Goal: Task Accomplishment & Management: Complete application form

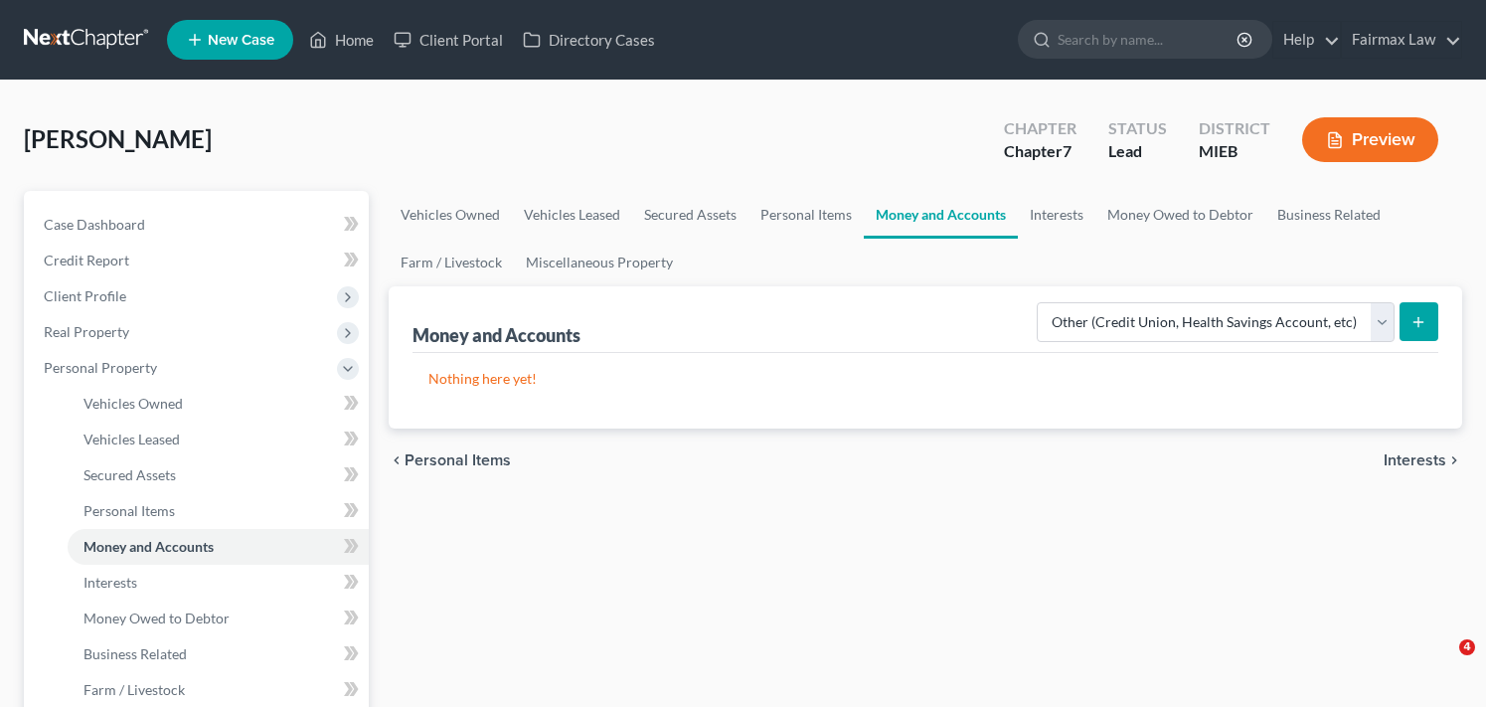
select select "other"
click at [166, 371] on span "Personal Property" at bounding box center [198, 368] width 341 height 36
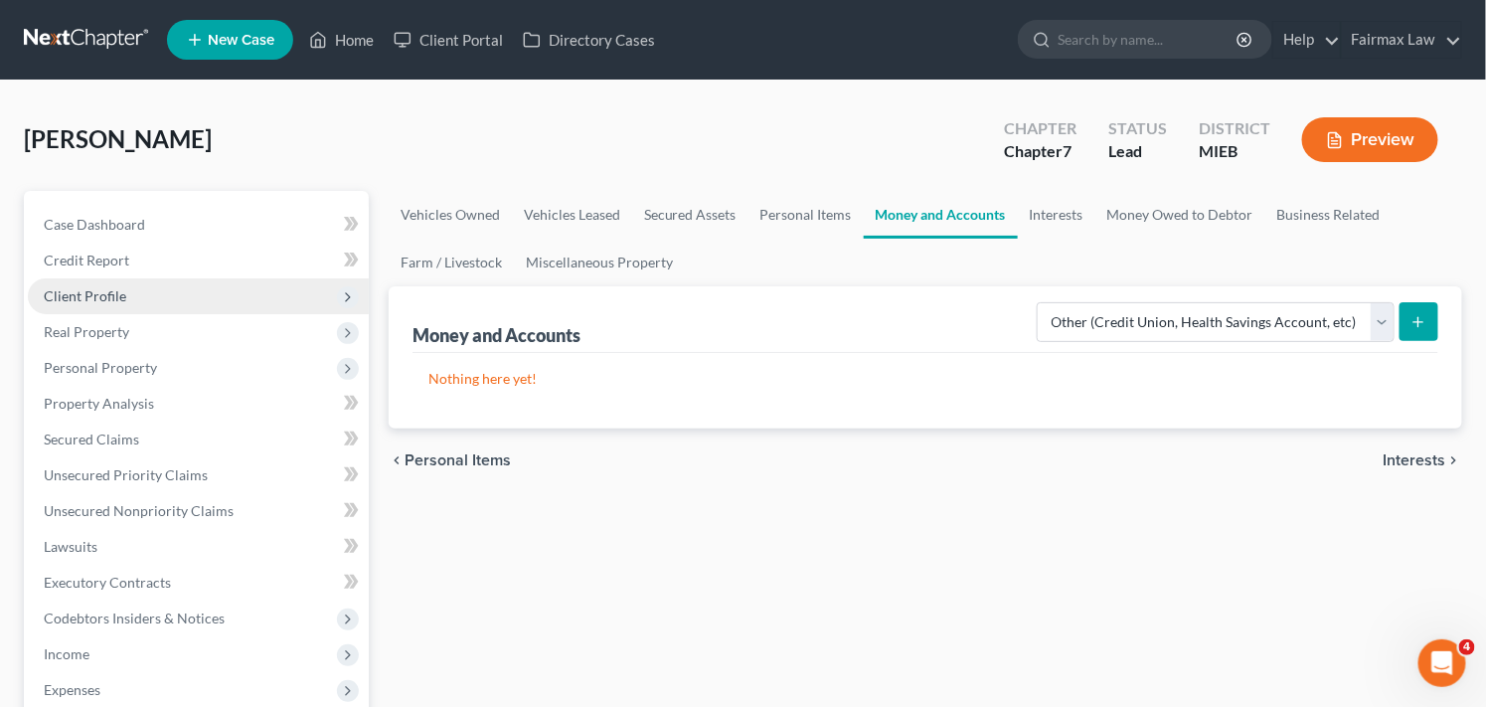
click at [243, 303] on span "Client Profile" at bounding box center [198, 296] width 341 height 36
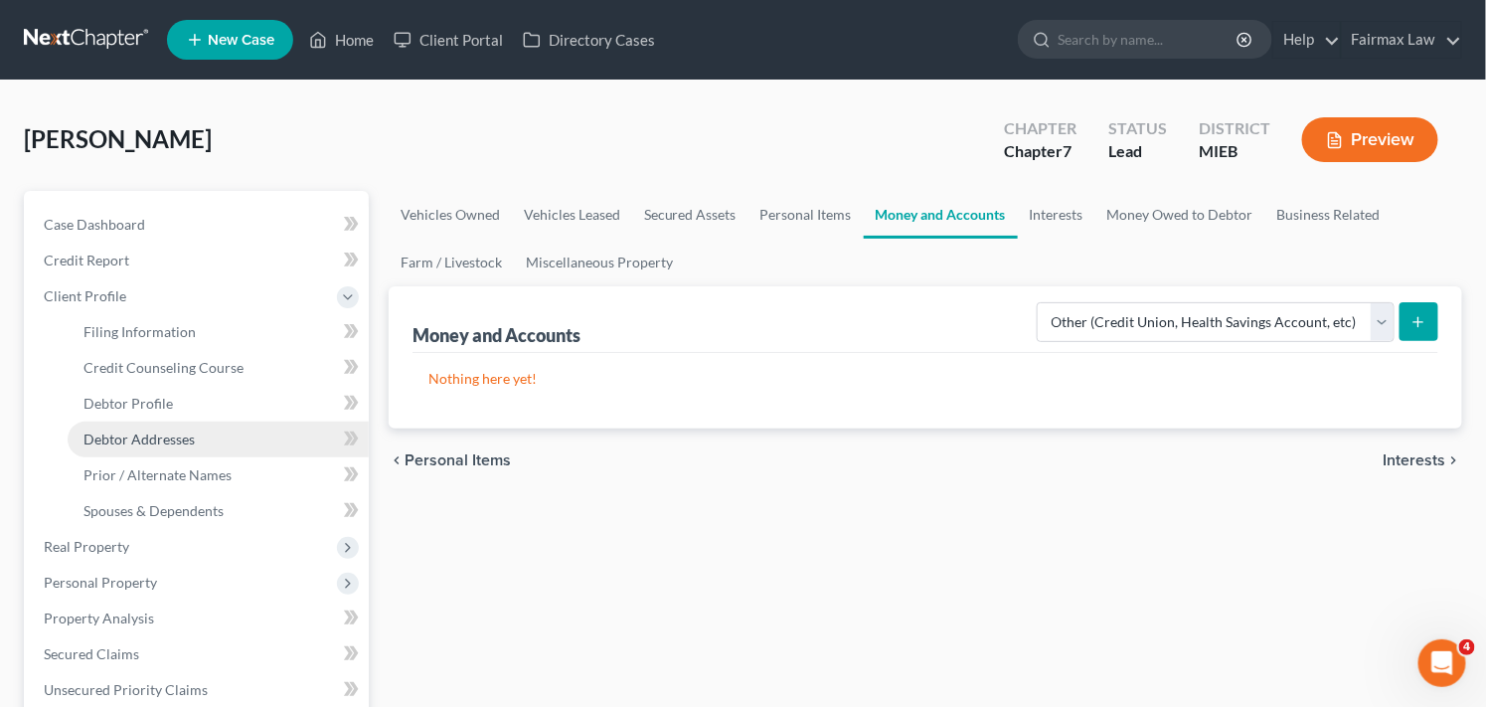
click at [205, 442] on link "Debtor Addresses" at bounding box center [218, 440] width 301 height 36
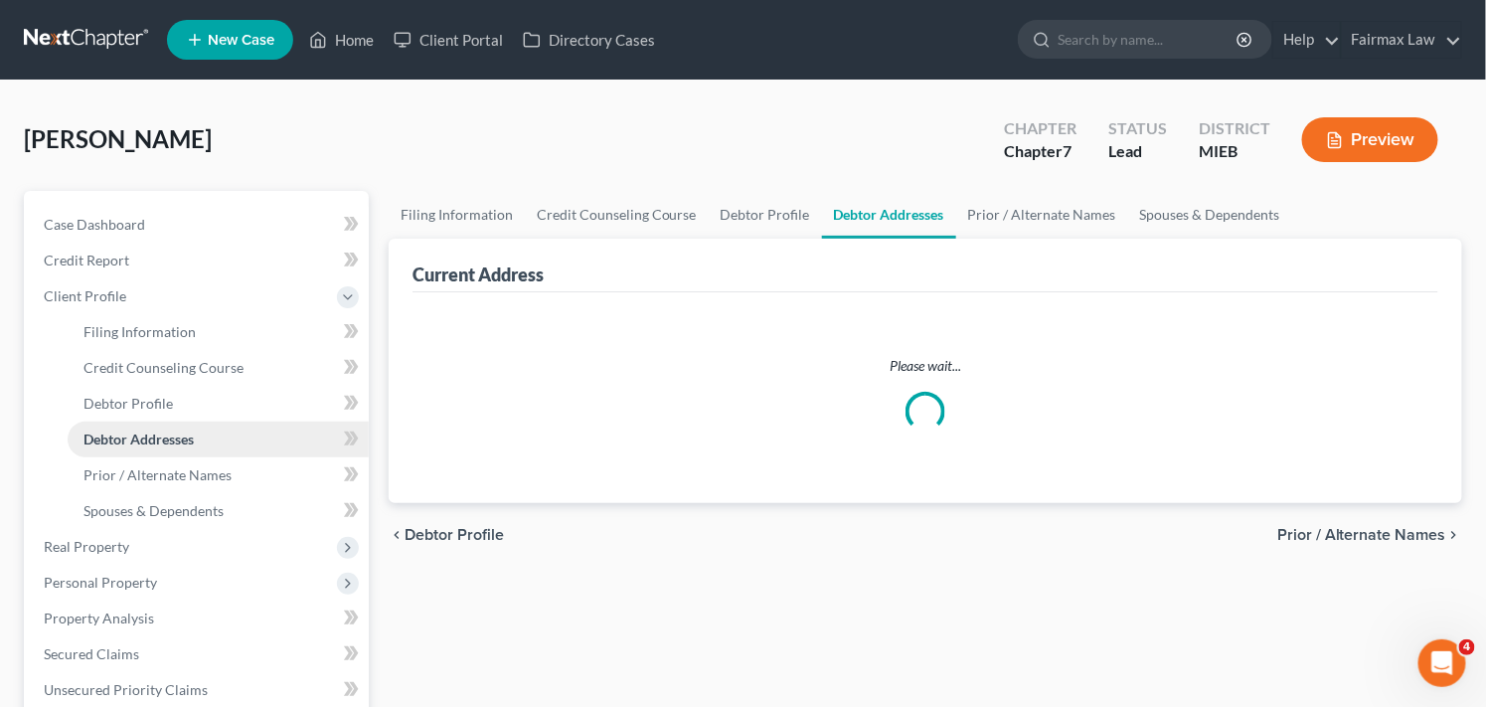
select select "0"
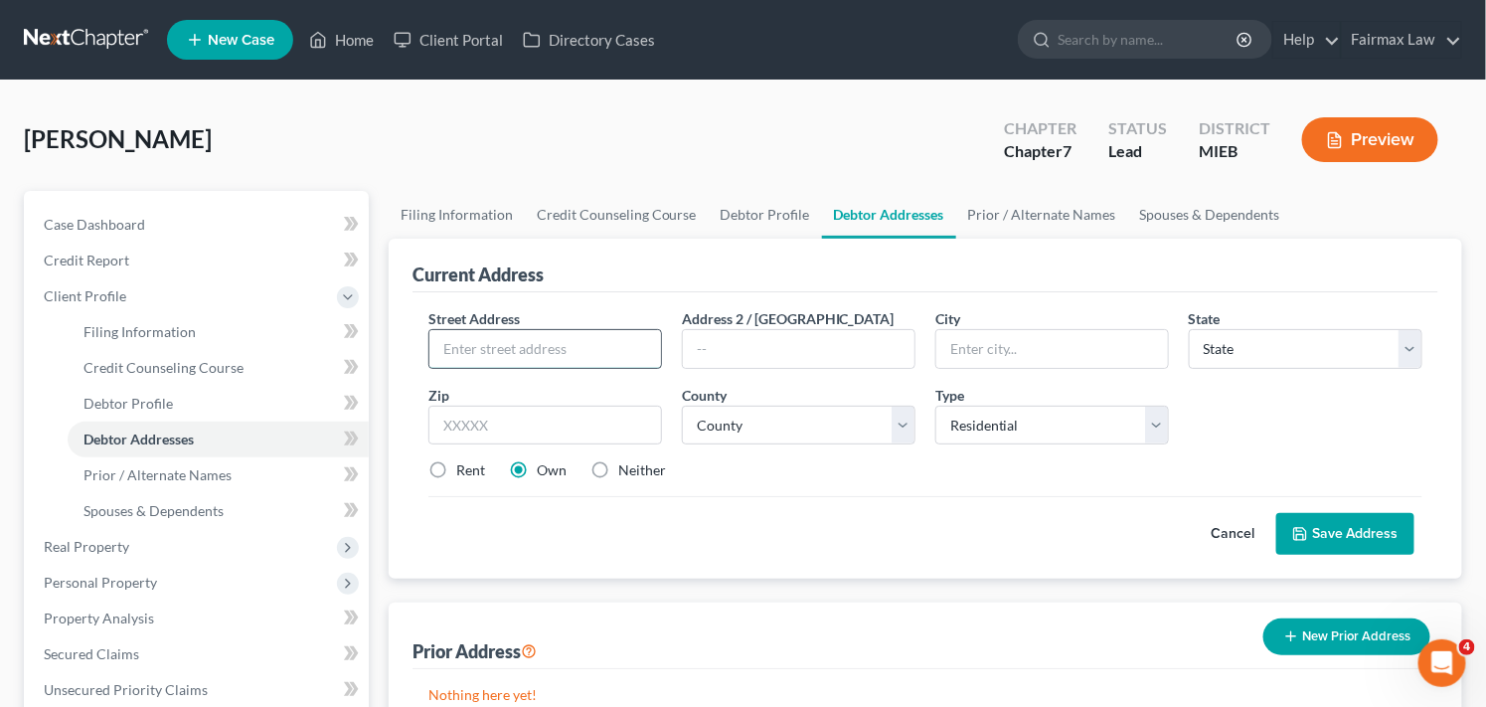
click at [558, 346] on input "text" at bounding box center [545, 349] width 232 height 38
type input "[STREET_ADDRESS]"
click at [568, 424] on input "text" at bounding box center [545, 426] width 234 height 40
type input "48755"
click at [456, 463] on label "Rent" at bounding box center [470, 470] width 29 height 20
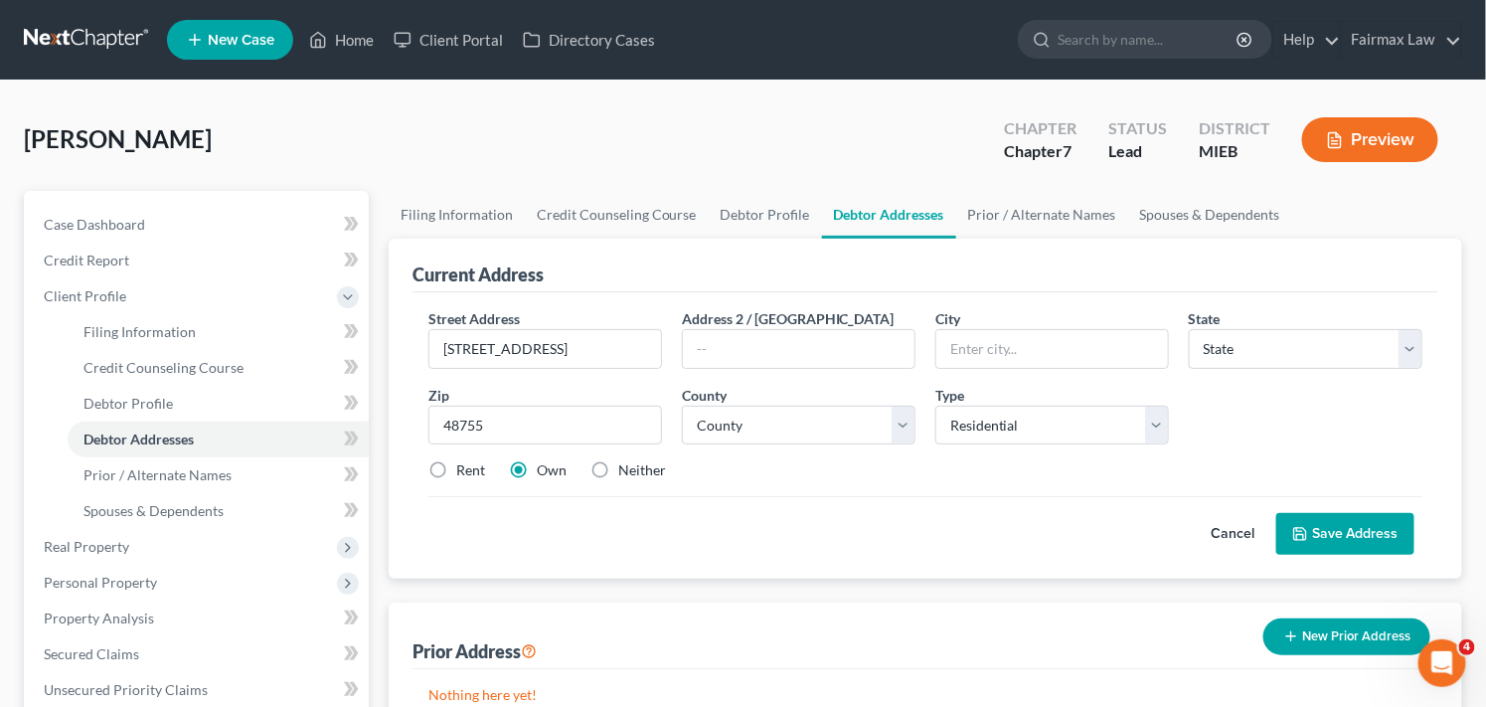
click at [464, 463] on input "Rent" at bounding box center [470, 466] width 13 height 13
radio input "true"
type input "Pigeon"
select select "23"
click at [897, 428] on select "[GEOGRAPHIC_DATA] [GEOGRAPHIC_DATA] [GEOGRAPHIC_DATA] [GEOGRAPHIC_DATA] [GEOGRA…" at bounding box center [799, 426] width 234 height 40
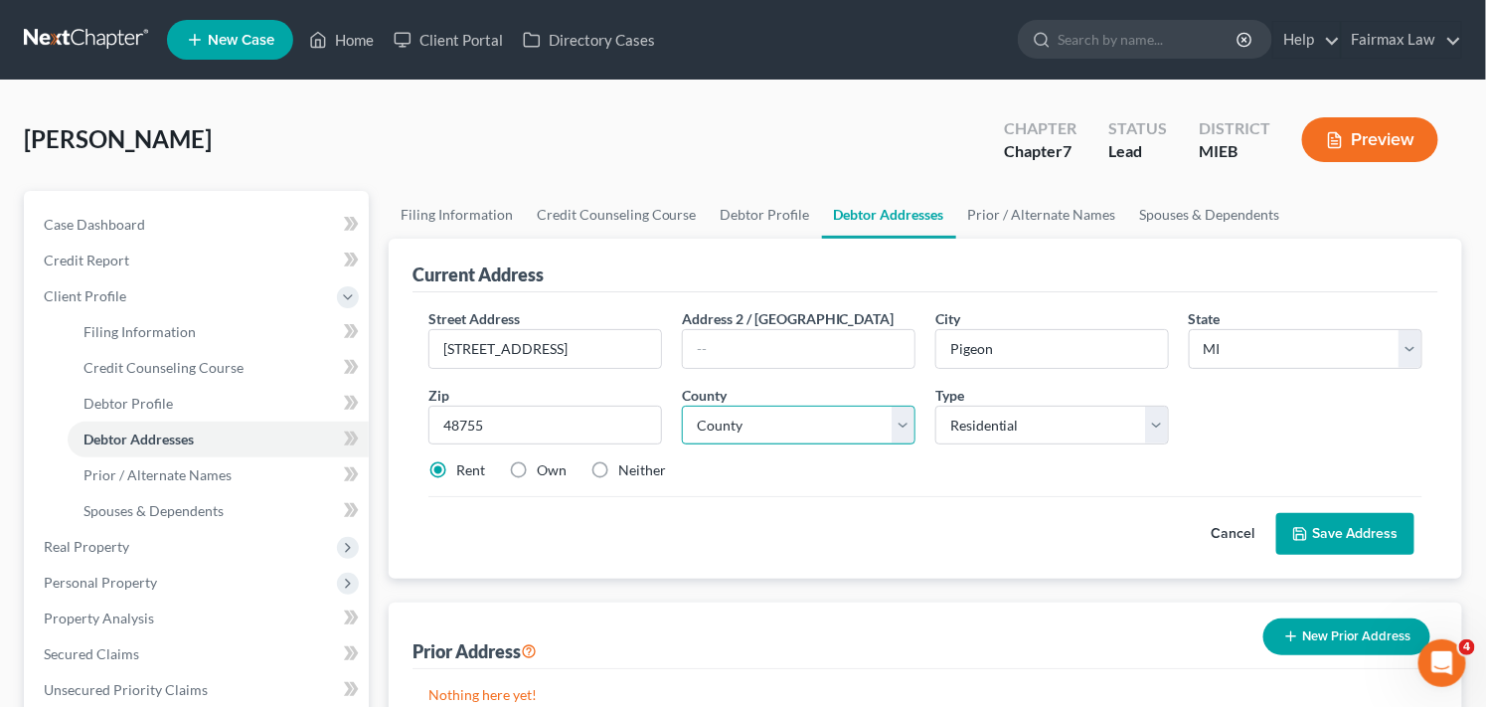
click at [682, 406] on select "[GEOGRAPHIC_DATA] [GEOGRAPHIC_DATA] [GEOGRAPHIC_DATA] [GEOGRAPHIC_DATA] [GEOGRA…" at bounding box center [799, 426] width 234 height 40
click at [896, 424] on select "[GEOGRAPHIC_DATA] [GEOGRAPHIC_DATA] [GEOGRAPHIC_DATA] [GEOGRAPHIC_DATA] [GEOGRA…" at bounding box center [799, 426] width 234 height 40
select select "31"
click at [682, 406] on select "[GEOGRAPHIC_DATA] [GEOGRAPHIC_DATA] [GEOGRAPHIC_DATA] [GEOGRAPHIC_DATA] [GEOGRA…" at bounding box center [799, 426] width 234 height 40
click at [1366, 528] on button "Save Address" at bounding box center [1346, 534] width 138 height 42
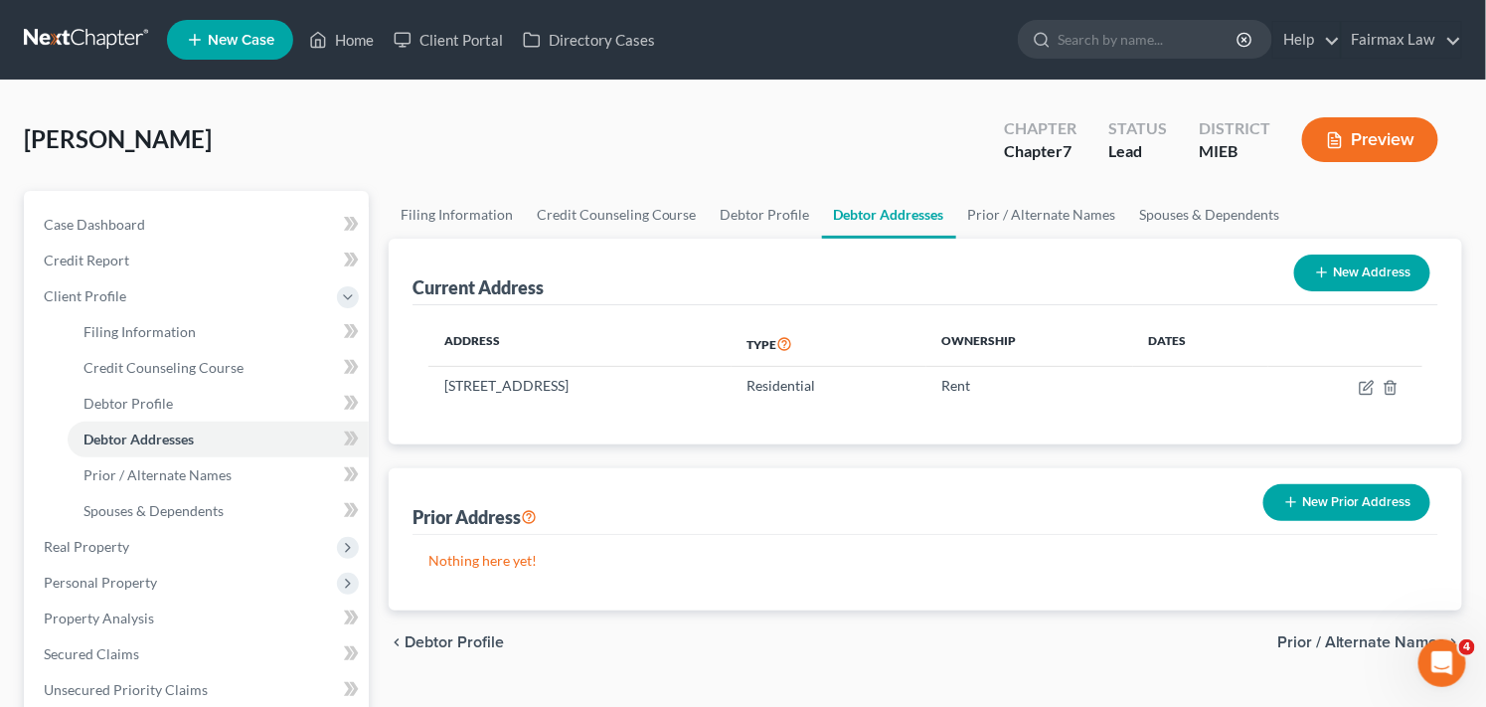
click at [1168, 649] on div "chevron_left Debtor Profile Prior / Alternate Names chevron_right" at bounding box center [926, 642] width 1074 height 64
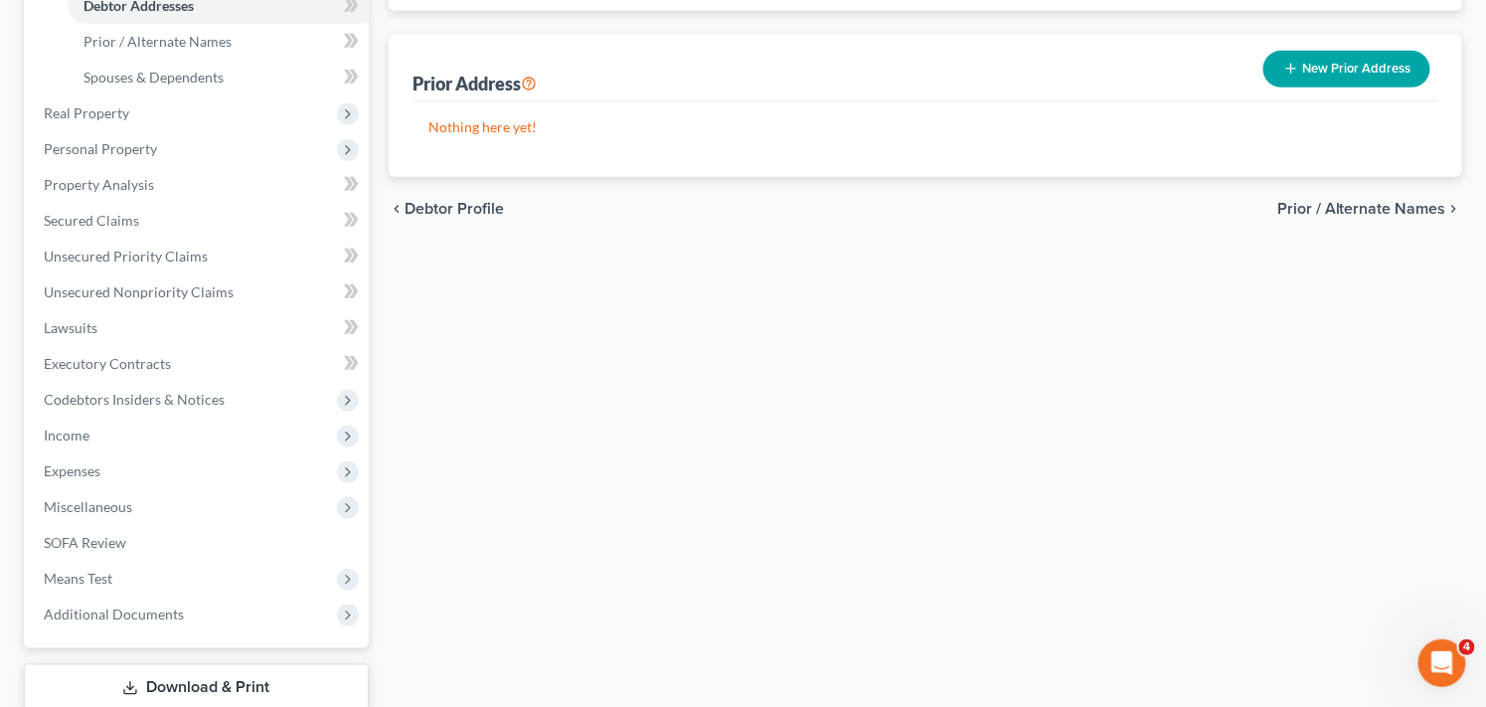
scroll to position [441, 0]
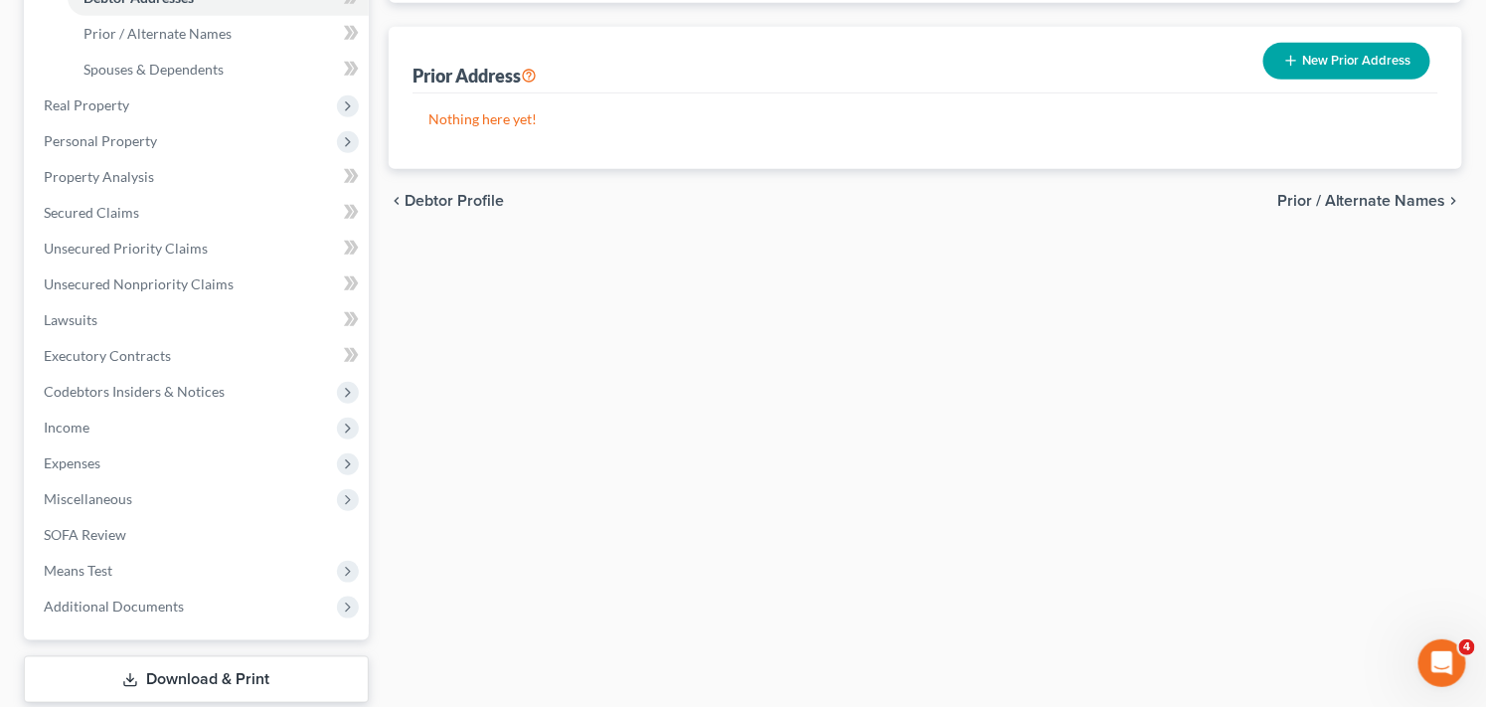
click at [1364, 50] on button "New Prior Address" at bounding box center [1347, 61] width 167 height 37
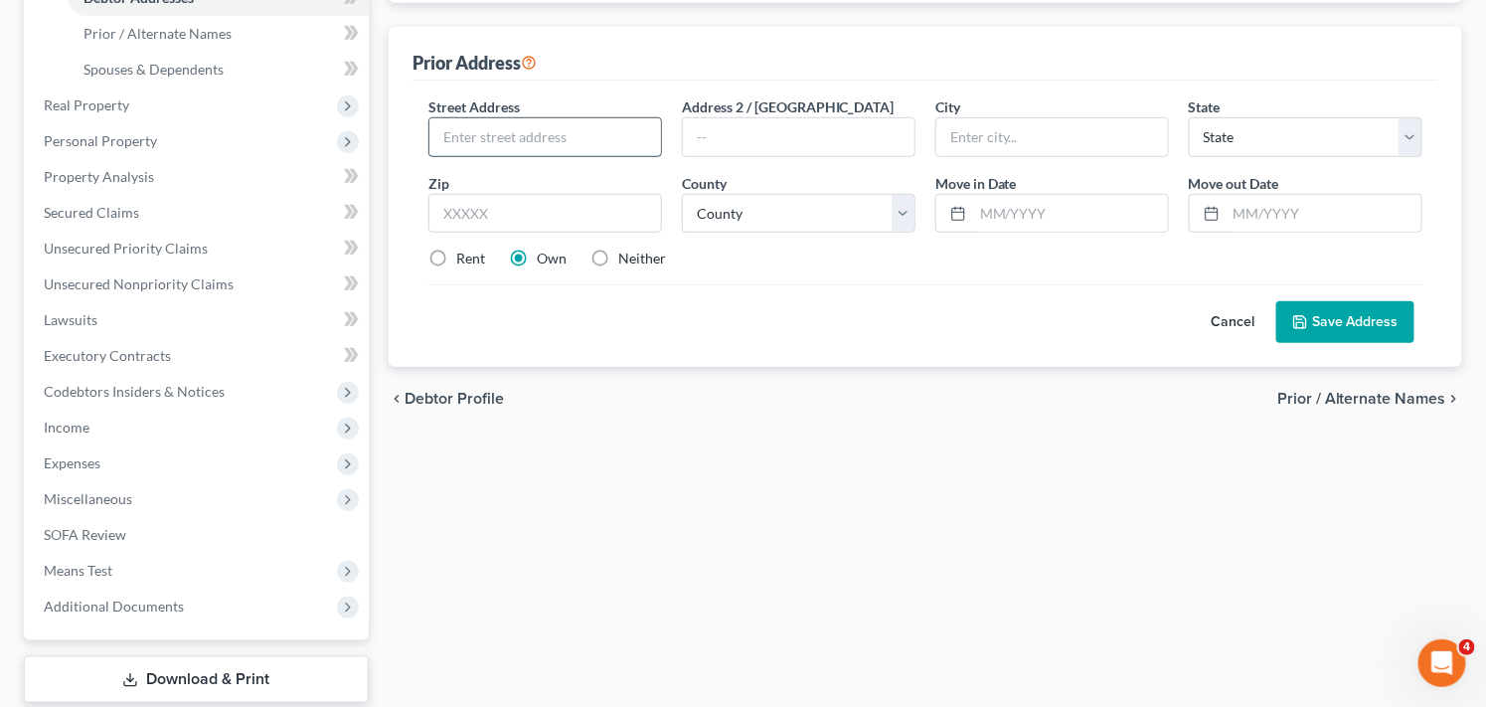
click at [600, 139] on input "text" at bounding box center [545, 137] width 232 height 38
click at [661, 133] on nordpass-icon at bounding box center [661, 137] width 0 height 38
click at [563, 133] on input "185 Charlotte" at bounding box center [545, 137] width 232 height 38
type input "[STREET_ADDRESS]"
click at [528, 215] on input "text" at bounding box center [545, 214] width 234 height 40
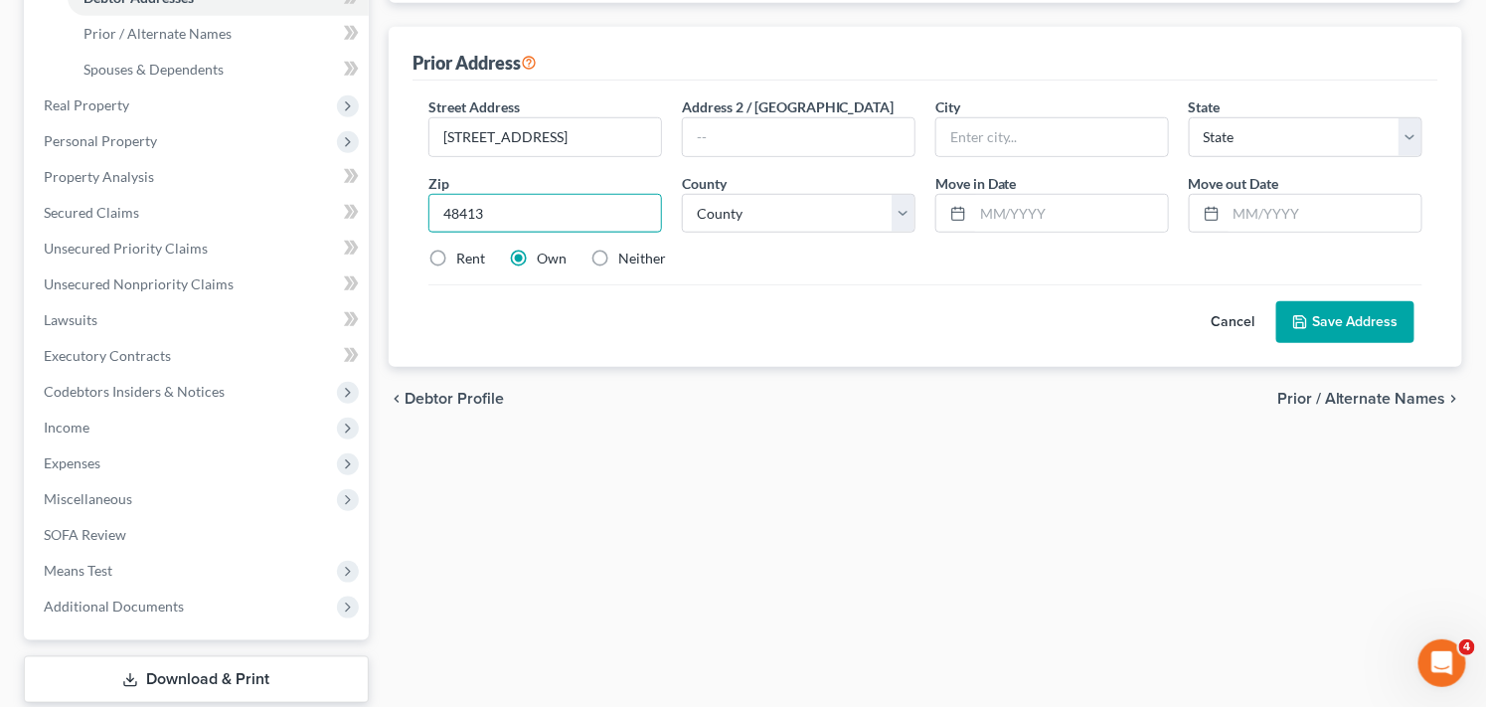
type input "48413"
click at [456, 255] on label "Rent" at bounding box center [470, 259] width 29 height 20
click at [464, 255] on input "Rent" at bounding box center [470, 255] width 13 height 13
radio input "true"
type input "Bad Axe"
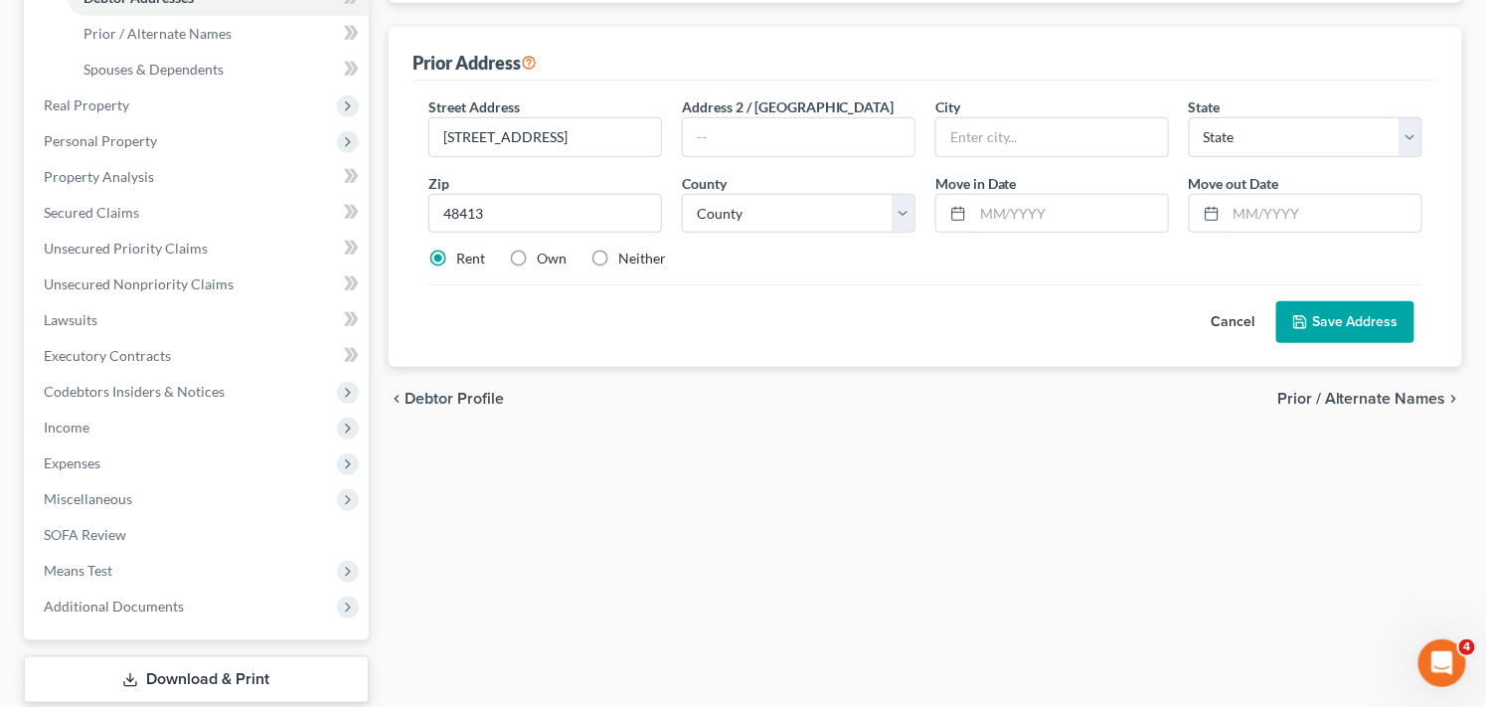
select select "23"
click at [845, 224] on select "[GEOGRAPHIC_DATA] [GEOGRAPHIC_DATA] [GEOGRAPHIC_DATA] [GEOGRAPHIC_DATA] [GEOGRA…" at bounding box center [799, 214] width 234 height 40
select select "31"
click at [682, 194] on select "[GEOGRAPHIC_DATA] [GEOGRAPHIC_DATA] [GEOGRAPHIC_DATA] [GEOGRAPHIC_DATA] [GEOGRA…" at bounding box center [799, 214] width 234 height 40
click at [1090, 216] on input "text" at bounding box center [1070, 214] width 195 height 38
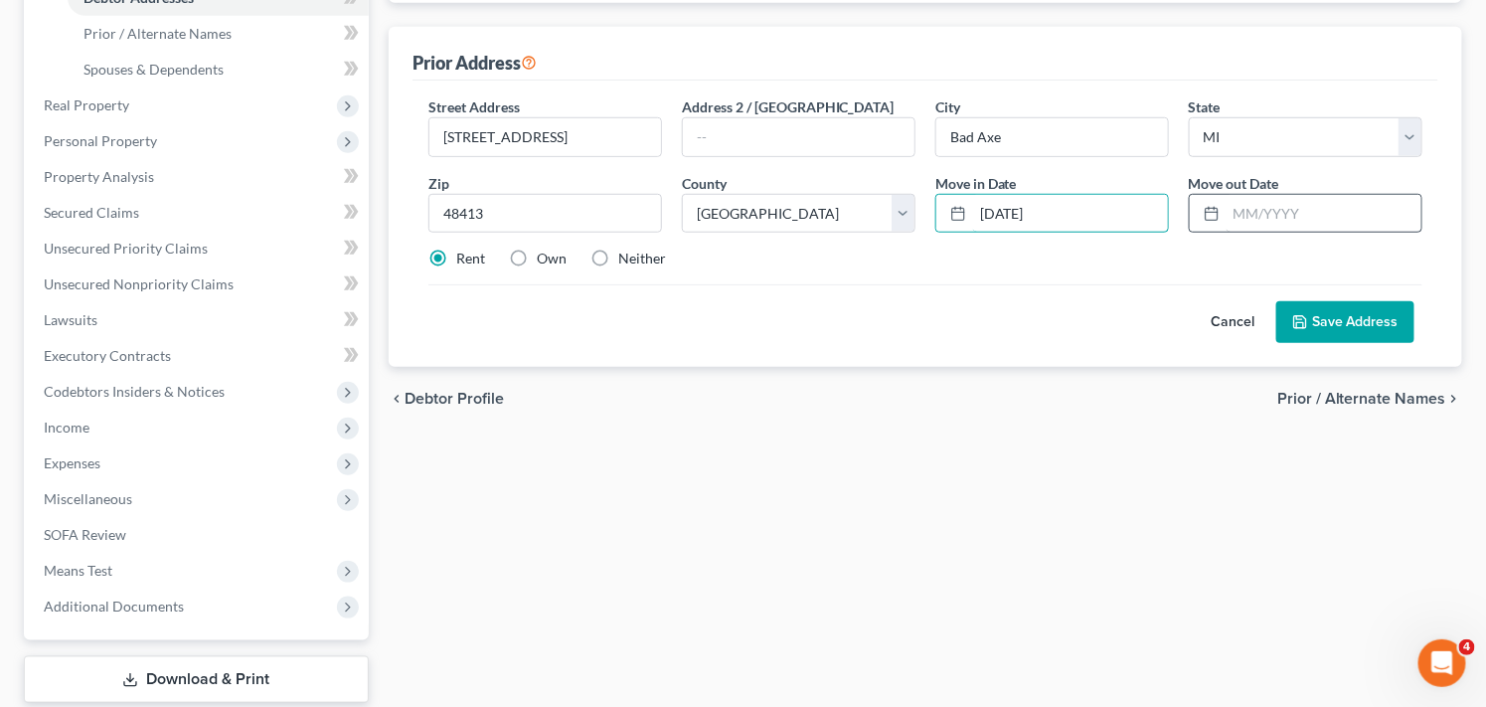
type input "[DATE]"
click at [1320, 200] on input "text" at bounding box center [1324, 214] width 195 height 38
type input "[DATE]"
click at [1327, 322] on button "Save Address" at bounding box center [1346, 322] width 138 height 42
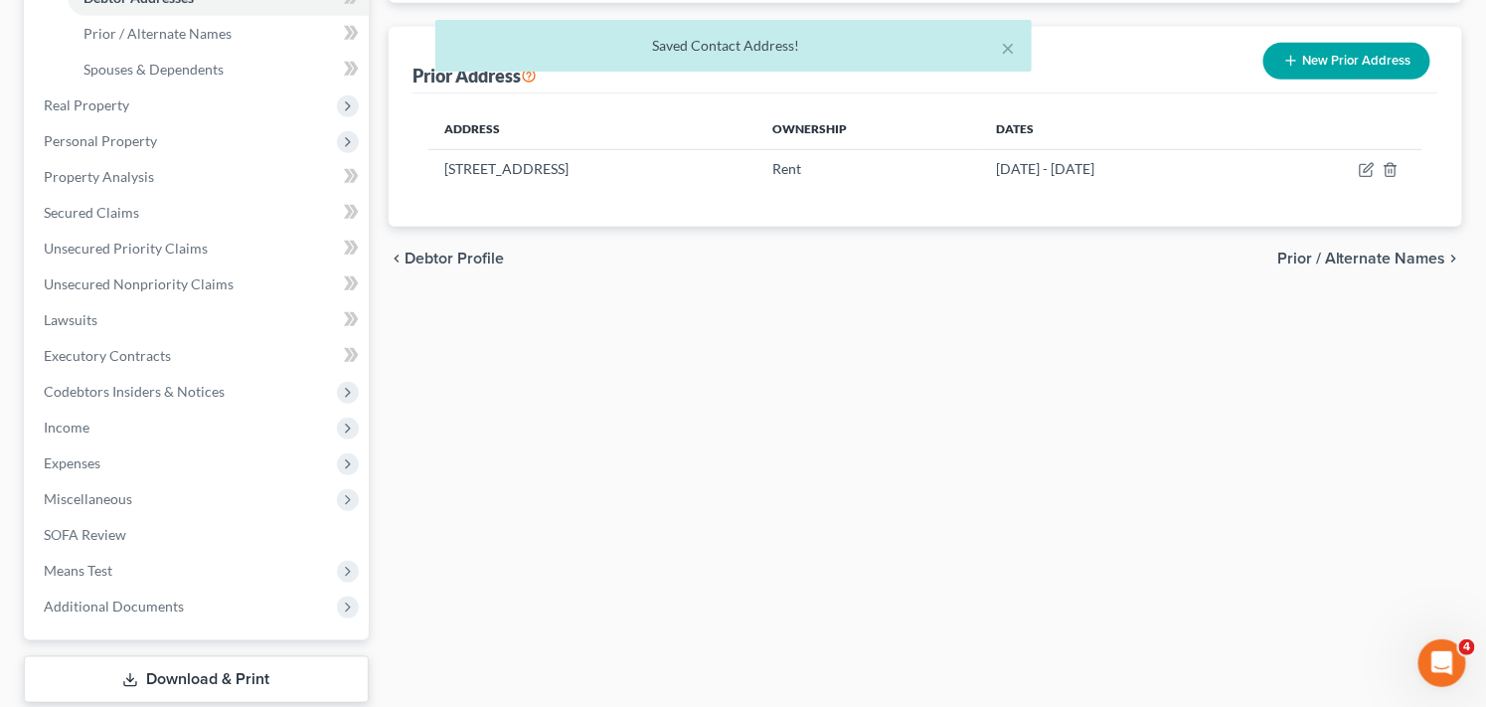
click at [1342, 58] on div "× Saved Contact Address!" at bounding box center [733, 51] width 1486 height 62
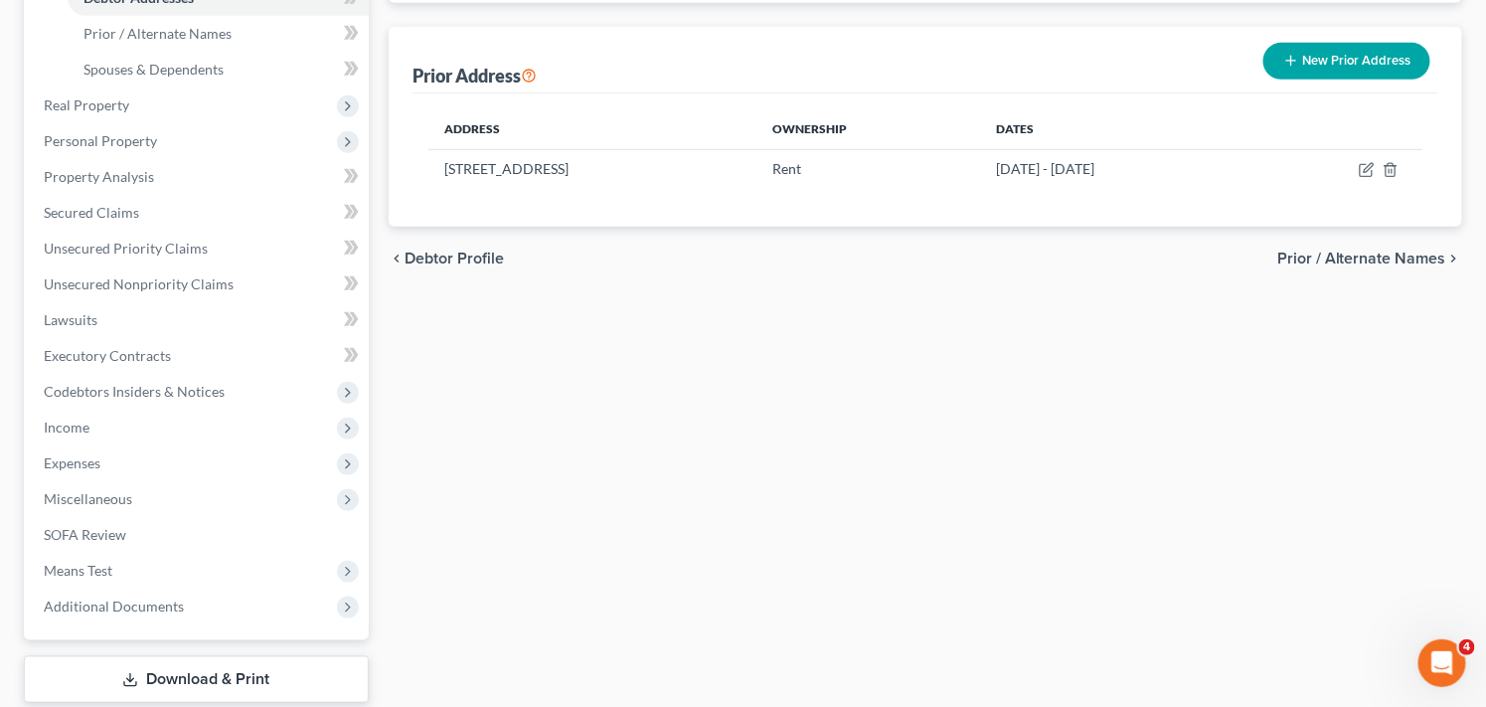
click at [1340, 55] on button "New Prior Address" at bounding box center [1347, 61] width 167 height 37
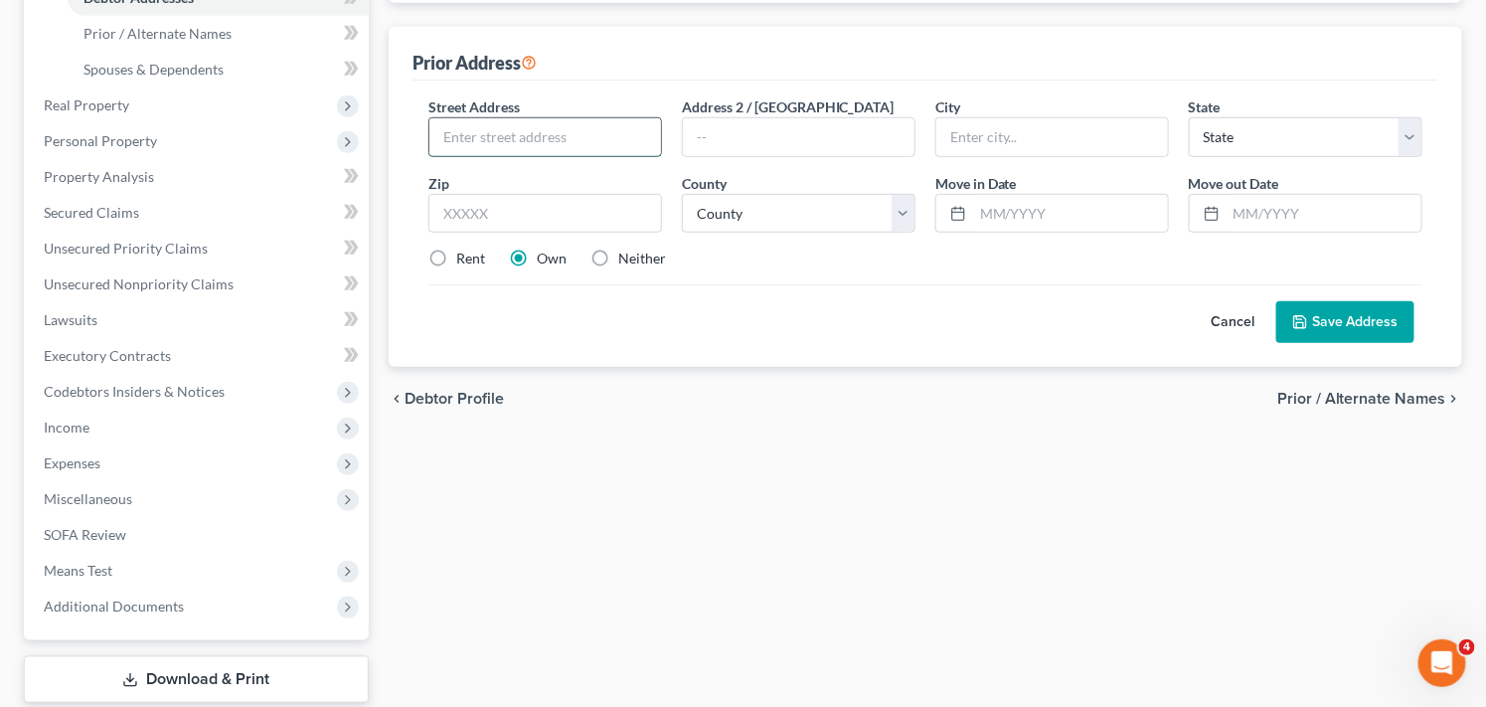
click at [580, 135] on input "text" at bounding box center [545, 137] width 232 height 38
type input "[STREET_ADDRESS]"
click at [590, 215] on input "text" at bounding box center [545, 214] width 234 height 40
type input "48413"
click at [618, 255] on label "Neither" at bounding box center [642, 259] width 48 height 20
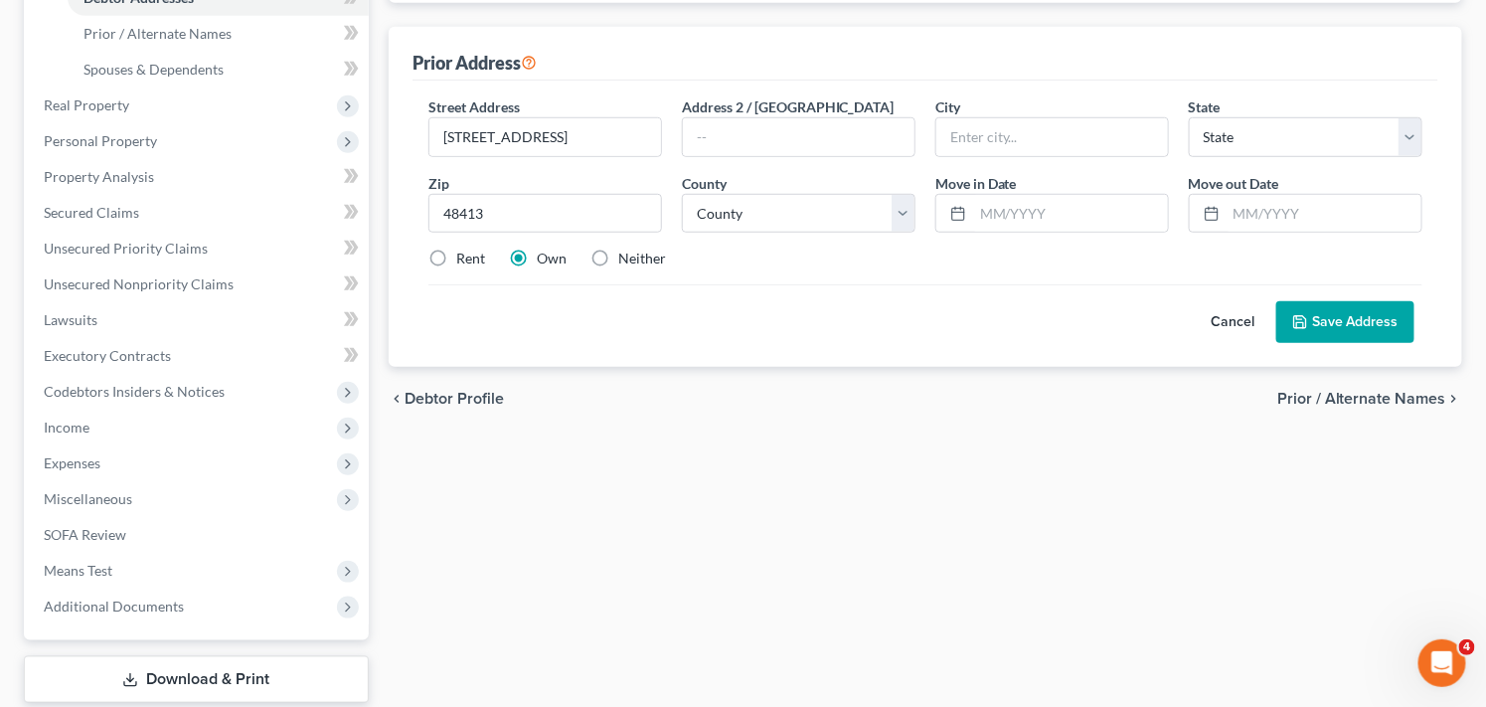
click at [626, 255] on input "Neither" at bounding box center [632, 255] width 13 height 13
radio input "true"
type input "Bad Axe"
select select "23"
click at [903, 221] on select "[GEOGRAPHIC_DATA] [GEOGRAPHIC_DATA] [GEOGRAPHIC_DATA] [GEOGRAPHIC_DATA] [GEOGRA…" at bounding box center [799, 214] width 234 height 40
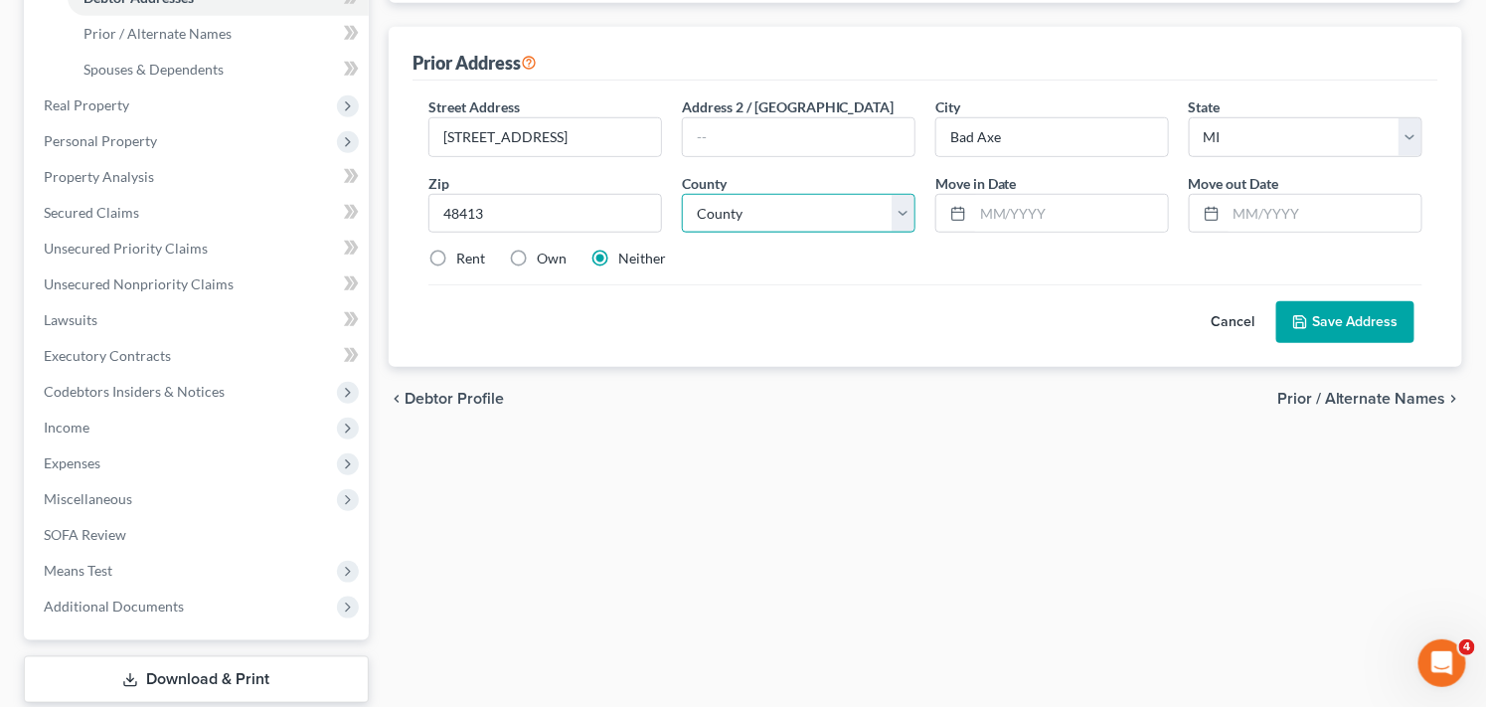
select select "31"
click at [682, 194] on select "[GEOGRAPHIC_DATA] [GEOGRAPHIC_DATA] [GEOGRAPHIC_DATA] [GEOGRAPHIC_DATA] [GEOGRA…" at bounding box center [799, 214] width 234 height 40
click at [1067, 215] on input "text" at bounding box center [1070, 214] width 195 height 38
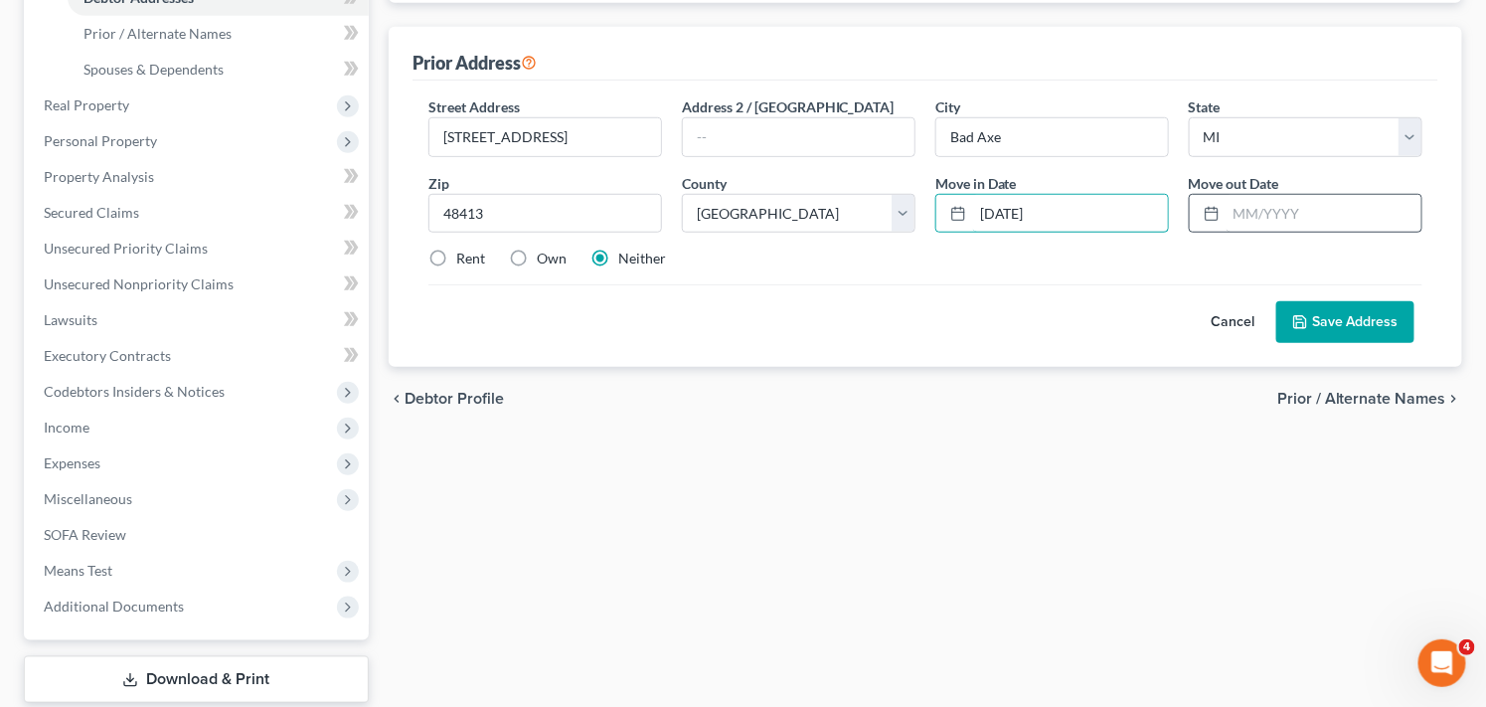
type input "[DATE]"
click at [1264, 210] on input "text" at bounding box center [1324, 214] width 195 height 38
type input "[DATE]"
click at [1352, 313] on button "Save Address" at bounding box center [1346, 322] width 138 height 42
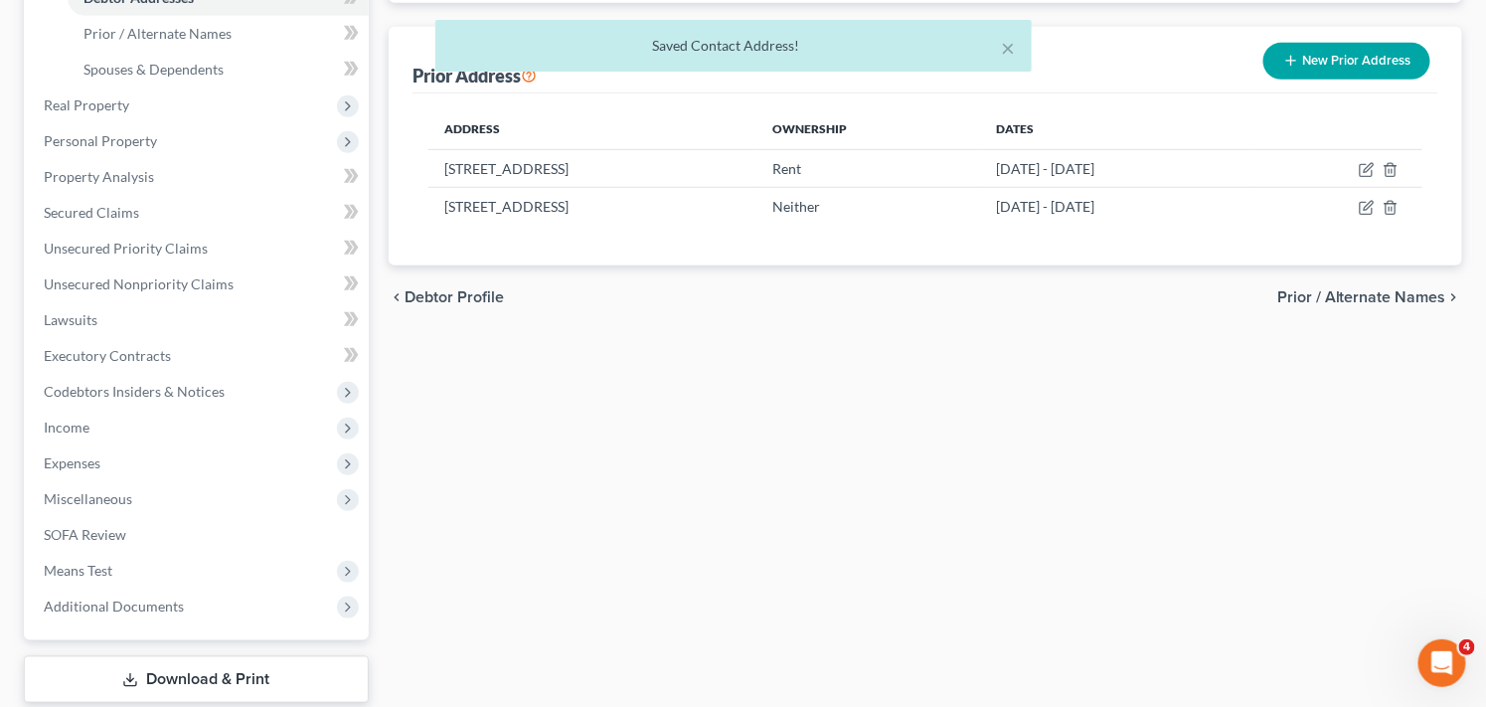
click at [1347, 53] on div "× Saved Contact Address!" at bounding box center [733, 51] width 1486 height 62
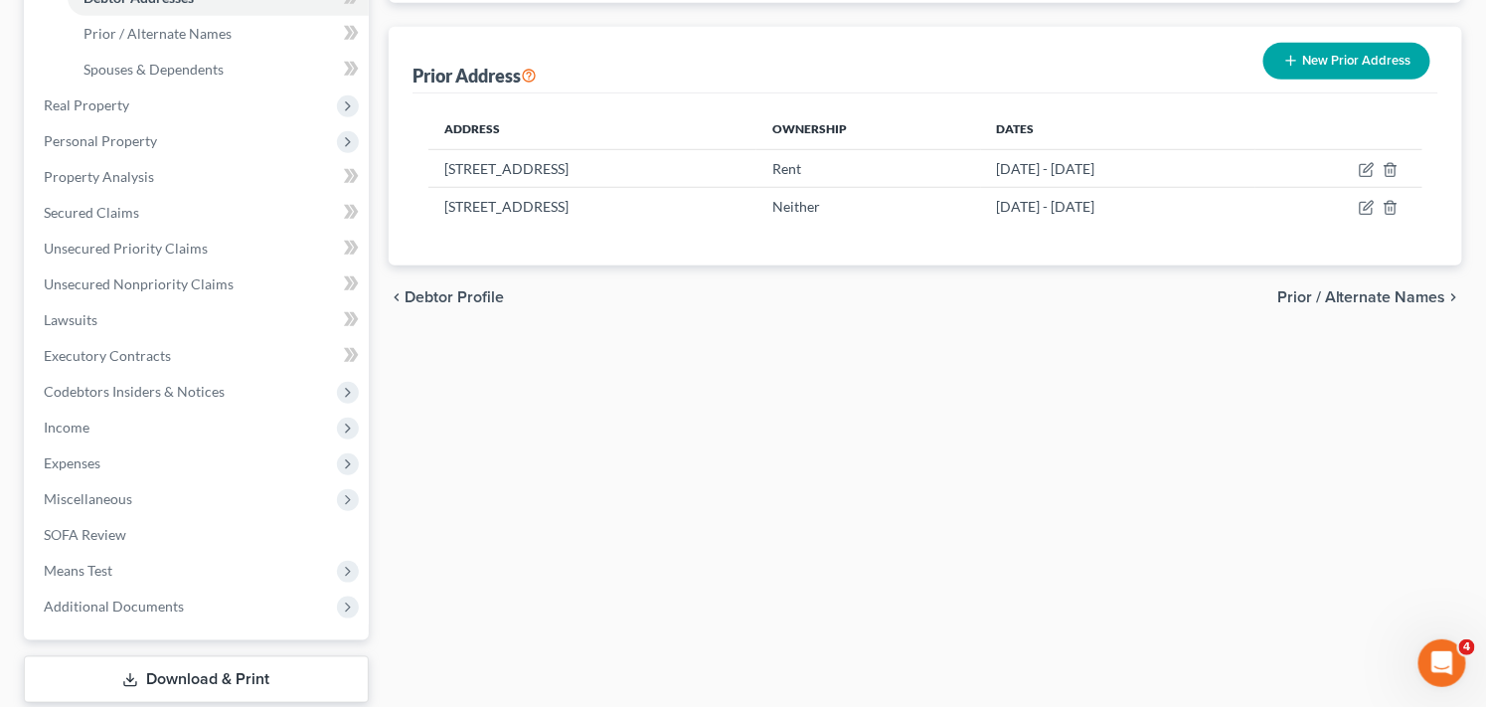
click at [1344, 56] on button "New Prior Address" at bounding box center [1347, 61] width 167 height 37
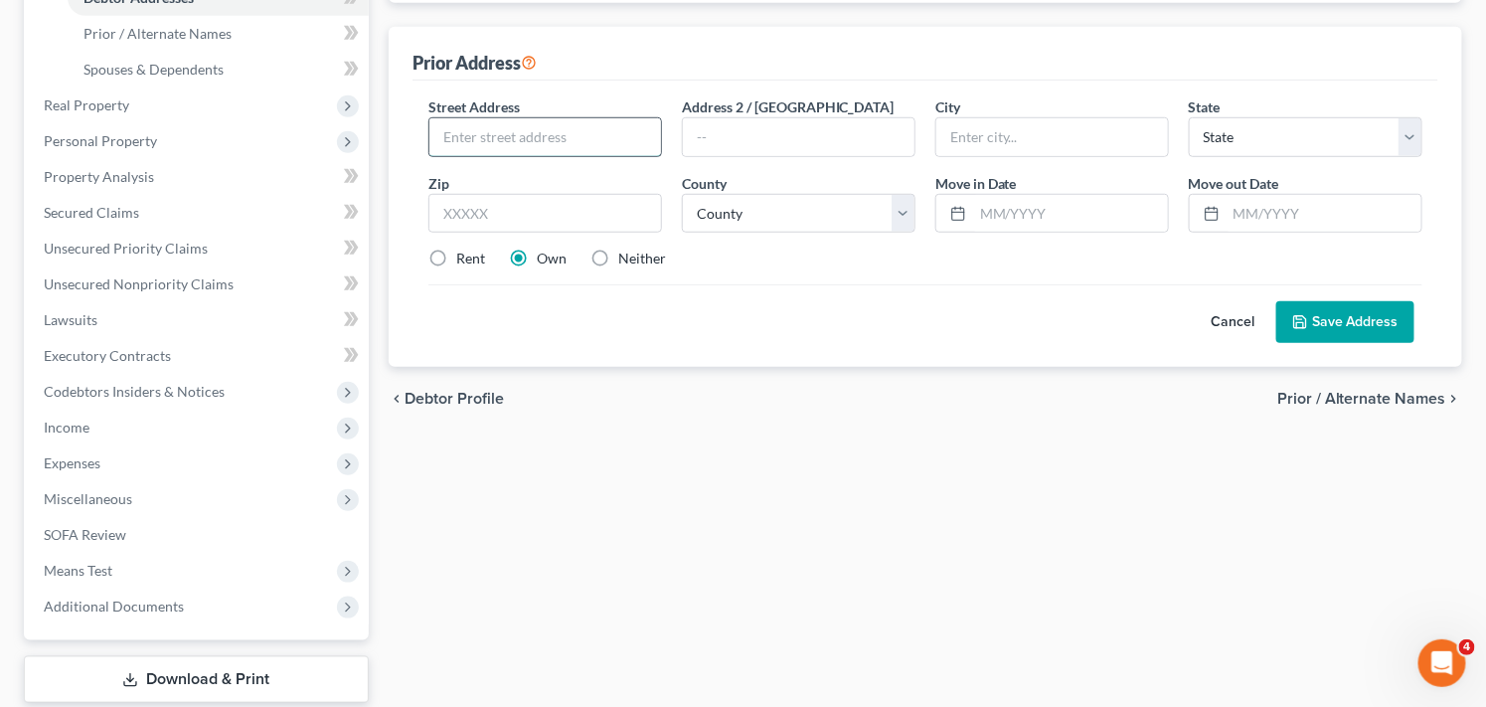
click at [551, 126] on input "text" at bounding box center [545, 137] width 232 height 38
click at [468, 133] on input "506 Bartho" at bounding box center [545, 137] width 232 height 38
click at [530, 132] on input "5066 [PERSON_NAME]" at bounding box center [545, 137] width 232 height 38
type input "[STREET_ADDRESS][PERSON_NAME]"
click at [541, 217] on input "text" at bounding box center [545, 214] width 234 height 40
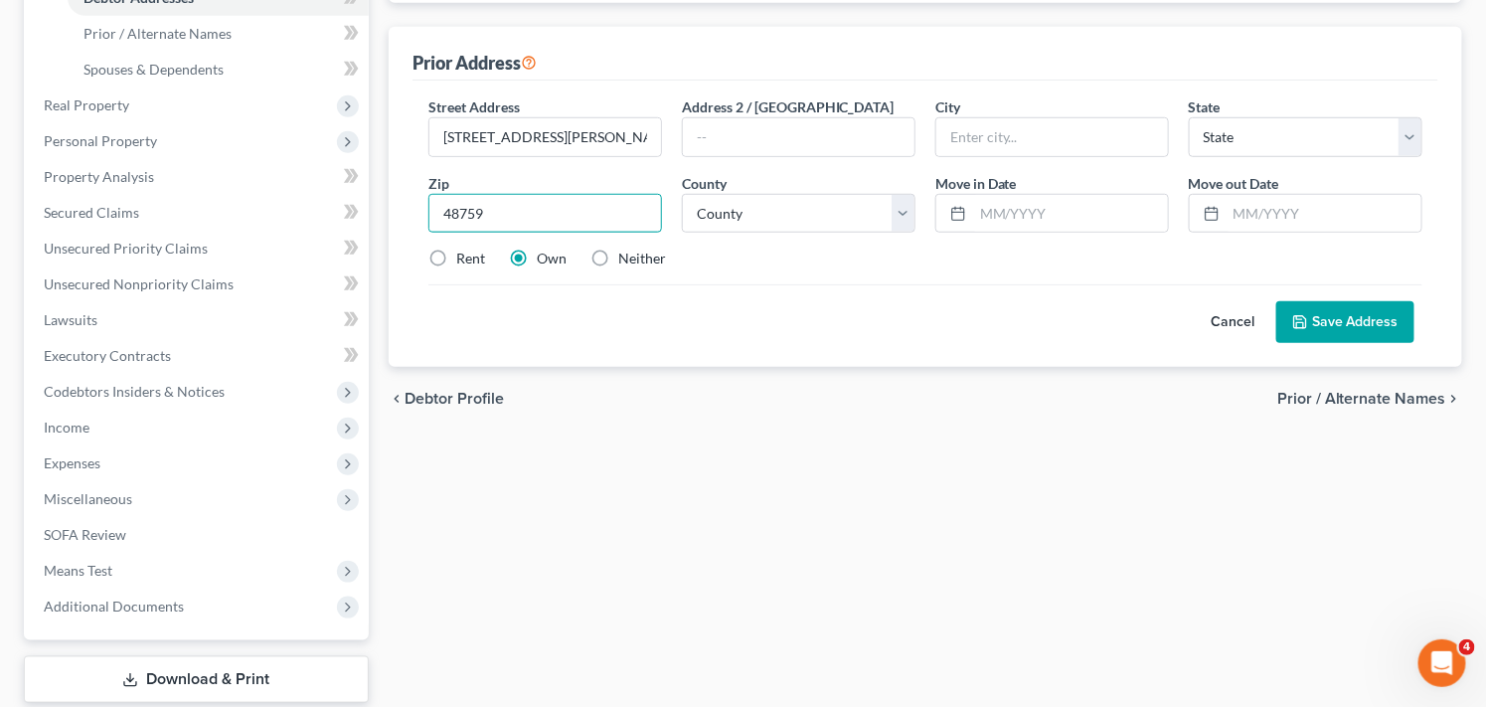
type input "48759"
click at [456, 261] on label "Rent" at bounding box center [470, 259] width 29 height 20
click at [464, 261] on input "Rent" at bounding box center [470, 255] width 13 height 13
radio input "true"
type input "Sebewaing"
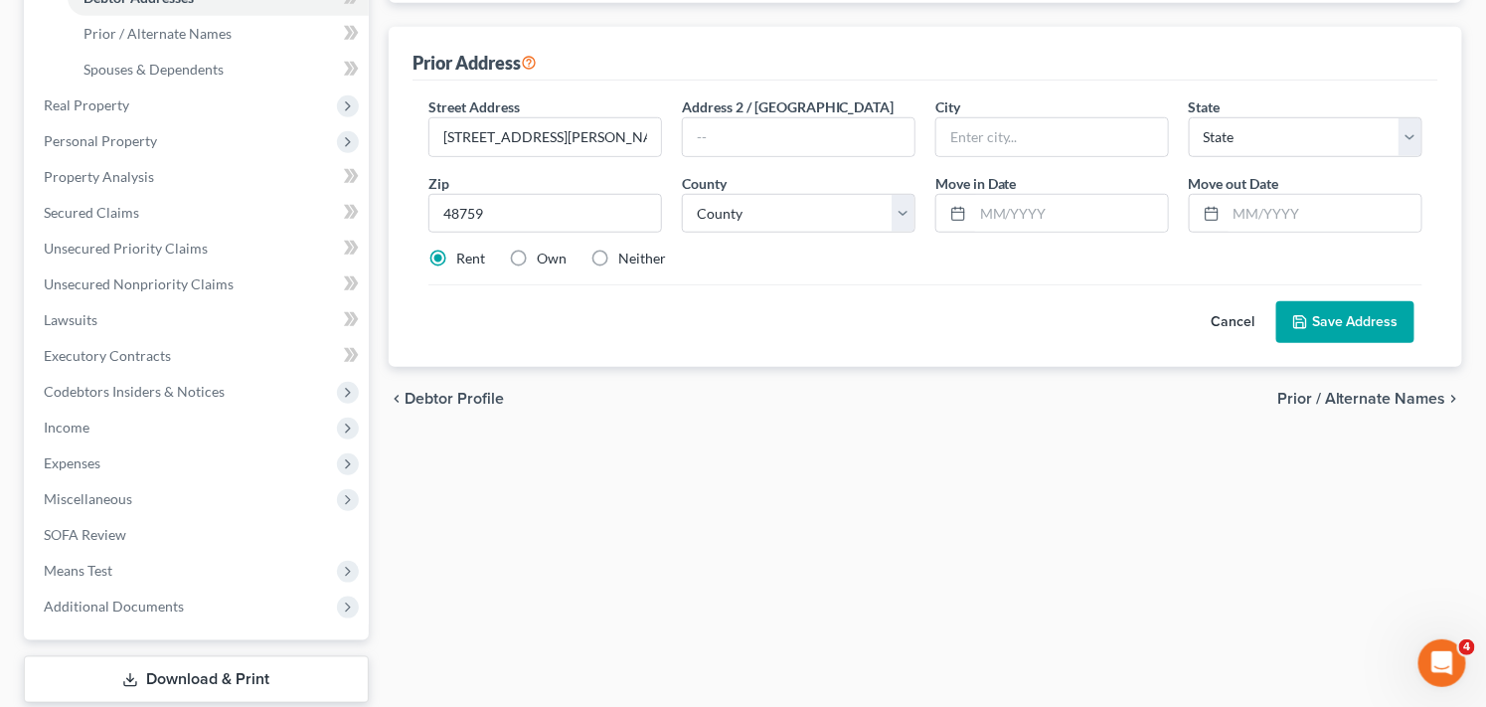
select select "23"
click at [905, 217] on select "[GEOGRAPHIC_DATA] [GEOGRAPHIC_DATA] [GEOGRAPHIC_DATA] [GEOGRAPHIC_DATA] [GEOGRA…" at bounding box center [799, 214] width 234 height 40
select select "31"
click at [682, 194] on select "[GEOGRAPHIC_DATA] [GEOGRAPHIC_DATA] [GEOGRAPHIC_DATA] [GEOGRAPHIC_DATA] [GEOGRA…" at bounding box center [799, 214] width 234 height 40
click at [1057, 213] on input "text" at bounding box center [1070, 214] width 195 height 38
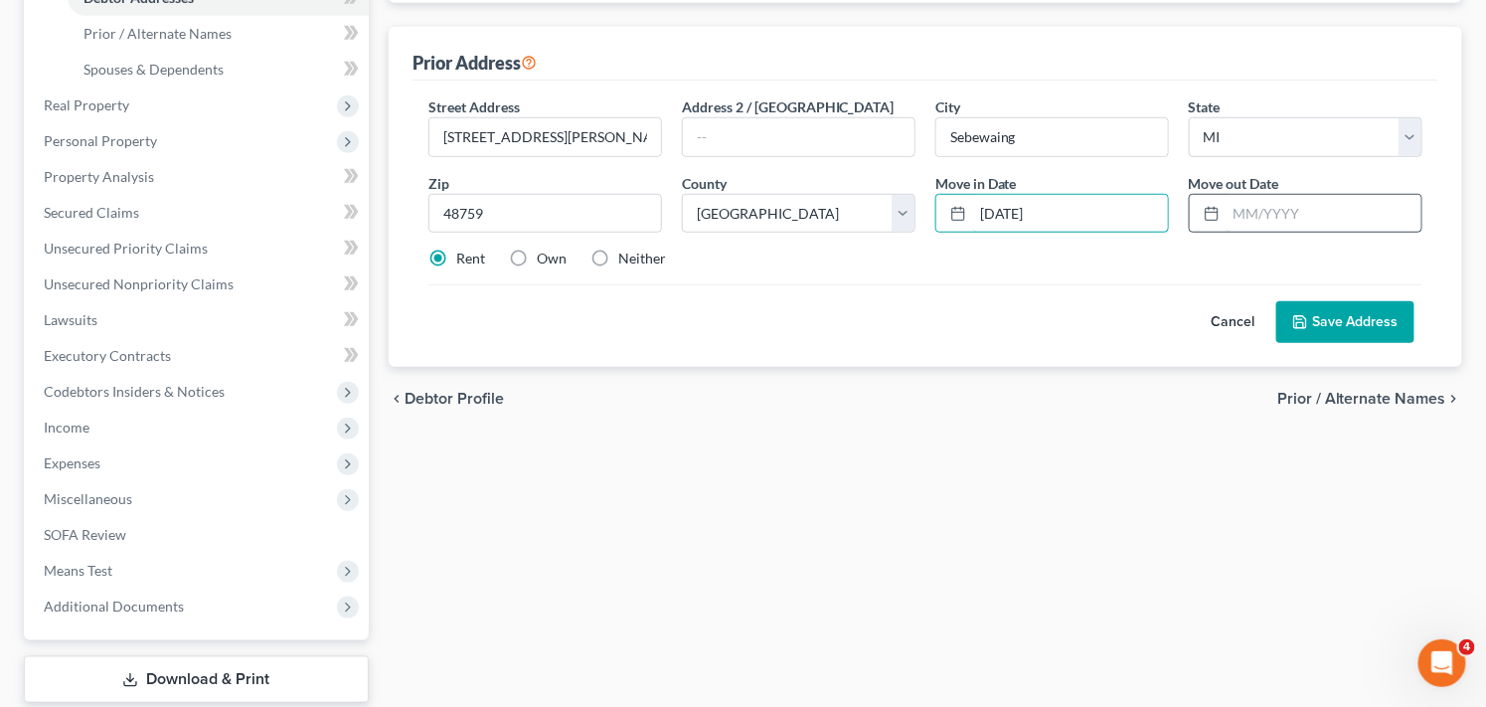
type input "[DATE]"
click at [1275, 214] on input "text" at bounding box center [1324, 214] width 195 height 38
type input "[DATE]"
click at [1369, 321] on button "Save Address" at bounding box center [1346, 322] width 138 height 42
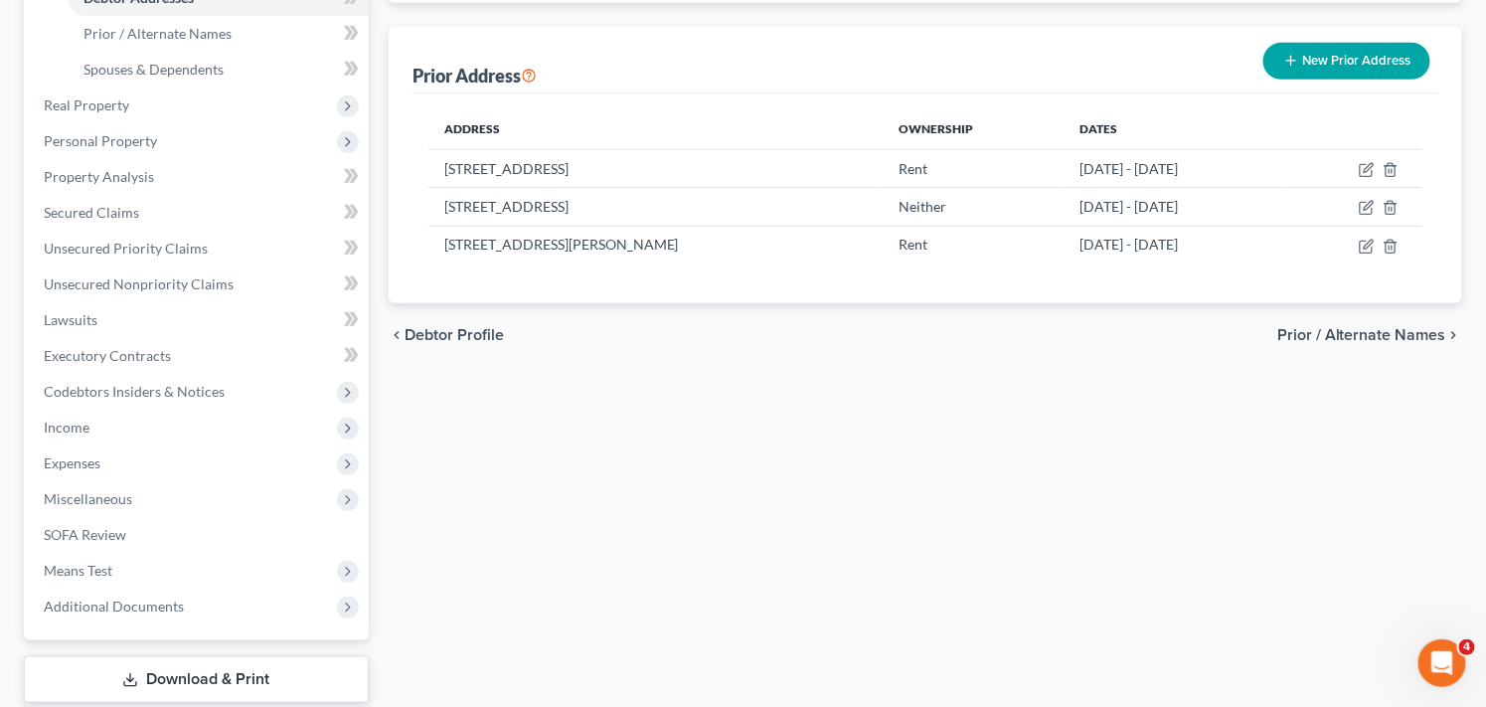
click at [1367, 50] on button "New Prior Address" at bounding box center [1347, 61] width 167 height 37
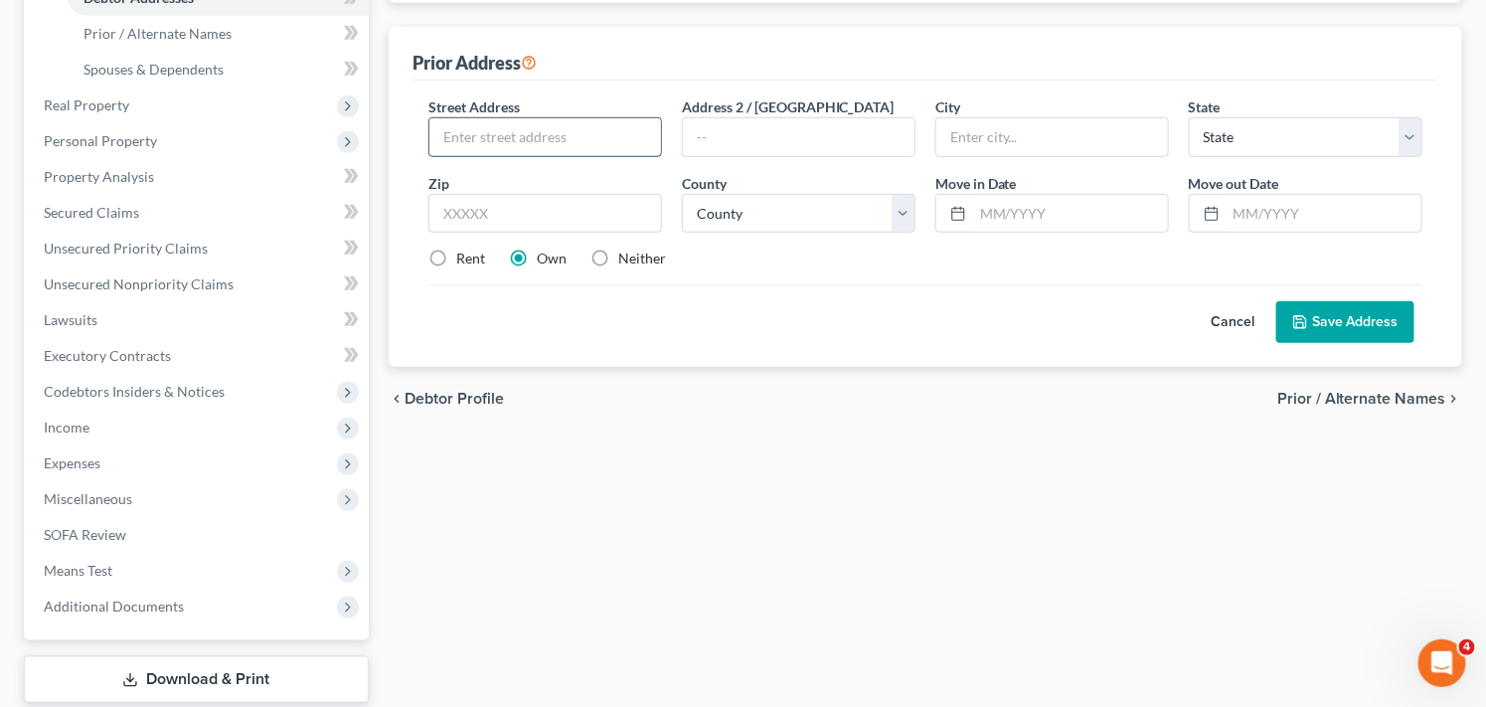
click at [520, 143] on input "text" at bounding box center [545, 137] width 232 height 38
type input "[STREET_ADDRESS]"
click at [598, 213] on input "text" at bounding box center [545, 214] width 234 height 40
type input "48413"
click at [456, 251] on label "Rent" at bounding box center [470, 259] width 29 height 20
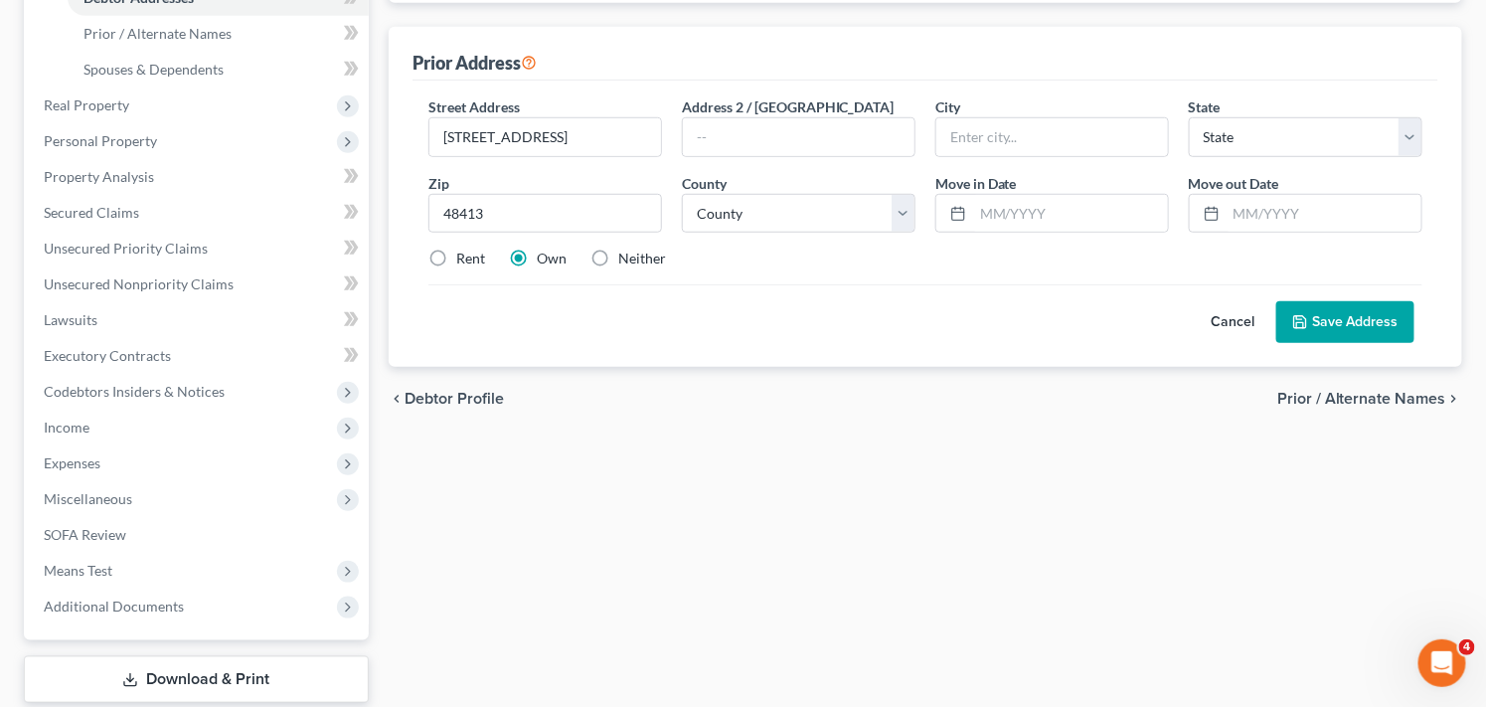
click at [464, 251] on input "Rent" at bounding box center [470, 255] width 13 height 13
radio input "true"
type input "Bad Axe"
select select "23"
click at [901, 216] on select "[GEOGRAPHIC_DATA] [GEOGRAPHIC_DATA] [GEOGRAPHIC_DATA] [GEOGRAPHIC_DATA] [GEOGRA…" at bounding box center [799, 214] width 234 height 40
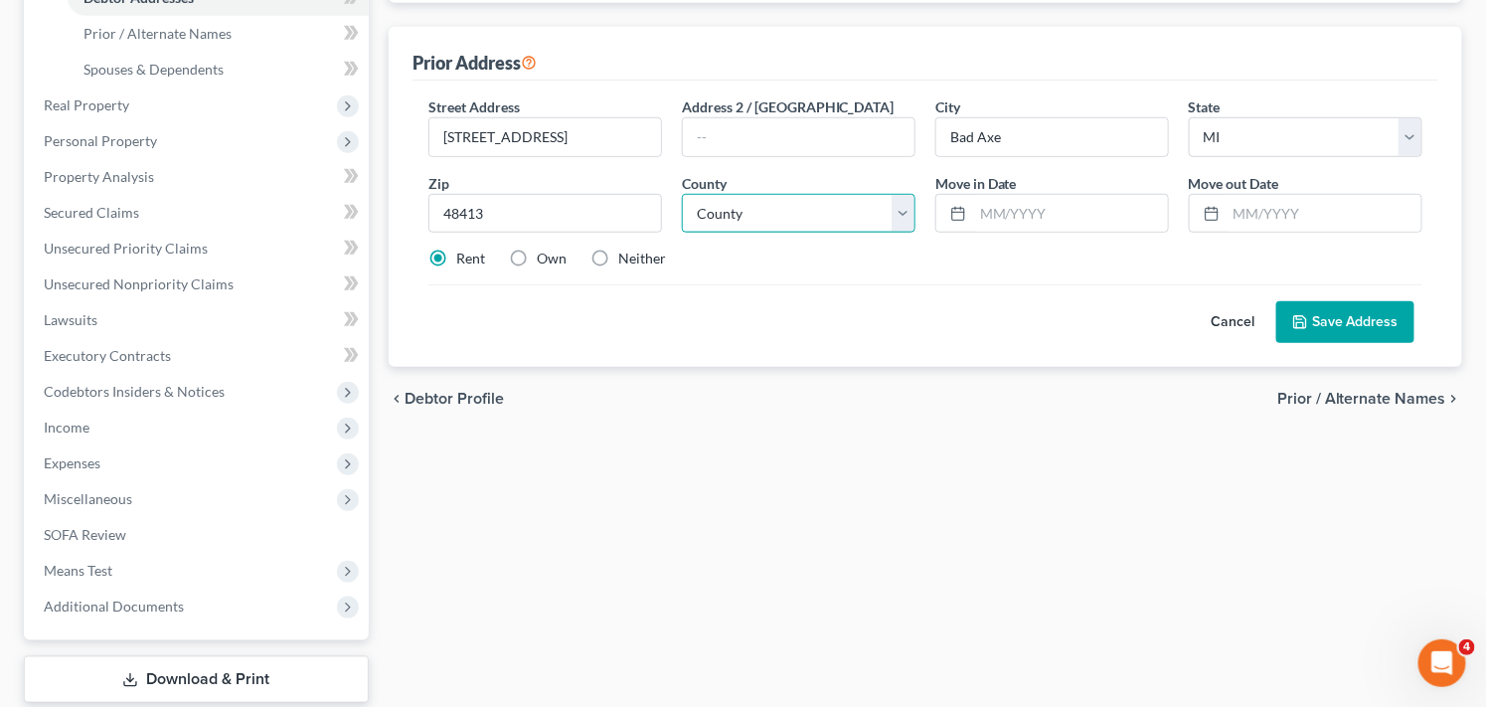
select select "31"
click at [682, 194] on select "[GEOGRAPHIC_DATA] [GEOGRAPHIC_DATA] [GEOGRAPHIC_DATA] [GEOGRAPHIC_DATA] [GEOGRA…" at bounding box center [799, 214] width 234 height 40
click at [1026, 221] on input "text" at bounding box center [1070, 214] width 195 height 38
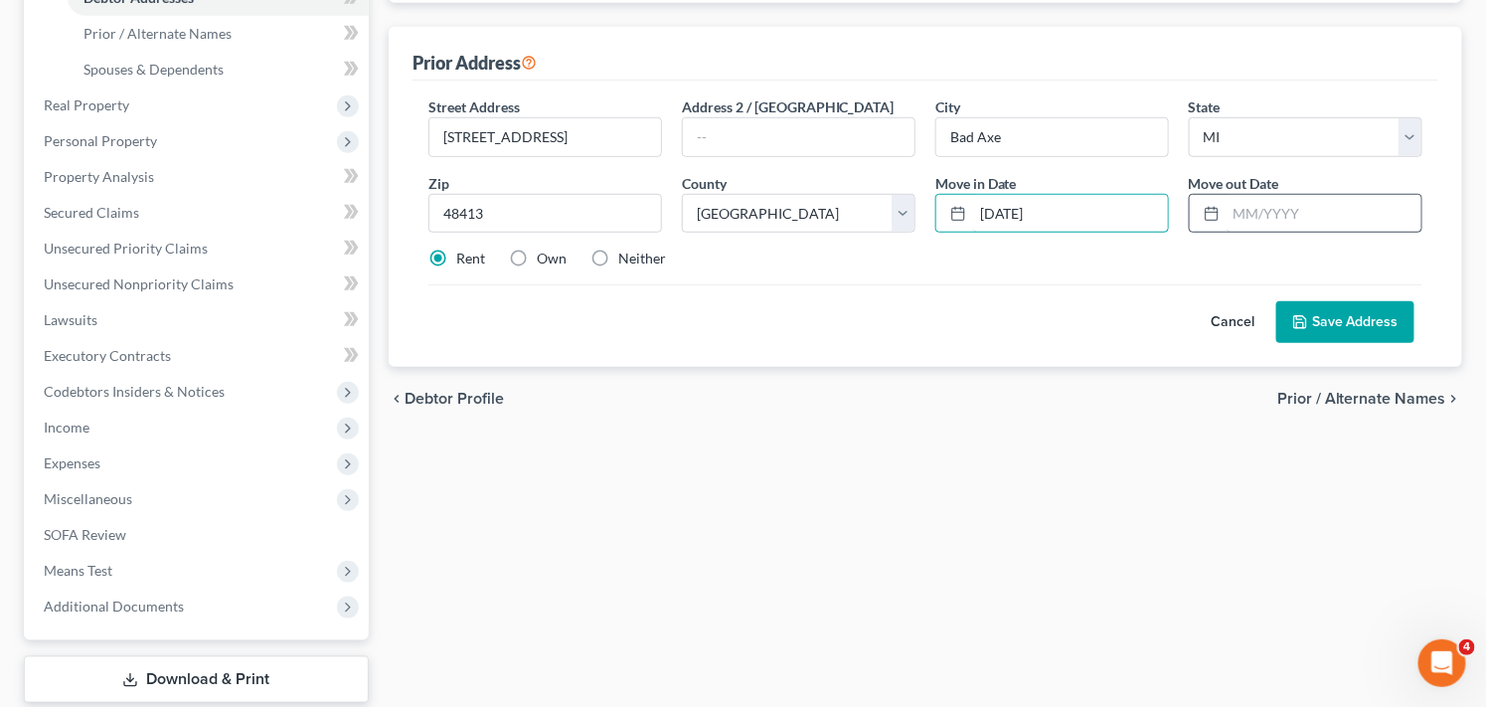
type input "[DATE]"
click at [1308, 207] on input "text" at bounding box center [1324, 214] width 195 height 38
type input "[DATE]"
click at [1336, 325] on button "Save Address" at bounding box center [1346, 322] width 138 height 42
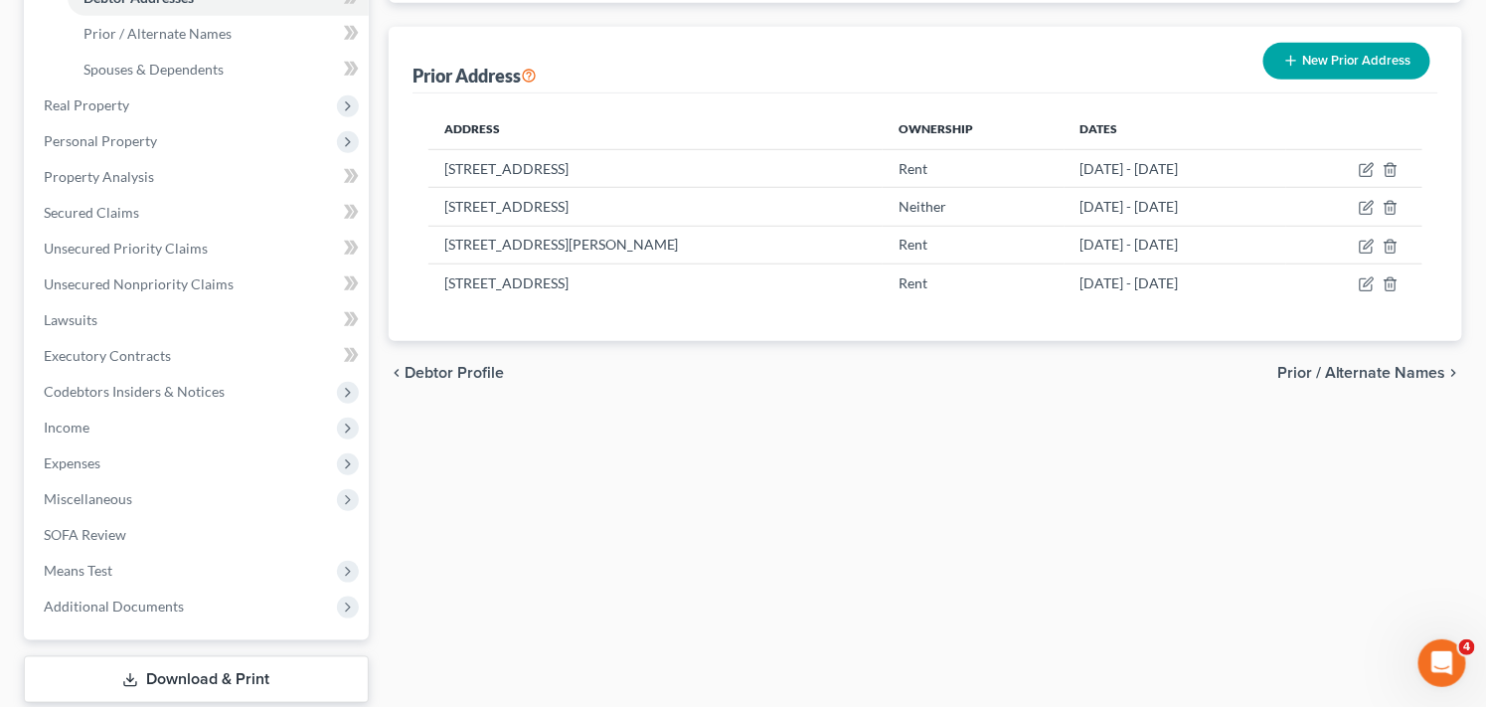
click at [697, 478] on div "Filing Information Credit Counseling Course Debtor Profile Debtor Addresses Pri…" at bounding box center [926, 251] width 1094 height 1005
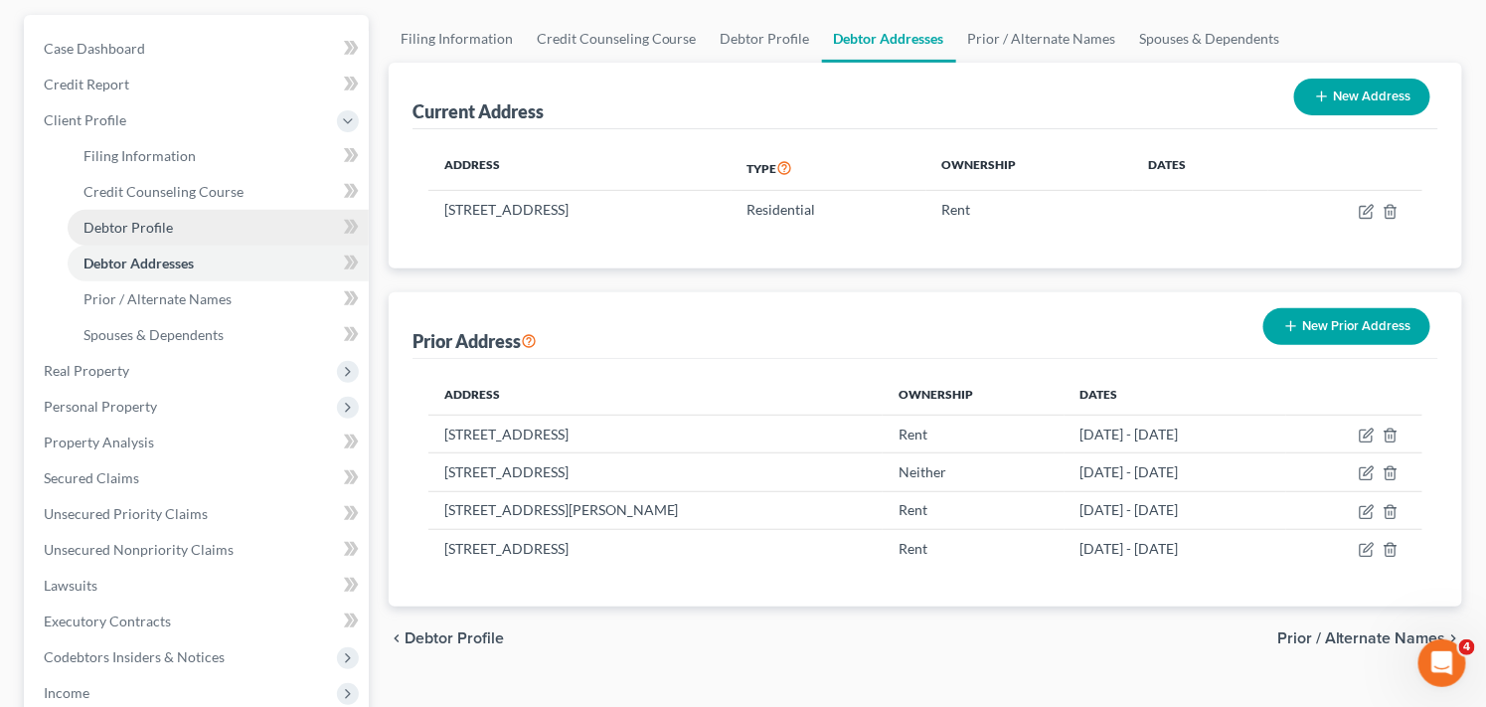
scroll to position [132, 0]
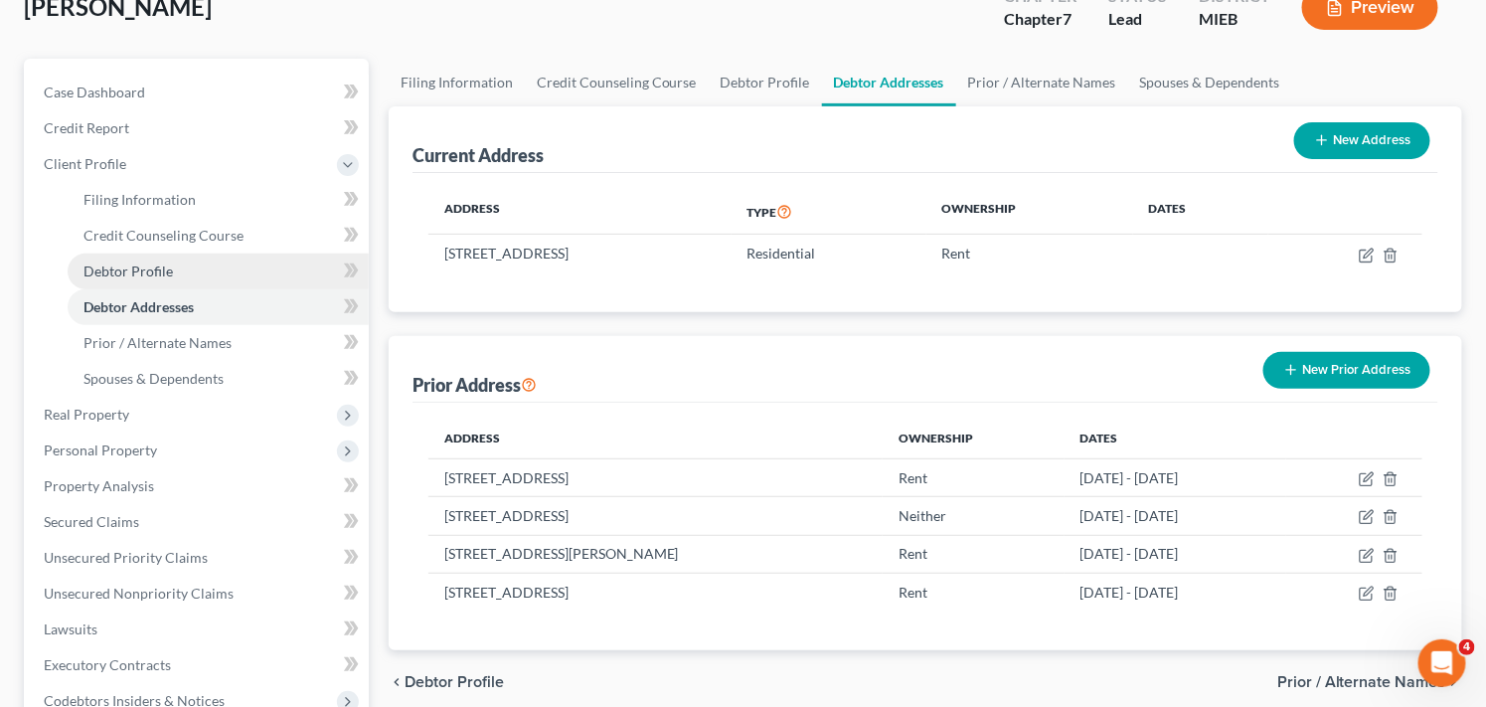
click at [167, 274] on span "Debtor Profile" at bounding box center [128, 270] width 89 height 17
select select "0"
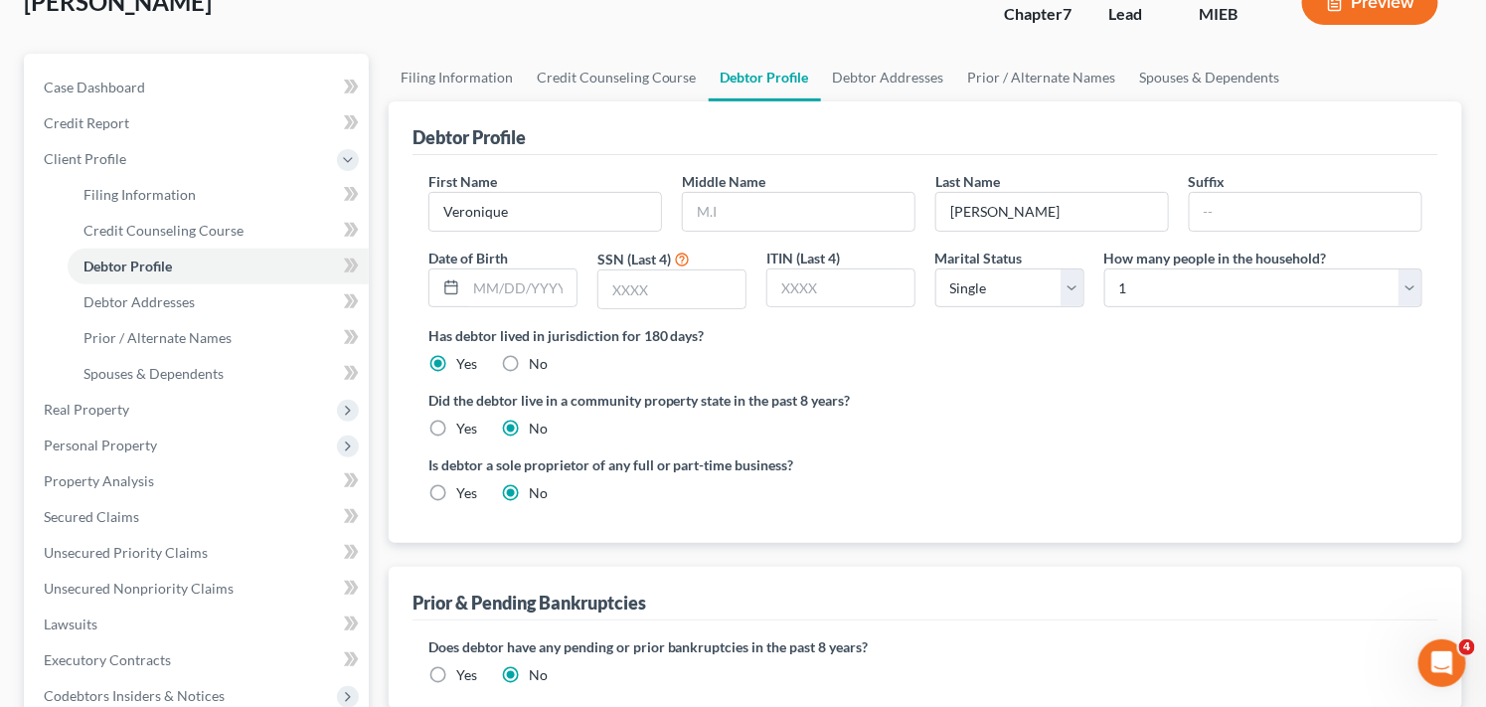
scroll to position [176, 0]
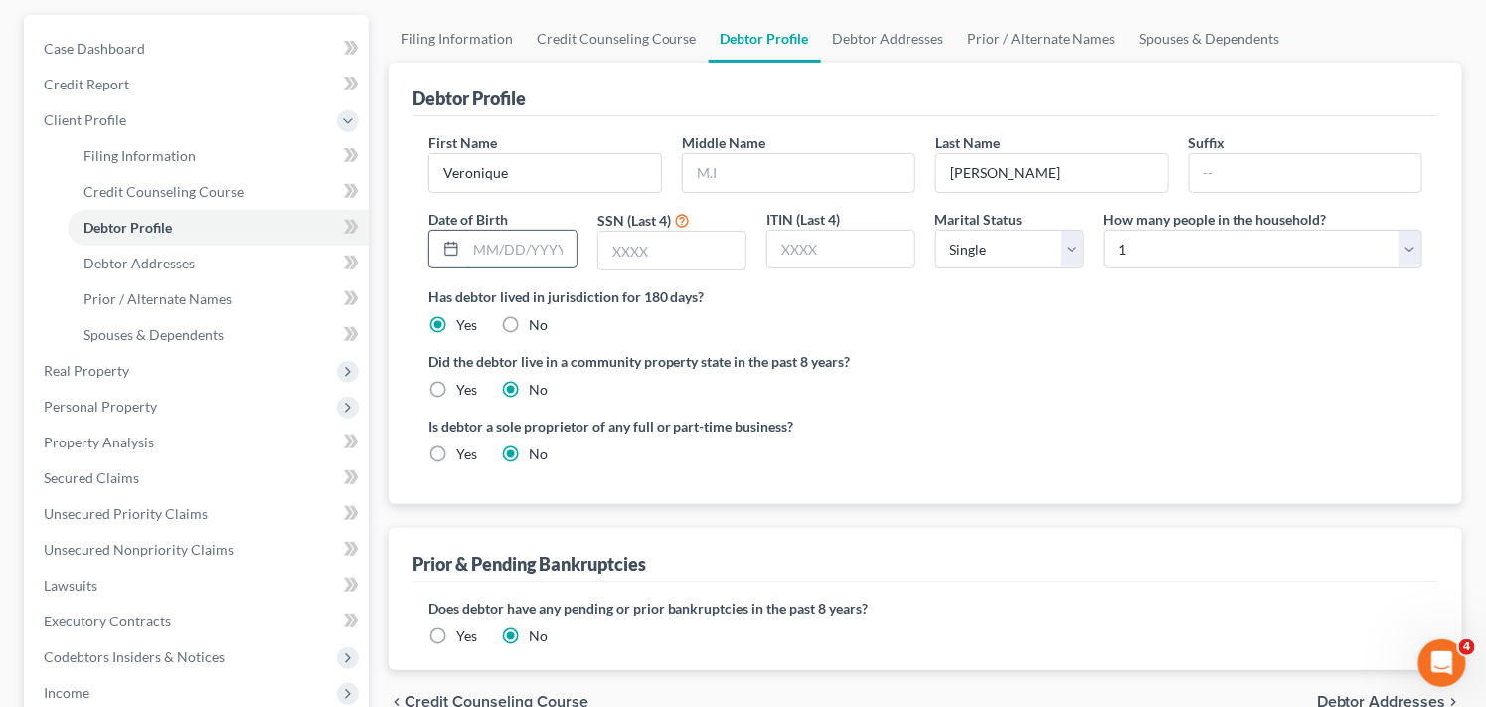
click at [538, 252] on input "text" at bounding box center [521, 250] width 110 height 38
click at [504, 256] on input "text" at bounding box center [521, 250] width 110 height 38
type input "[DATE]"
click at [679, 254] on input "text" at bounding box center [671, 251] width 147 height 38
click at [673, 250] on input "text" at bounding box center [671, 251] width 147 height 38
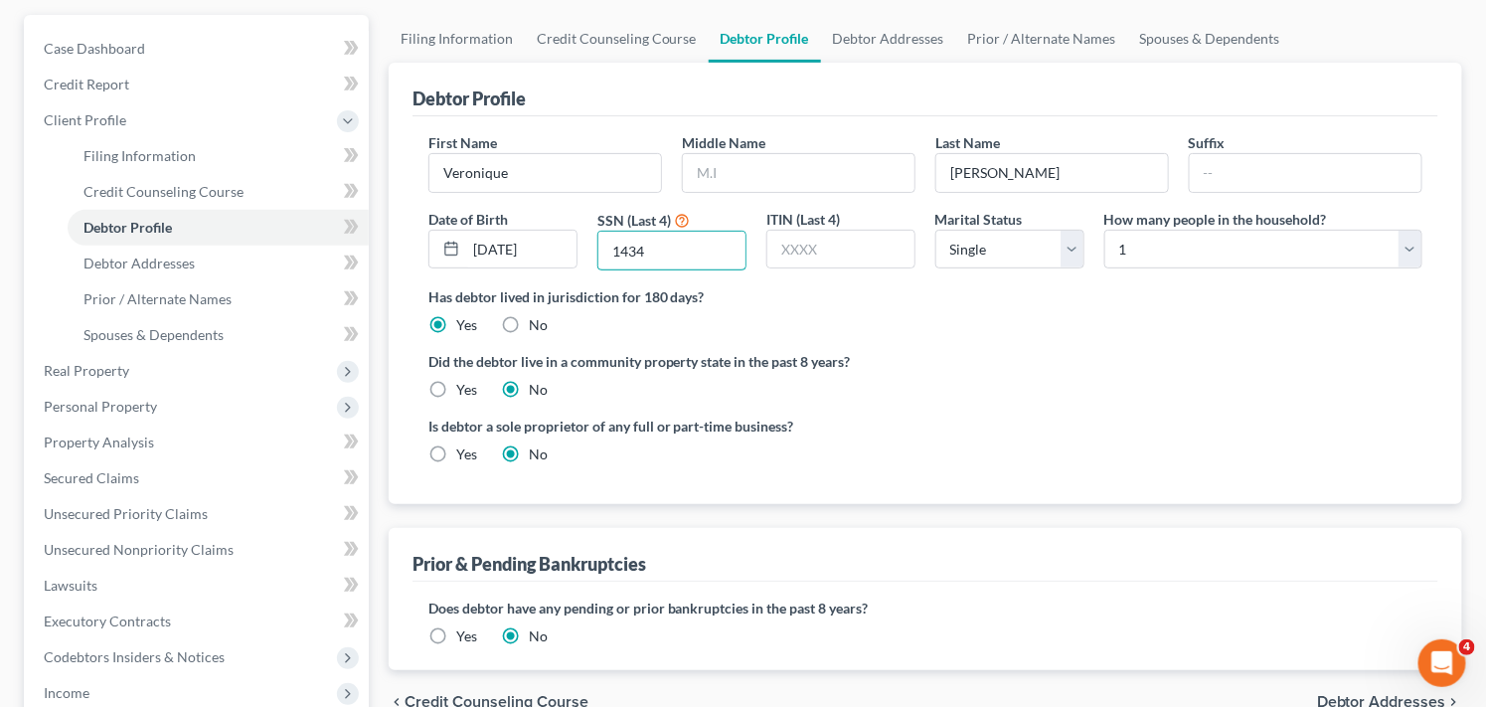
type input "1434"
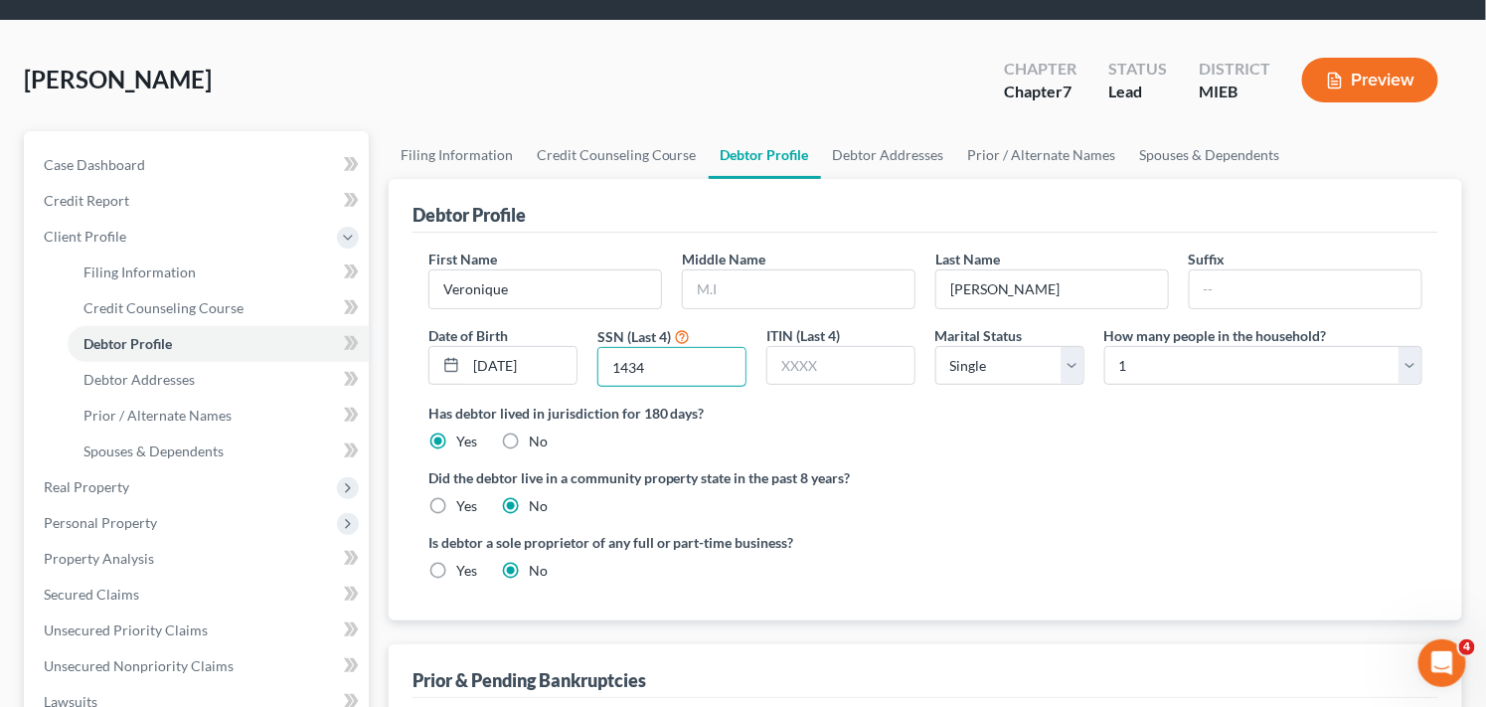
scroll to position [55, 0]
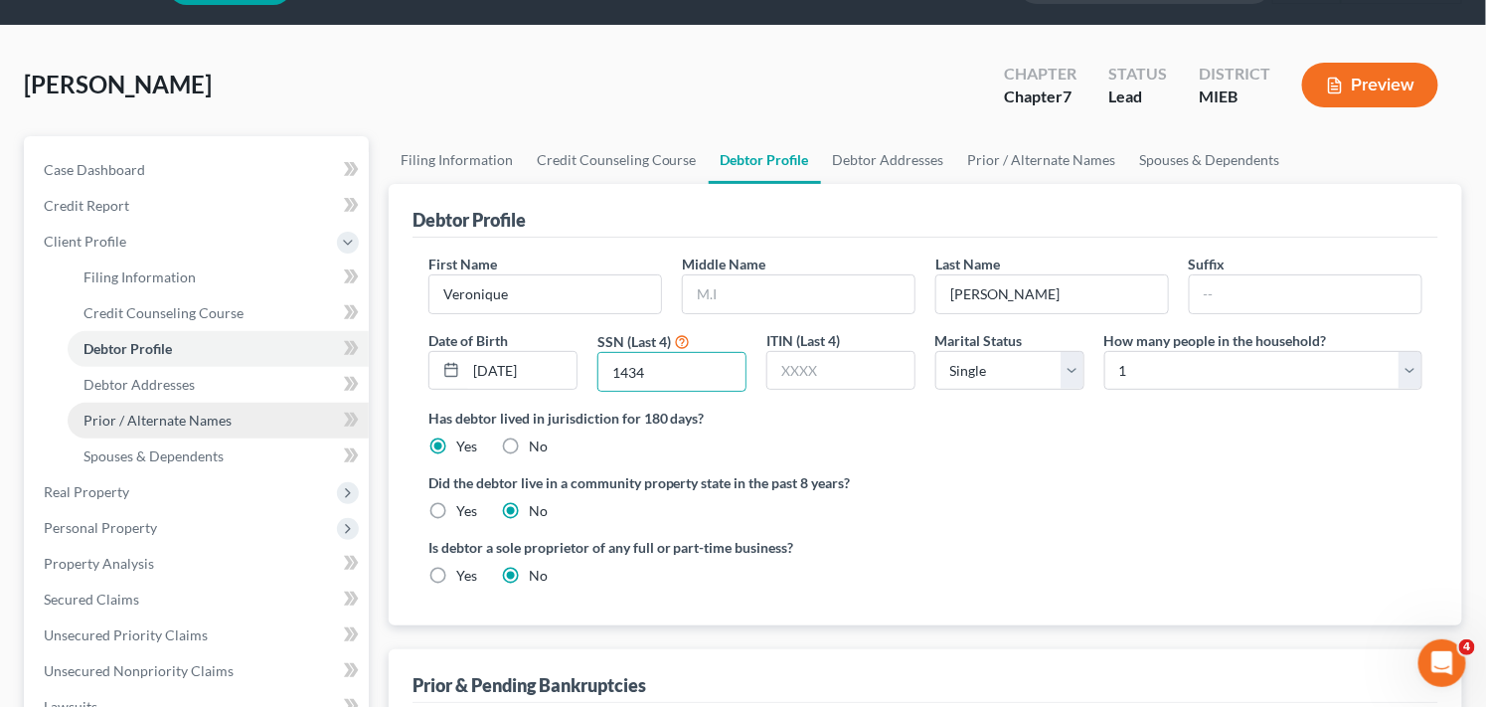
click at [192, 421] on span "Prior / Alternate Names" at bounding box center [158, 420] width 148 height 17
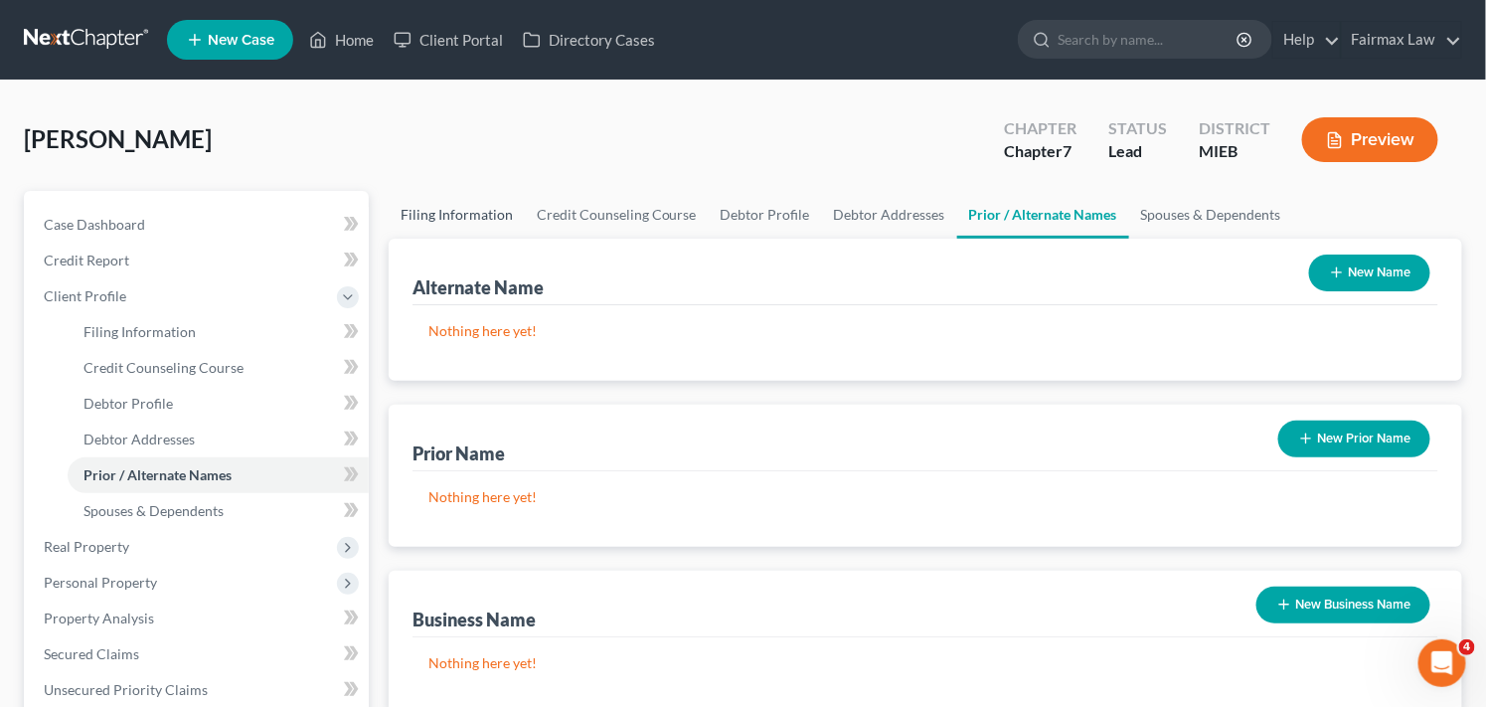
click at [454, 214] on link "Filing Information" at bounding box center [457, 215] width 136 height 48
select select "1"
select select "0"
select select "40"
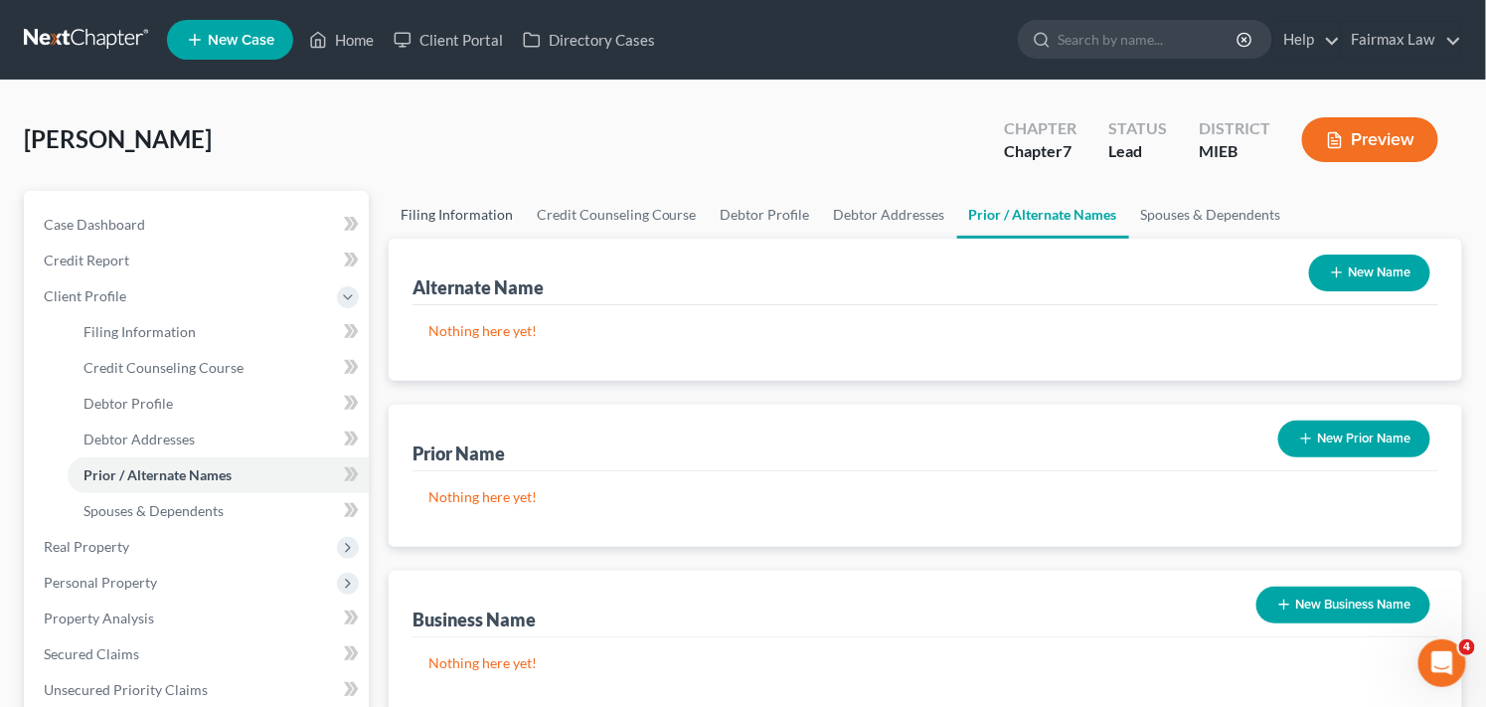
select select "23"
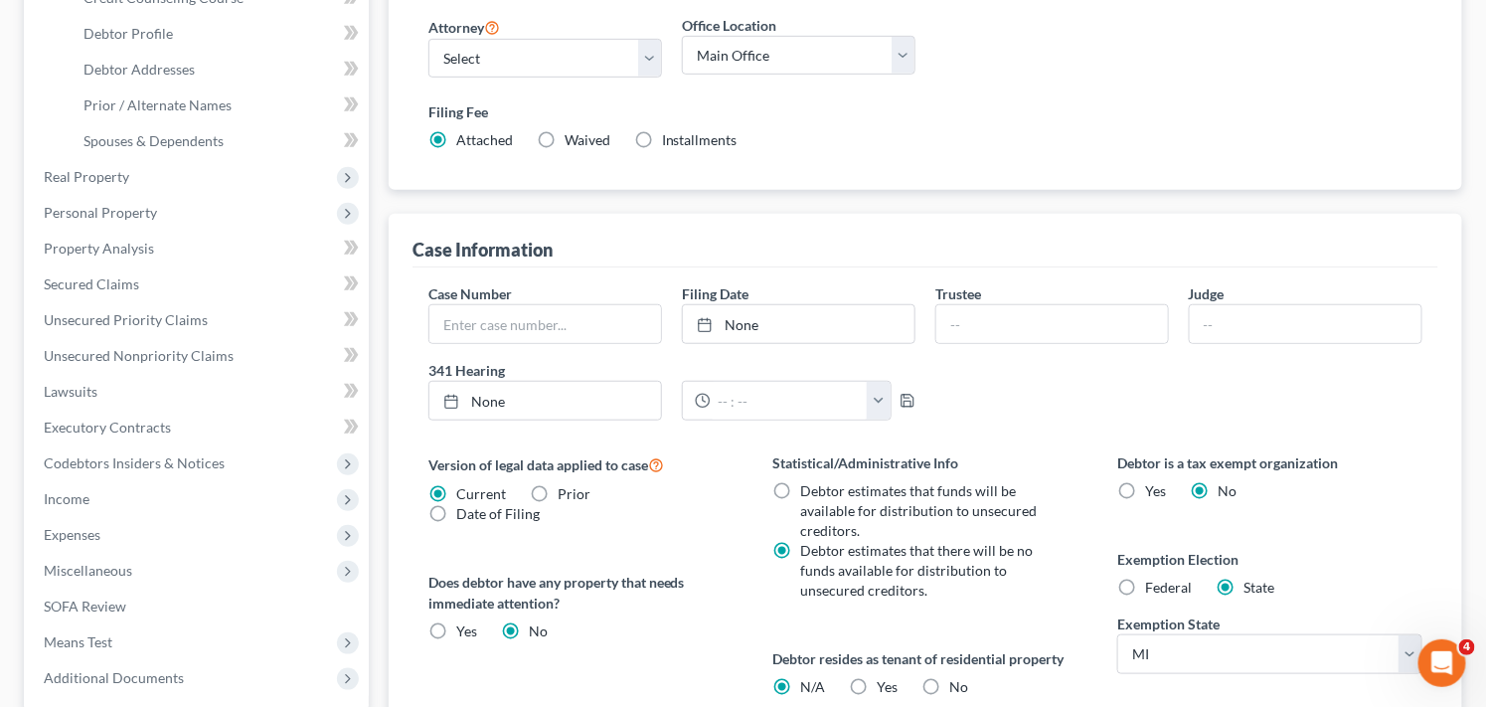
scroll to position [359, 0]
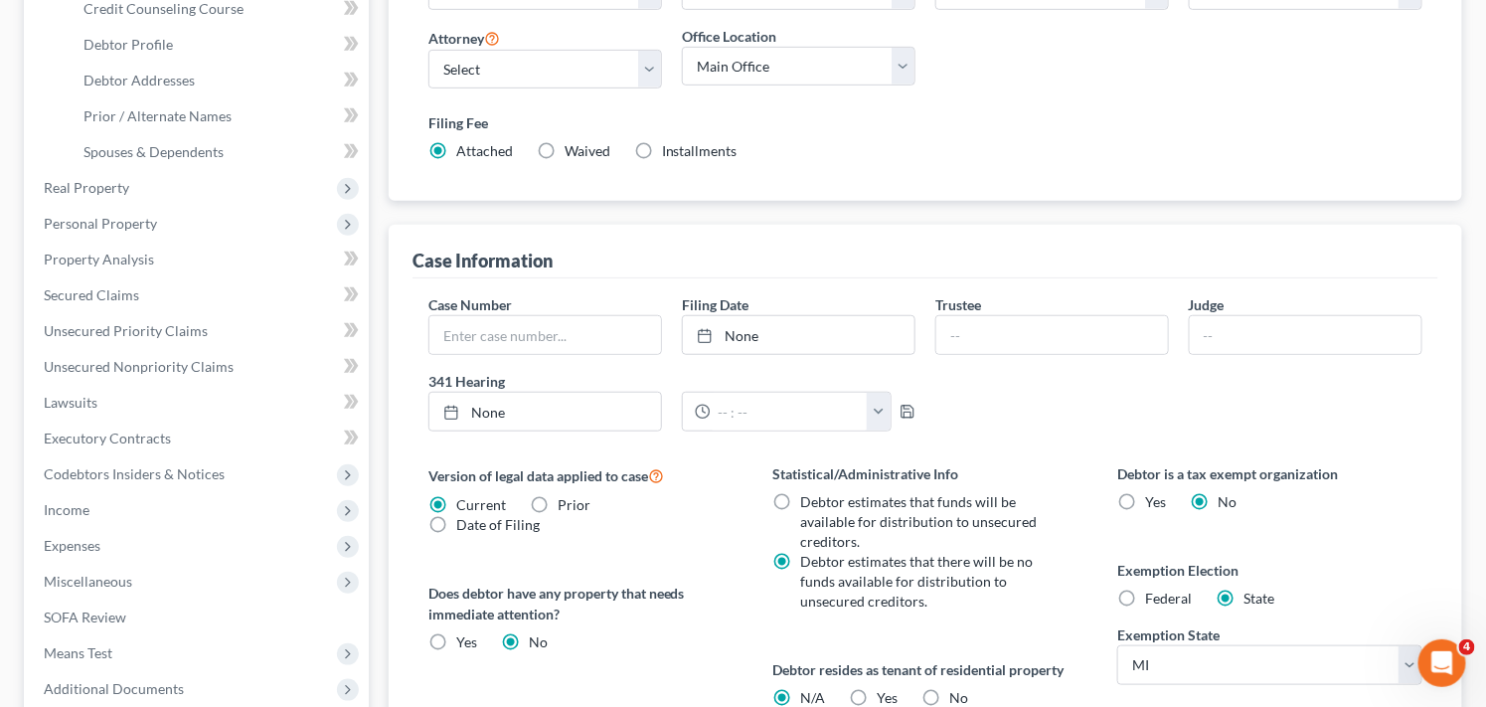
click at [1145, 598] on label "Federal" at bounding box center [1168, 599] width 47 height 20
click at [1153, 598] on input "Federal" at bounding box center [1159, 595] width 13 height 13
radio input "true"
radio input "false"
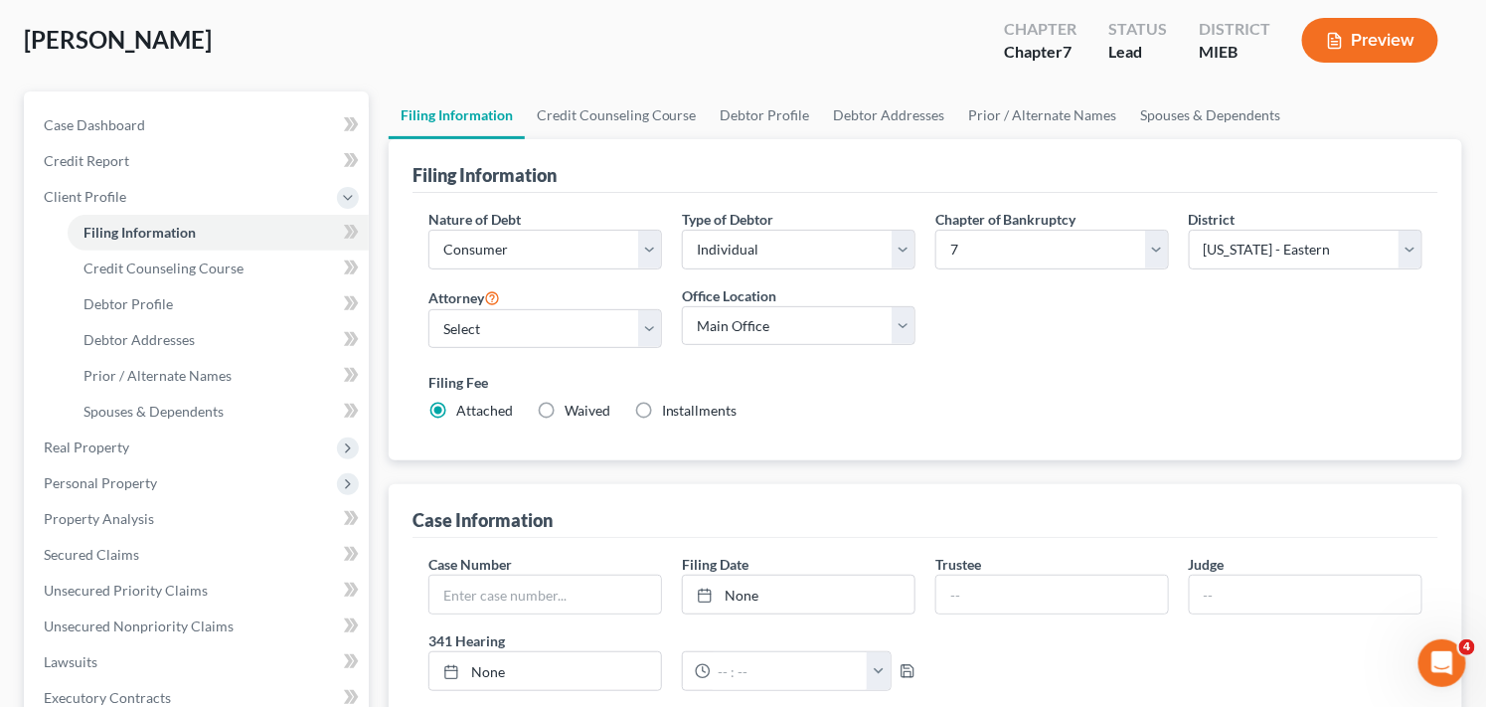
scroll to position [87, 0]
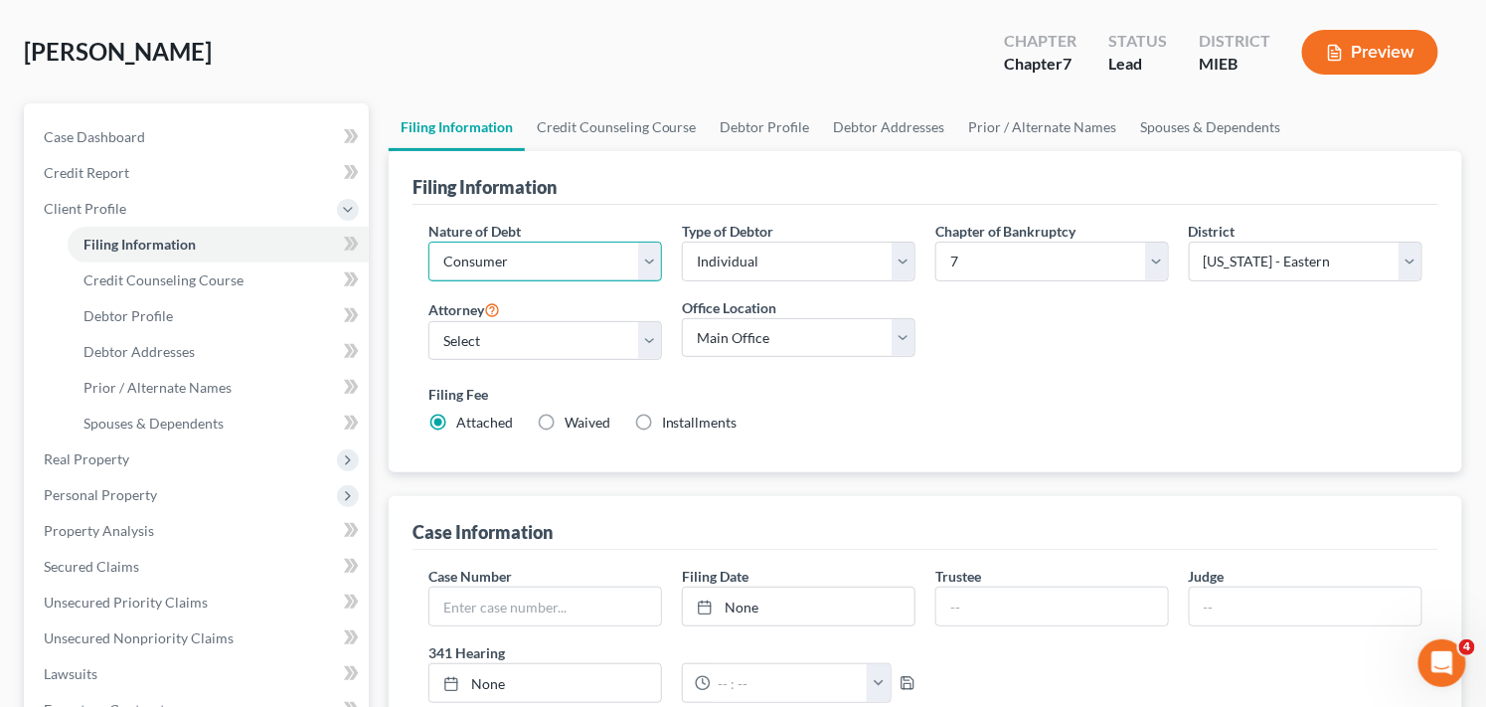
click at [567, 246] on select "Select Business Consumer Other" at bounding box center [545, 262] width 234 height 40
click at [569, 260] on select "Select Business Consumer Other" at bounding box center [545, 262] width 234 height 40
click at [636, 334] on select "Select [PERSON_NAME] [PERSON_NAME] [PERSON_NAME] [PERSON_NAME] [PERSON_NAME] [P…" at bounding box center [545, 341] width 234 height 40
select select "0"
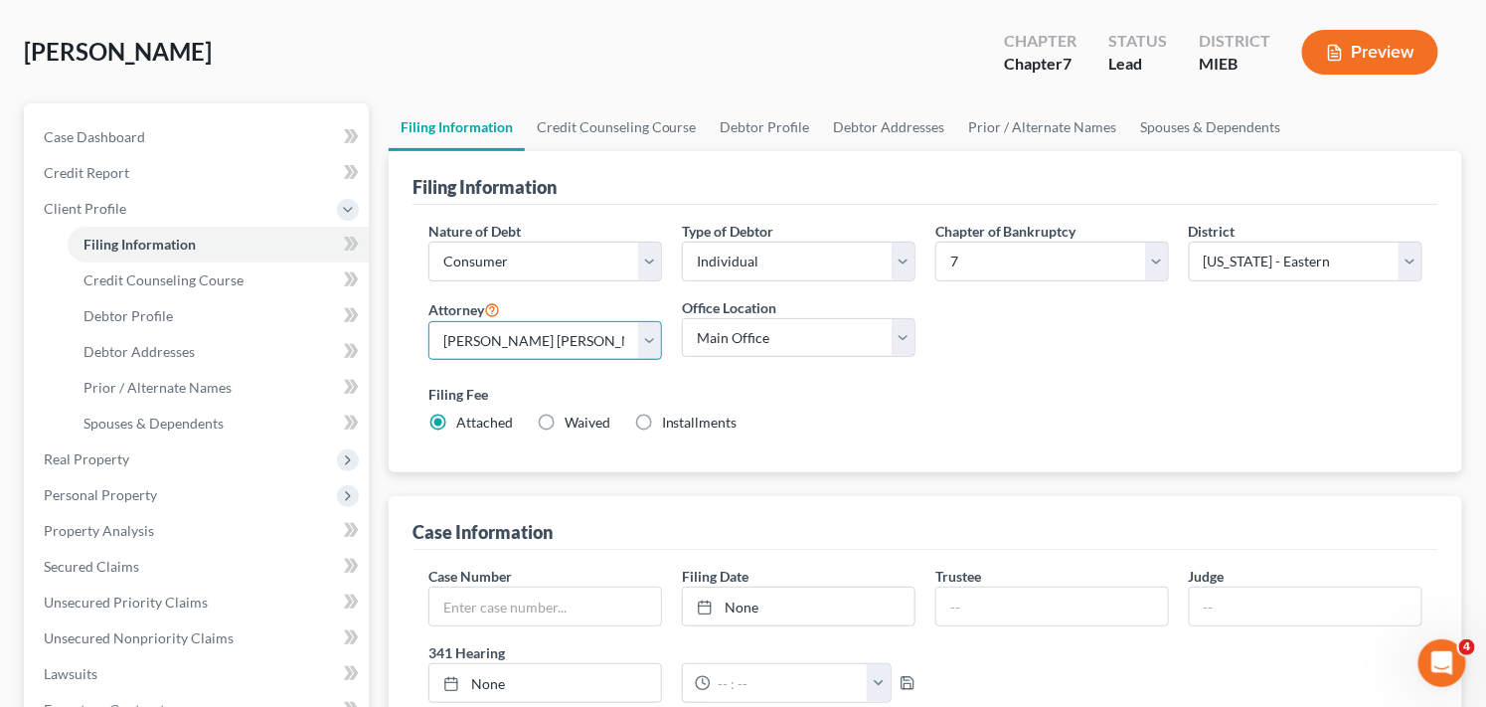
click at [428, 321] on select "Select [PERSON_NAME] [PERSON_NAME] [PERSON_NAME] [PERSON_NAME] [PERSON_NAME] [P…" at bounding box center [545, 341] width 234 height 40
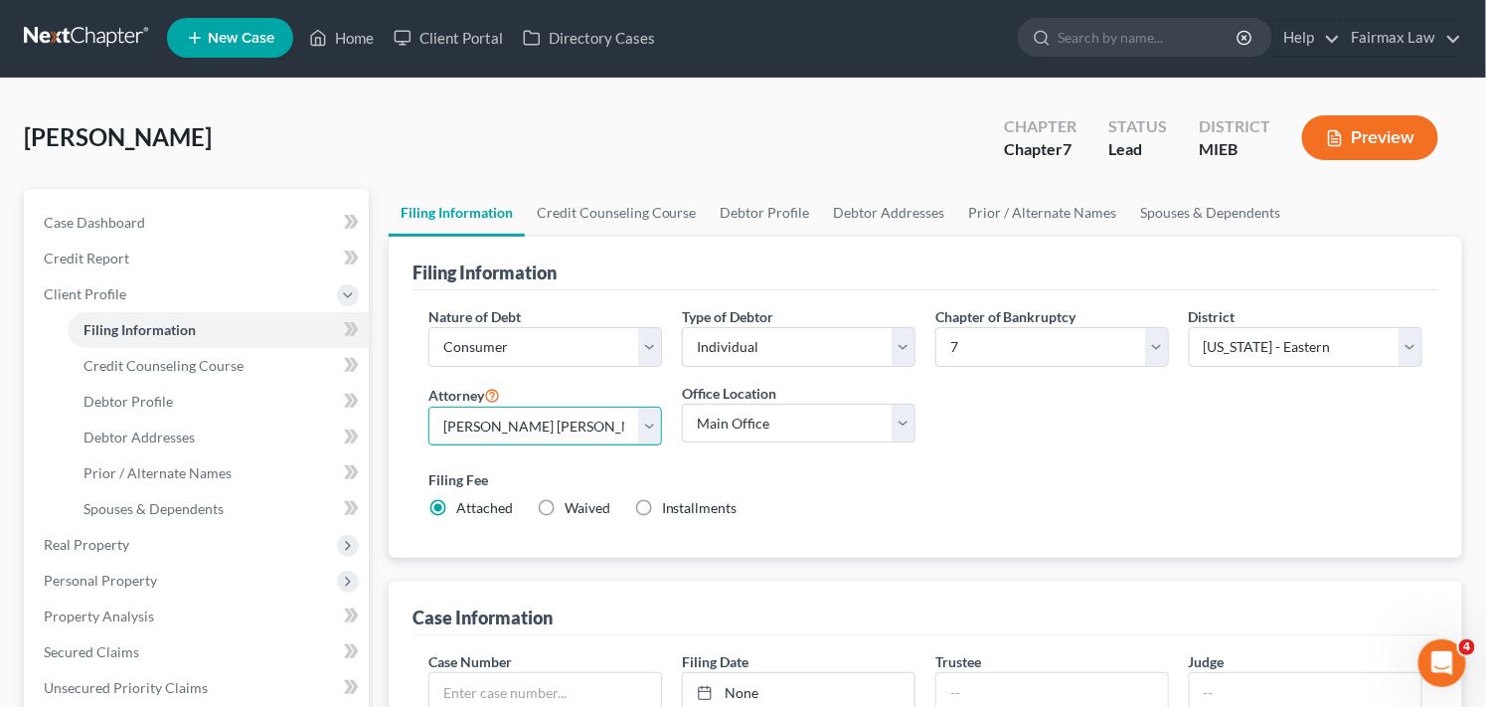
scroll to position [0, 0]
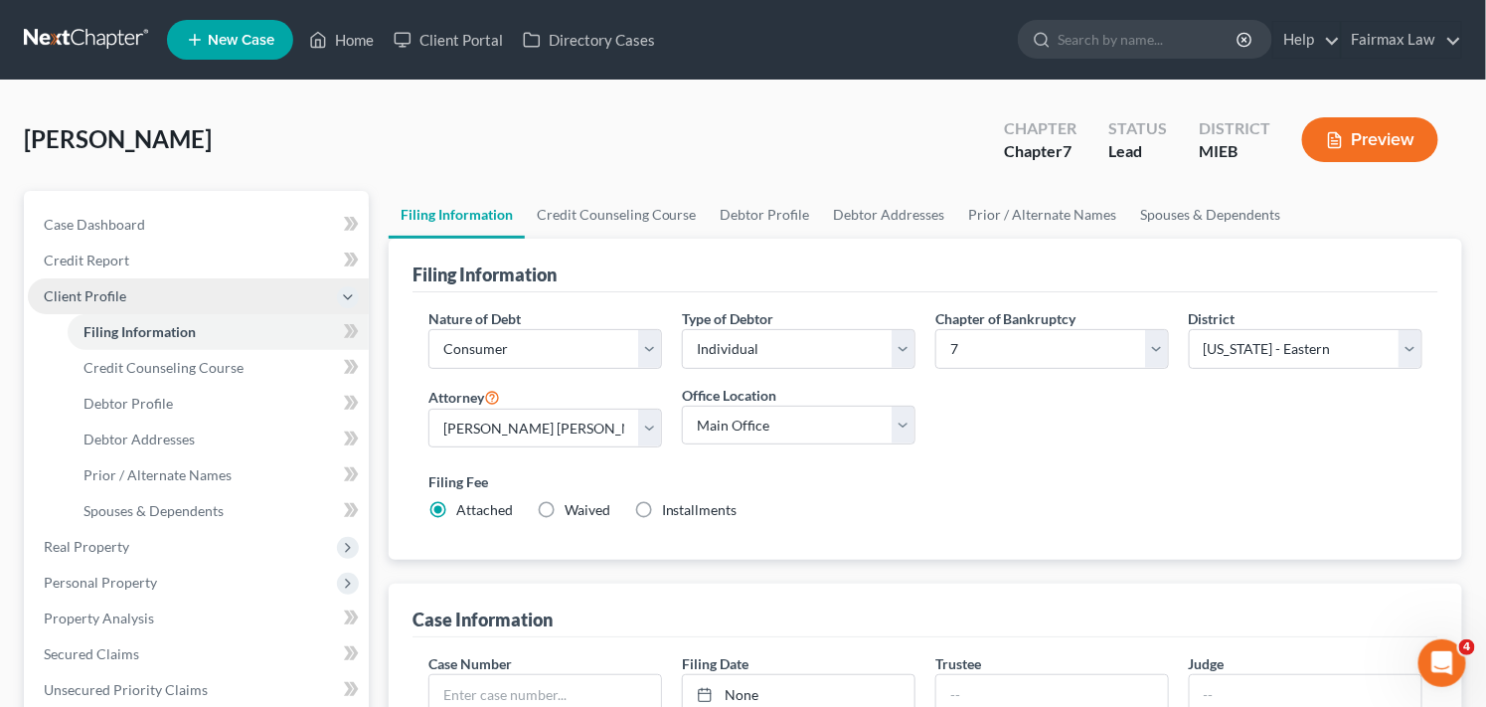
click at [90, 288] on span "Client Profile" at bounding box center [85, 295] width 83 height 17
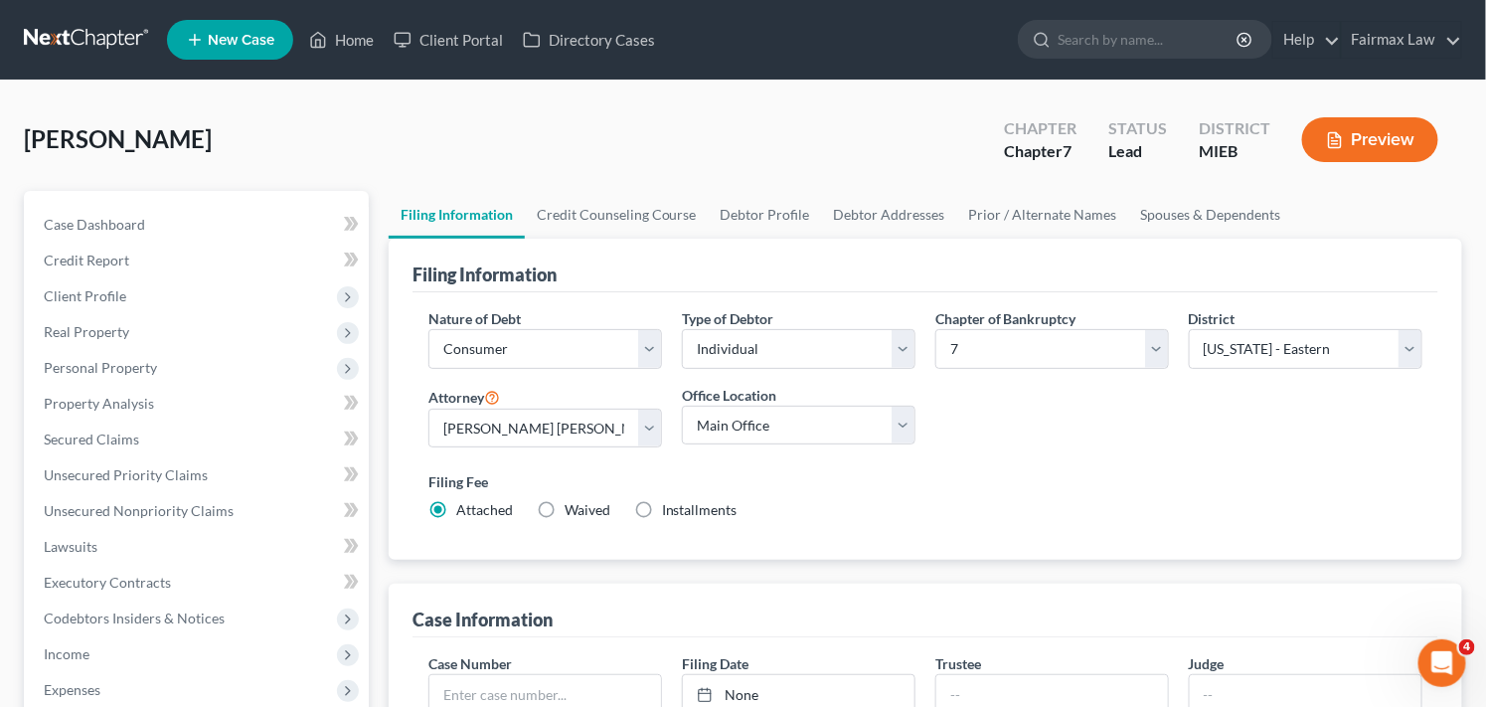
click at [475, 133] on div "[PERSON_NAME] Upgraded Chapter Chapter 7 Status Lead District MIEB Preview" at bounding box center [743, 147] width 1439 height 86
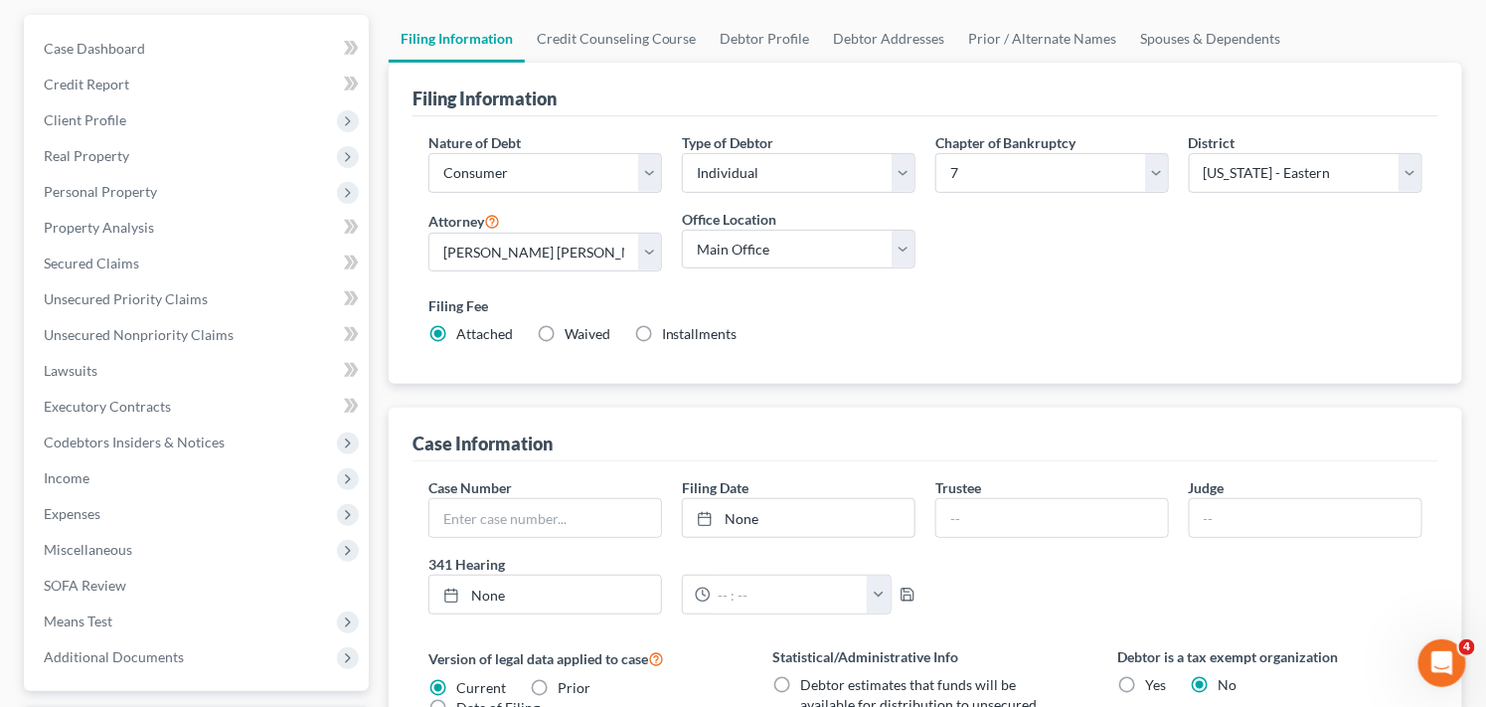
scroll to position [221, 0]
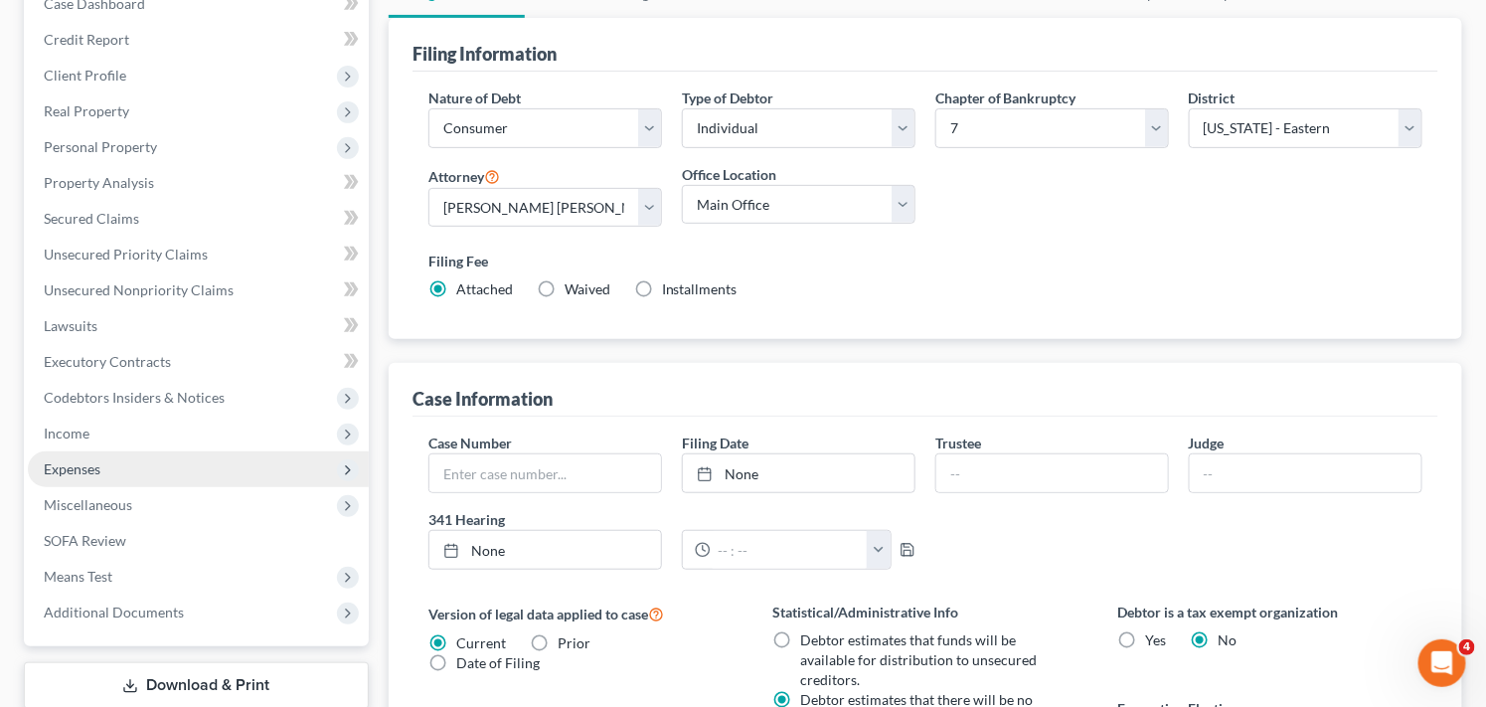
click at [127, 465] on span "Expenses" at bounding box center [198, 469] width 341 height 36
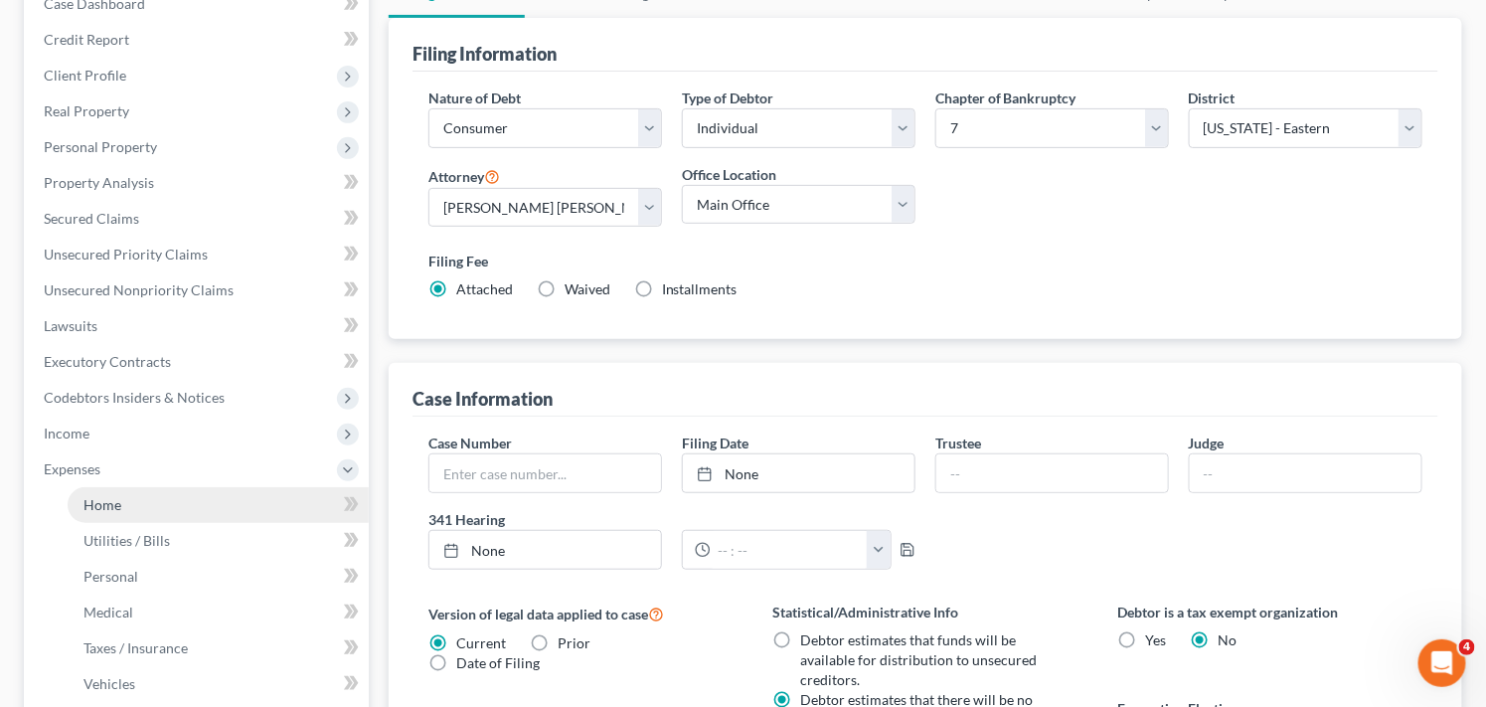
click at [146, 498] on link "Home" at bounding box center [218, 505] width 301 height 36
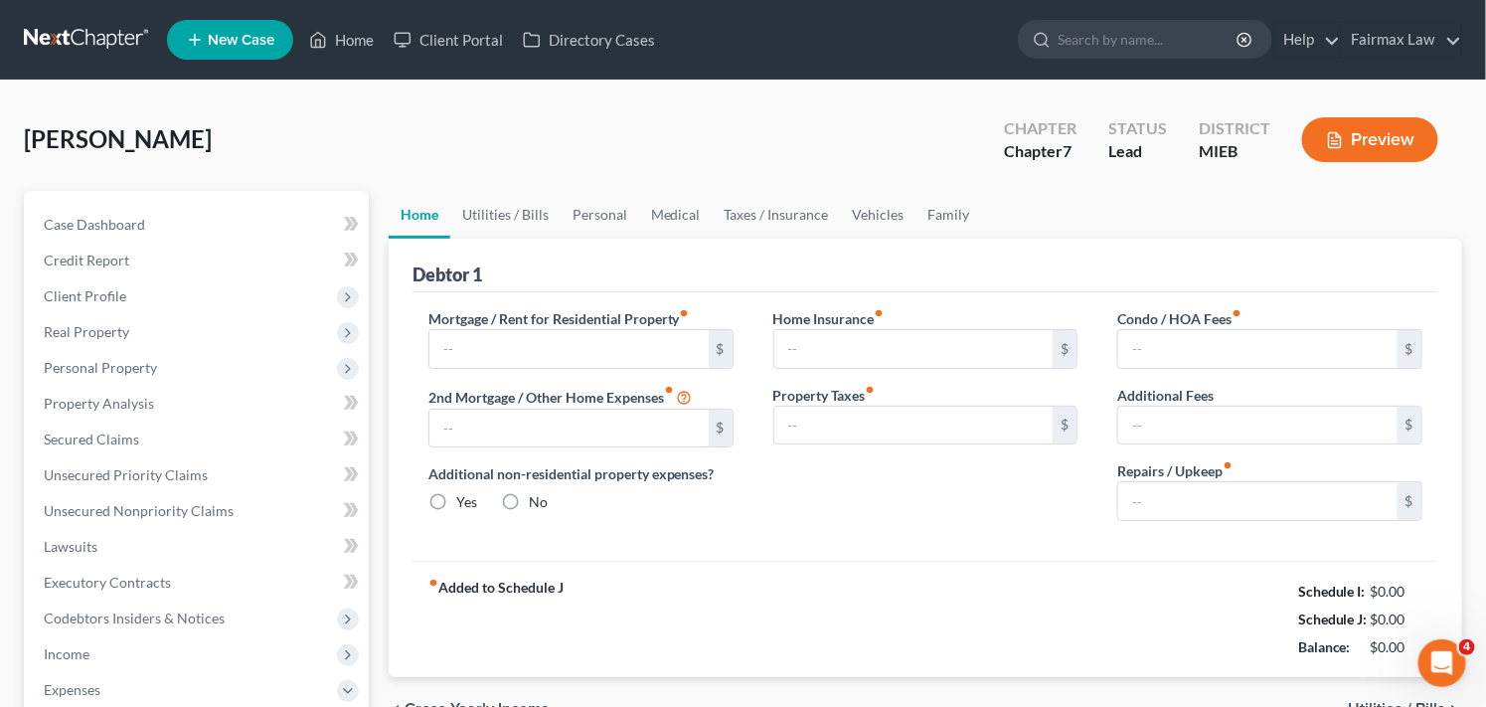
type input "1,000.00"
type input "0.00"
radio input "true"
type input "0.00"
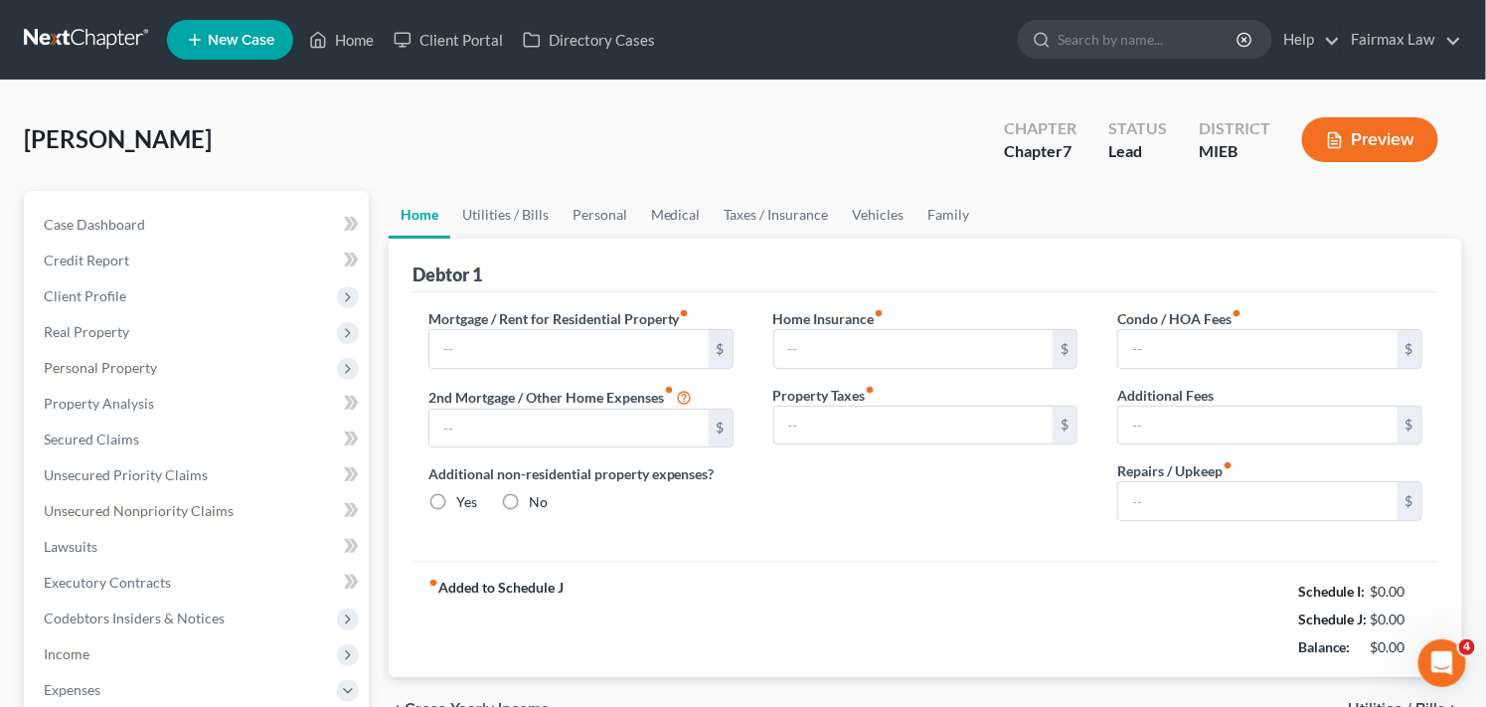
type input "0.00"
type input "16.60"
click at [517, 121] on div "[PERSON_NAME] Upgraded Chapter Chapter 7 Status Lead District MIEB Preview" at bounding box center [743, 147] width 1439 height 86
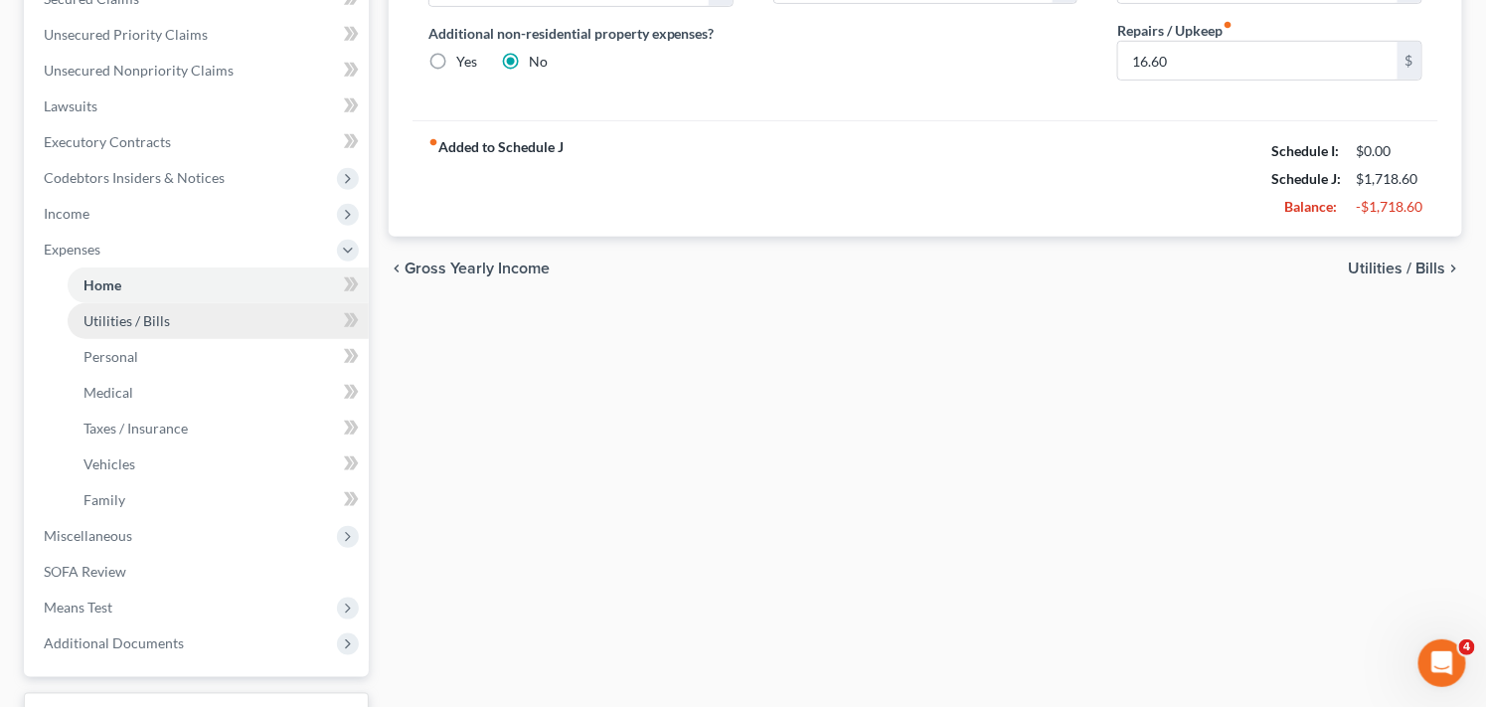
scroll to position [441, 0]
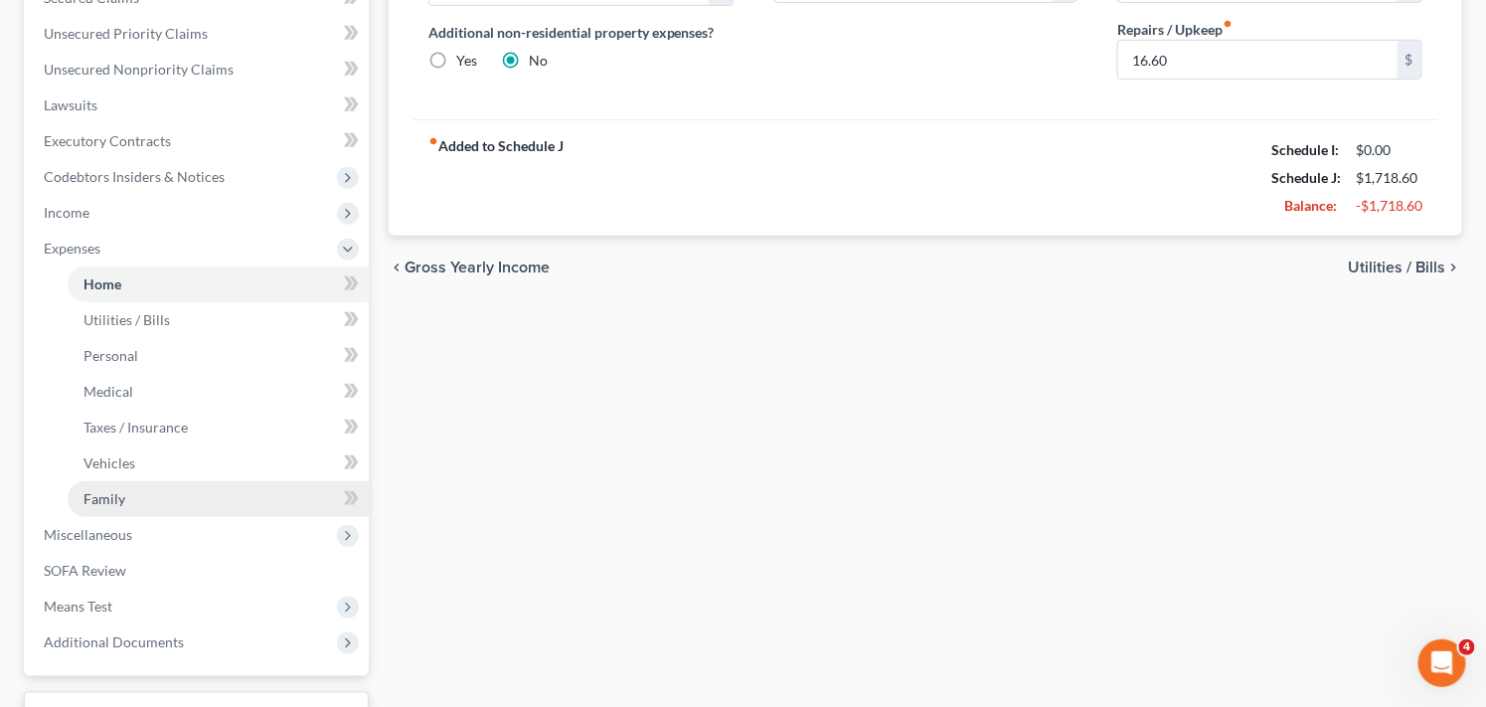
click at [156, 493] on link "Family" at bounding box center [218, 499] width 301 height 36
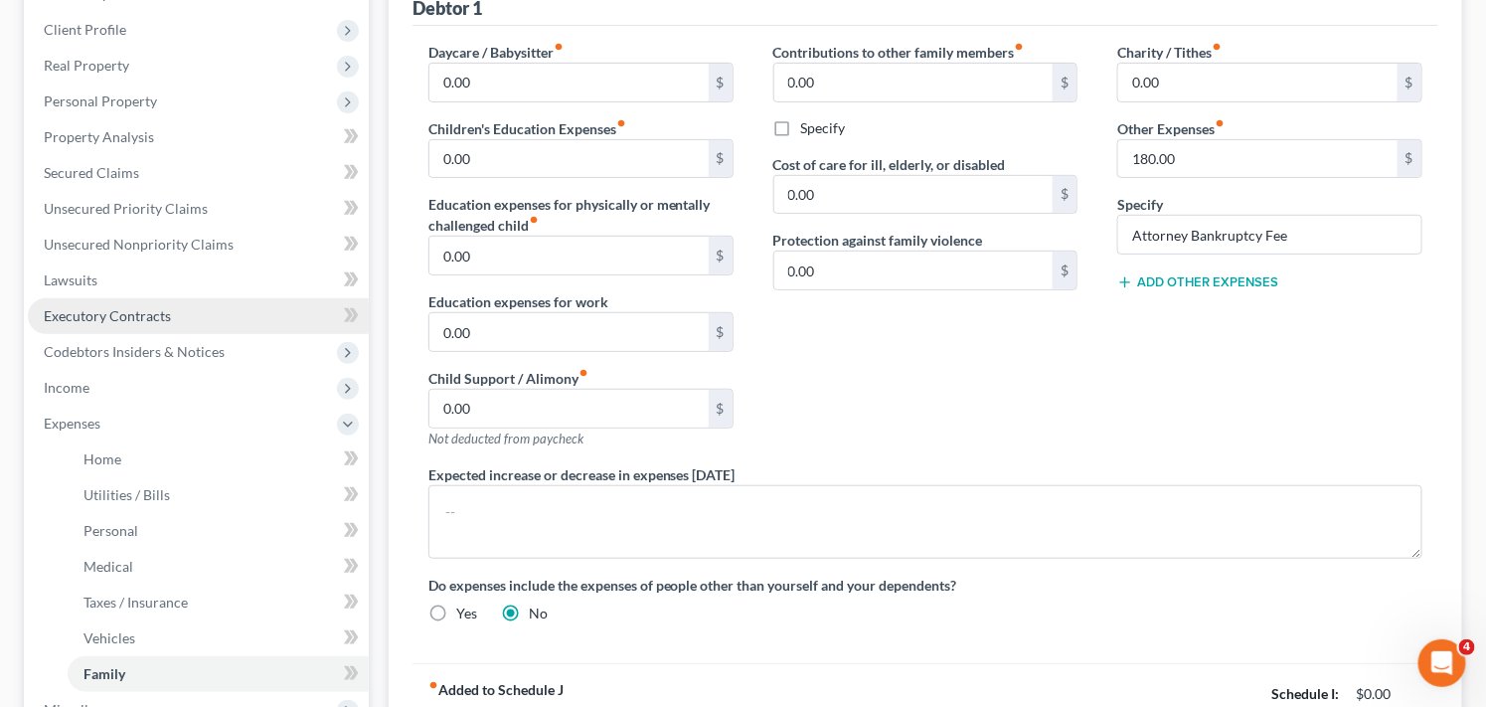
scroll to position [309, 0]
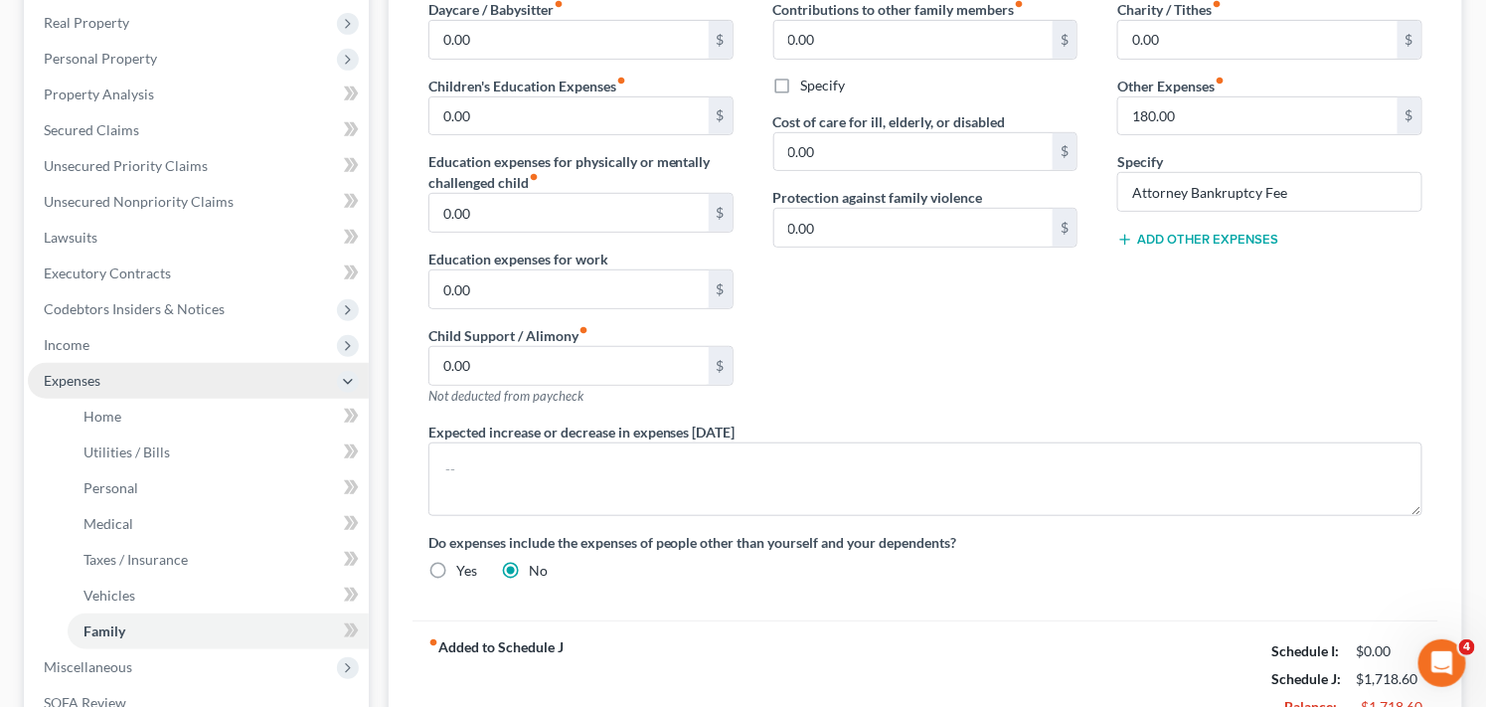
click at [196, 368] on span "Expenses" at bounding box center [198, 381] width 341 height 36
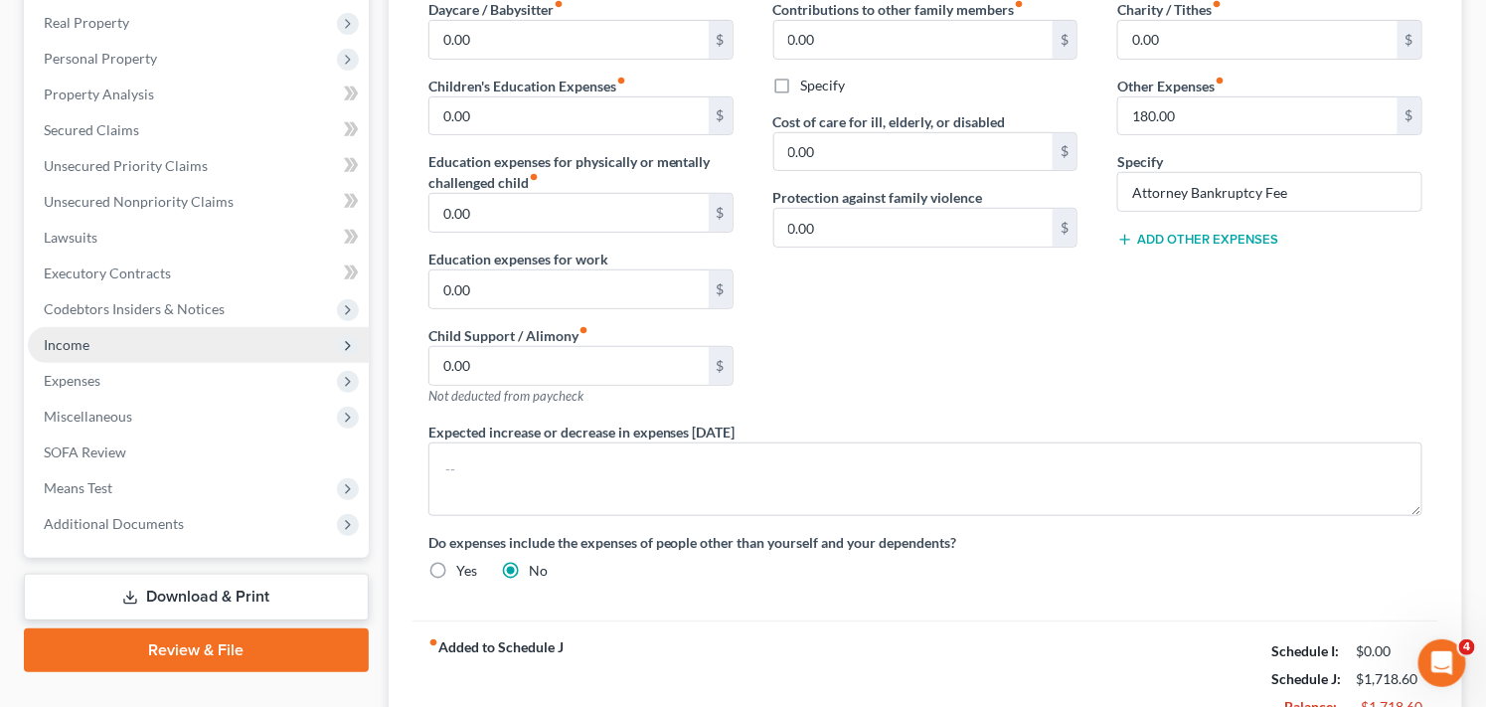
click at [201, 354] on span "Income" at bounding box center [198, 345] width 341 height 36
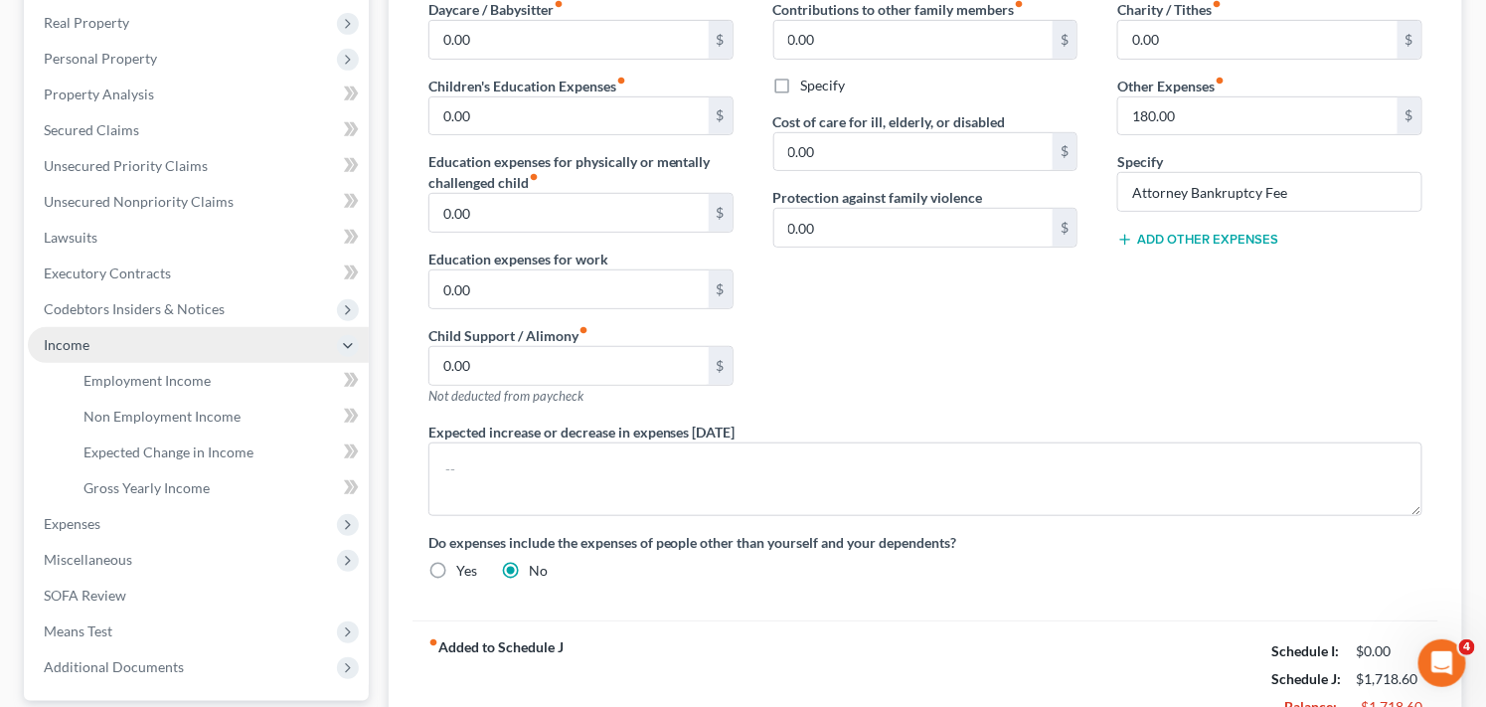
click at [201, 354] on span "Income" at bounding box center [198, 345] width 341 height 36
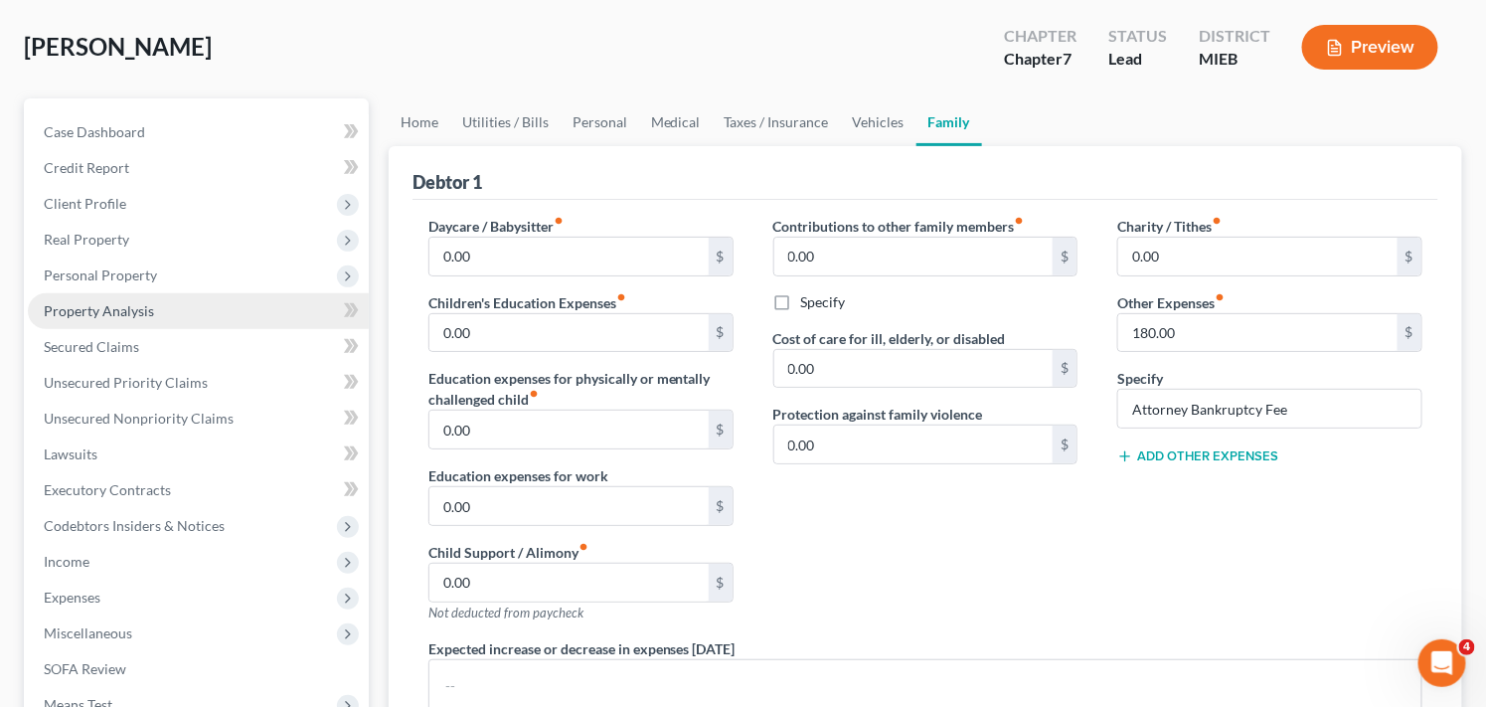
scroll to position [87, 0]
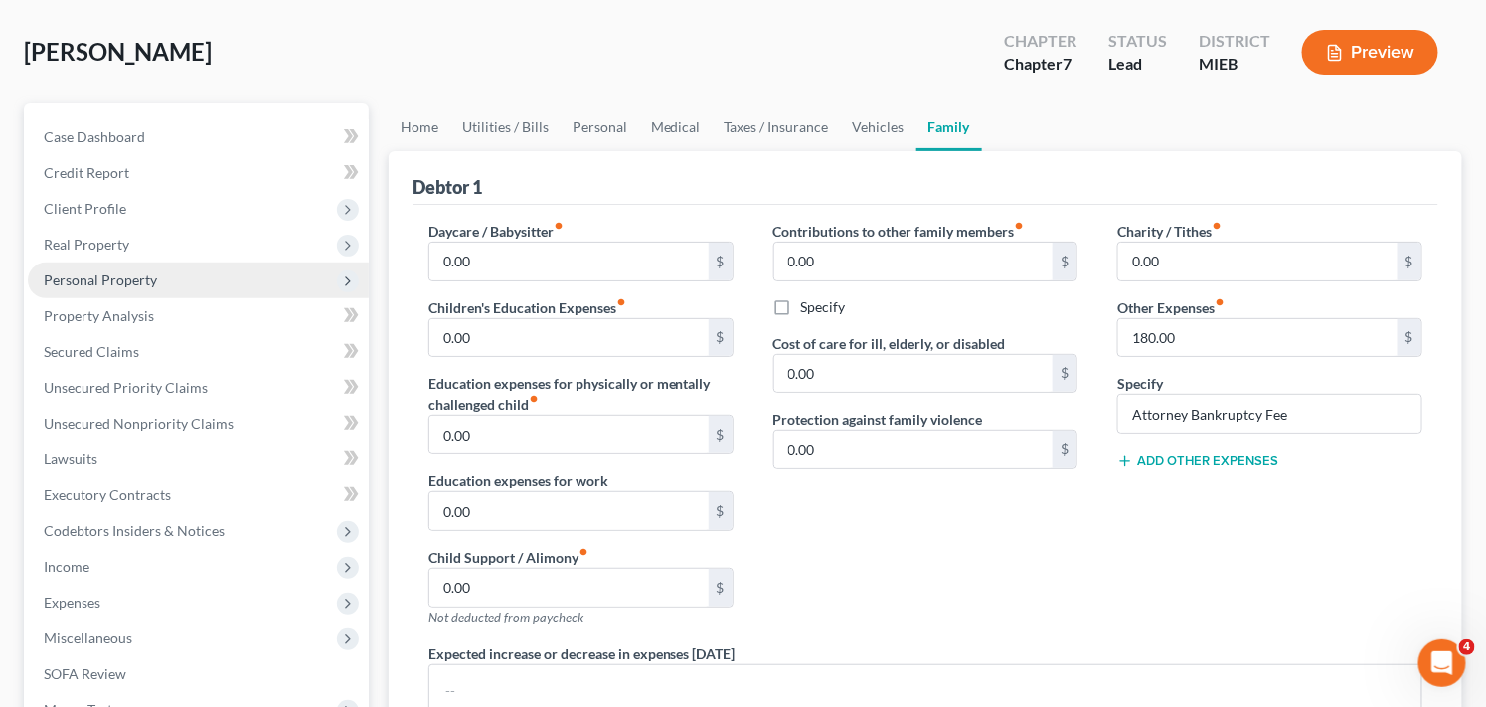
click at [255, 285] on span "Personal Property" at bounding box center [198, 280] width 341 height 36
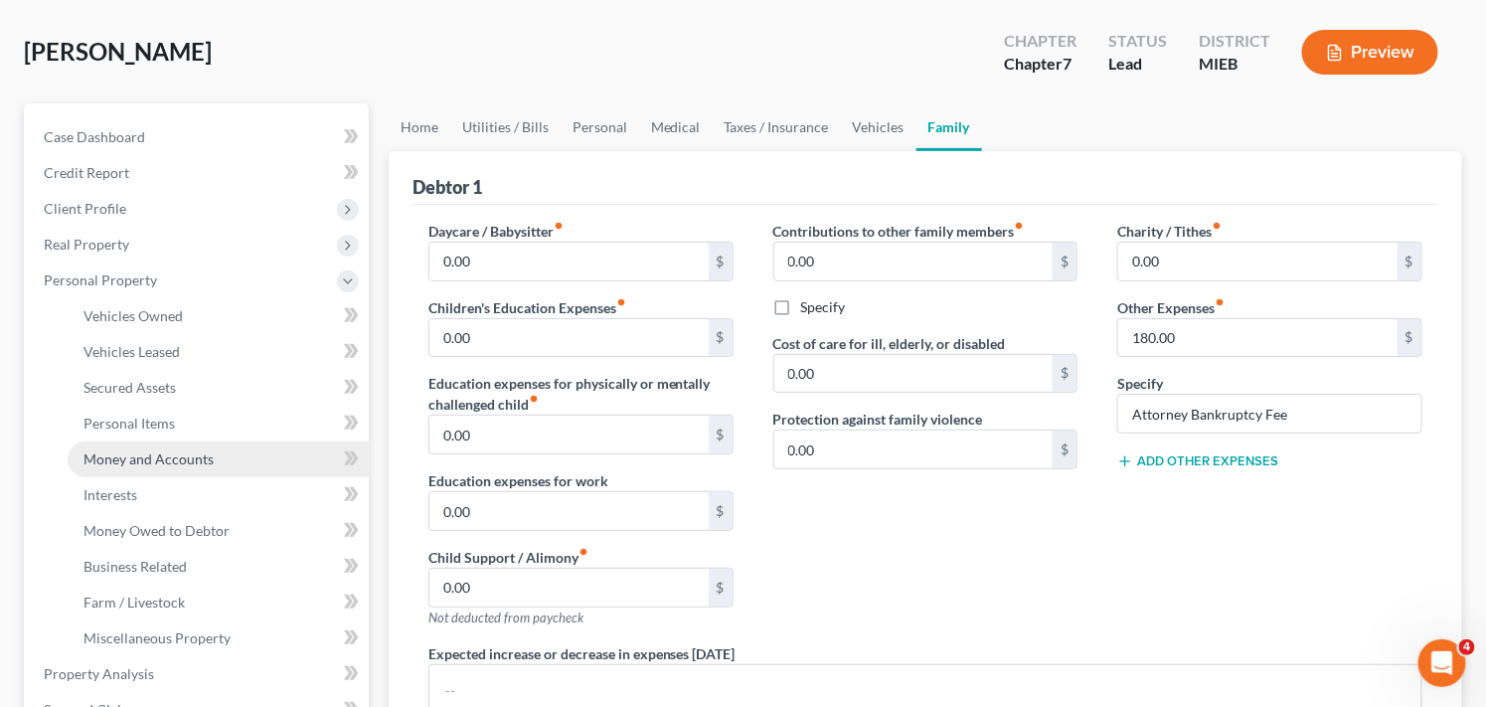
click at [249, 450] on link "Money and Accounts" at bounding box center [218, 459] width 301 height 36
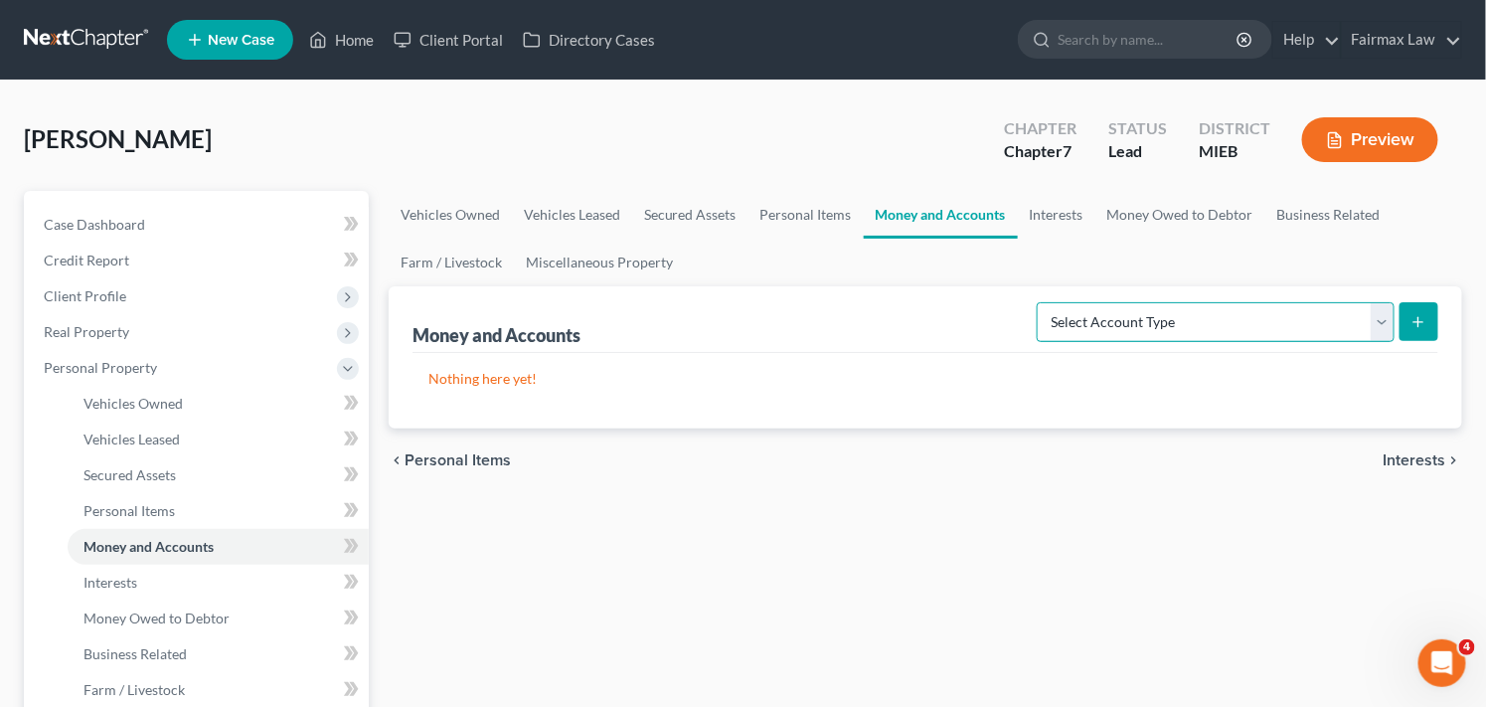
click at [1344, 320] on select "Select Account Type Brokerage Cash on Hand Certificates of Deposit Checking Acc…" at bounding box center [1216, 322] width 358 height 40
click at [1041, 302] on select "Select Account Type Brokerage Cash on Hand Certificates of Deposit Checking Acc…" at bounding box center [1216, 322] width 358 height 40
click at [1429, 322] on button "submit" at bounding box center [1419, 321] width 39 height 39
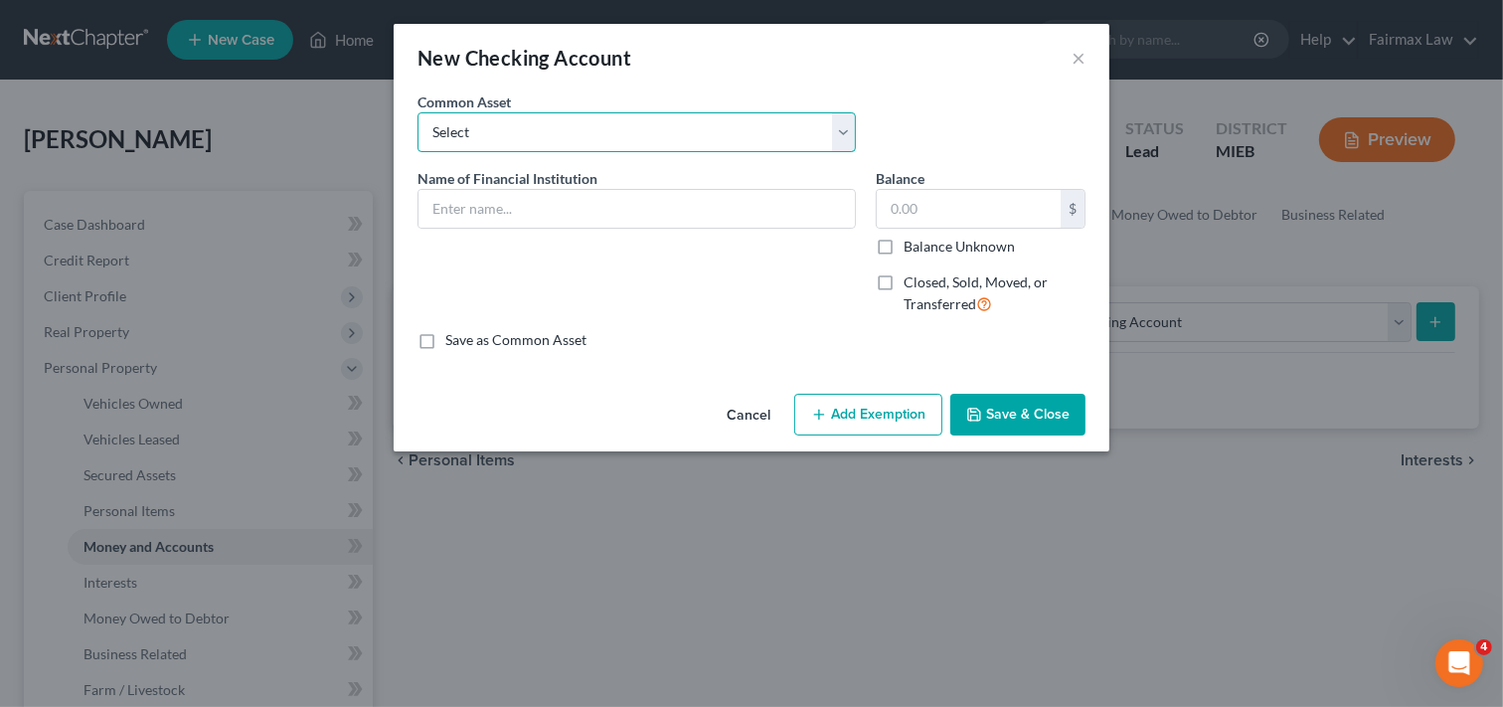
click at [672, 127] on select "Select Day Air FCU Daily Pay So-Fi Adventure Credit Union So-Fi Mountain Credit…" at bounding box center [637, 132] width 438 height 40
click at [757, 414] on button "Cancel" at bounding box center [749, 416] width 76 height 40
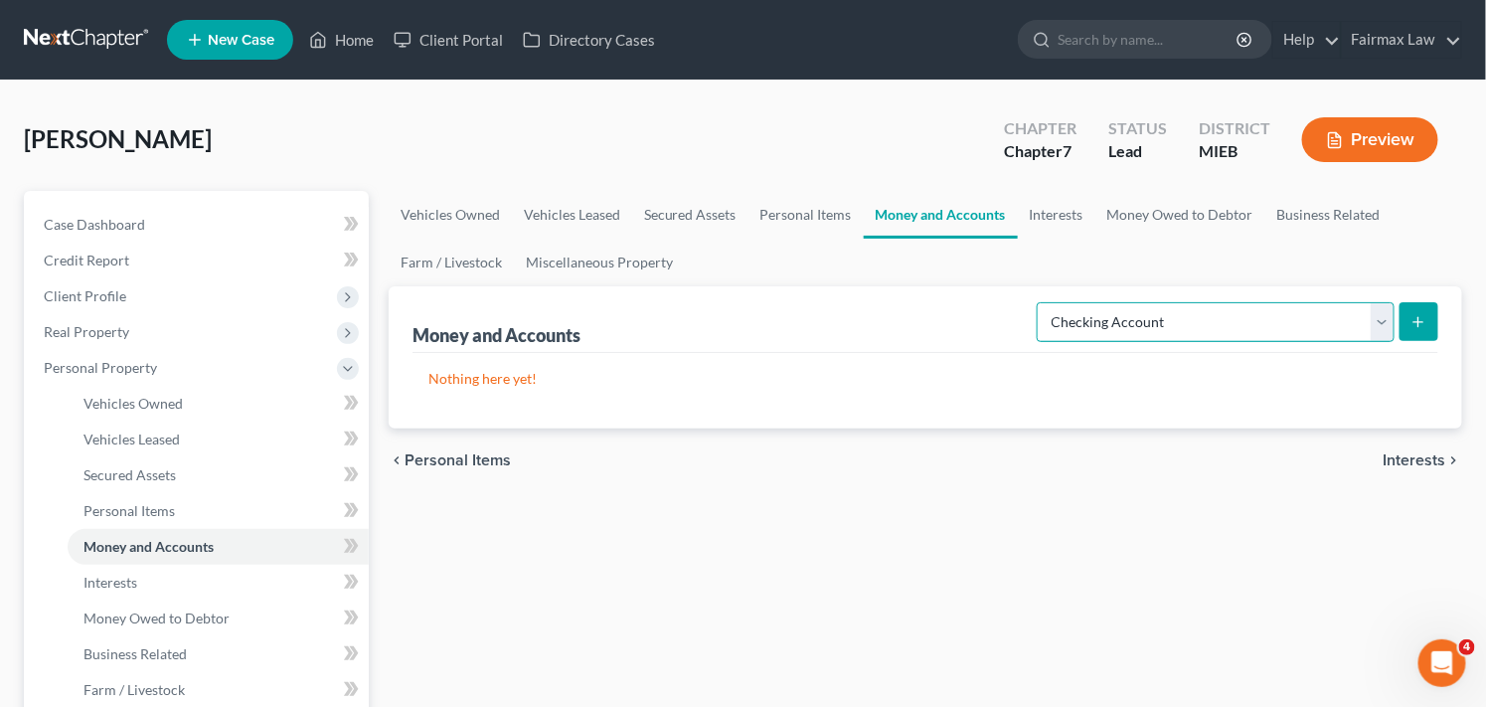
click at [1305, 313] on select "Select Account Type Brokerage Cash on Hand Certificates of Deposit Checking Acc…" at bounding box center [1216, 322] width 358 height 40
click at [1041, 302] on select "Select Account Type Brokerage Cash on Hand Certificates of Deposit Checking Acc…" at bounding box center [1216, 322] width 358 height 40
click at [1413, 331] on button "submit" at bounding box center [1419, 321] width 39 height 39
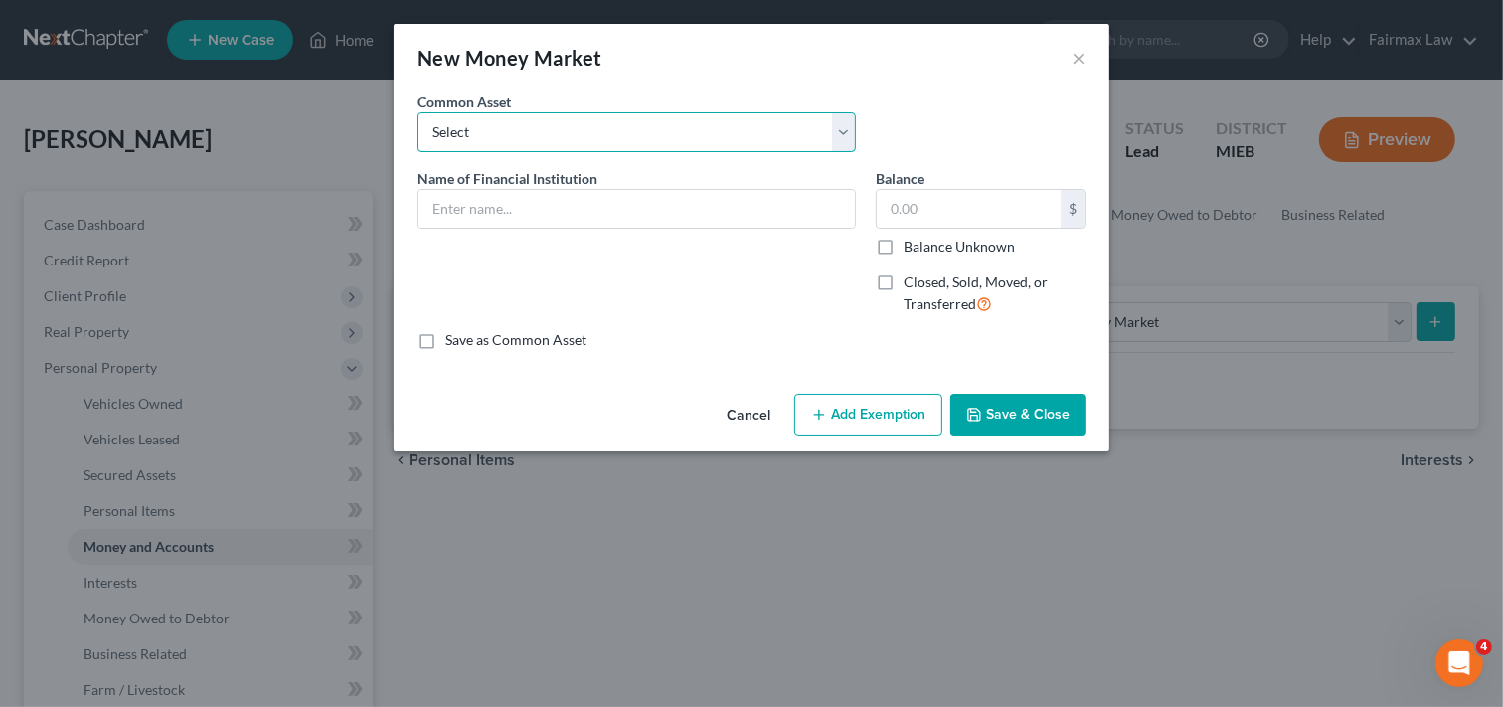
click at [805, 133] on select "Select Cash App Paypal" at bounding box center [637, 132] width 438 height 40
click at [806, 132] on select "Select Cash App Paypal" at bounding box center [637, 132] width 438 height 40
click at [771, 414] on button "Cancel" at bounding box center [749, 416] width 76 height 40
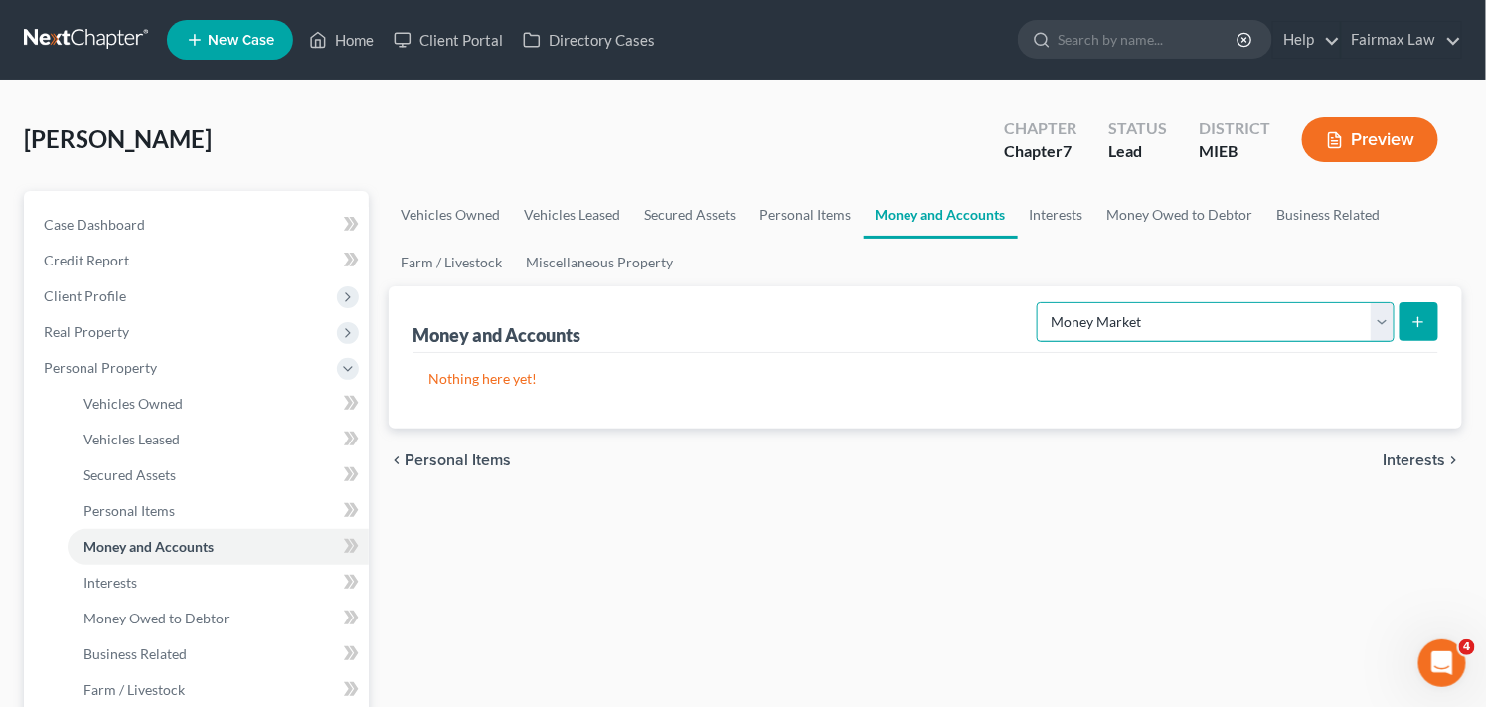
click at [1178, 316] on select "Select Account Type Brokerage Cash on Hand Certificates of Deposit Checking Acc…" at bounding box center [1216, 322] width 358 height 40
click at [1041, 302] on select "Select Account Type Brokerage Cash on Hand Certificates of Deposit Checking Acc…" at bounding box center [1216, 322] width 358 height 40
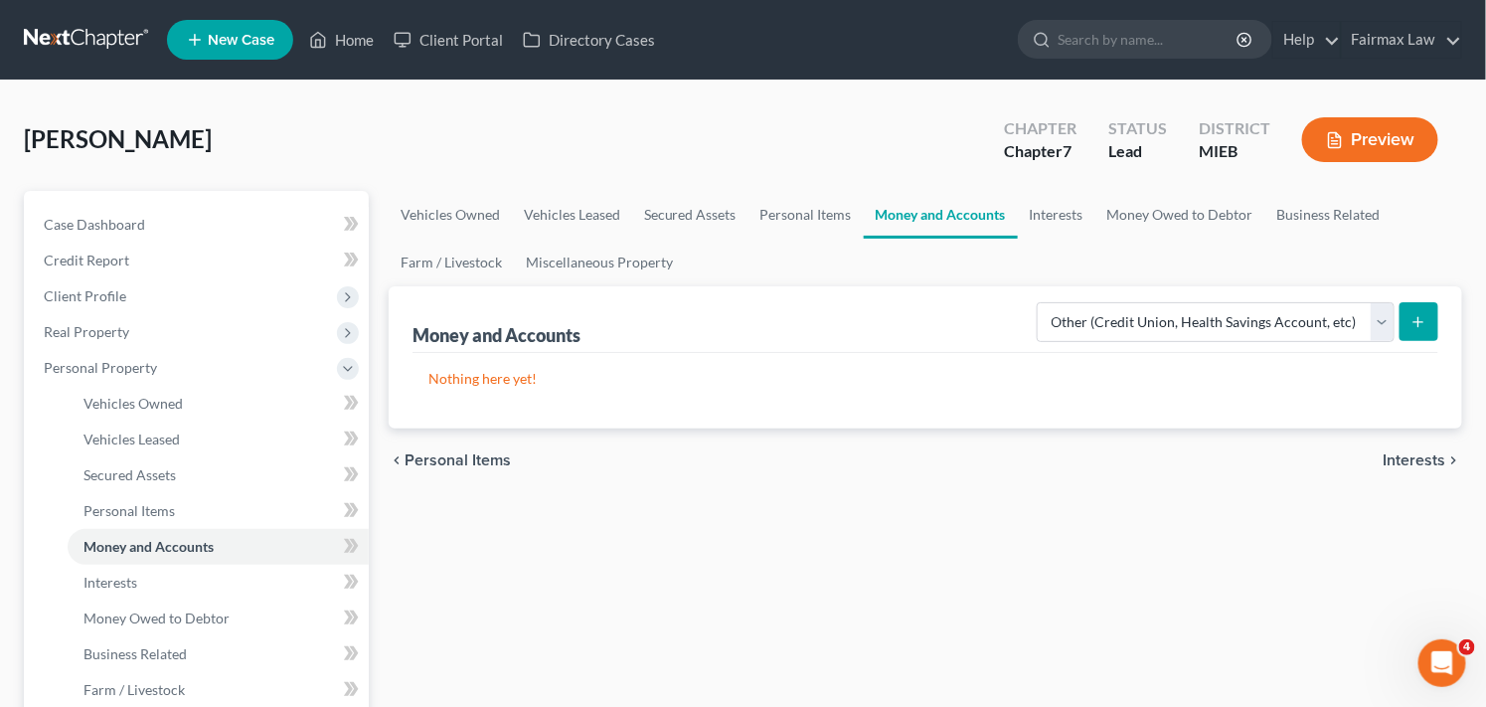
click at [1424, 318] on icon "submit" at bounding box center [1419, 322] width 16 height 16
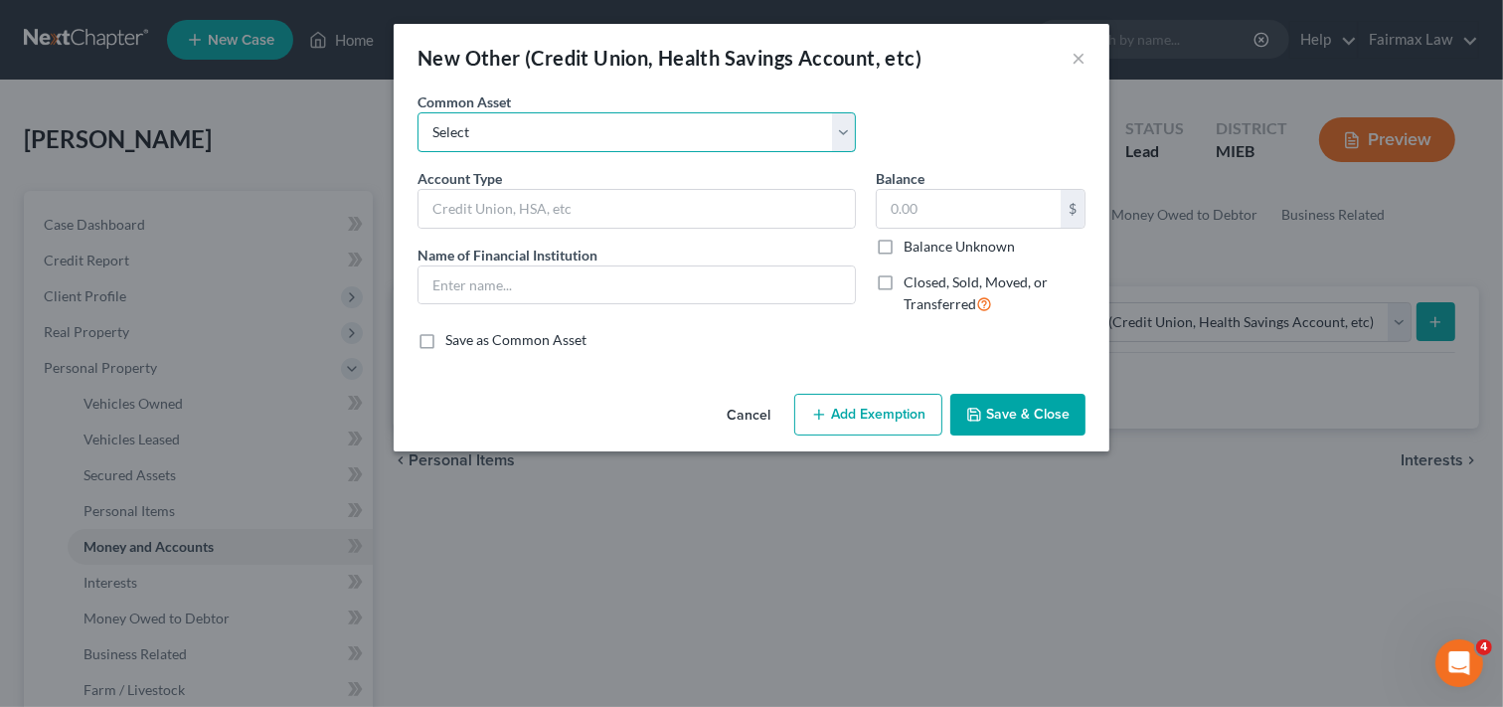
click at [521, 124] on select "Select Prepaid Debit Card - Chime Credit Builder Way2Go Prepaid Debit Card - Ne…" at bounding box center [637, 132] width 438 height 40
click at [837, 133] on select "Select Prepaid Debit Card - Chime Credit Builder Way2Go Prepaid Debit Card - Ne…" at bounding box center [637, 132] width 438 height 40
click at [762, 418] on button "Cancel" at bounding box center [749, 416] width 76 height 40
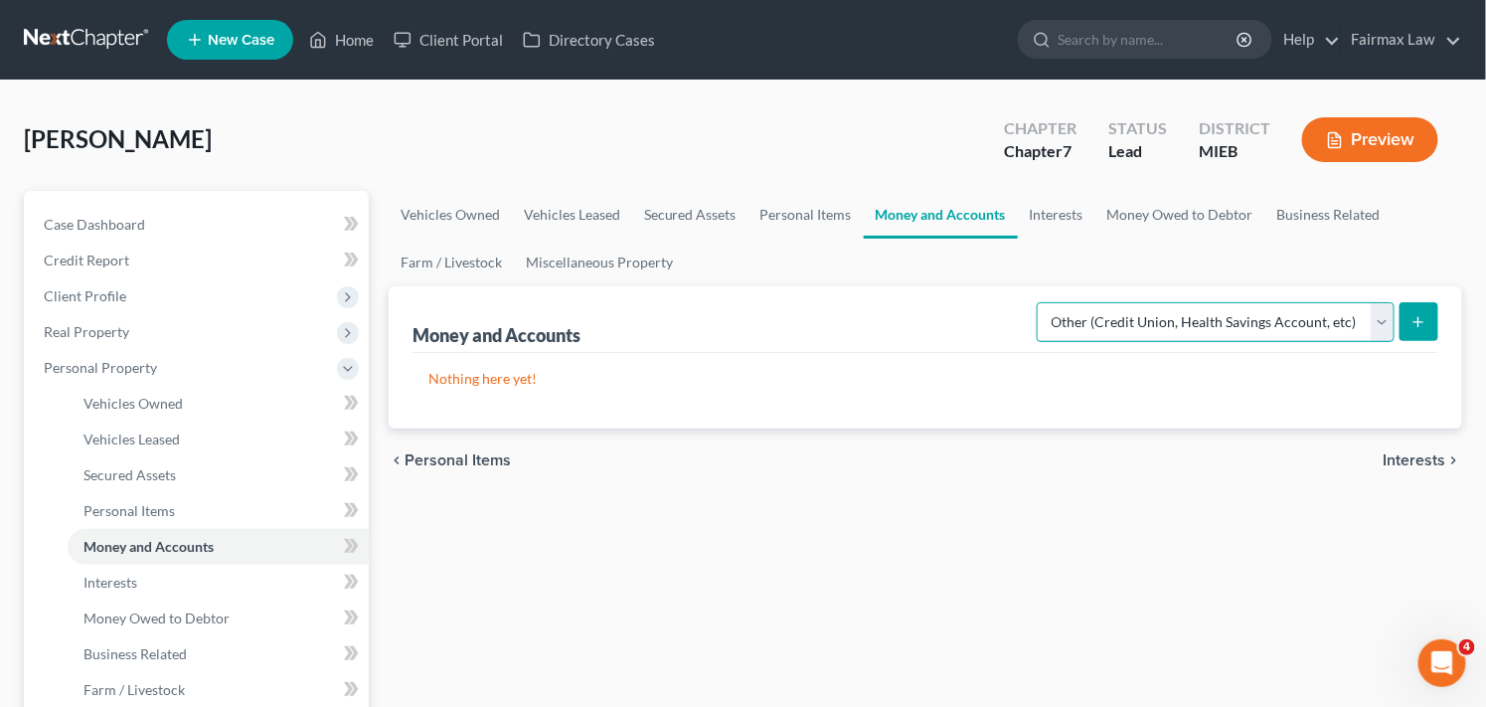
click at [1350, 319] on select "Select Account Type Brokerage Cash on Hand Certificates of Deposit Checking Acc…" at bounding box center [1216, 322] width 358 height 40
select select "savings"
click at [1041, 302] on select "Select Account Type Brokerage Cash on Hand Certificates of Deposit Checking Acc…" at bounding box center [1216, 322] width 358 height 40
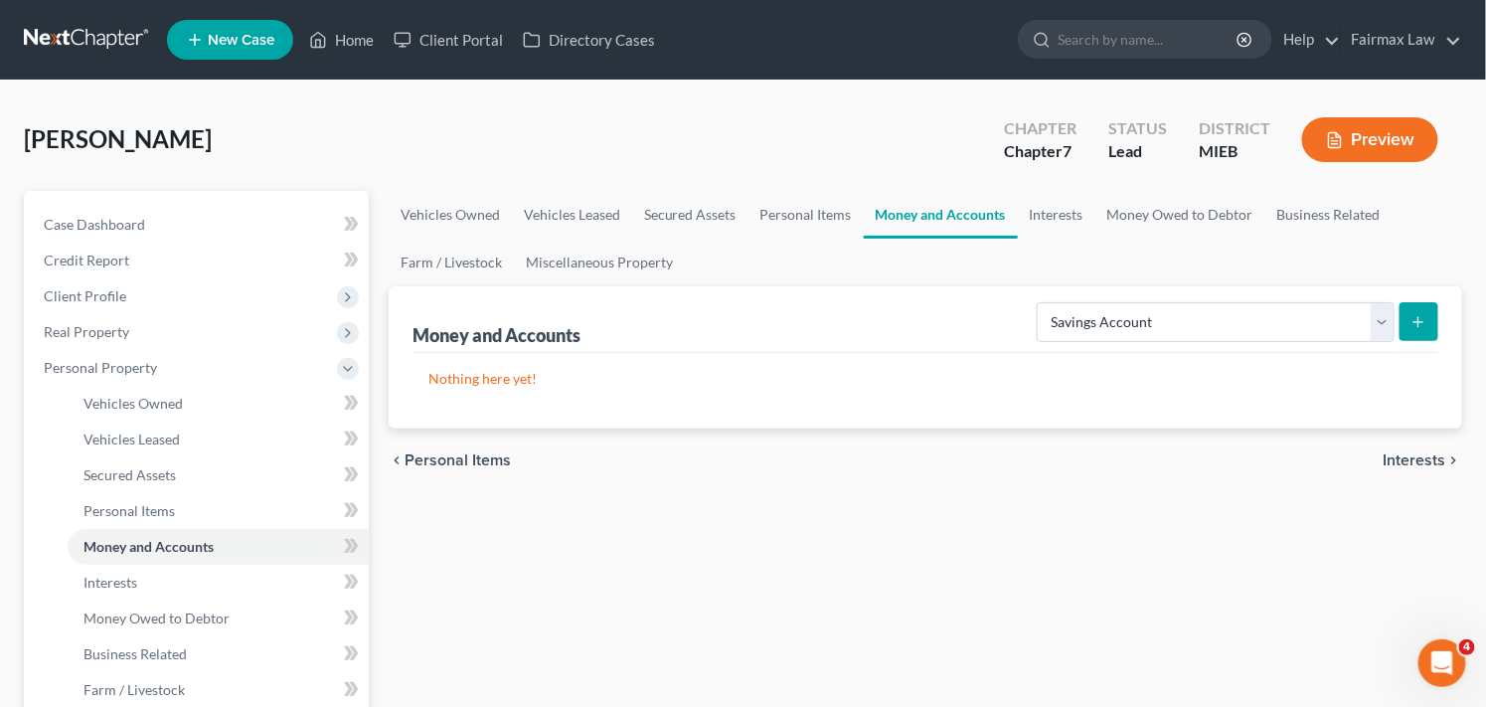
click at [1415, 314] on icon "submit" at bounding box center [1419, 322] width 16 height 16
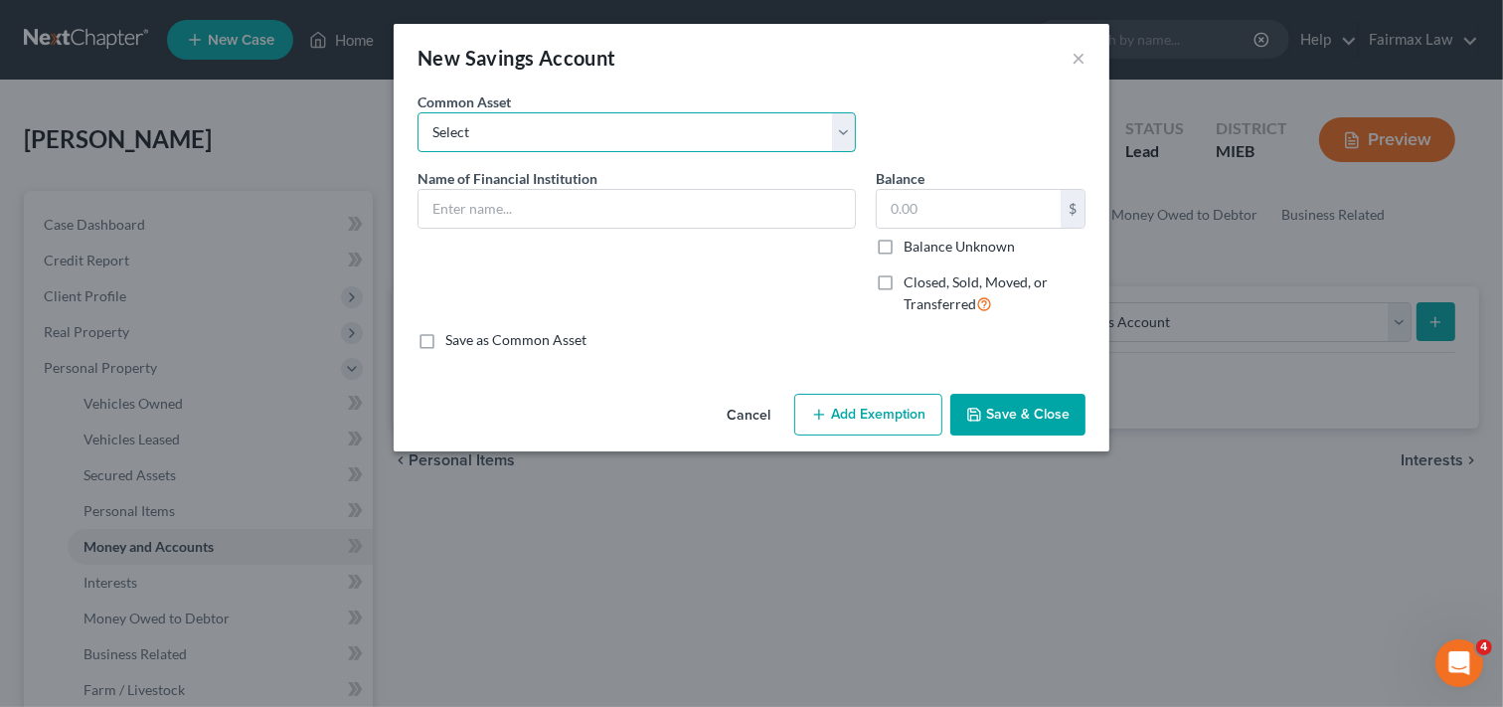
click at [713, 130] on select "Select Current So-Fi Savings [PERSON_NAME] Credit Union - Savings Adventure Cre…" at bounding box center [637, 132] width 438 height 40
click at [801, 129] on select "Select Current So-Fi Savings [PERSON_NAME] Credit Union - Savings Adventure Cre…" at bounding box center [637, 132] width 438 height 40
click at [737, 389] on div "Cancel Add Exemption Save & Close" at bounding box center [752, 419] width 716 height 66
click at [746, 406] on button "Cancel" at bounding box center [749, 416] width 76 height 40
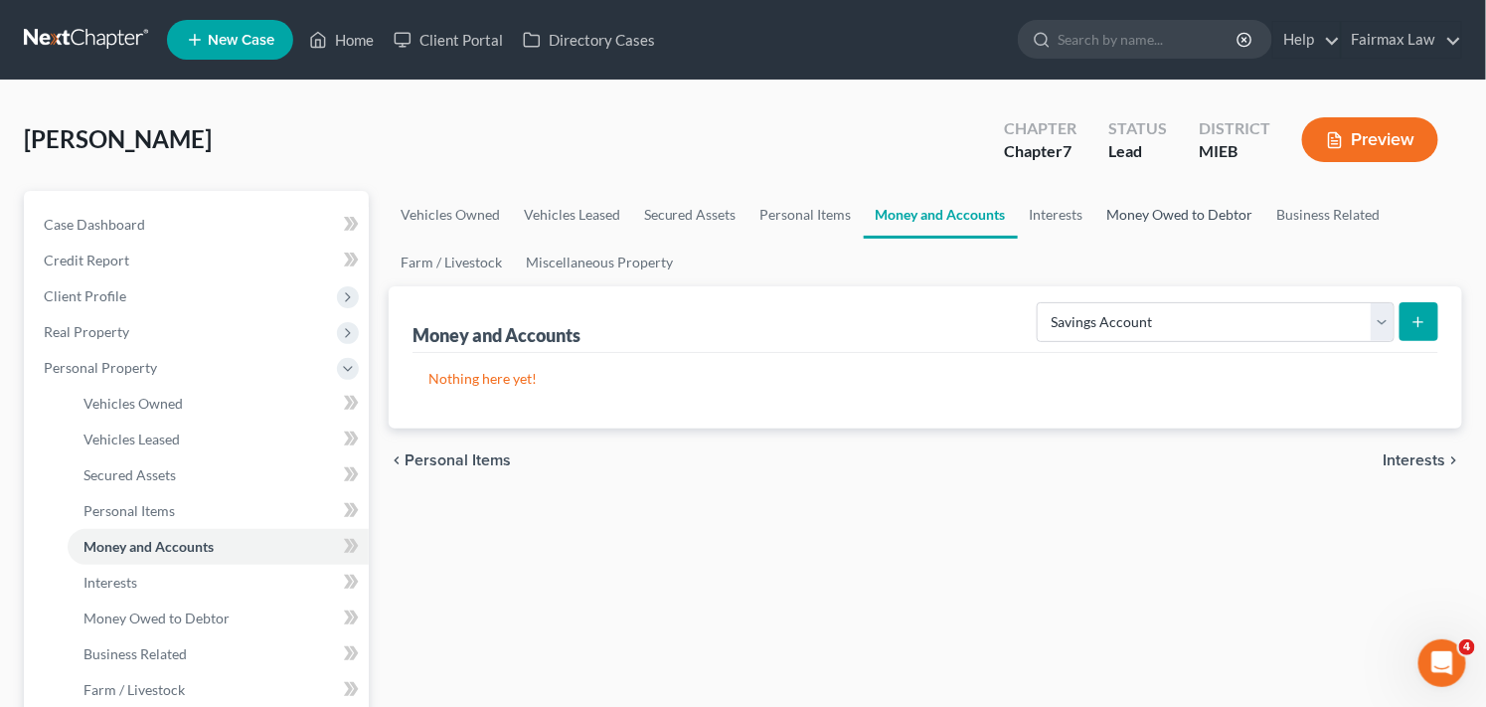
click at [1215, 212] on link "Money Owed to Debtor" at bounding box center [1181, 215] width 170 height 48
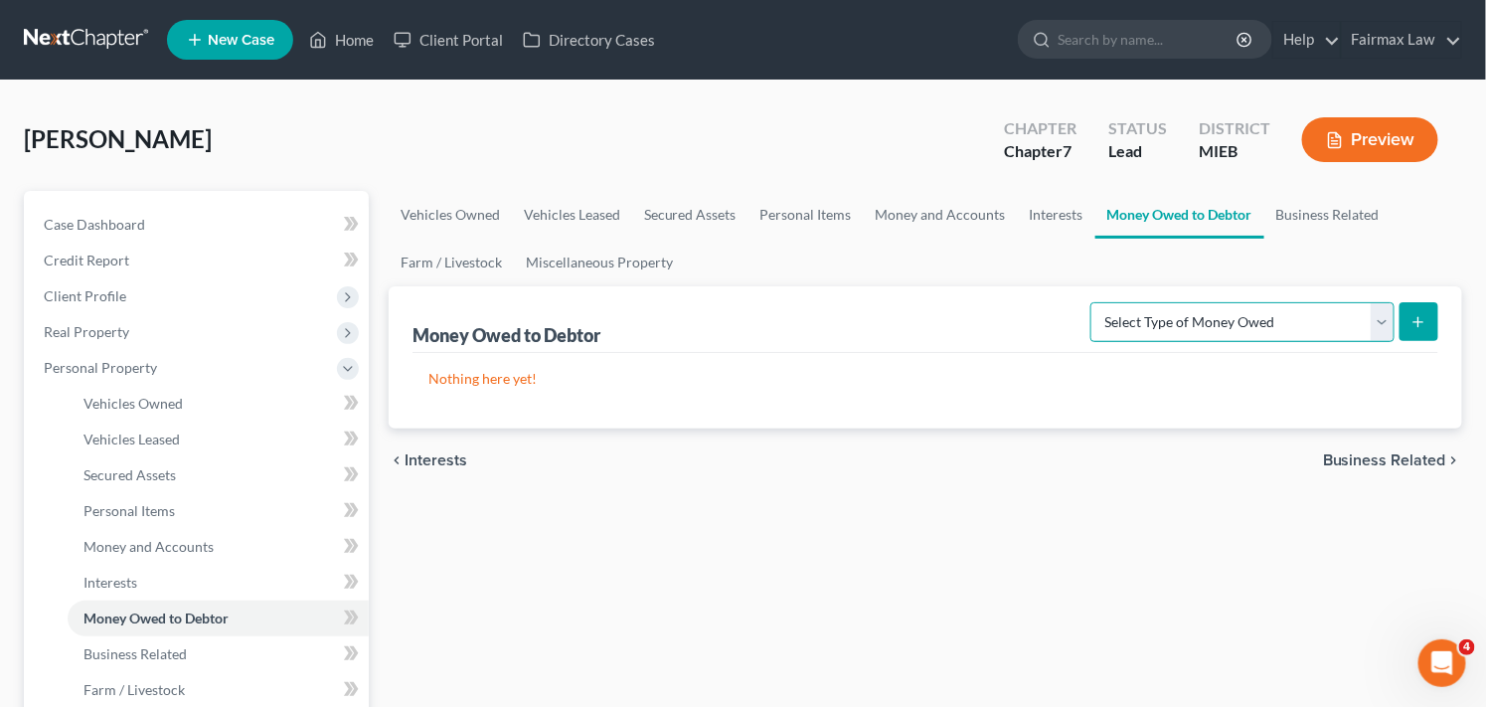
click at [1386, 313] on select "Select Type of Money Owed Accounts Receivable Alimony Child Support Claims Agai…" at bounding box center [1243, 322] width 304 height 40
click at [930, 211] on link "Money and Accounts" at bounding box center [941, 215] width 154 height 48
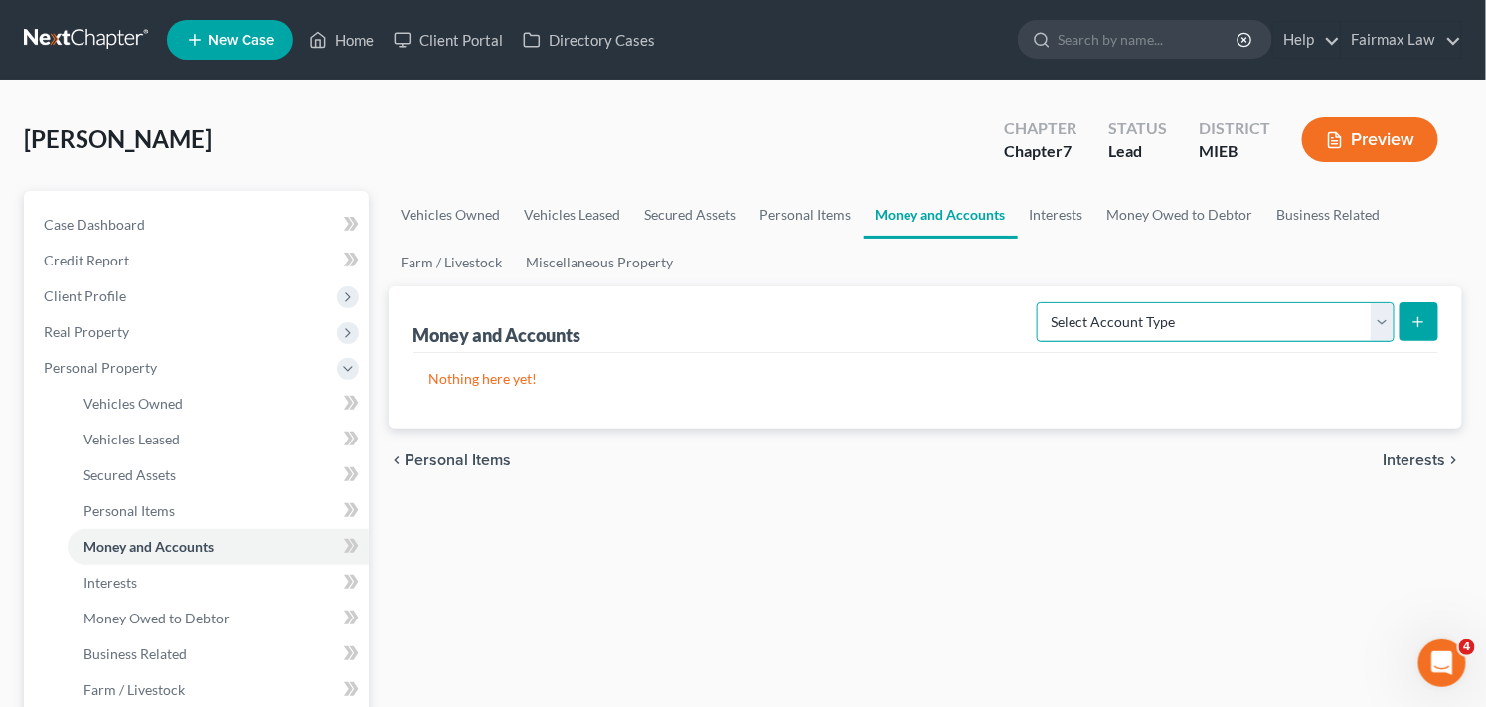
click at [1261, 329] on select "Select Account Type Brokerage Cash on Hand Certificates of Deposit Checking Acc…" at bounding box center [1216, 322] width 358 height 40
click at [1041, 302] on select "Select Account Type Brokerage Cash on Hand Certificates of Deposit Checking Acc…" at bounding box center [1216, 322] width 358 height 40
click at [1422, 333] on button "submit" at bounding box center [1419, 321] width 39 height 39
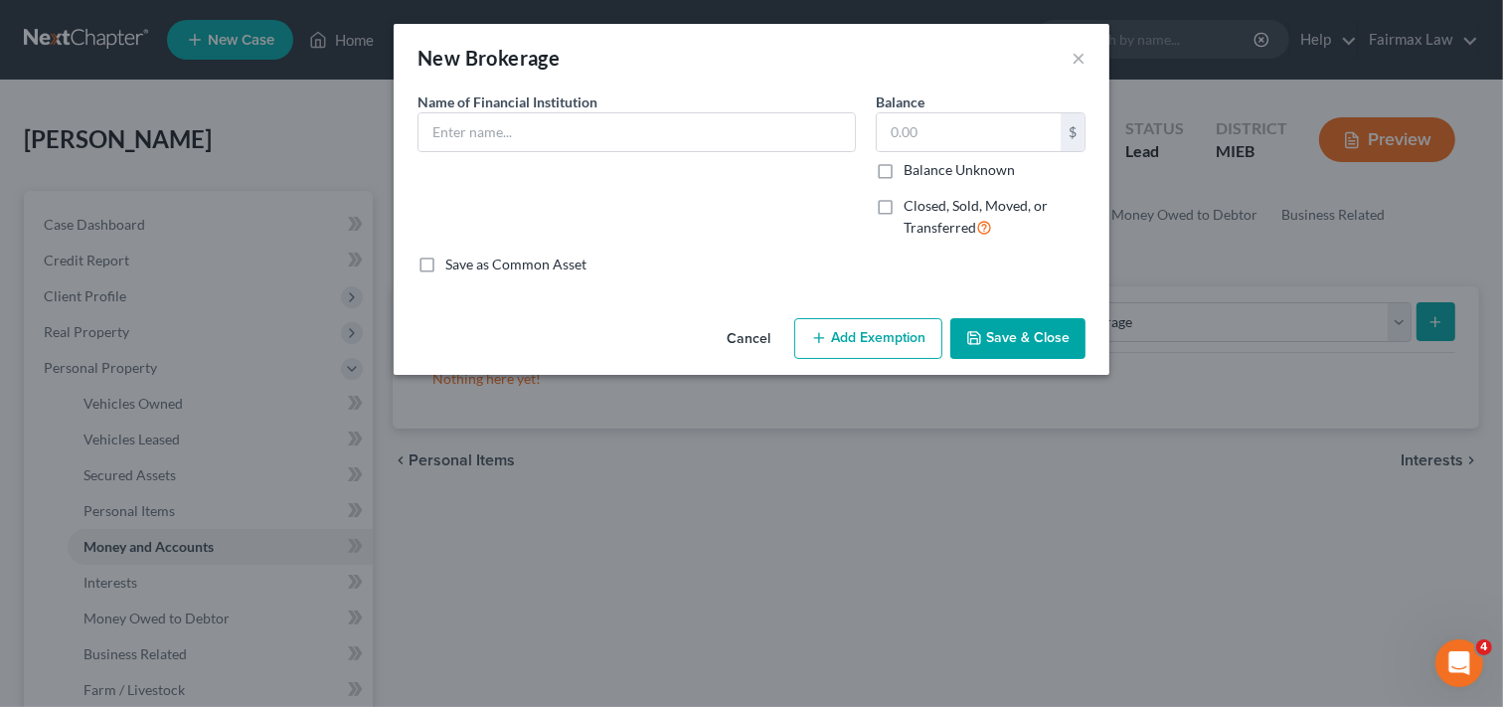
click at [740, 340] on button "Cancel" at bounding box center [749, 340] width 76 height 40
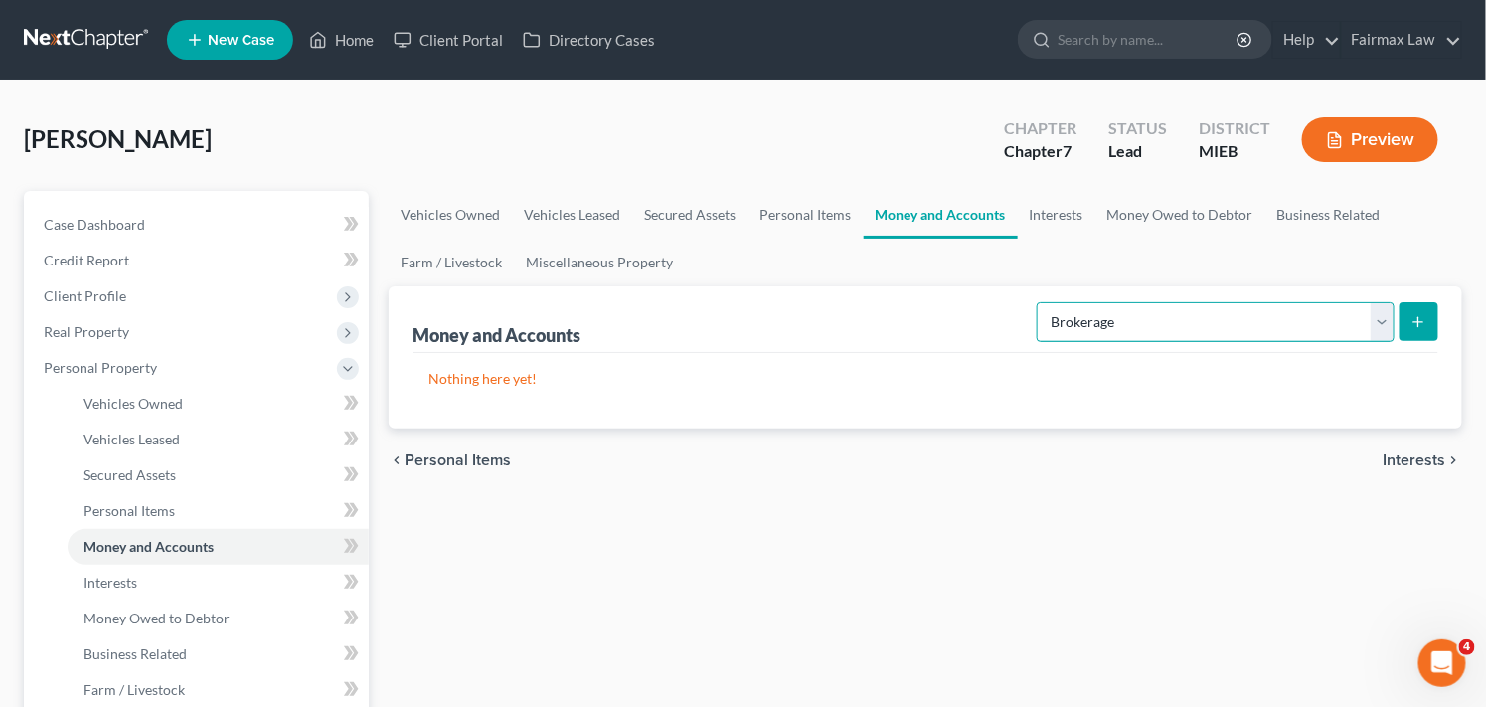
click at [1107, 321] on select "Select Account Type Brokerage Cash on Hand Certificates of Deposit Checking Acc…" at bounding box center [1216, 322] width 358 height 40
click at [1041, 302] on select "Select Account Type Brokerage Cash on Hand Certificates of Deposit Checking Acc…" at bounding box center [1216, 322] width 358 height 40
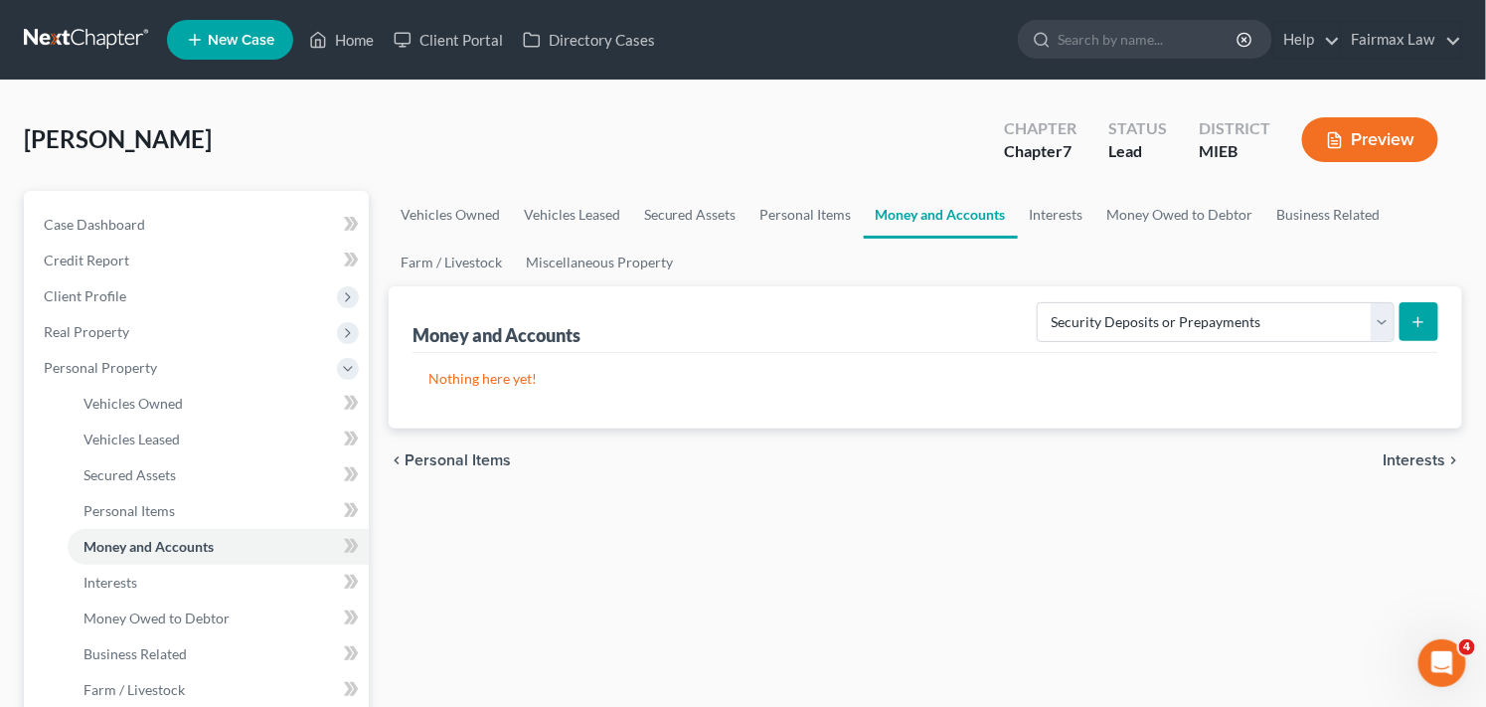
click at [1429, 322] on button "submit" at bounding box center [1419, 321] width 39 height 39
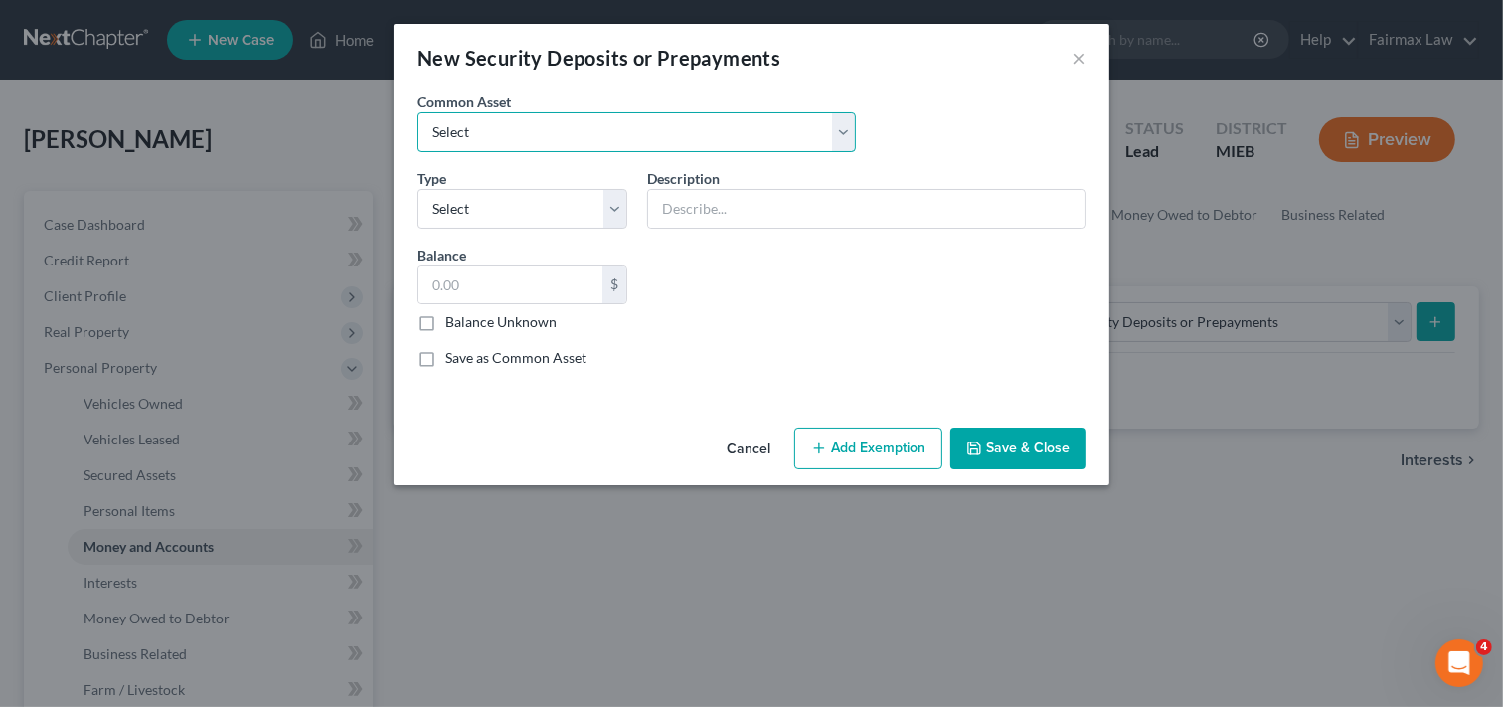
click at [604, 144] on select "Select Security Deposit Security Deposit" at bounding box center [637, 132] width 438 height 40
click at [760, 443] on button "Cancel" at bounding box center [749, 449] width 76 height 40
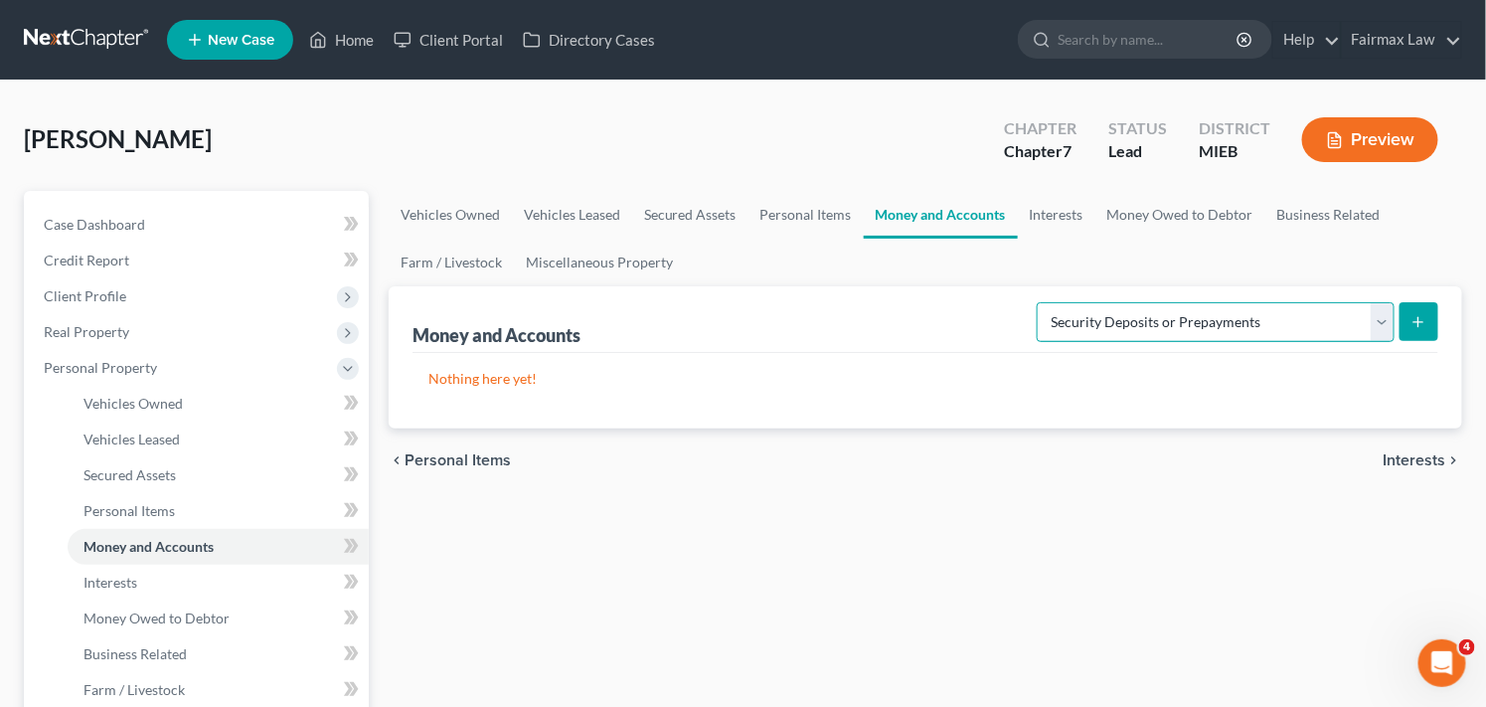
click at [1365, 322] on select "Select Account Type Brokerage Cash on Hand Certificates of Deposit Checking Acc…" at bounding box center [1216, 322] width 358 height 40
select select "other"
click at [1041, 302] on select "Select Account Type Brokerage Cash on Hand Certificates of Deposit Checking Acc…" at bounding box center [1216, 322] width 358 height 40
click at [1417, 322] on line "submit" at bounding box center [1419, 322] width 9 height 0
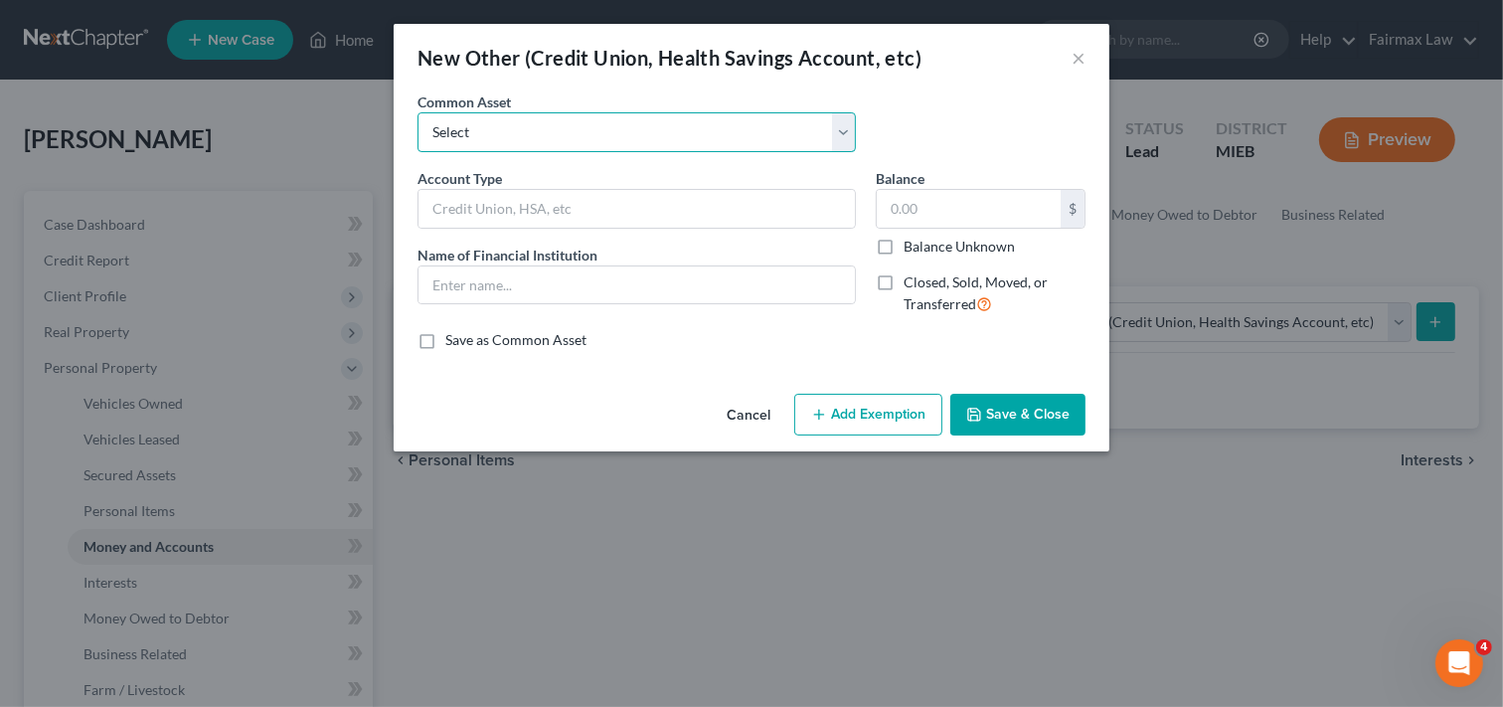
click at [720, 129] on select "Select Prepaid Debit Card - Chime Credit Builder Way2Go Prepaid Debit Card - Ne…" at bounding box center [637, 132] width 438 height 40
click at [684, 125] on select "Select Prepaid Debit Card - Chime Credit Builder Way2Go Prepaid Debit Card - Ne…" at bounding box center [637, 132] width 438 height 40
click at [845, 146] on select "Select Prepaid Debit Card - Chime Credit Builder Way2Go Prepaid Debit Card - Ne…" at bounding box center [637, 132] width 438 height 40
click at [738, 421] on button "Cancel" at bounding box center [749, 416] width 76 height 40
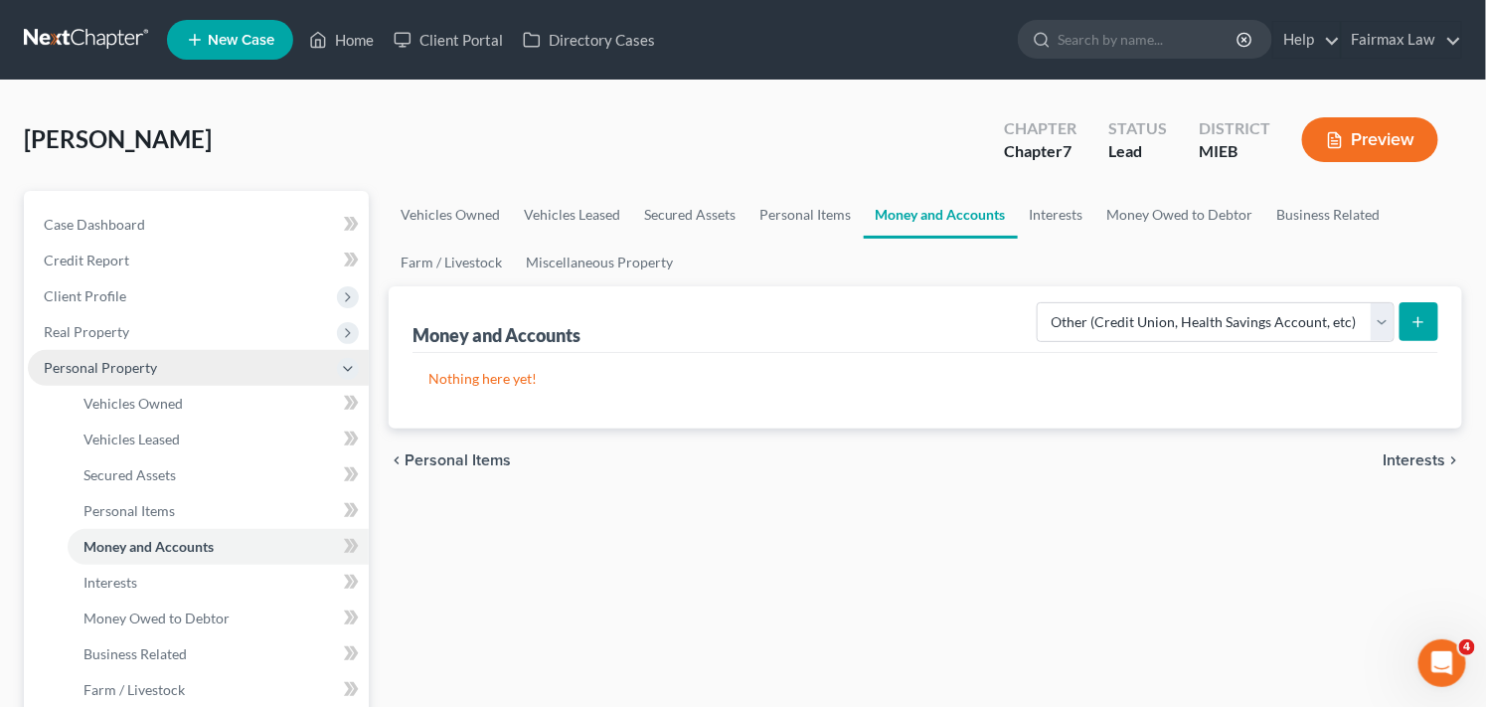
click at [160, 372] on span "Personal Property" at bounding box center [198, 368] width 341 height 36
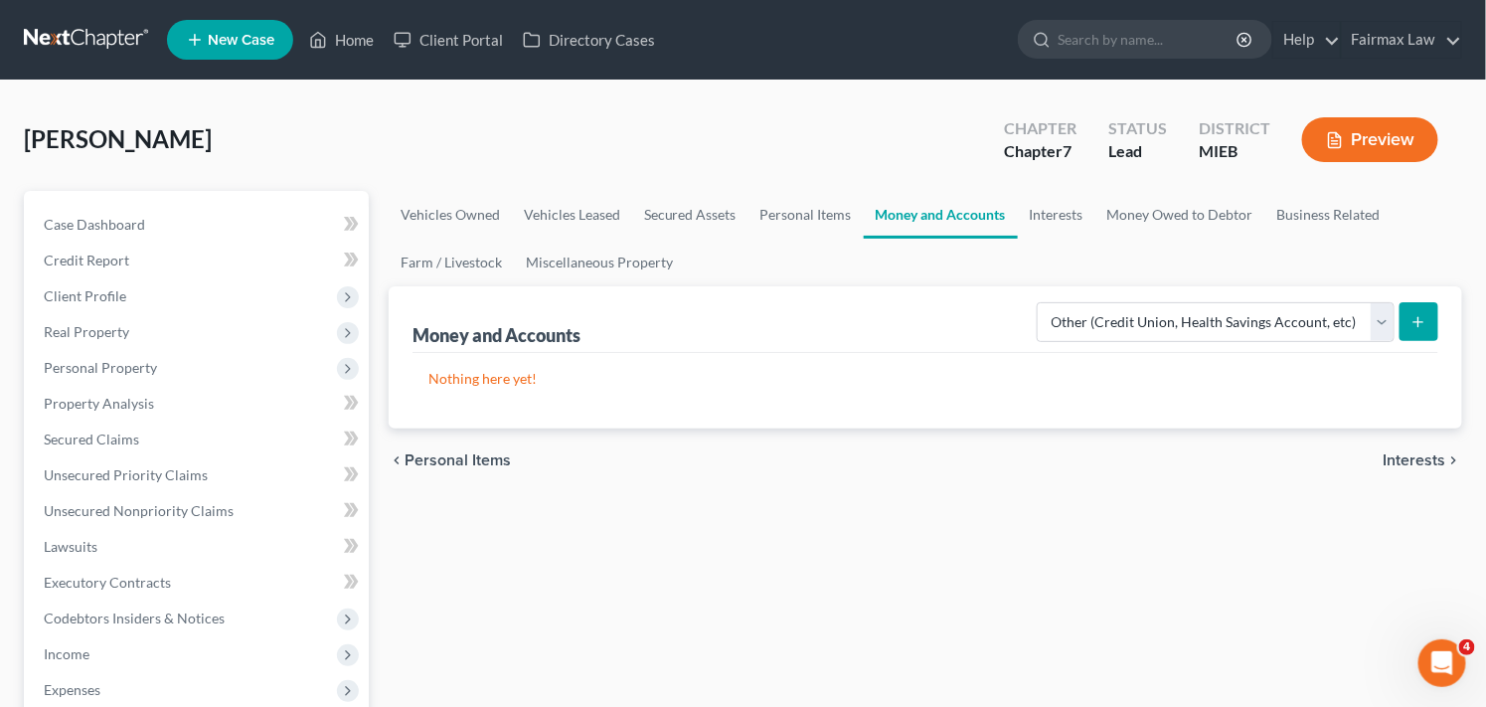
click at [589, 479] on div "chevron_left Personal Items Interests chevron_right" at bounding box center [926, 460] width 1074 height 64
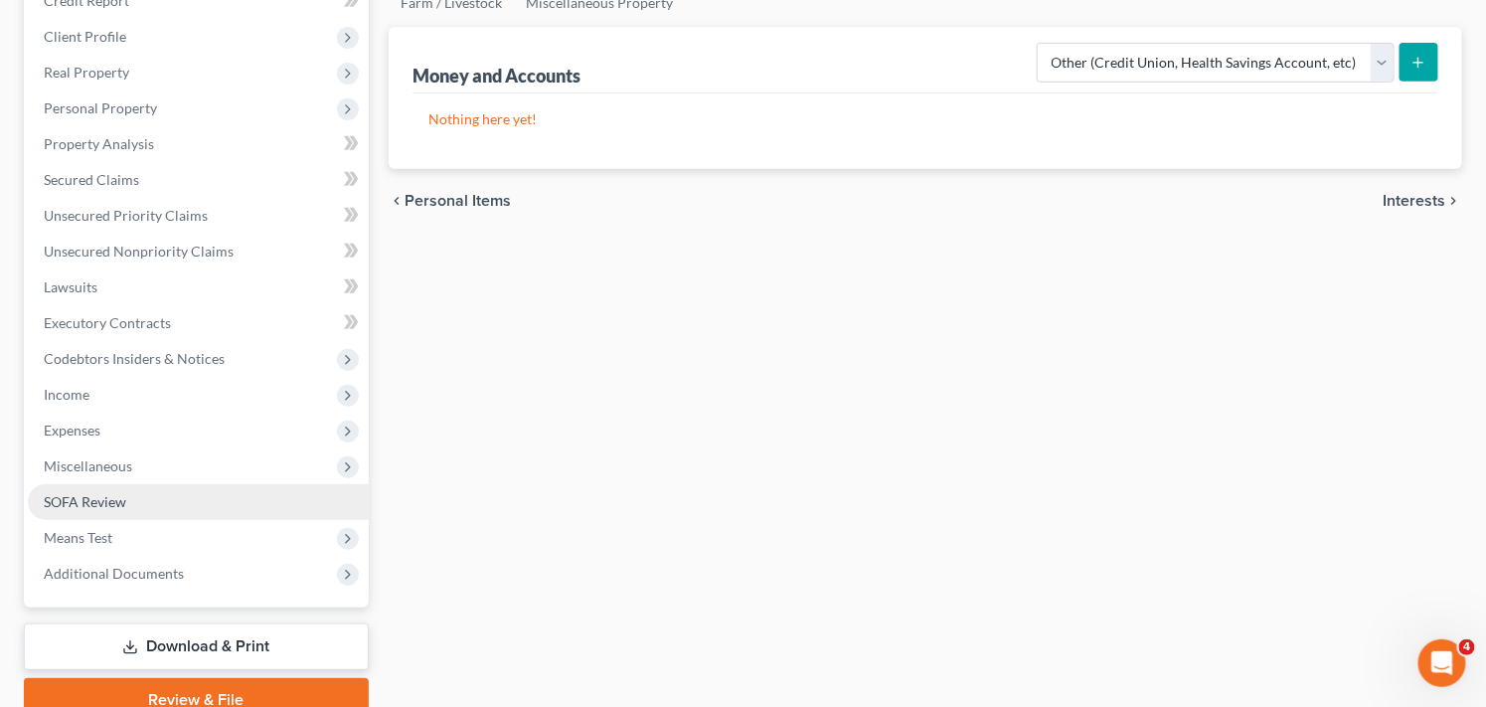
scroll to position [264, 0]
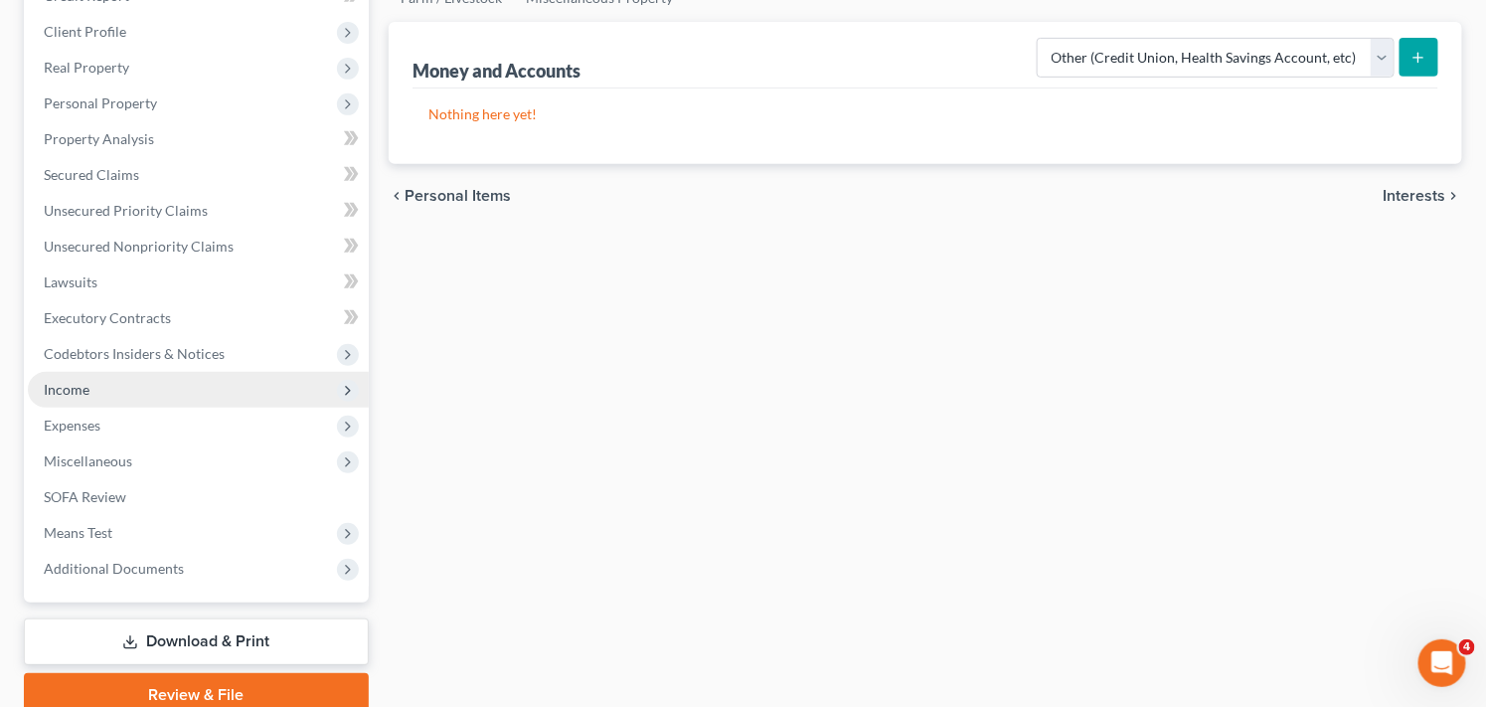
click at [289, 389] on span "Income" at bounding box center [198, 390] width 341 height 36
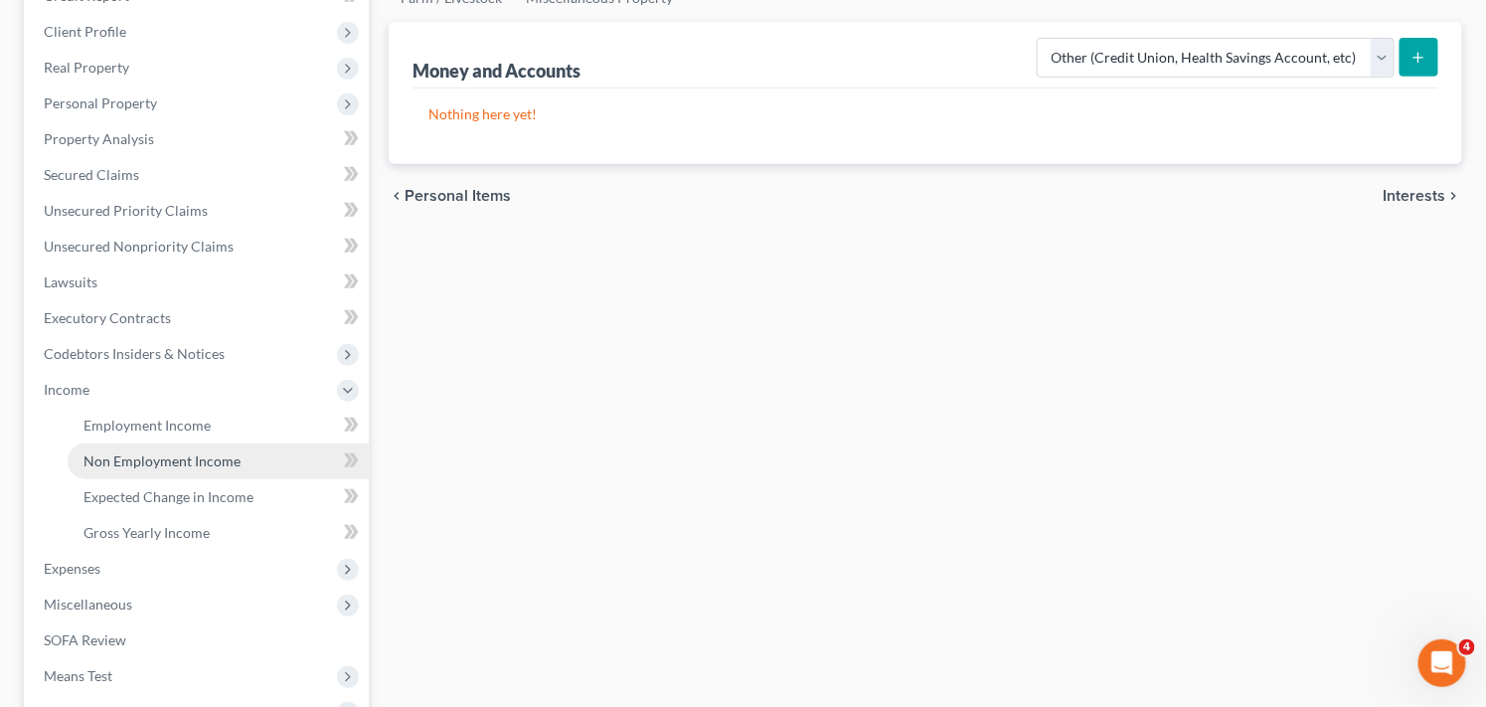
click at [283, 449] on link "Non Employment Income" at bounding box center [218, 461] width 301 height 36
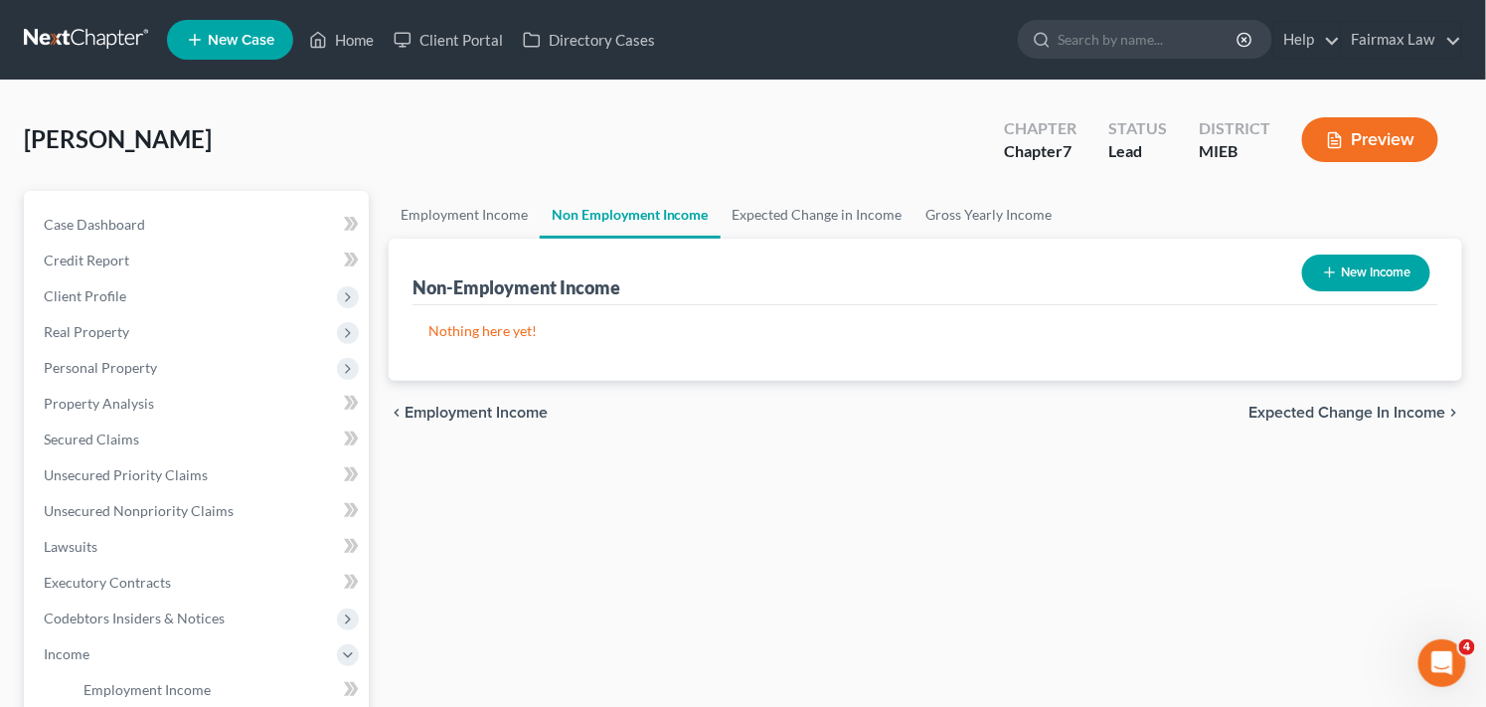
click at [1379, 271] on button "New Income" at bounding box center [1366, 273] width 128 height 37
select select "0"
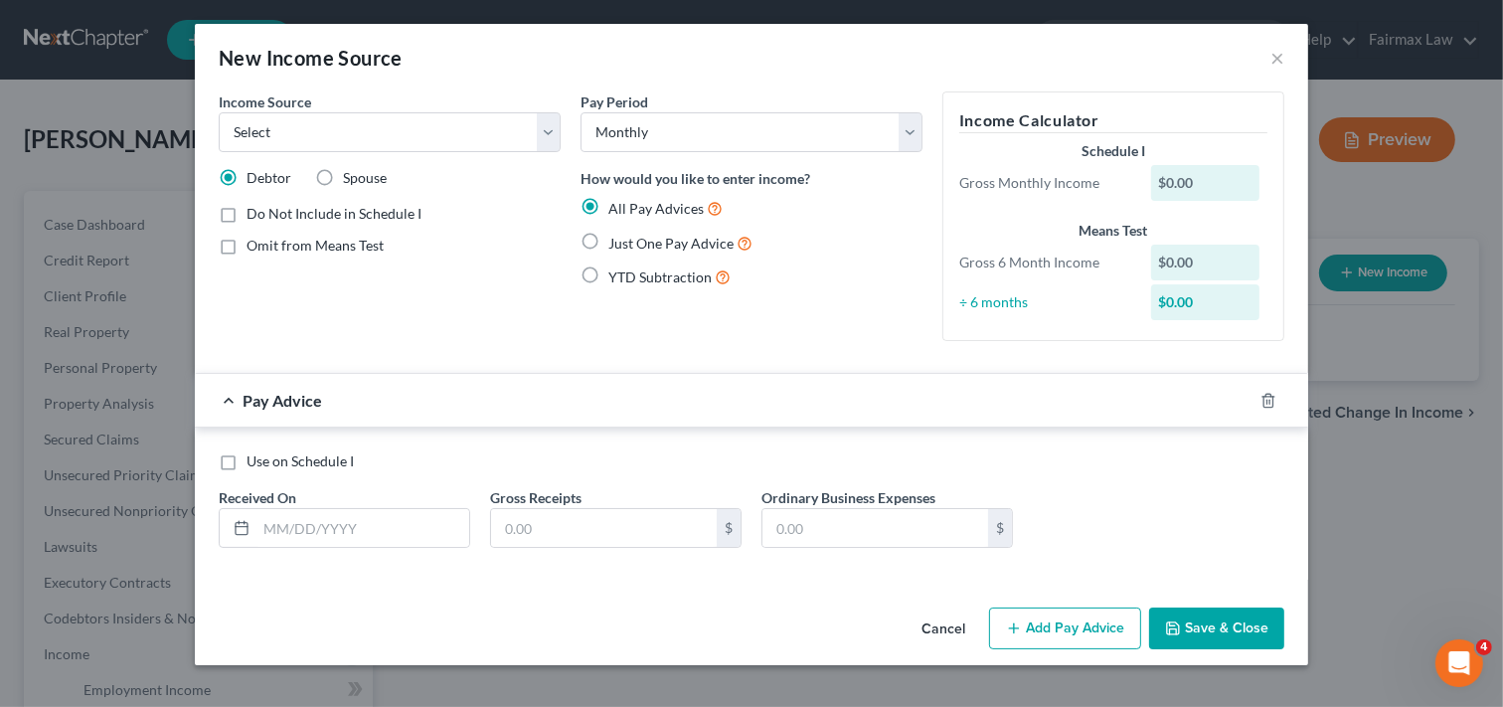
click at [941, 622] on button "Cancel" at bounding box center [944, 629] width 76 height 40
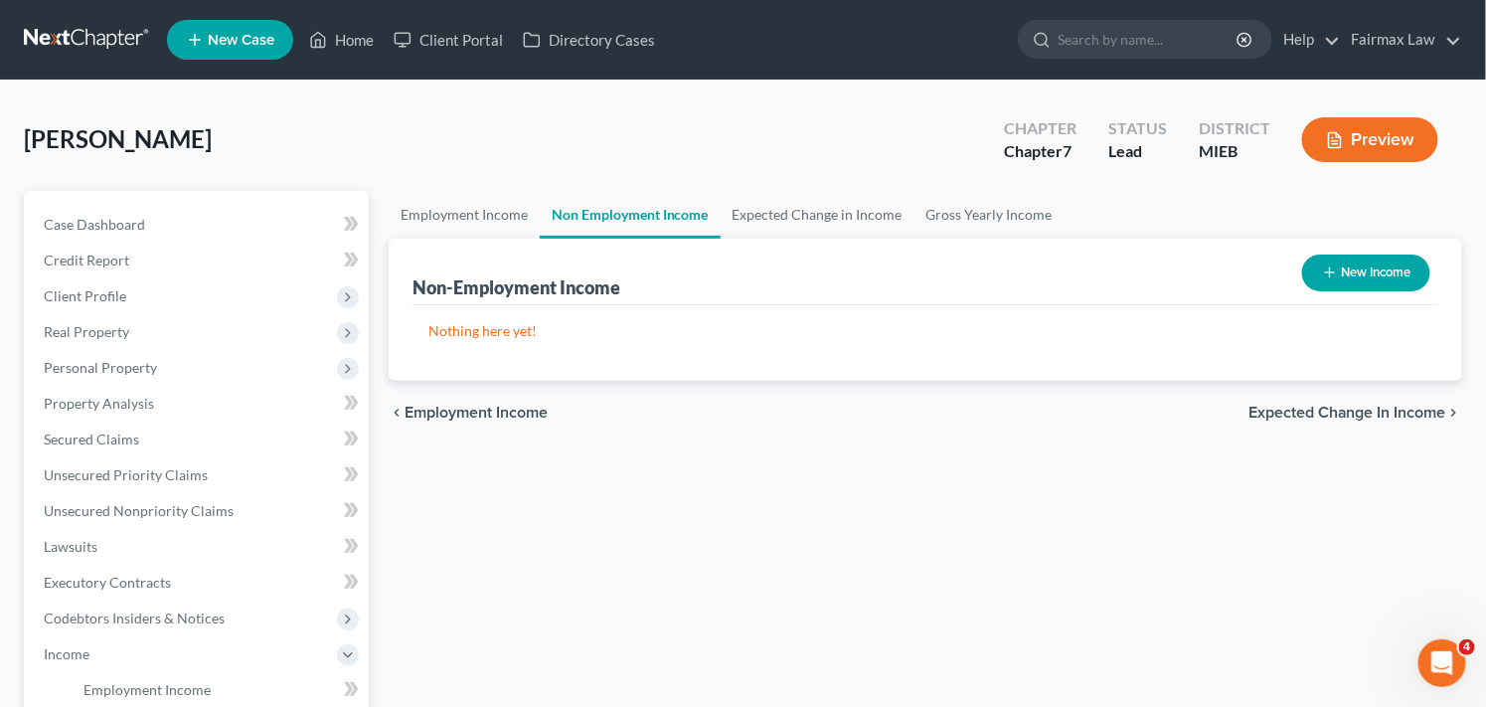
click at [618, 577] on div "Employment Income Non Employment Income Expected Change in Income Gross Yearly …" at bounding box center [926, 658] width 1094 height 934
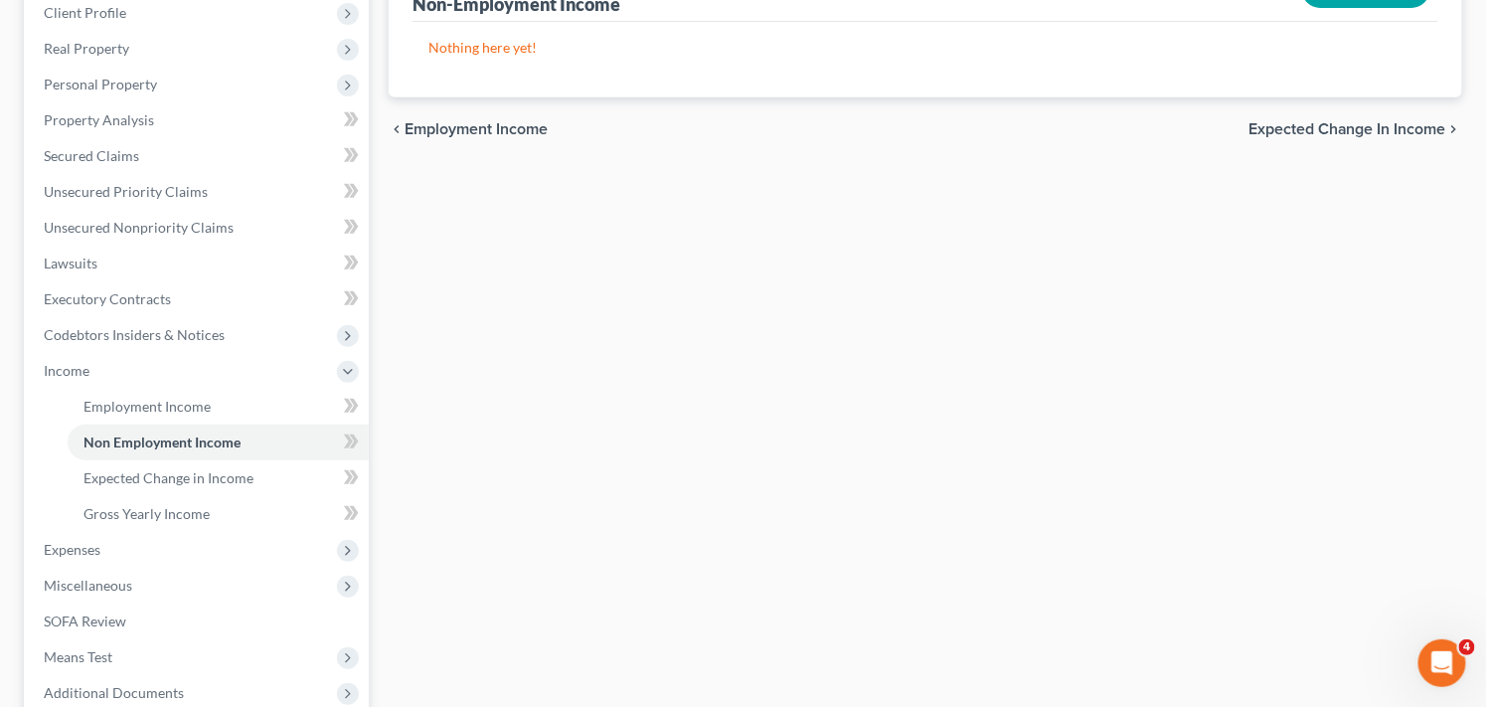
scroll to position [353, 0]
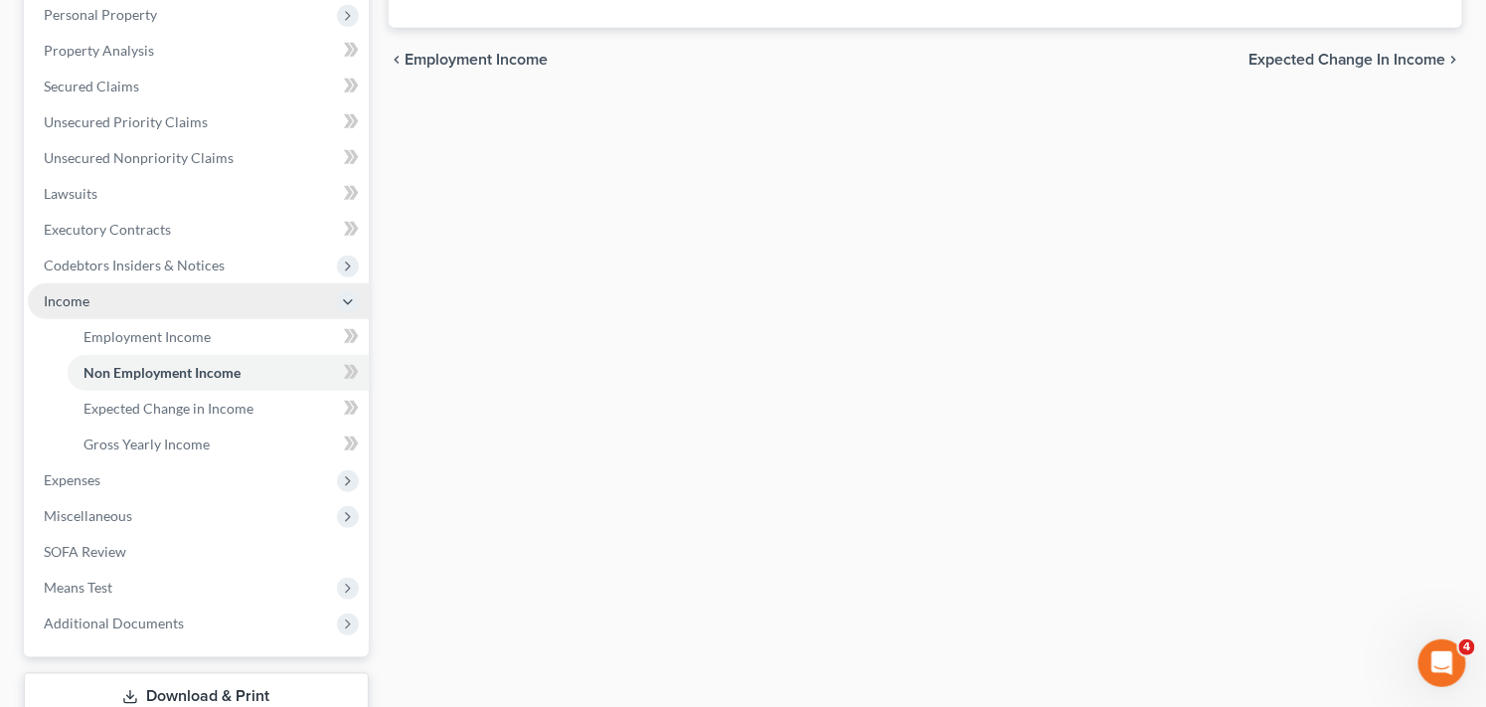
click at [159, 295] on span "Income" at bounding box center [198, 301] width 341 height 36
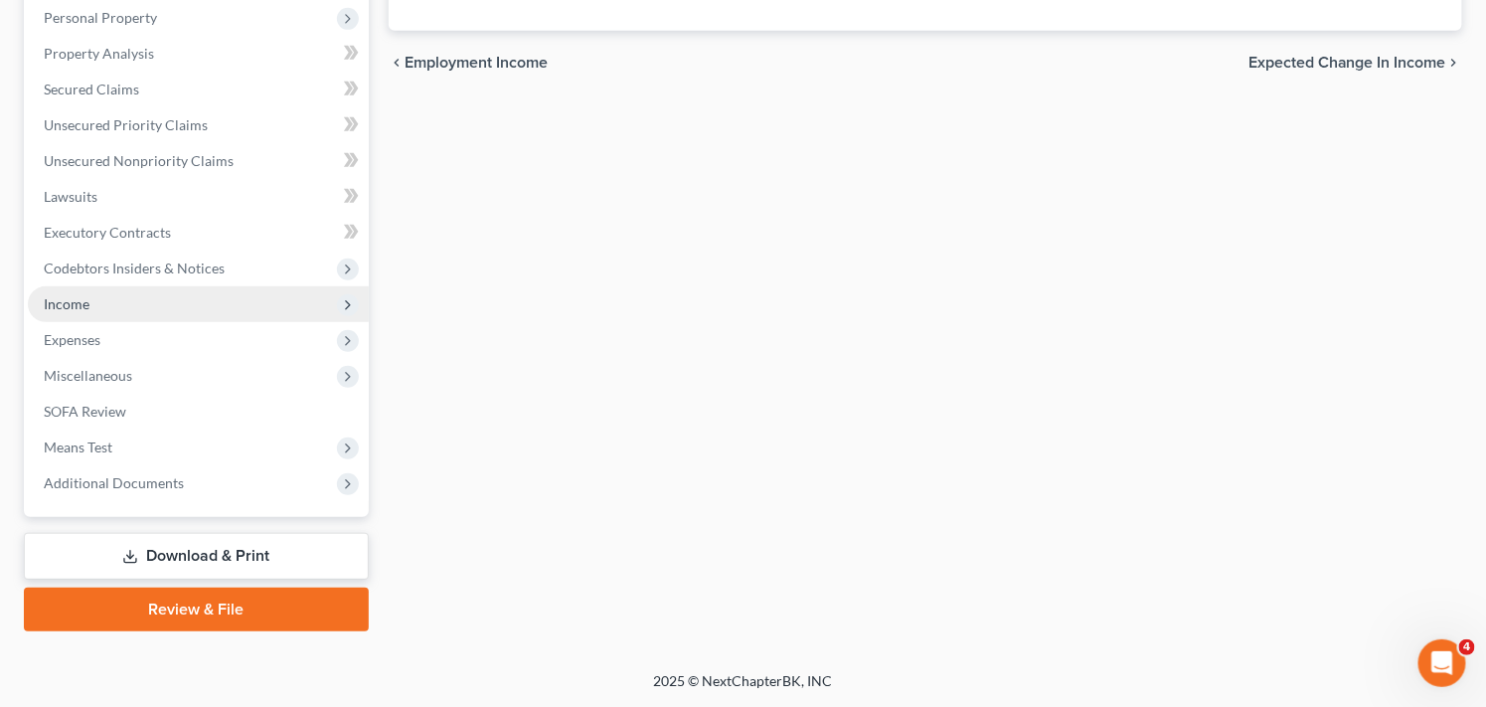
scroll to position [348, 0]
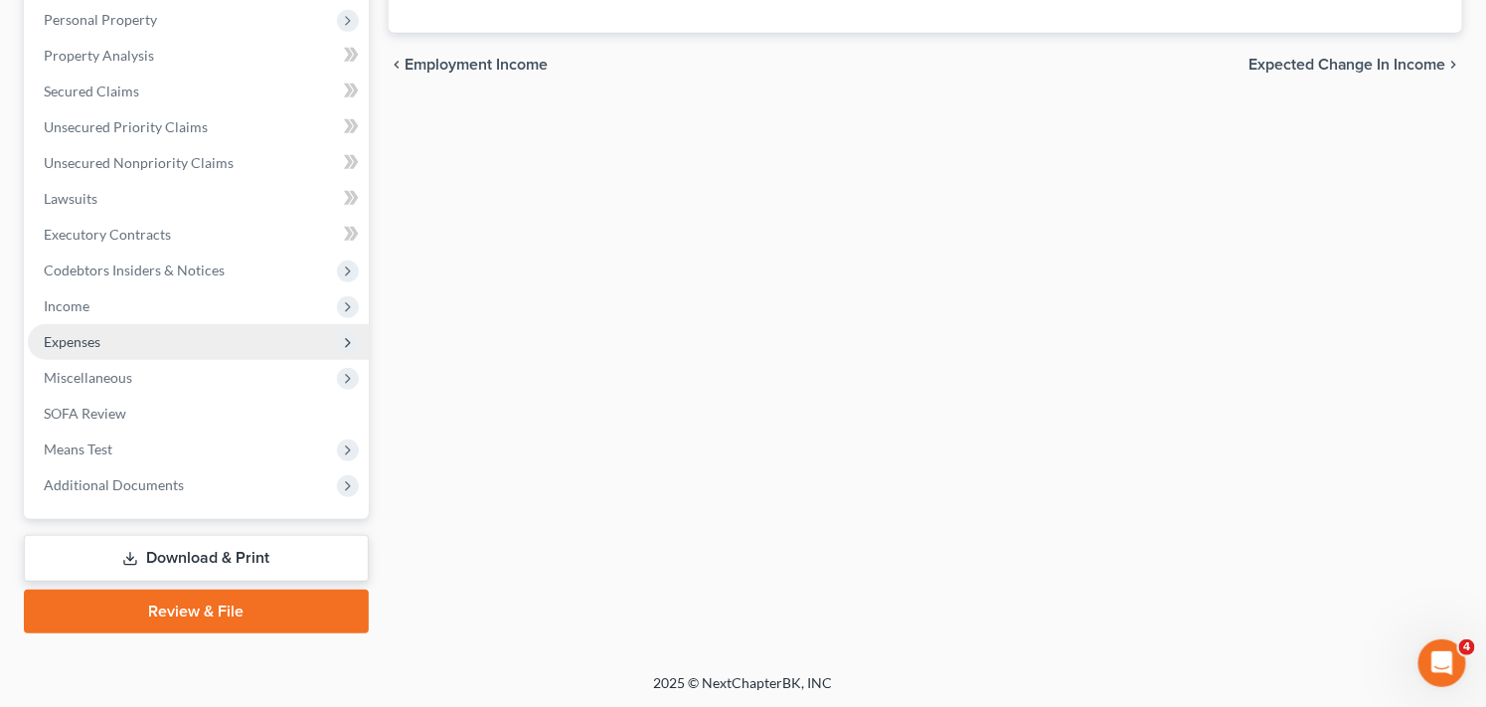
click at [211, 342] on span "Expenses" at bounding box center [198, 342] width 341 height 36
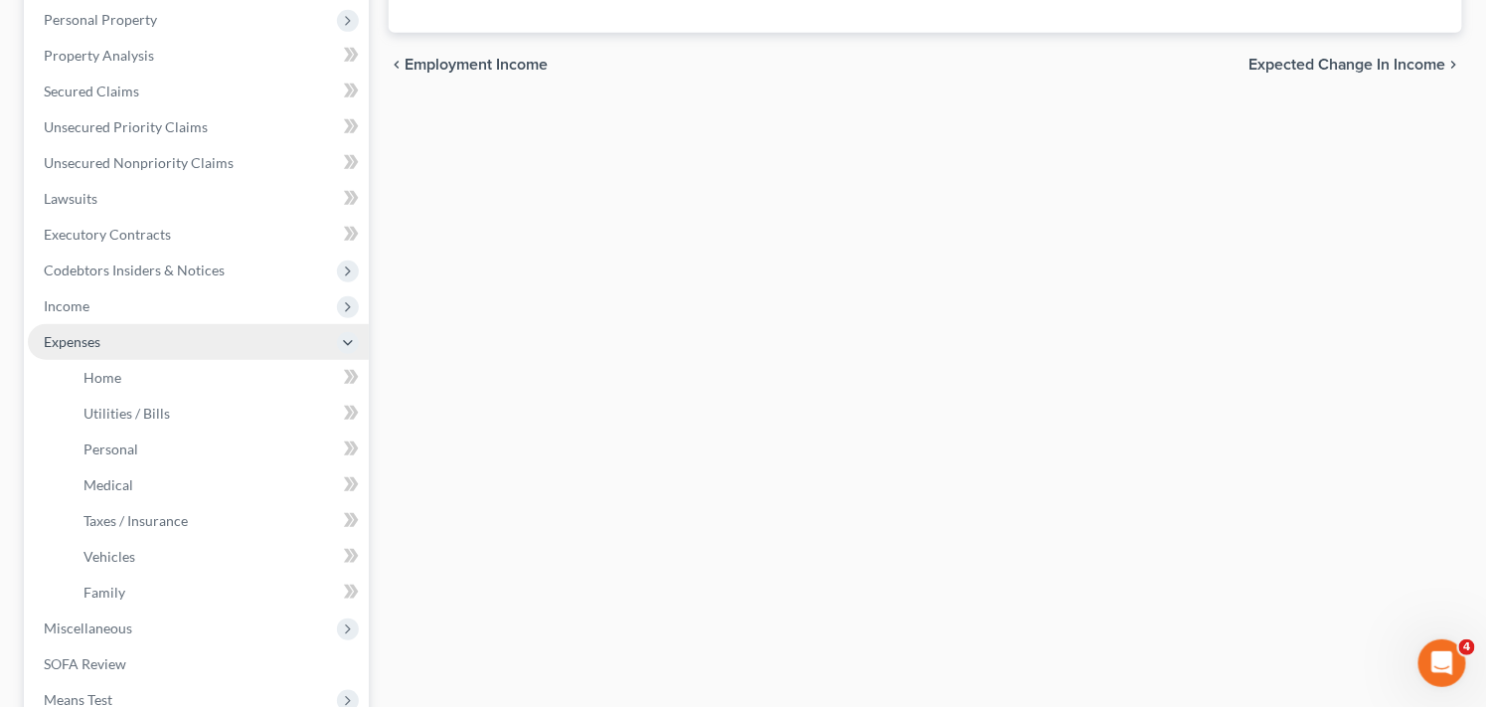
scroll to position [353, 0]
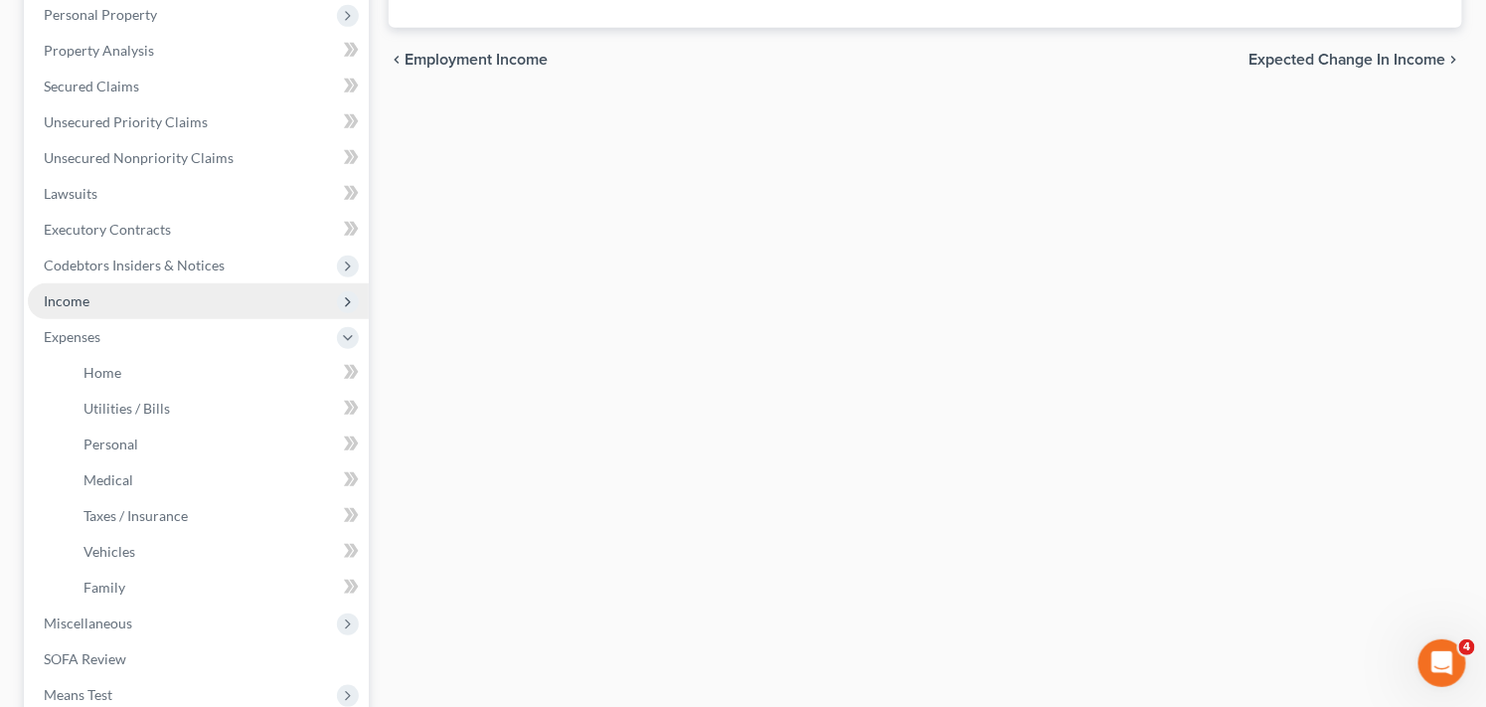
click at [276, 298] on span "Income" at bounding box center [198, 301] width 341 height 36
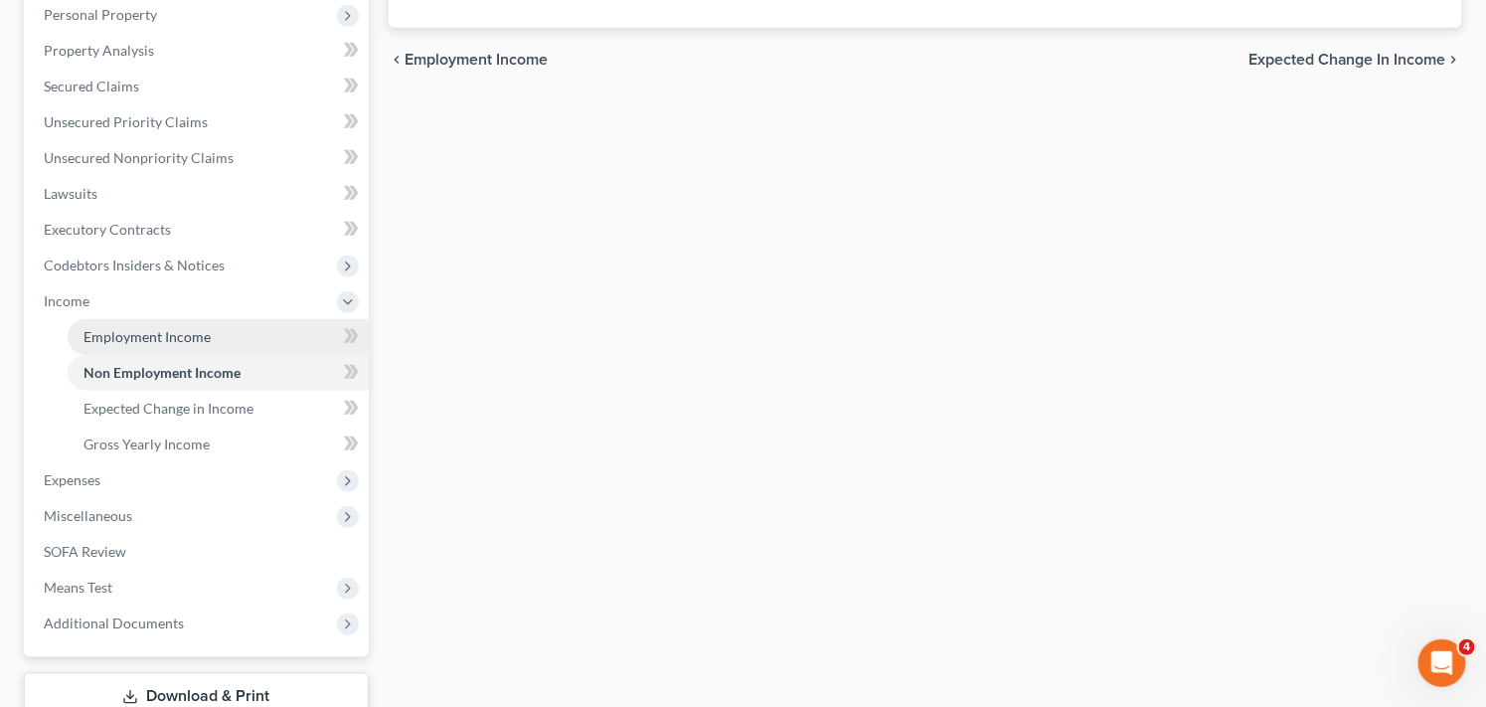
click at [190, 324] on link "Employment Income" at bounding box center [218, 337] width 301 height 36
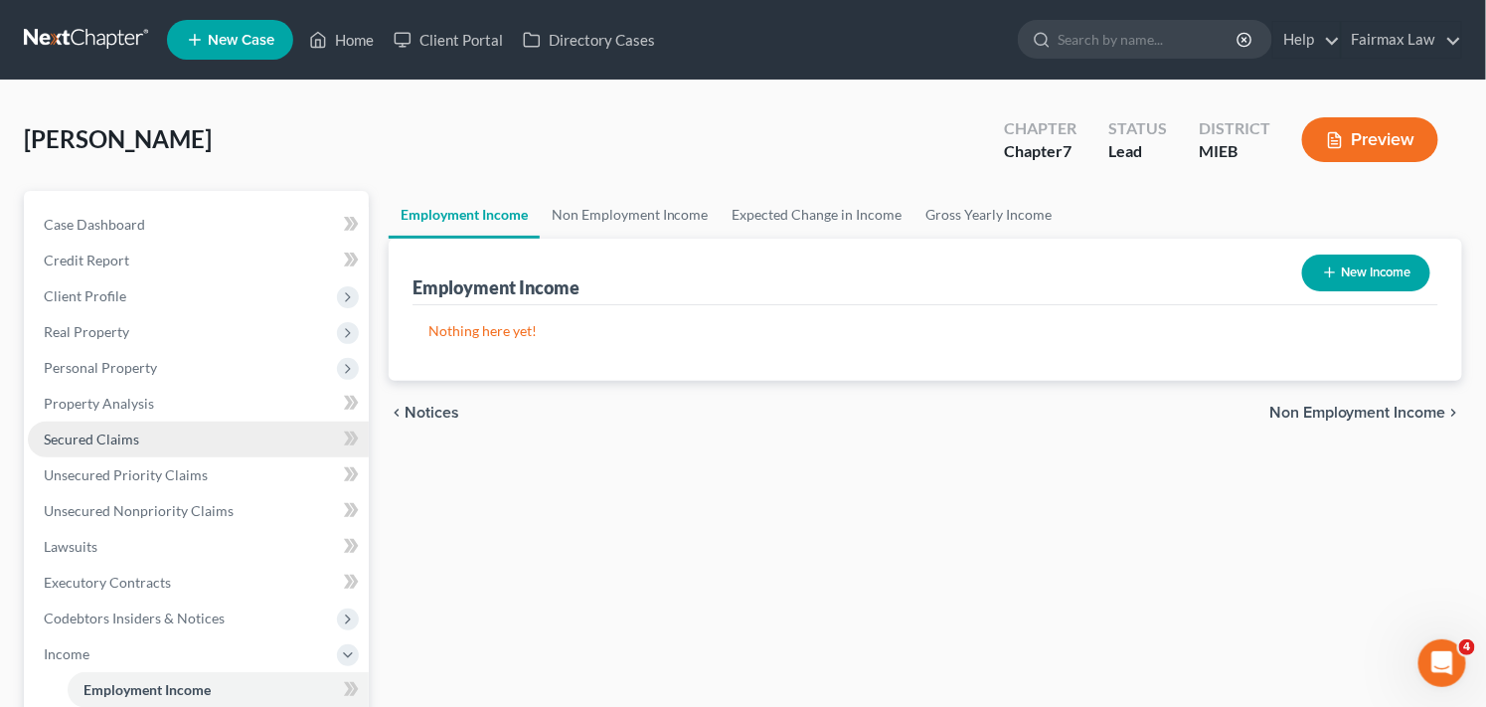
click at [233, 439] on link "Secured Claims" at bounding box center [198, 440] width 341 height 36
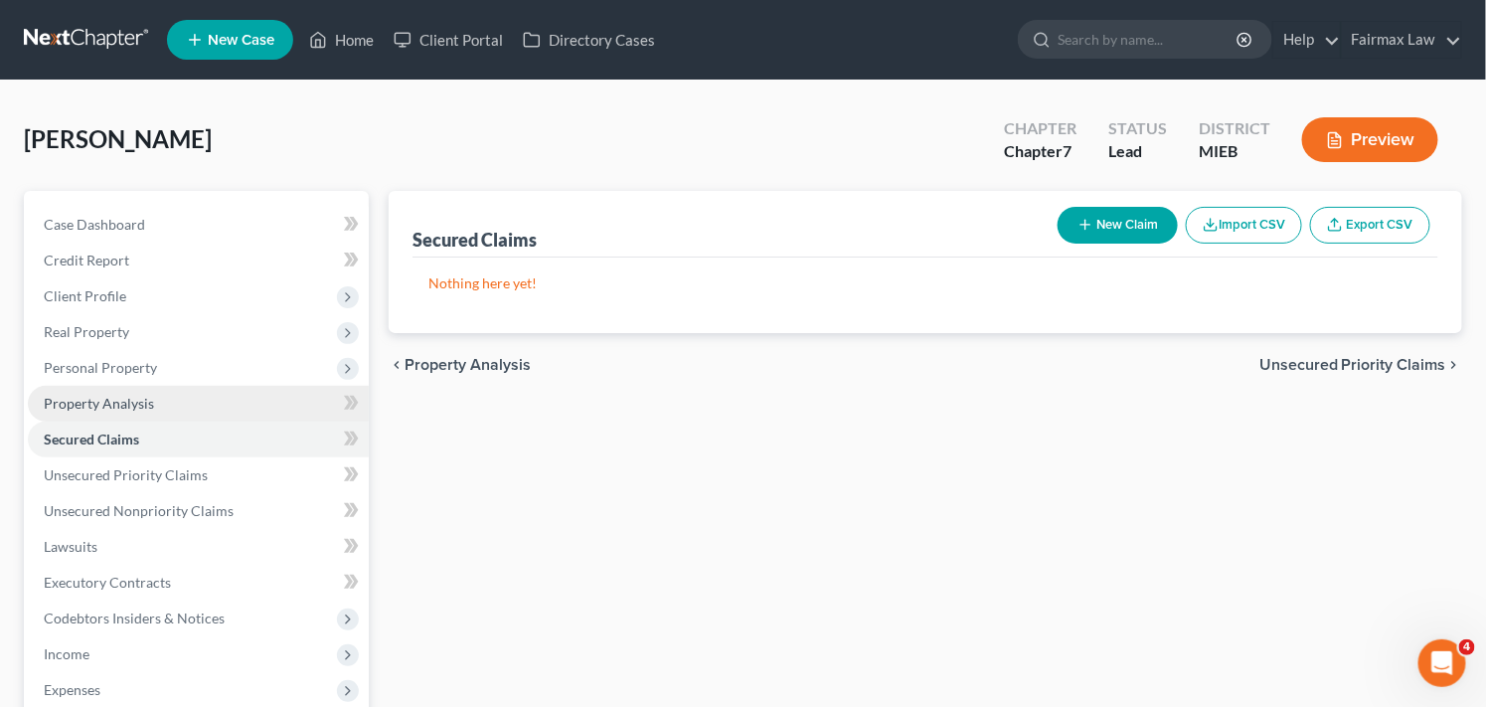
click at [243, 406] on link "Property Analysis" at bounding box center [198, 404] width 341 height 36
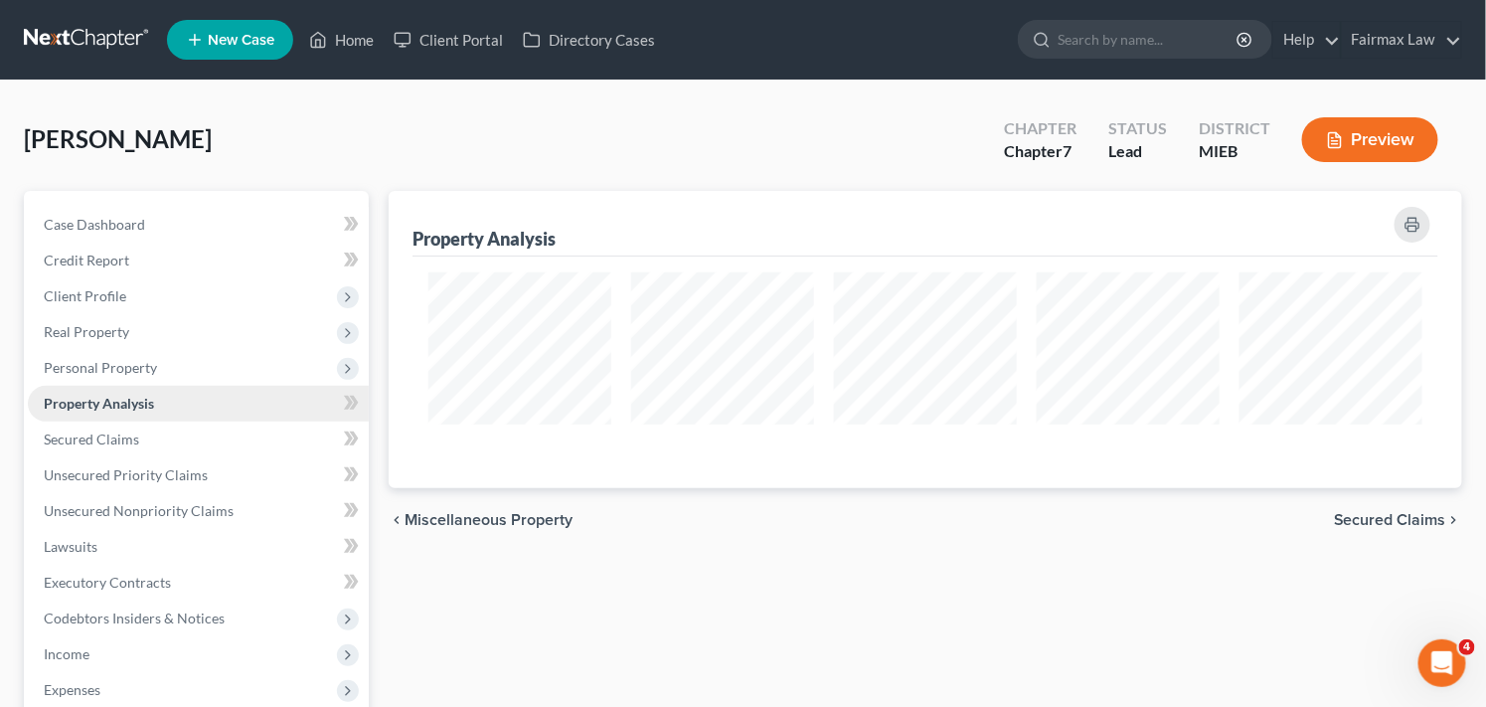
scroll to position [296, 1074]
click at [231, 256] on link "Credit Report" at bounding box center [198, 261] width 341 height 36
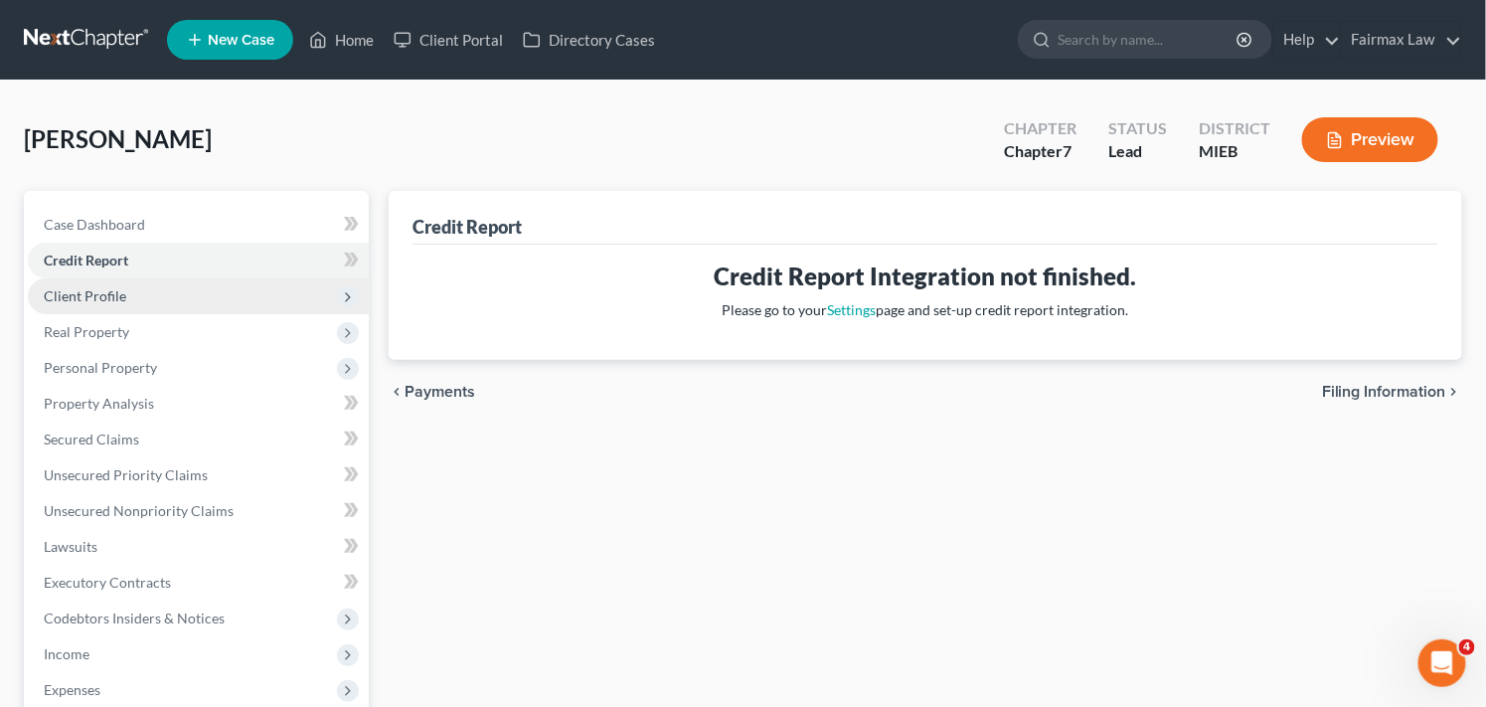
click at [233, 296] on span "Client Profile" at bounding box center [198, 296] width 341 height 36
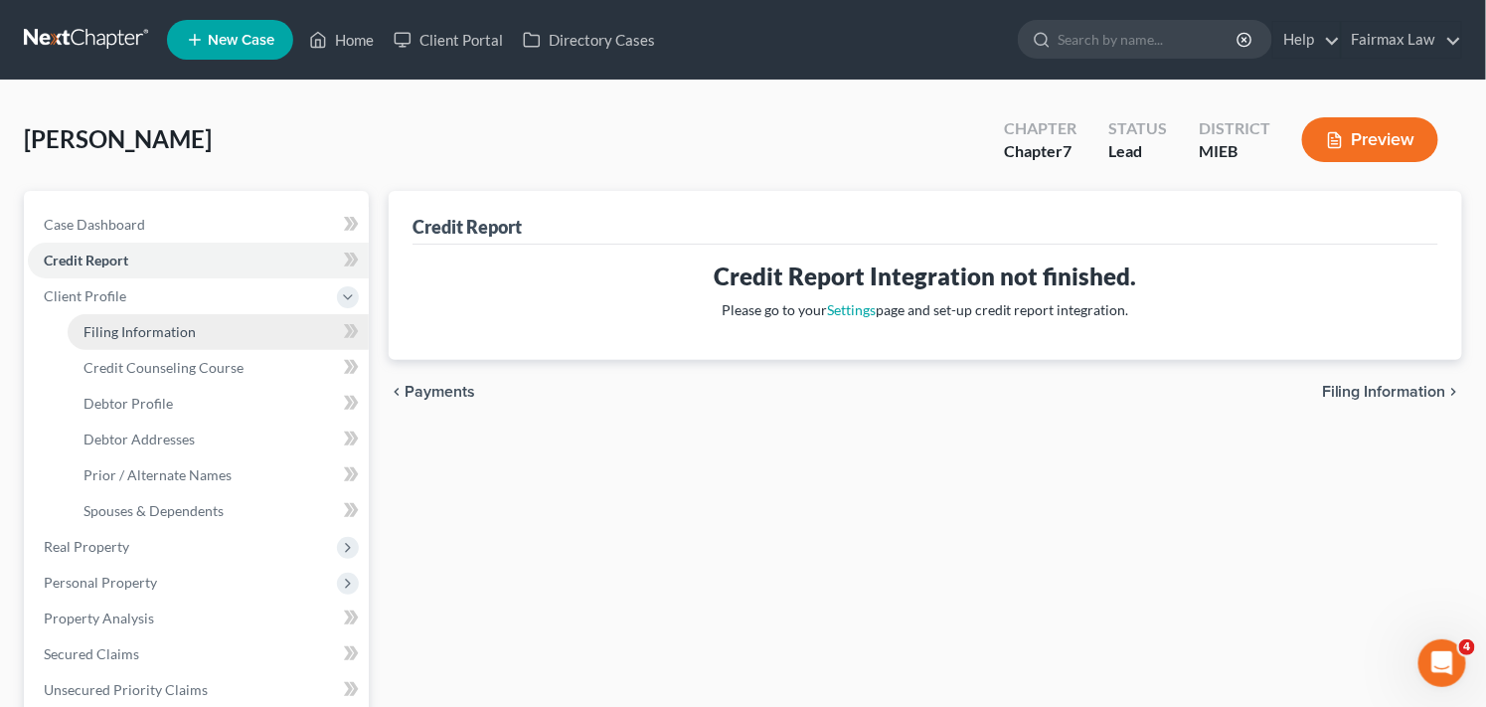
click at [247, 333] on link "Filing Information" at bounding box center [218, 332] width 301 height 36
select select "1"
select select "0"
select select "40"
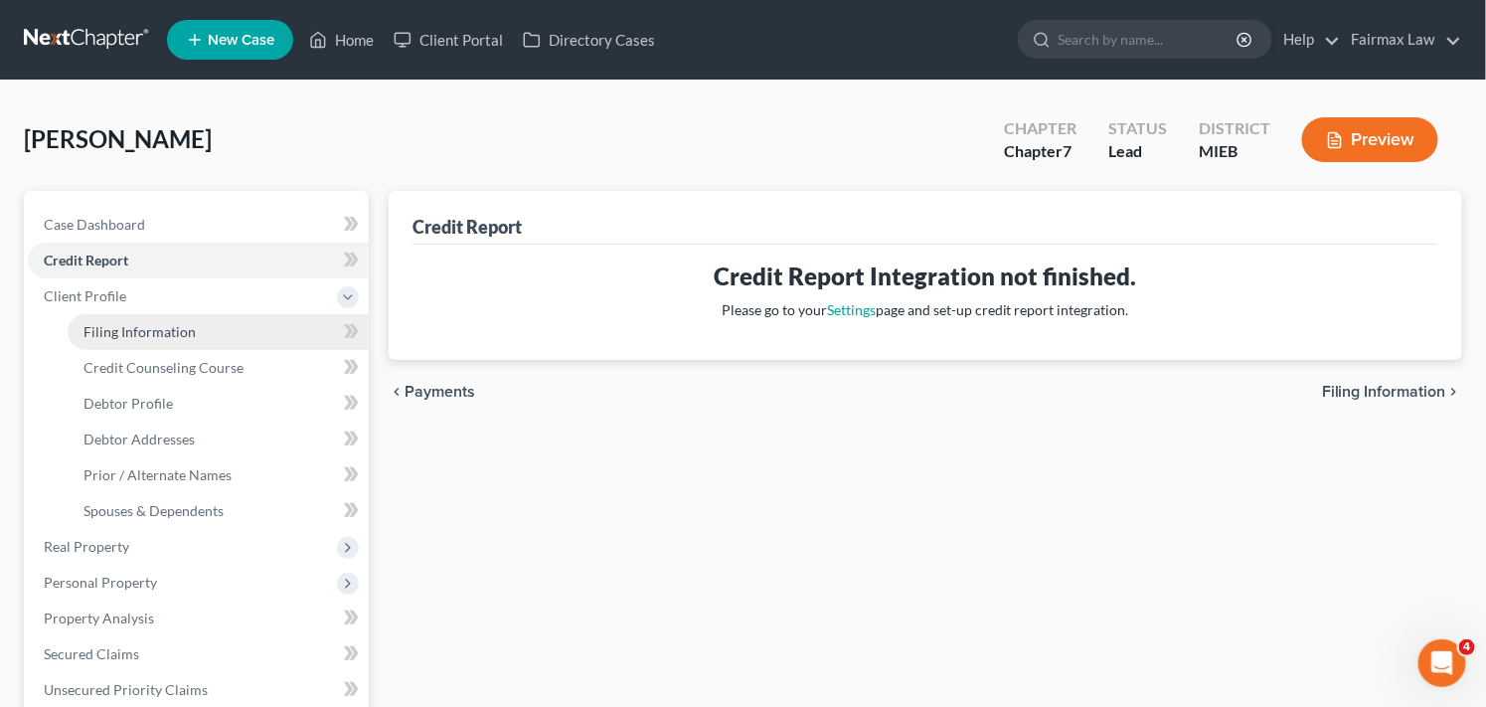
select select "0"
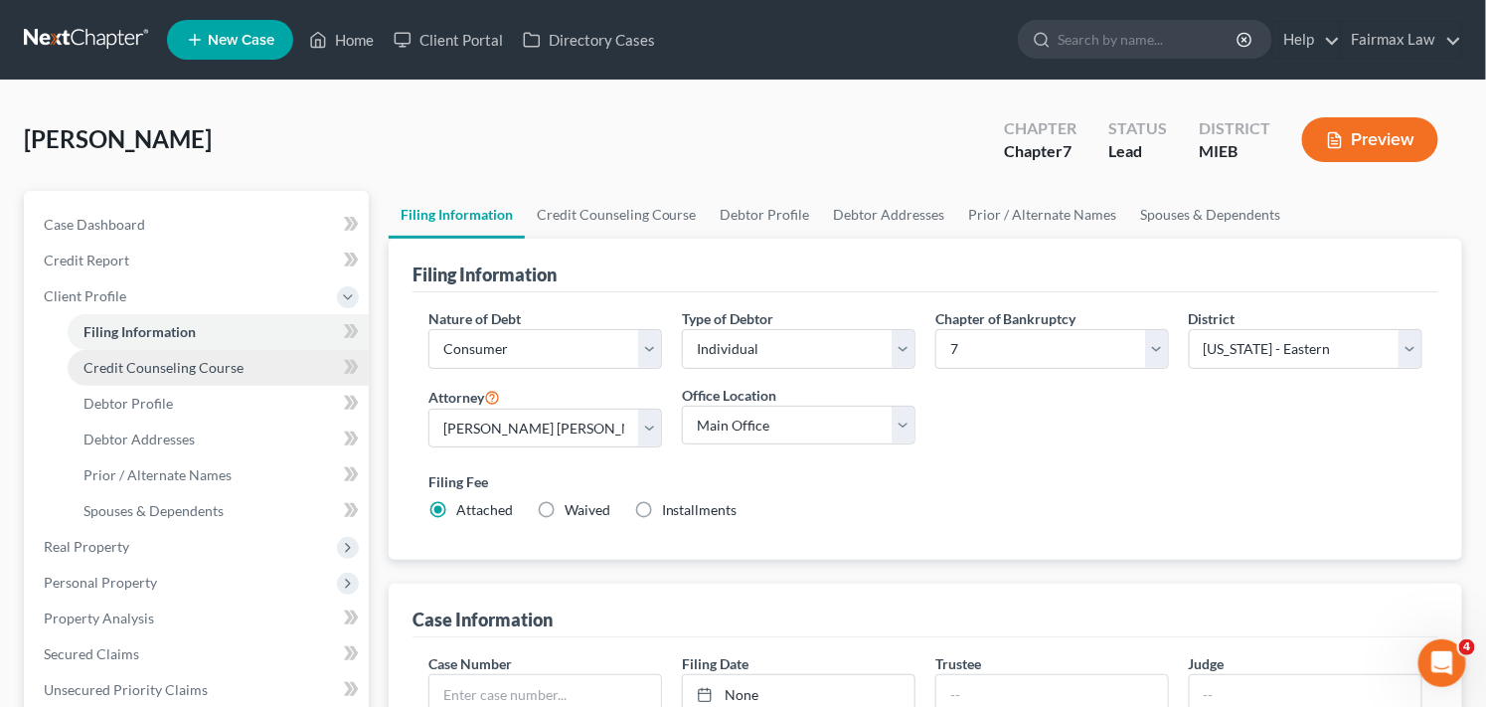
click at [187, 352] on link "Credit Counseling Course" at bounding box center [218, 368] width 301 height 36
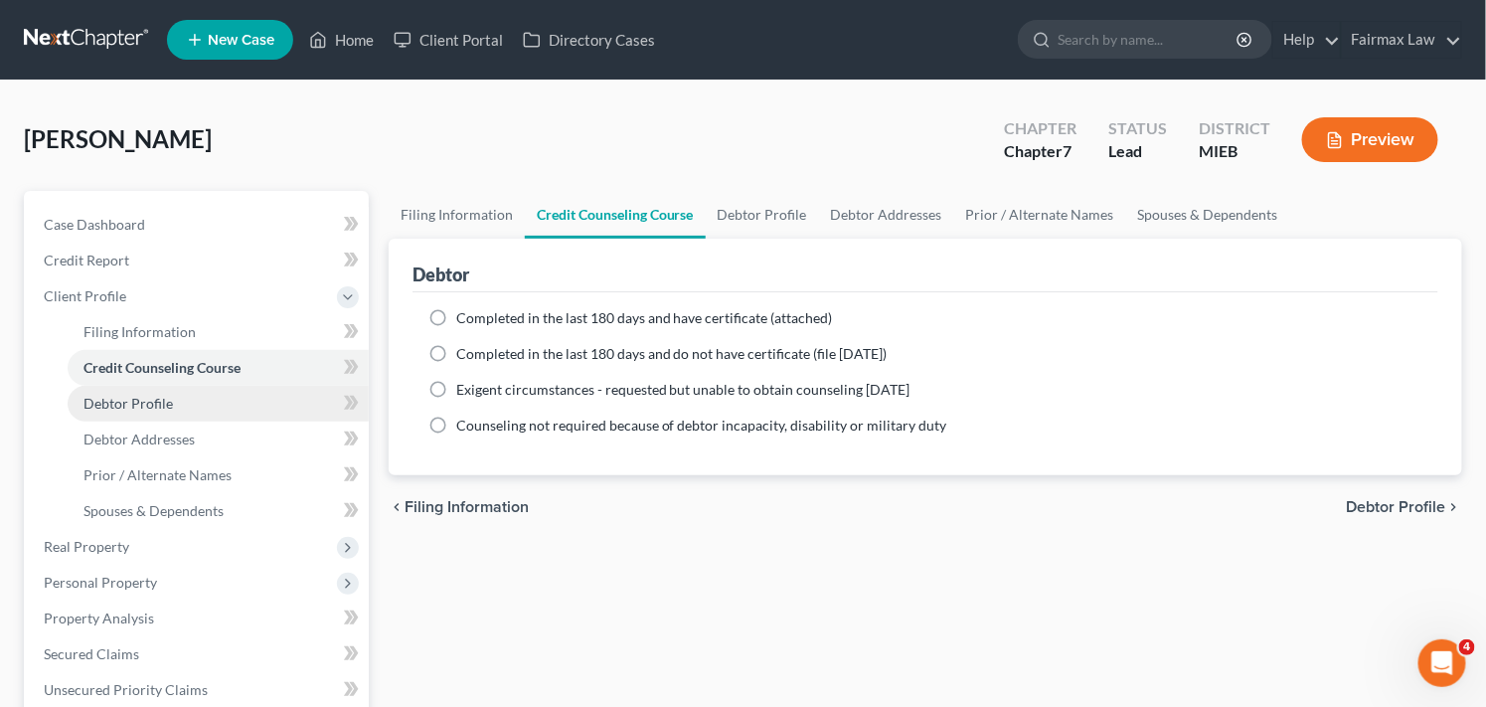
click at [177, 411] on link "Debtor Profile" at bounding box center [218, 404] width 301 height 36
select select "0"
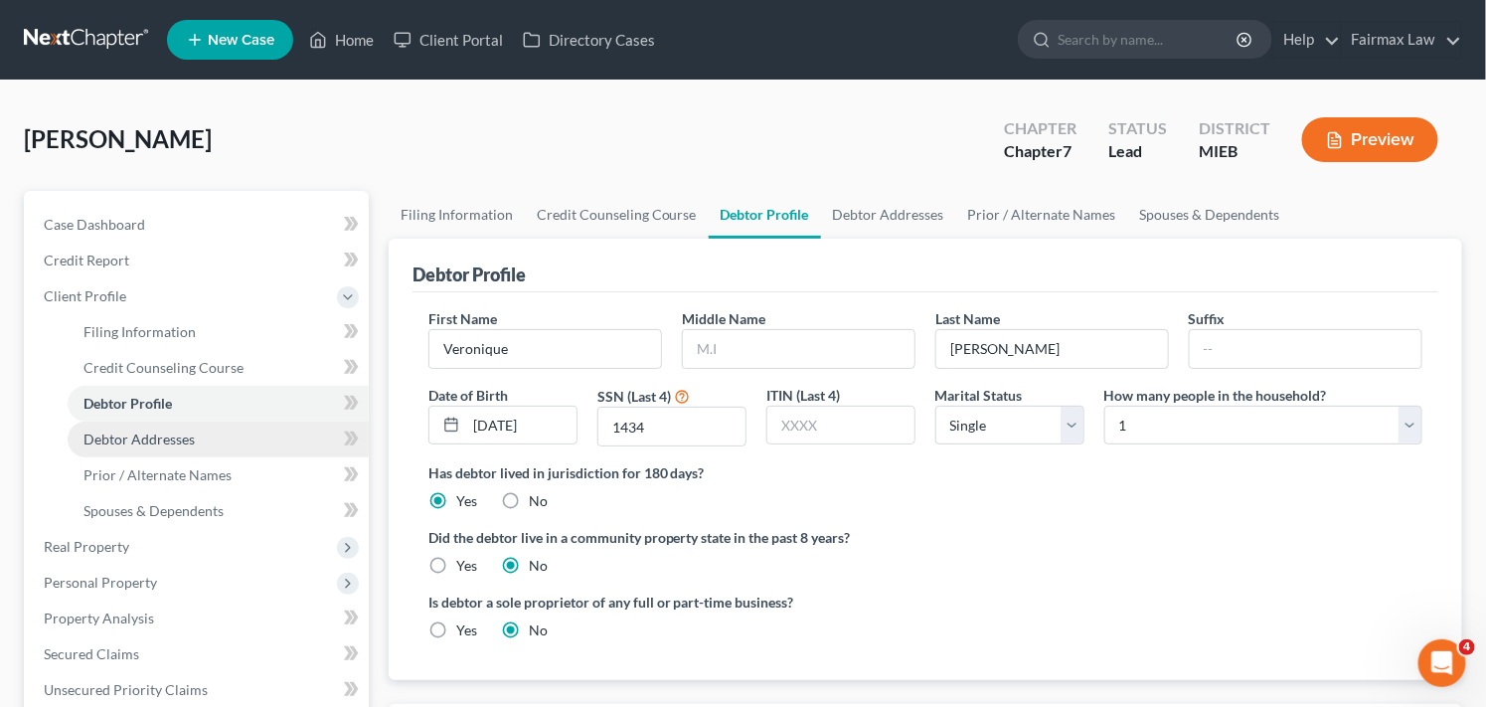
click at [184, 435] on span "Debtor Addresses" at bounding box center [139, 438] width 111 height 17
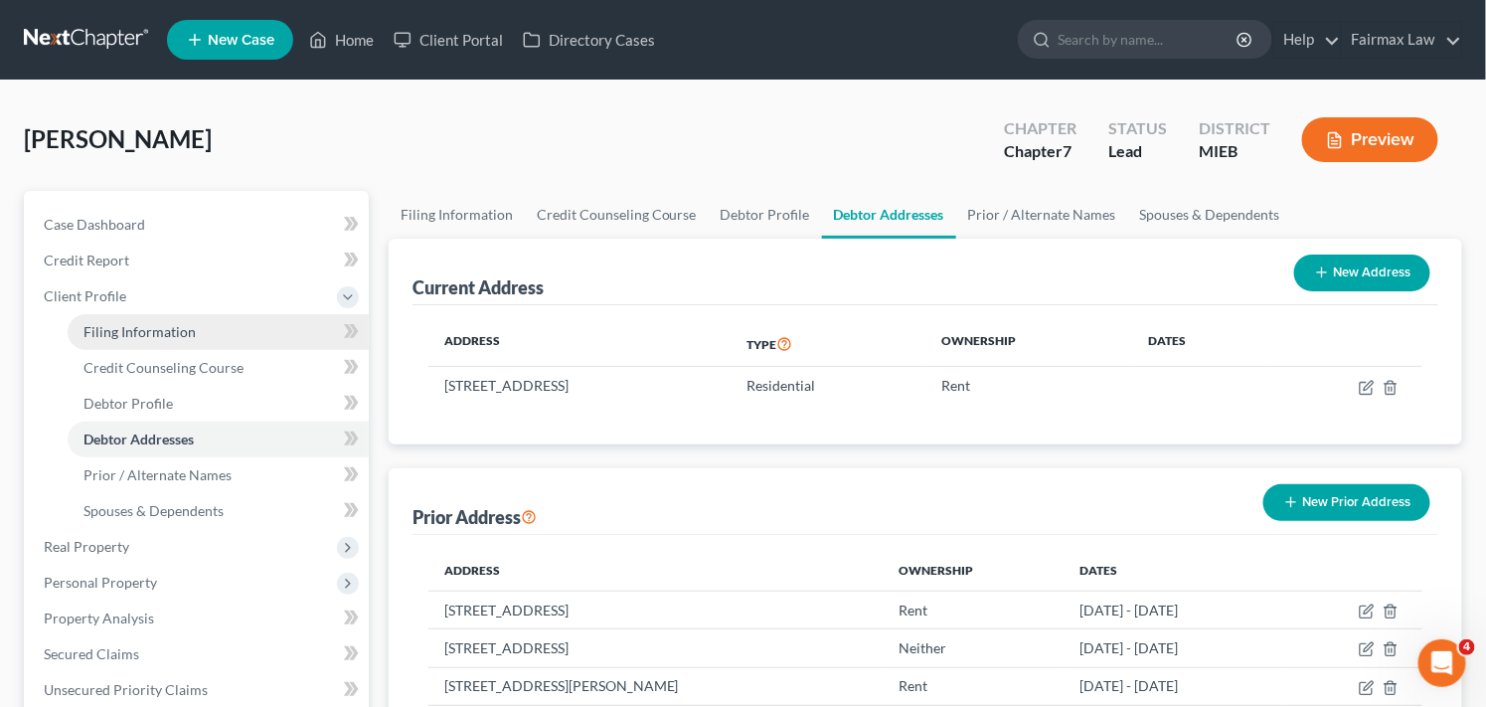
click at [181, 326] on span "Filing Information" at bounding box center [140, 331] width 112 height 17
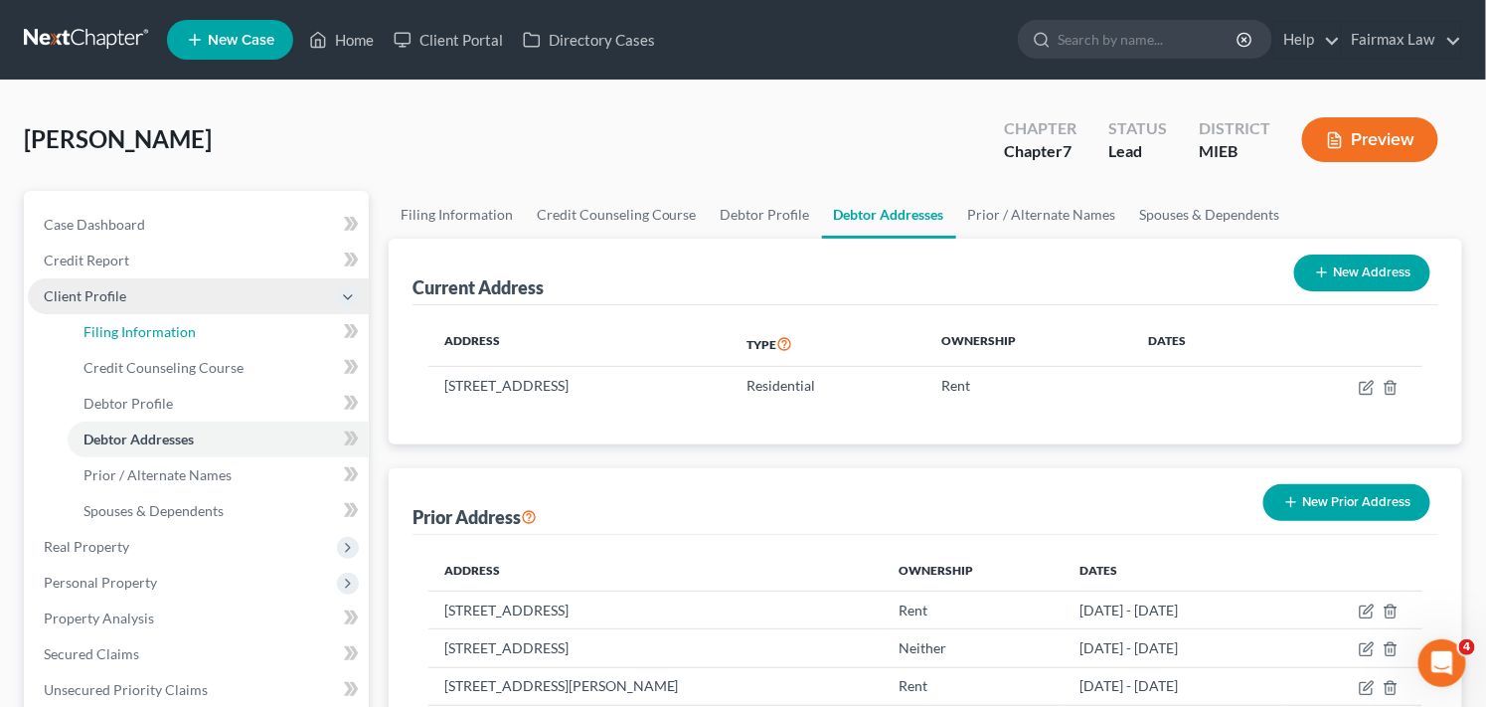
select select "1"
select select "0"
select select "40"
select select "0"
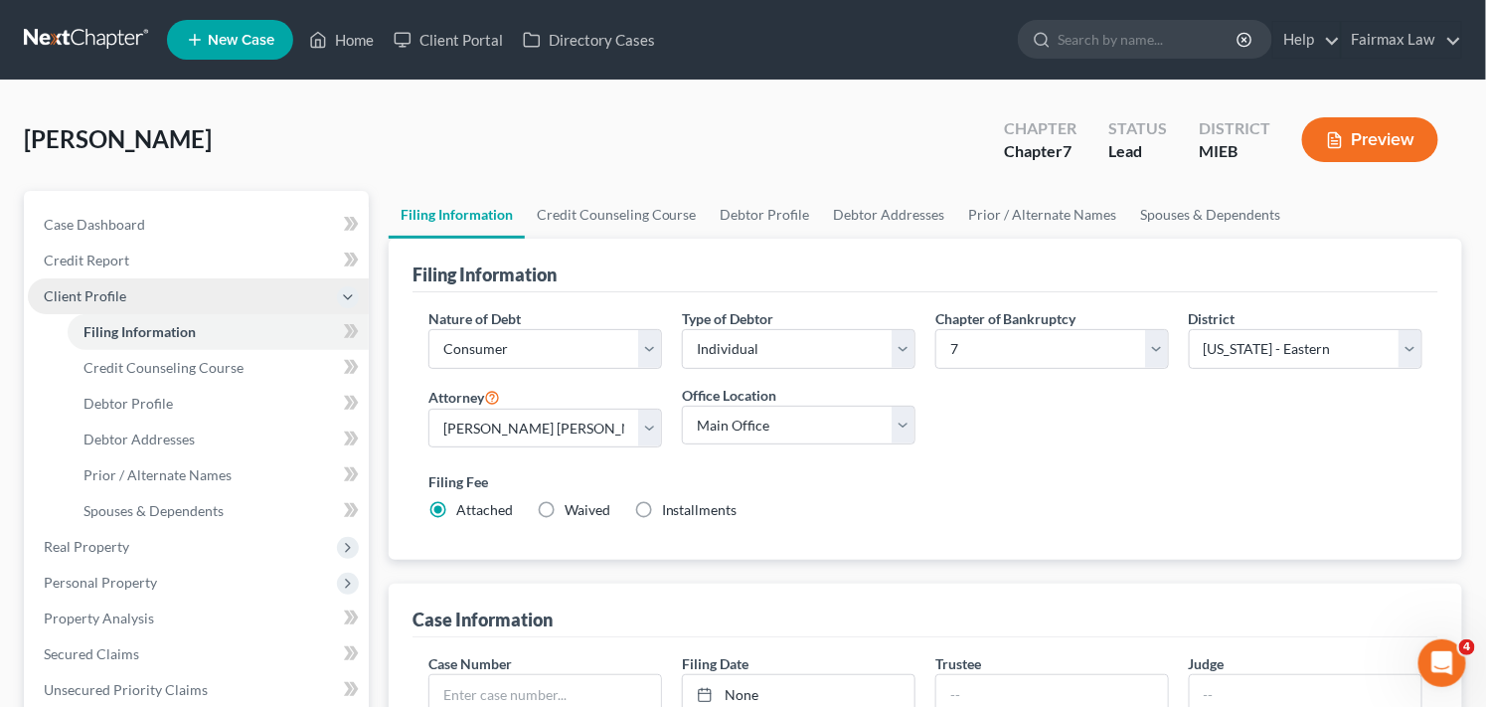
click at [176, 296] on span "Client Profile" at bounding box center [198, 296] width 341 height 36
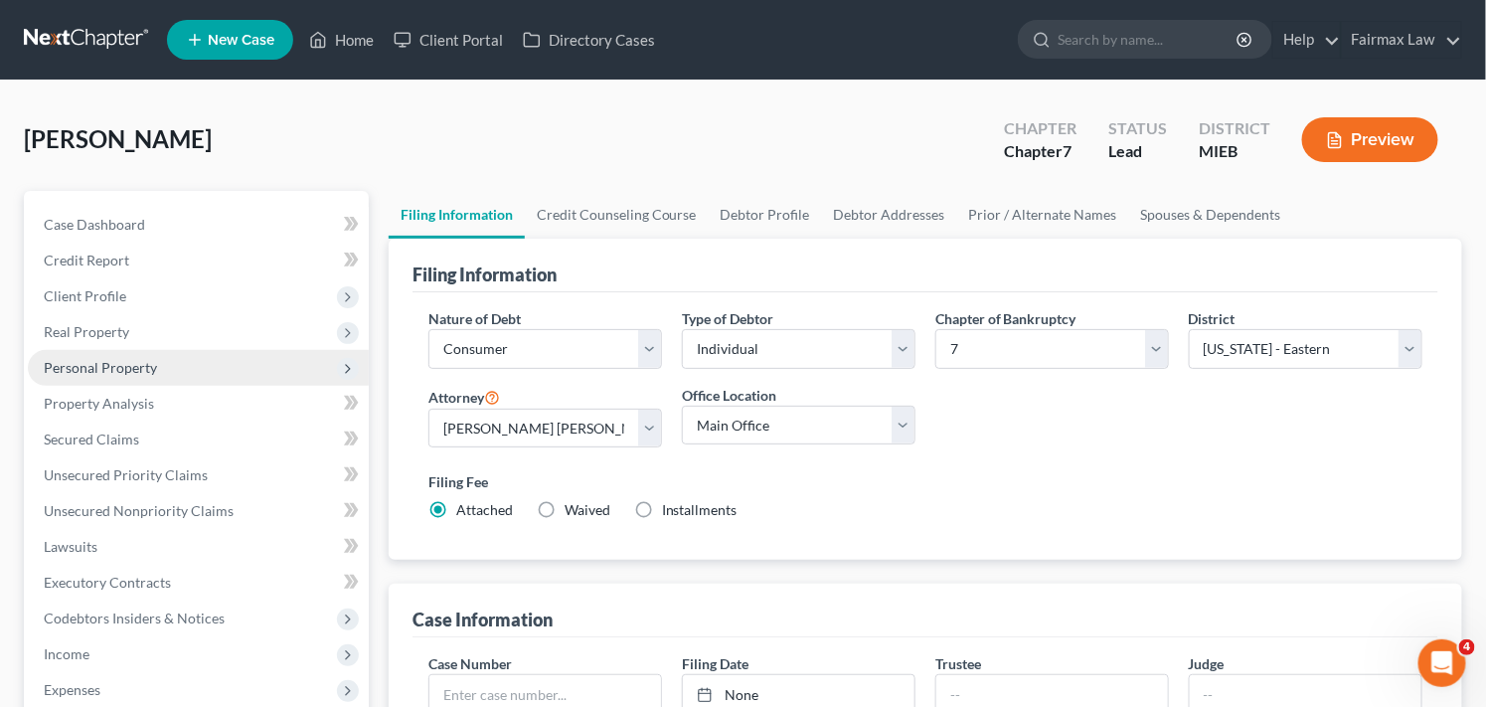
click at [199, 371] on span "Personal Property" at bounding box center [198, 368] width 341 height 36
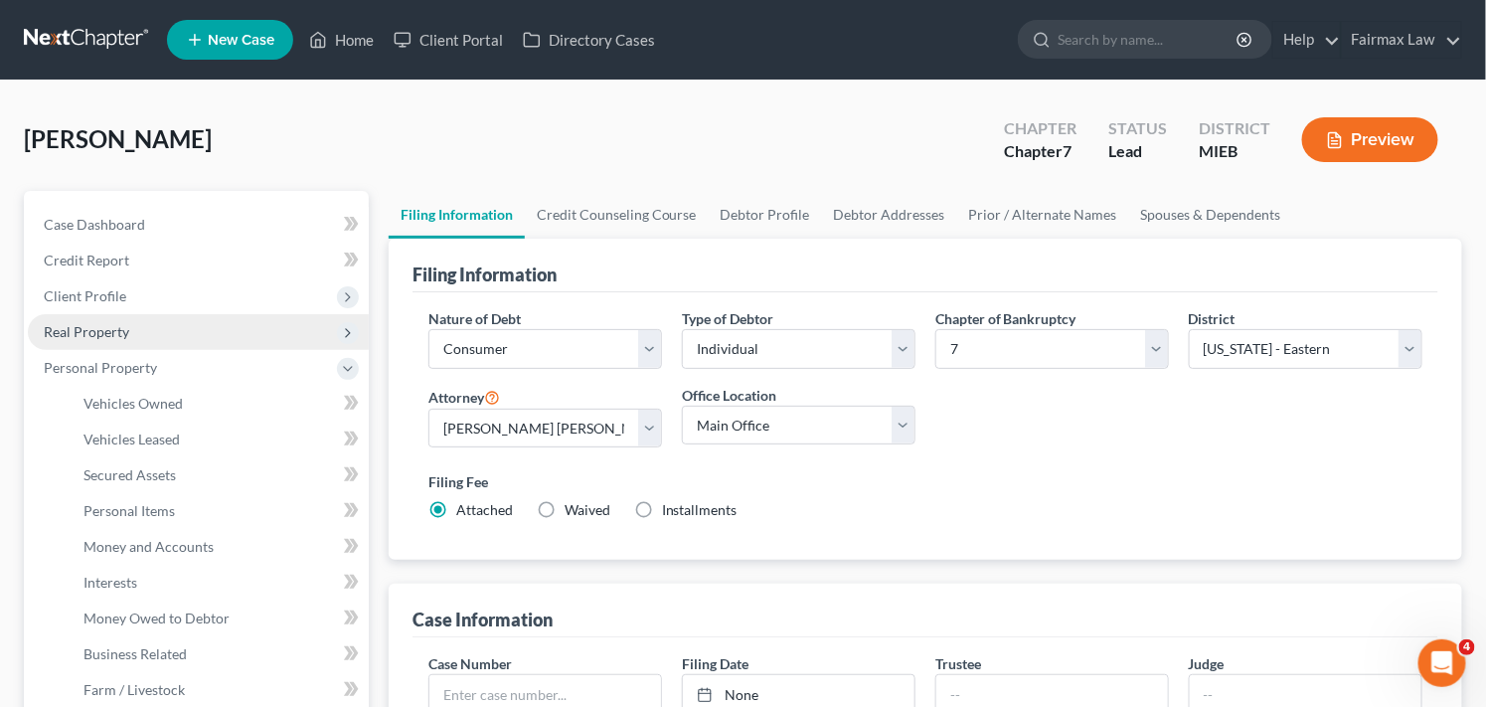
click at [187, 344] on span "Real Property" at bounding box center [198, 332] width 341 height 36
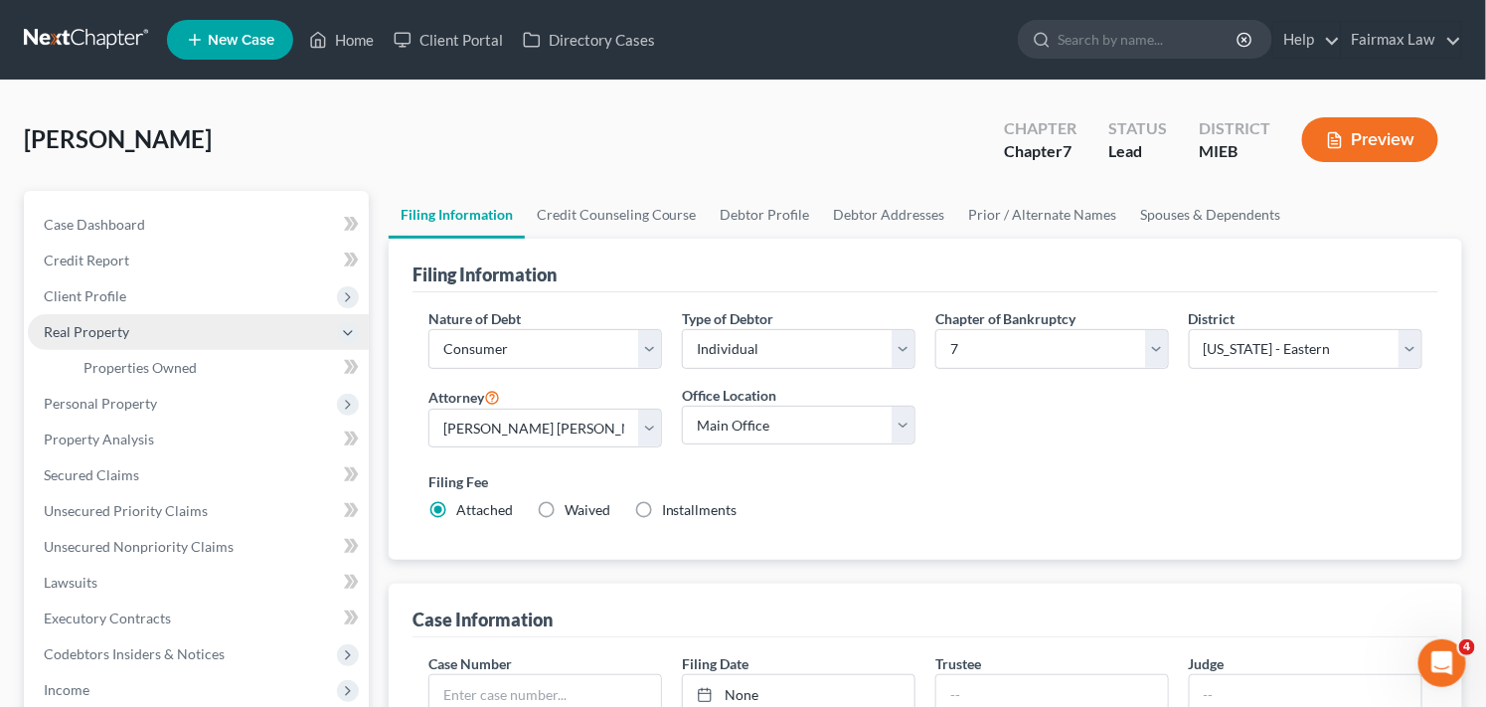
click at [200, 335] on span "Real Property" at bounding box center [198, 332] width 341 height 36
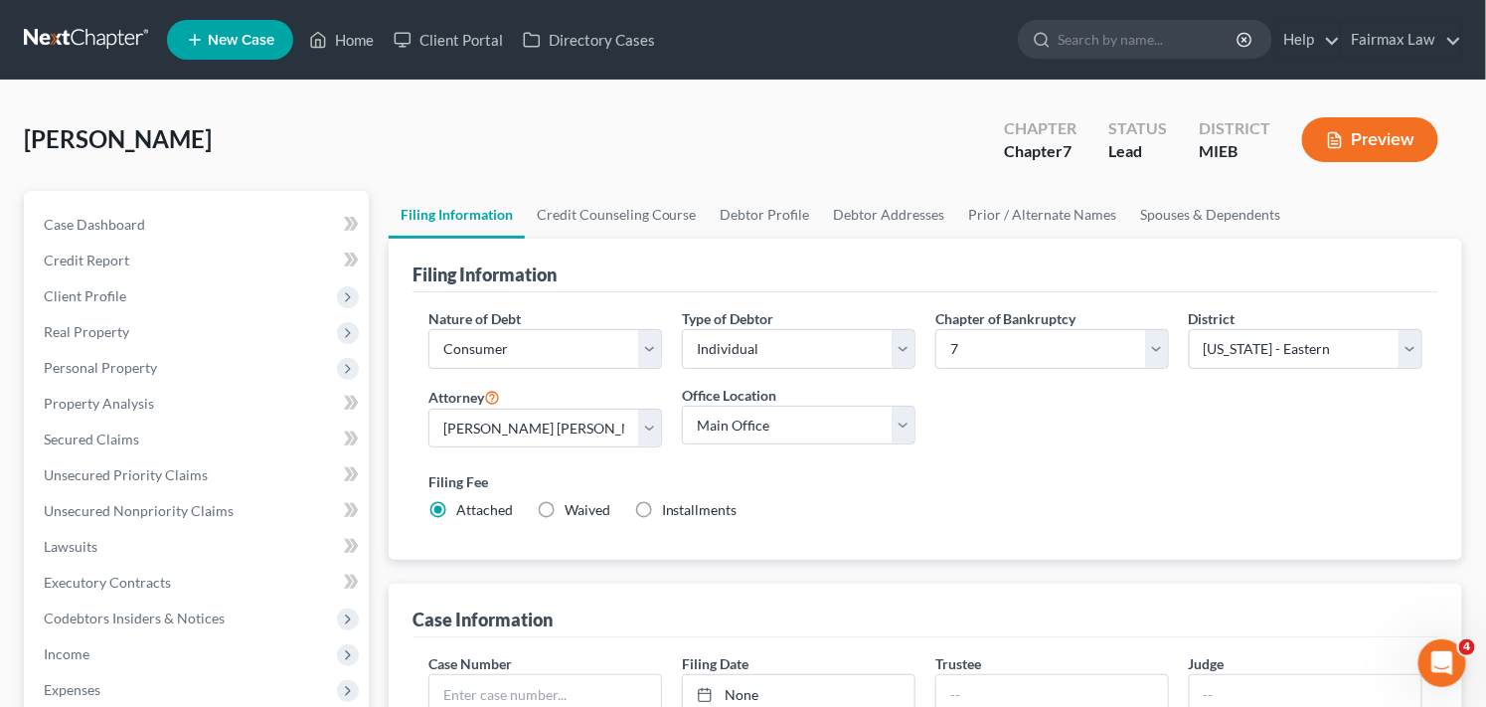
click at [1026, 483] on label "Filing Fee" at bounding box center [925, 481] width 994 height 21
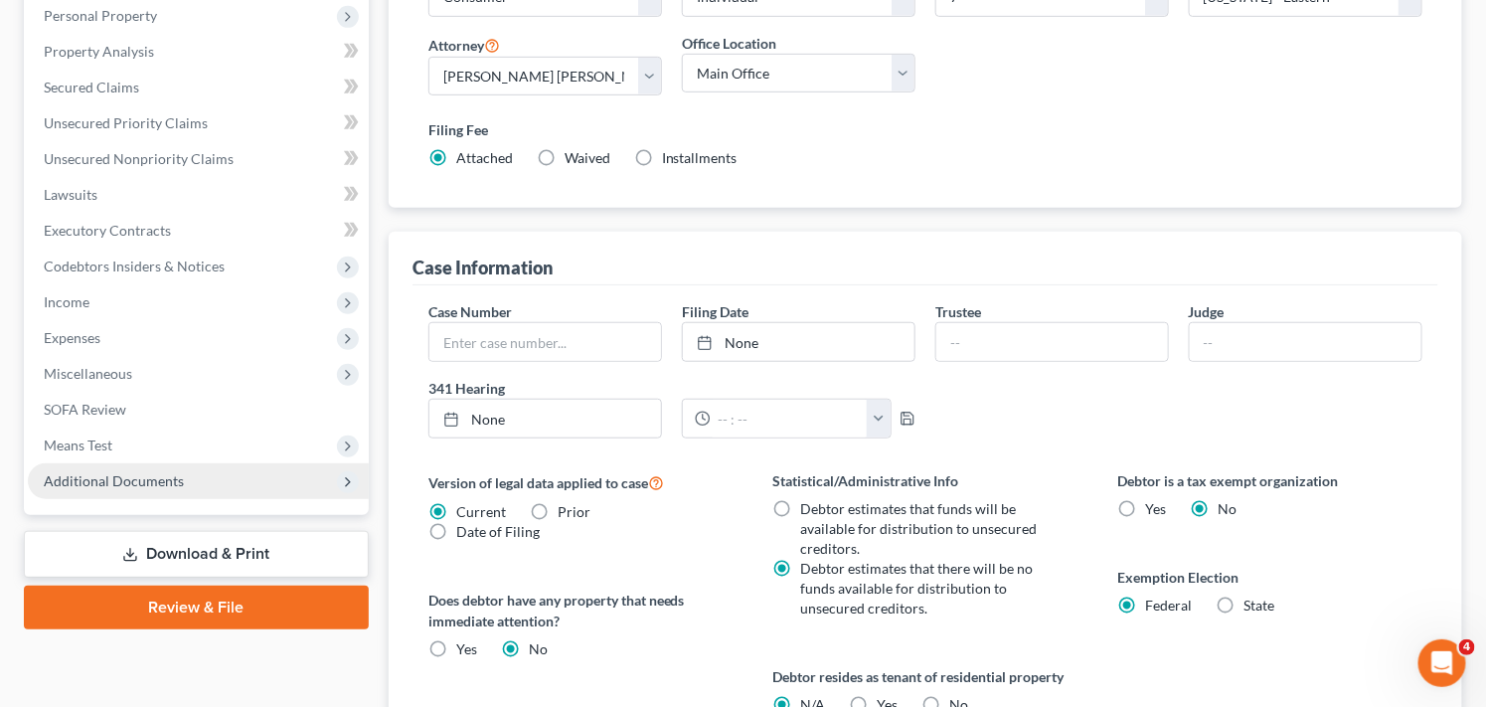
scroll to position [353, 0]
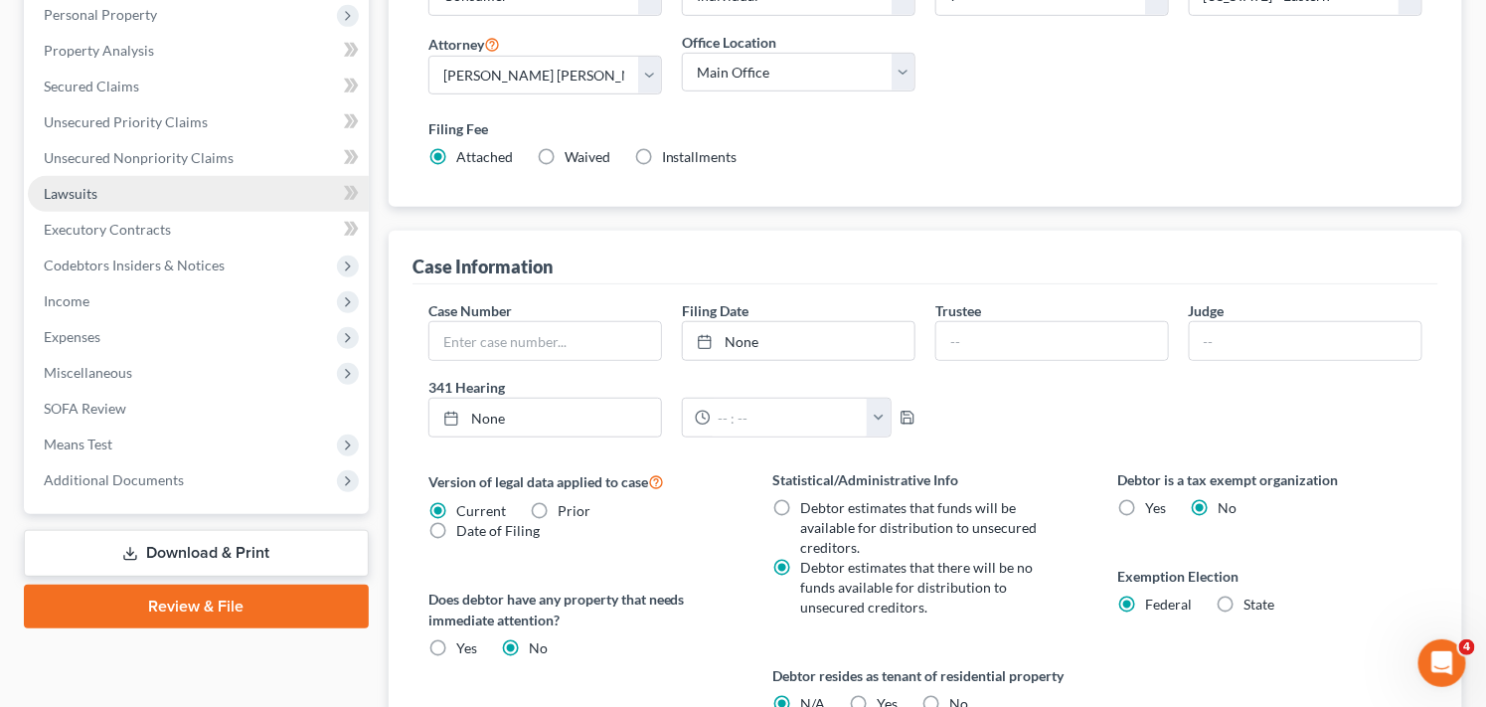
click at [164, 190] on link "Lawsuits" at bounding box center [198, 194] width 341 height 36
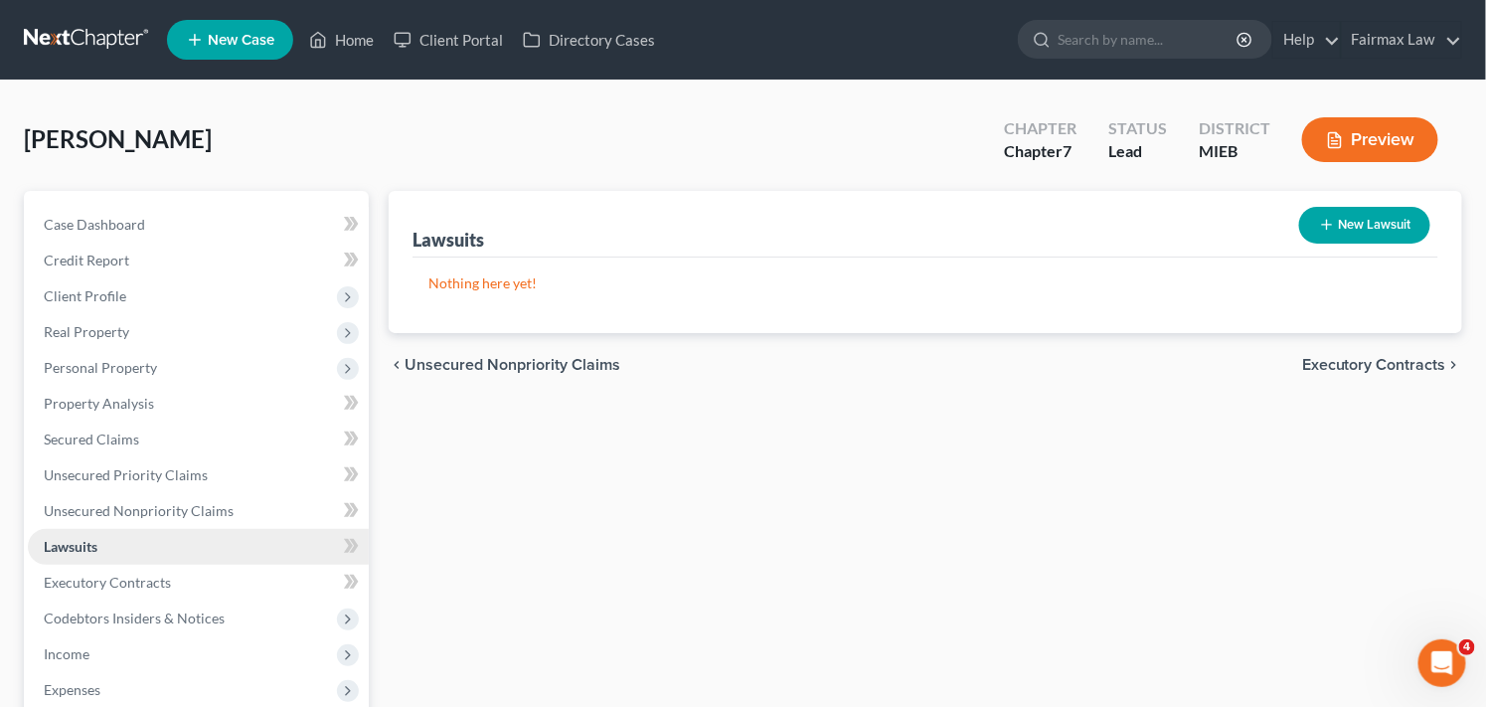
click at [157, 550] on link "Lawsuits" at bounding box center [198, 547] width 341 height 36
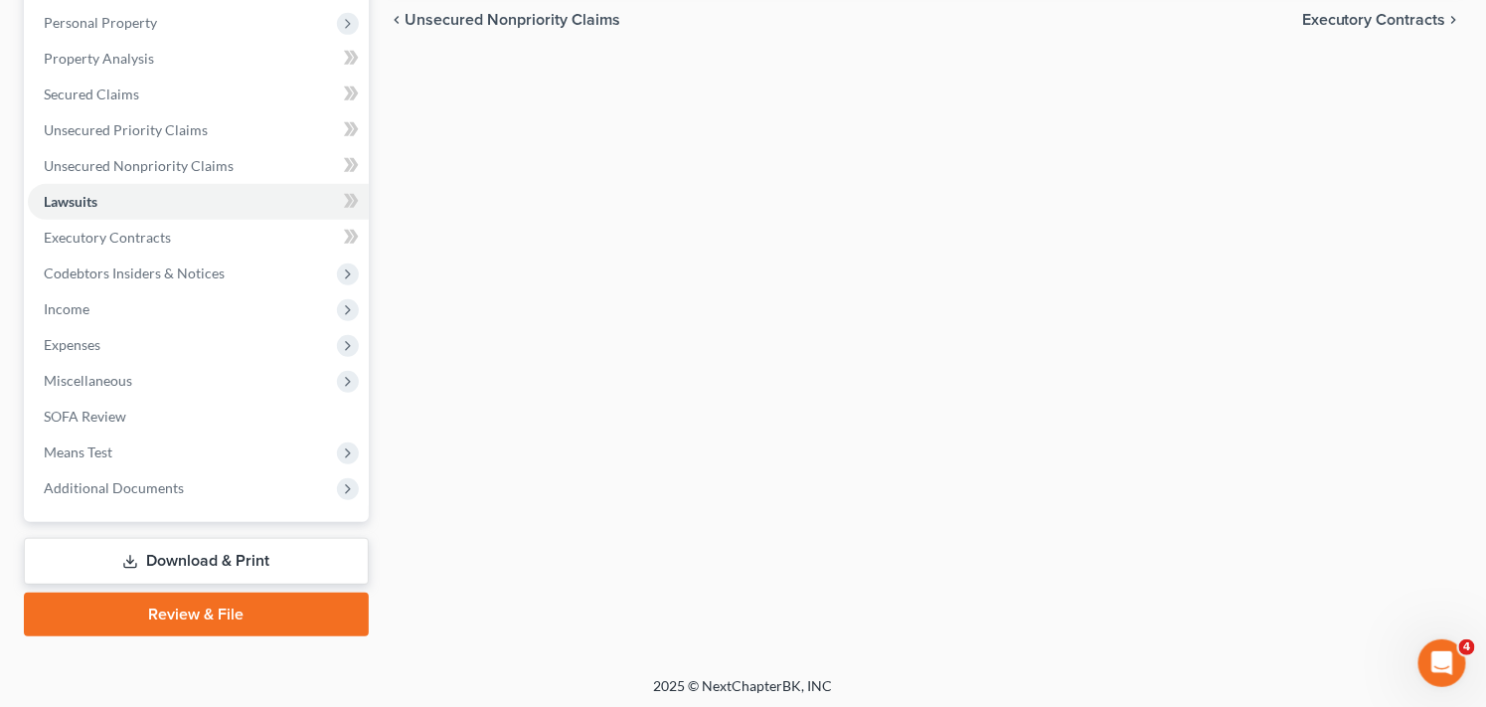
scroll to position [348, 0]
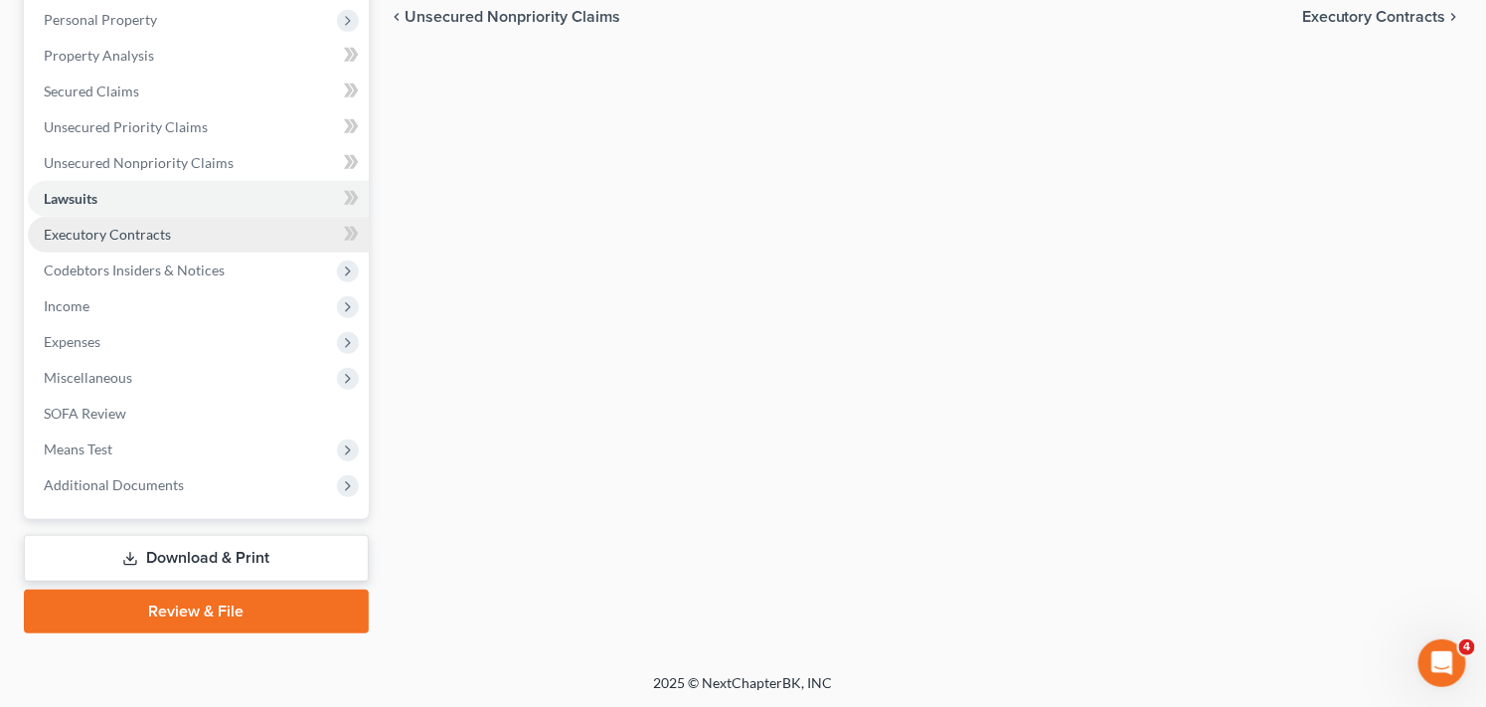
click at [313, 226] on link "Executory Contracts" at bounding box center [198, 235] width 341 height 36
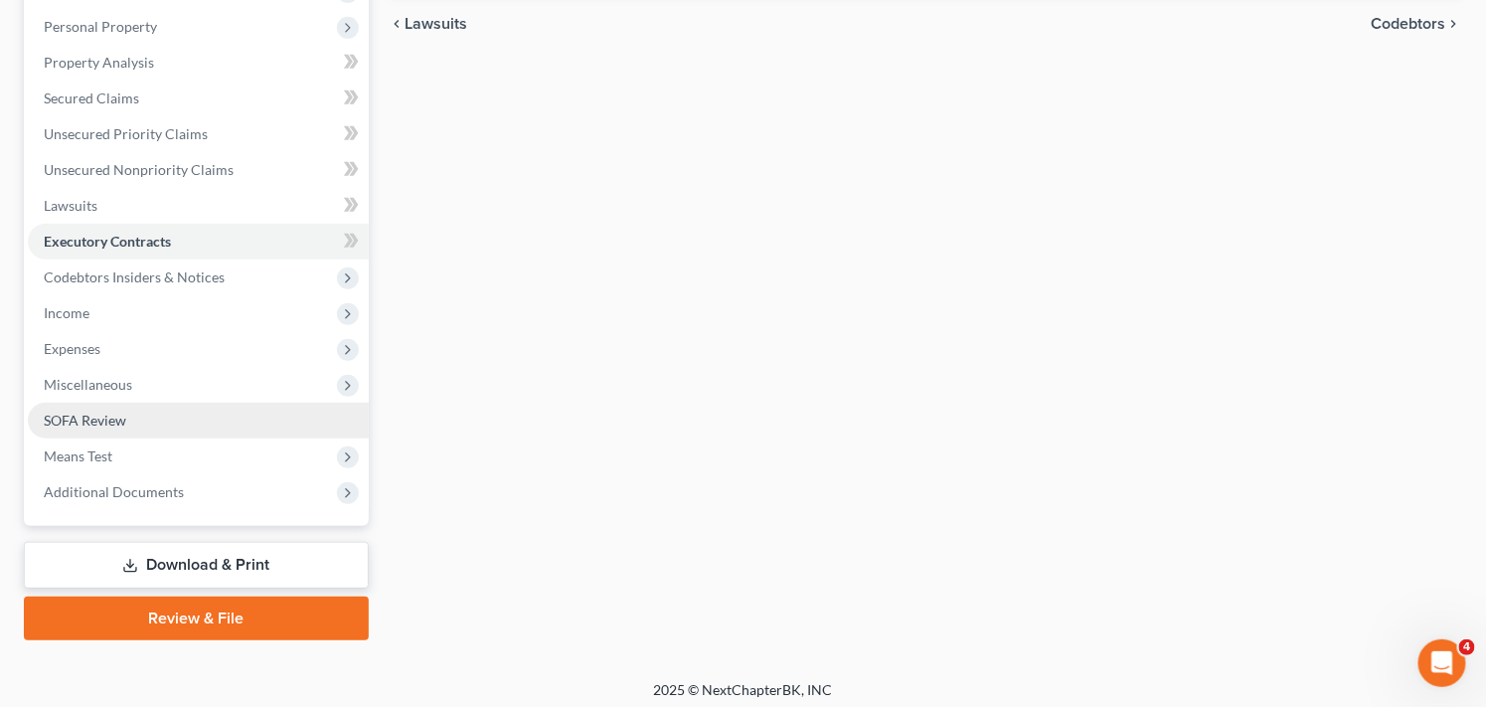
scroll to position [348, 0]
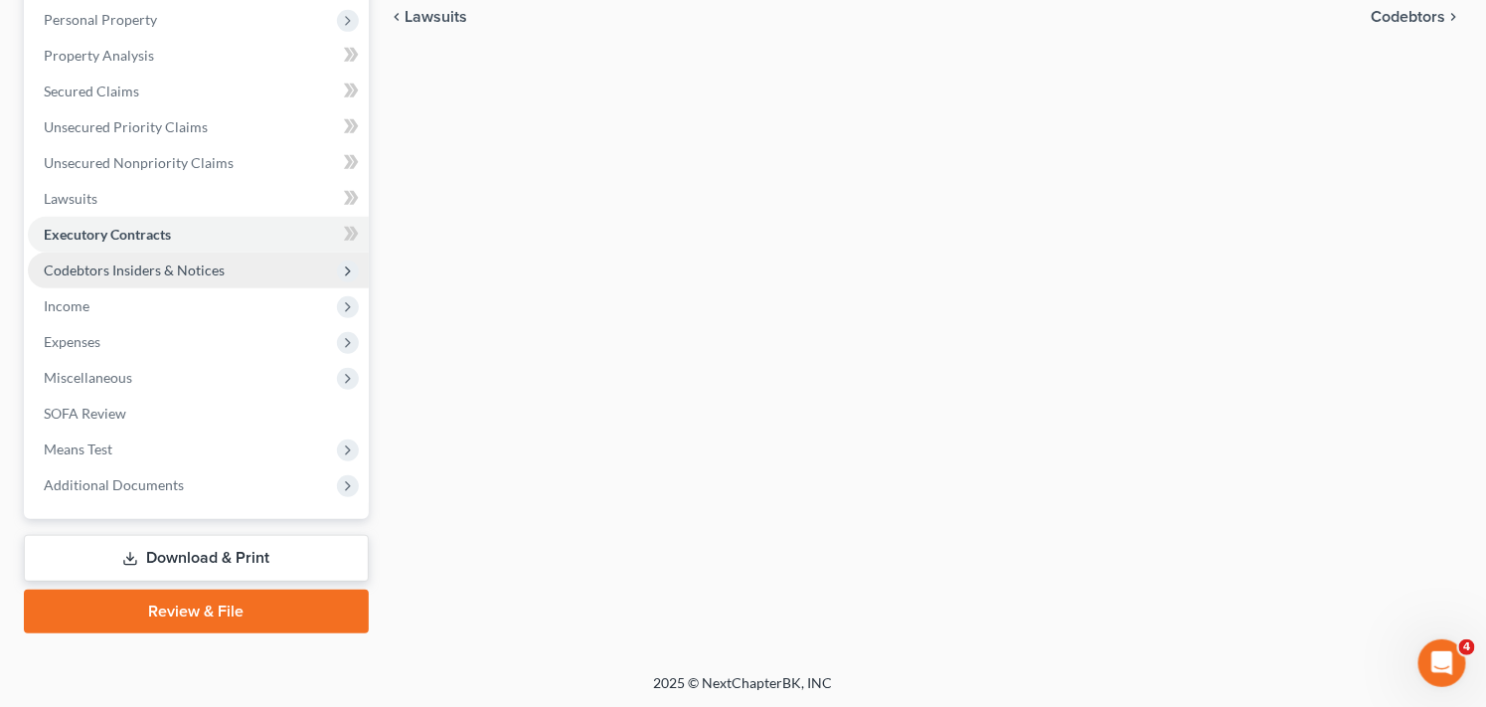
click at [251, 260] on span "Codebtors Insiders & Notices" at bounding box center [198, 271] width 341 height 36
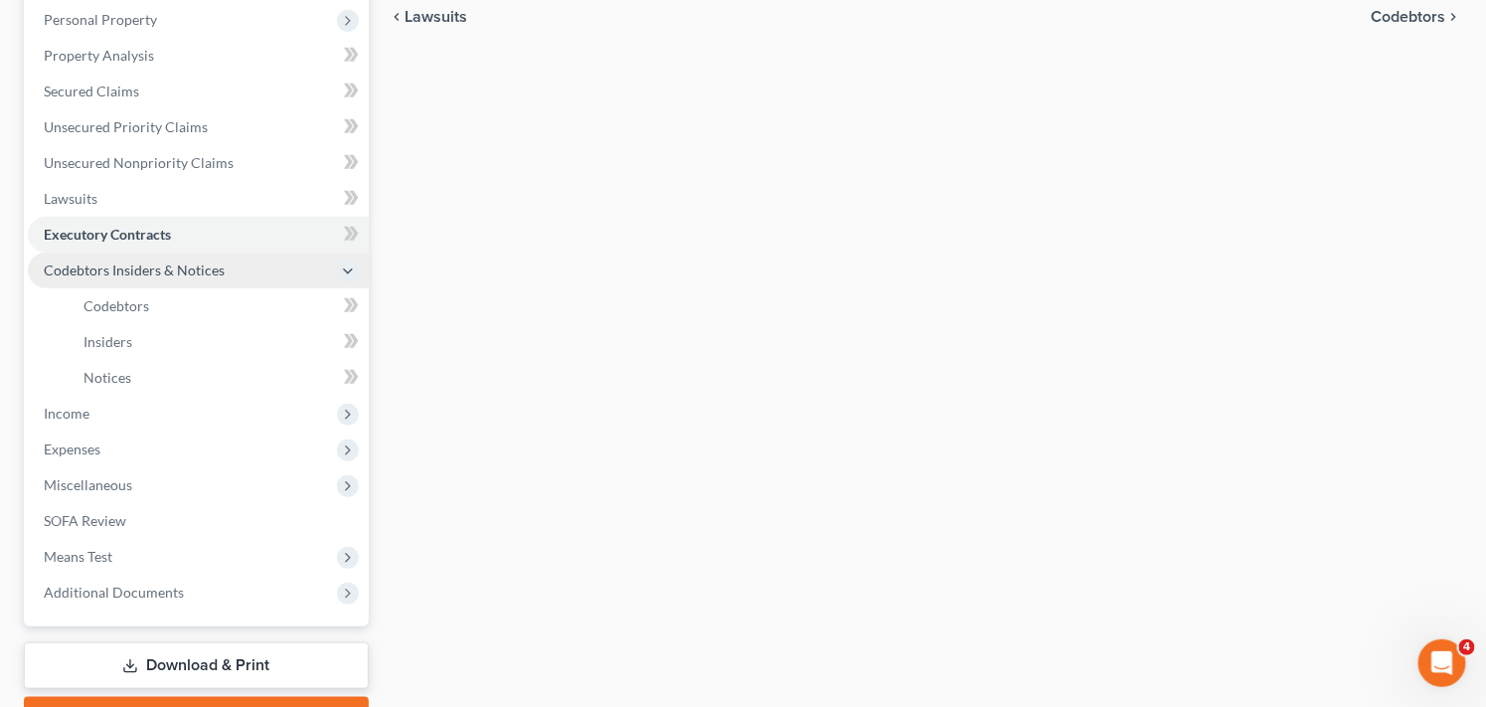
click at [285, 269] on span "Codebtors Insiders & Notices" at bounding box center [198, 271] width 341 height 36
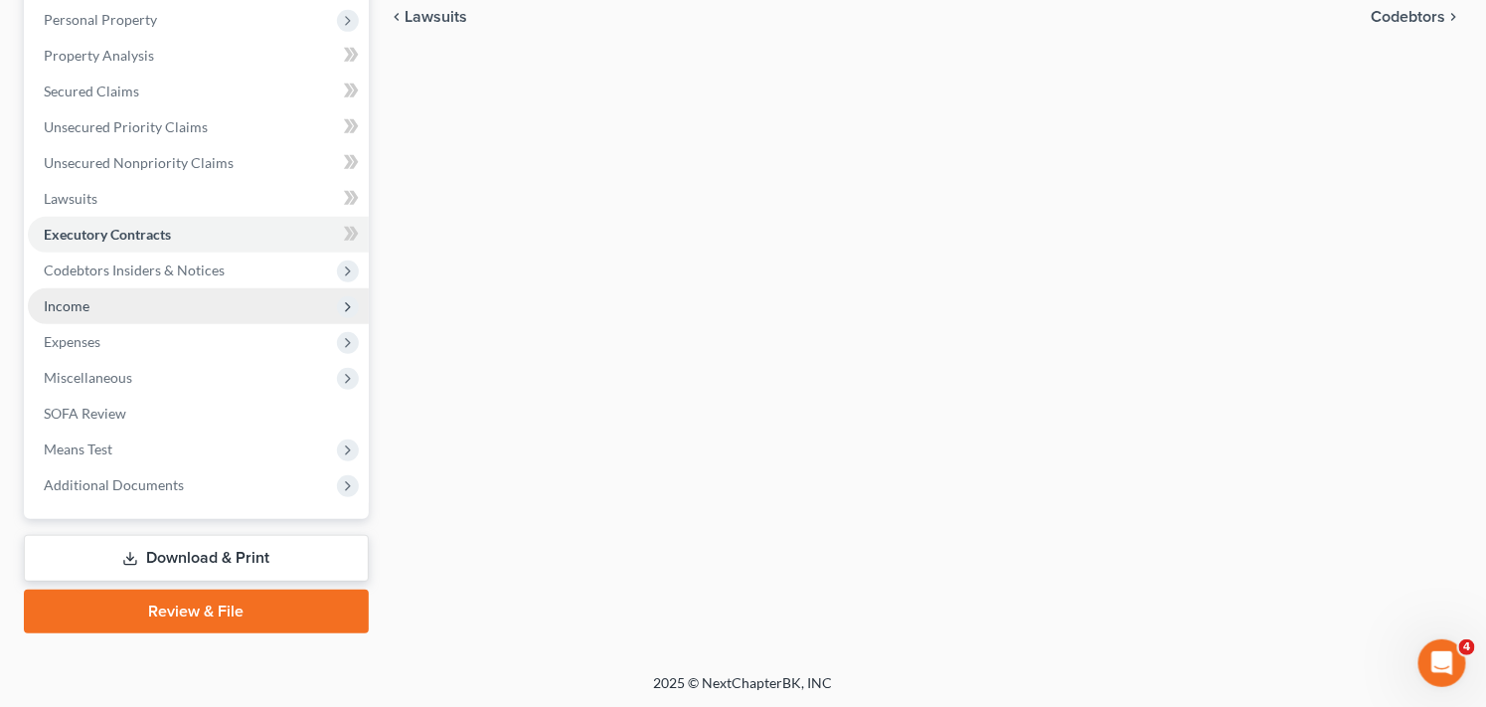
click at [276, 310] on span "Income" at bounding box center [198, 306] width 341 height 36
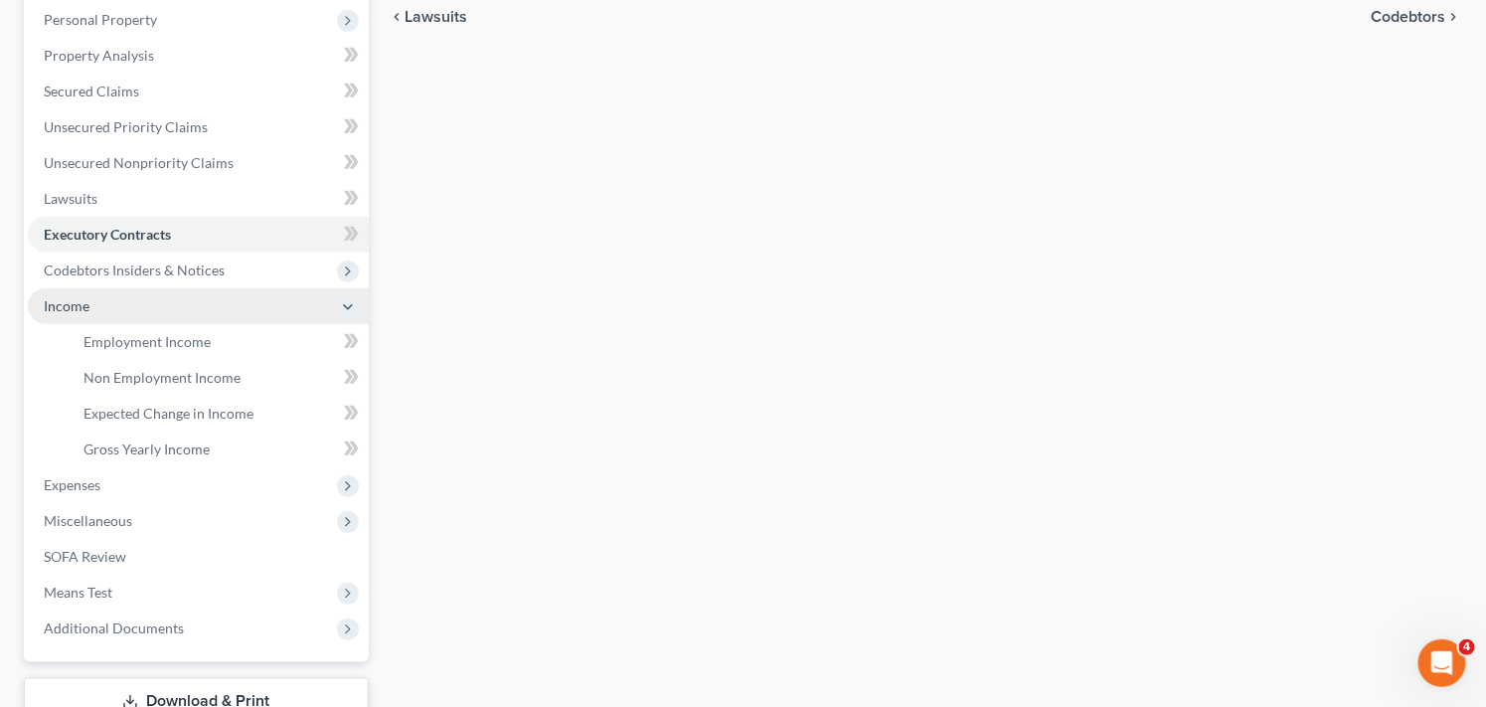
click at [276, 311] on span "Income" at bounding box center [198, 306] width 341 height 36
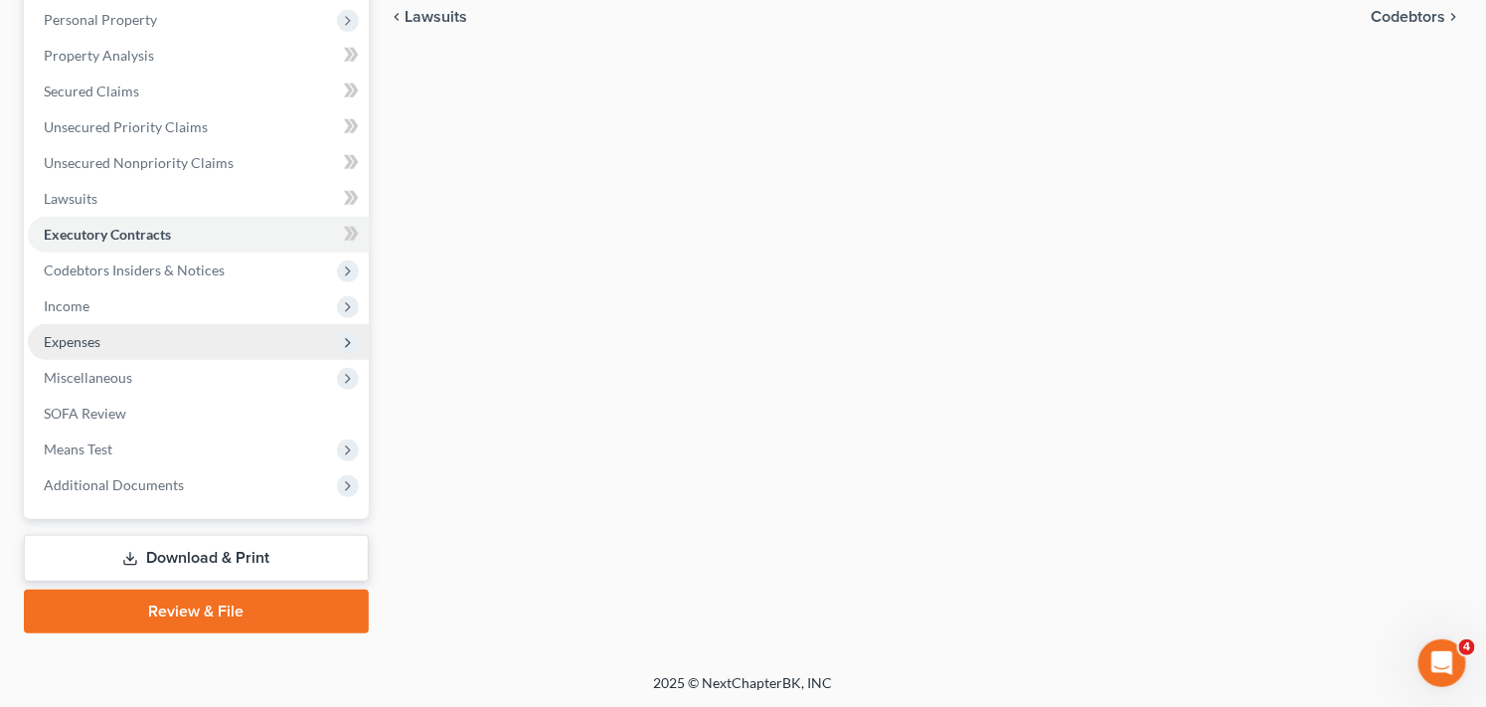
click at [301, 339] on span "Expenses" at bounding box center [198, 342] width 341 height 36
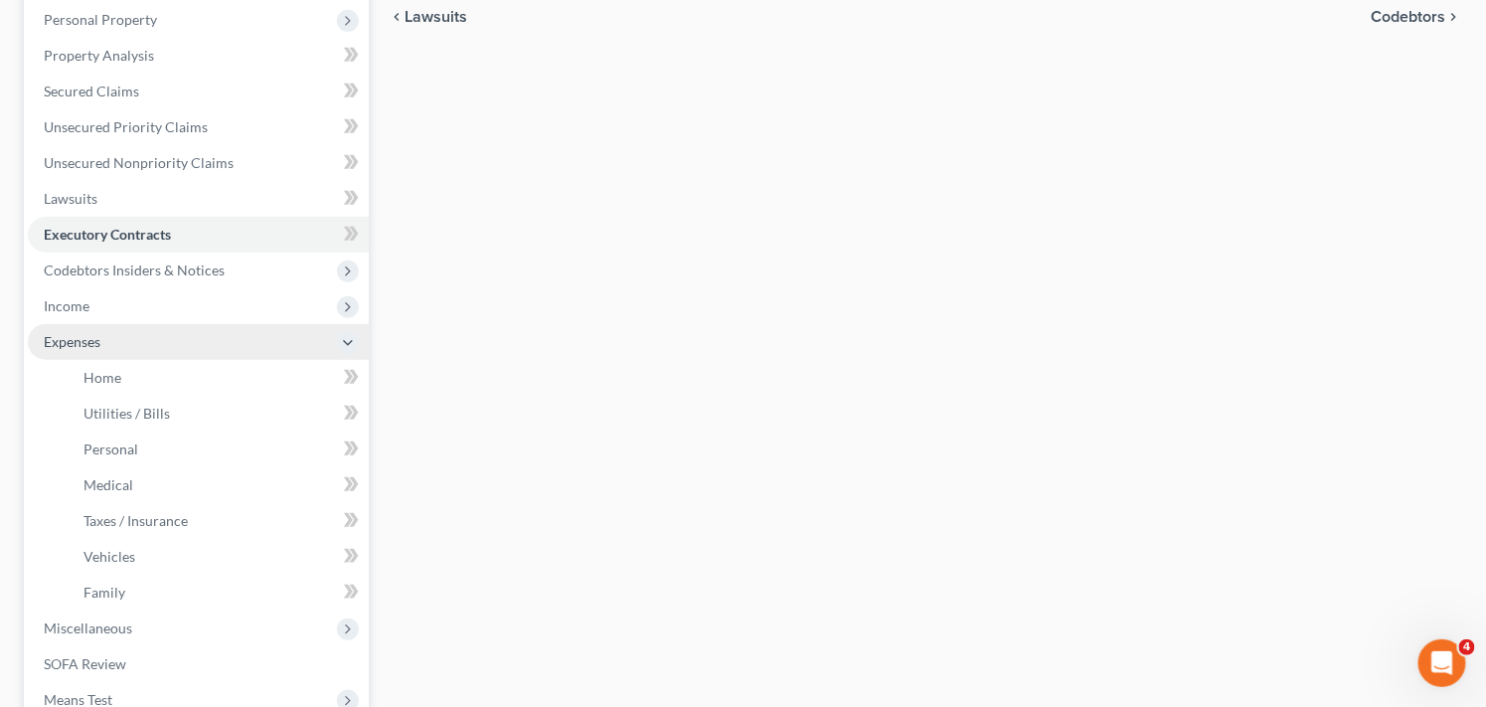
click at [300, 332] on span "Expenses" at bounding box center [198, 342] width 341 height 36
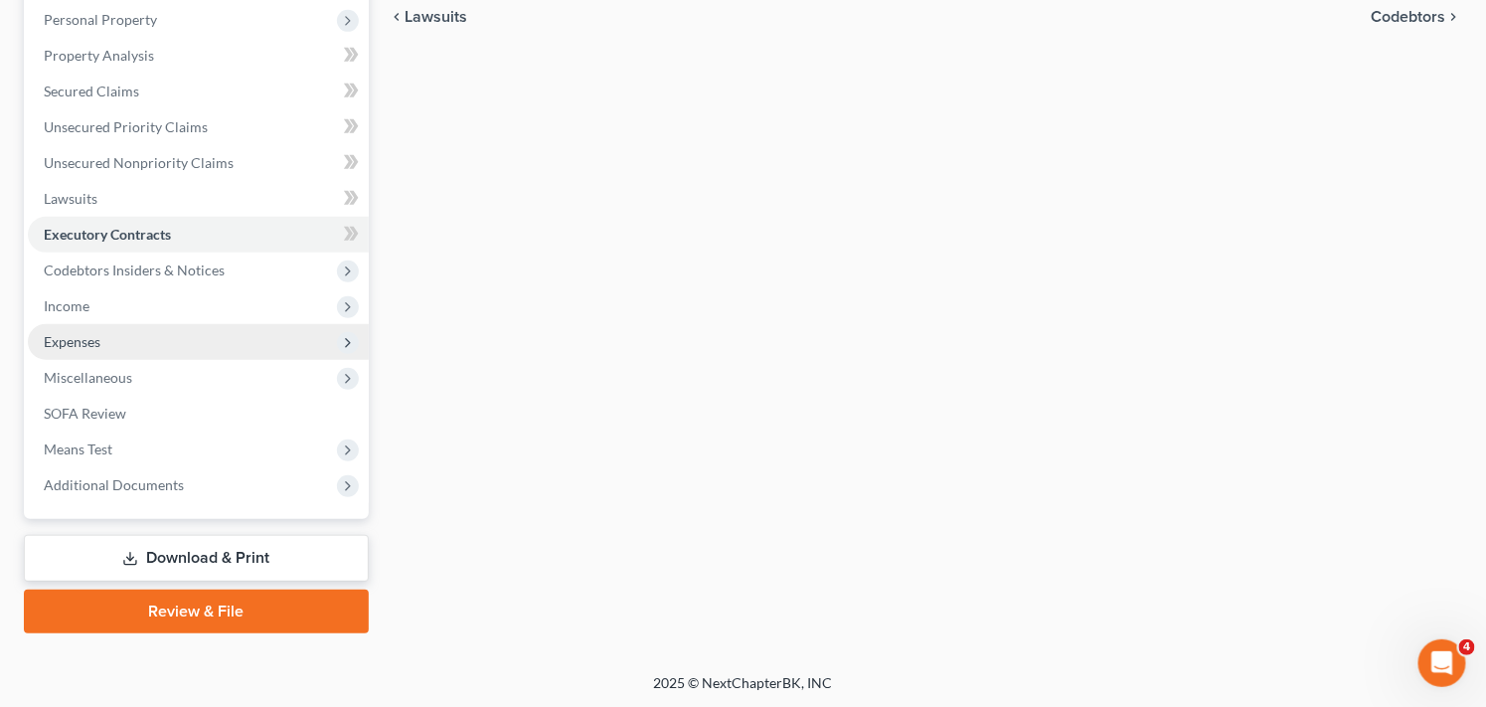
click at [302, 332] on span "Expenses" at bounding box center [198, 342] width 341 height 36
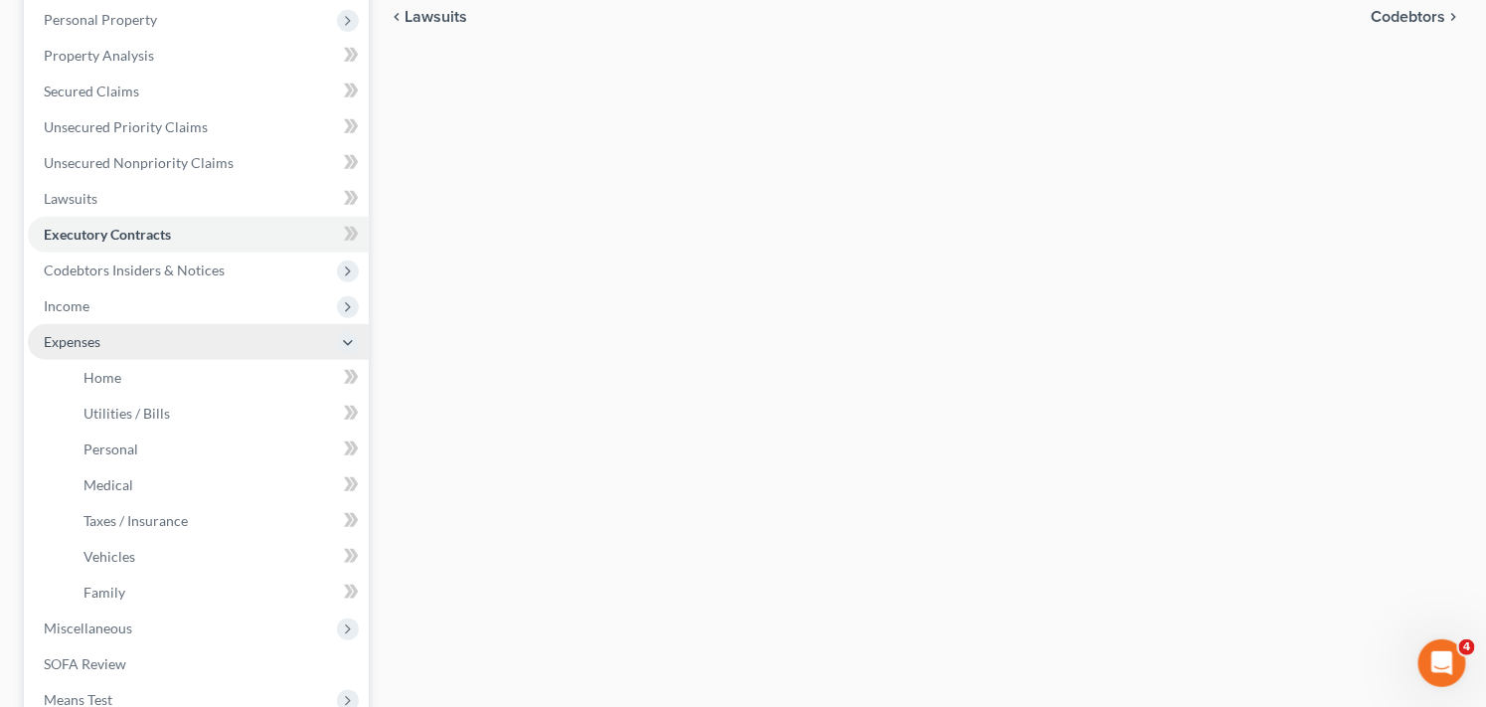
click at [305, 335] on span "Expenses" at bounding box center [198, 342] width 341 height 36
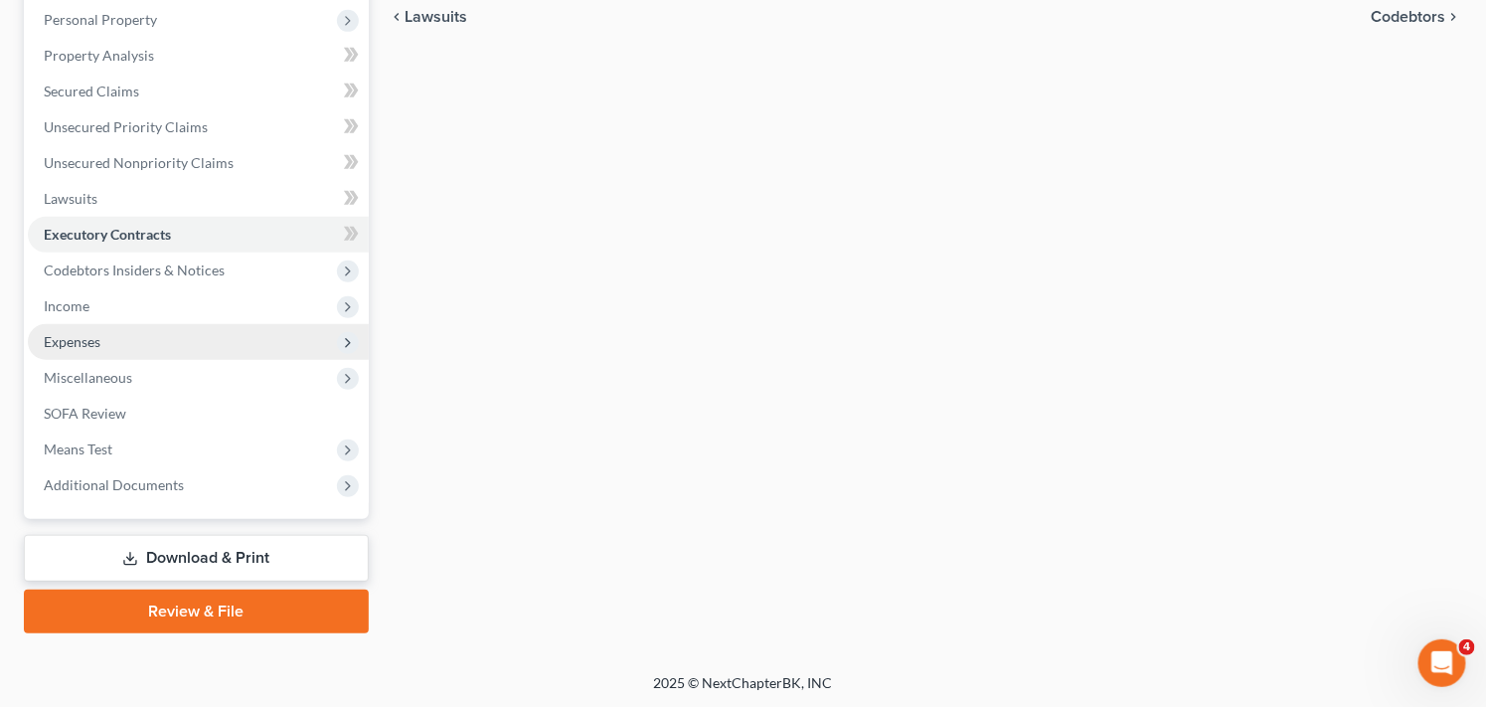
click at [309, 339] on span "Expenses" at bounding box center [198, 342] width 341 height 36
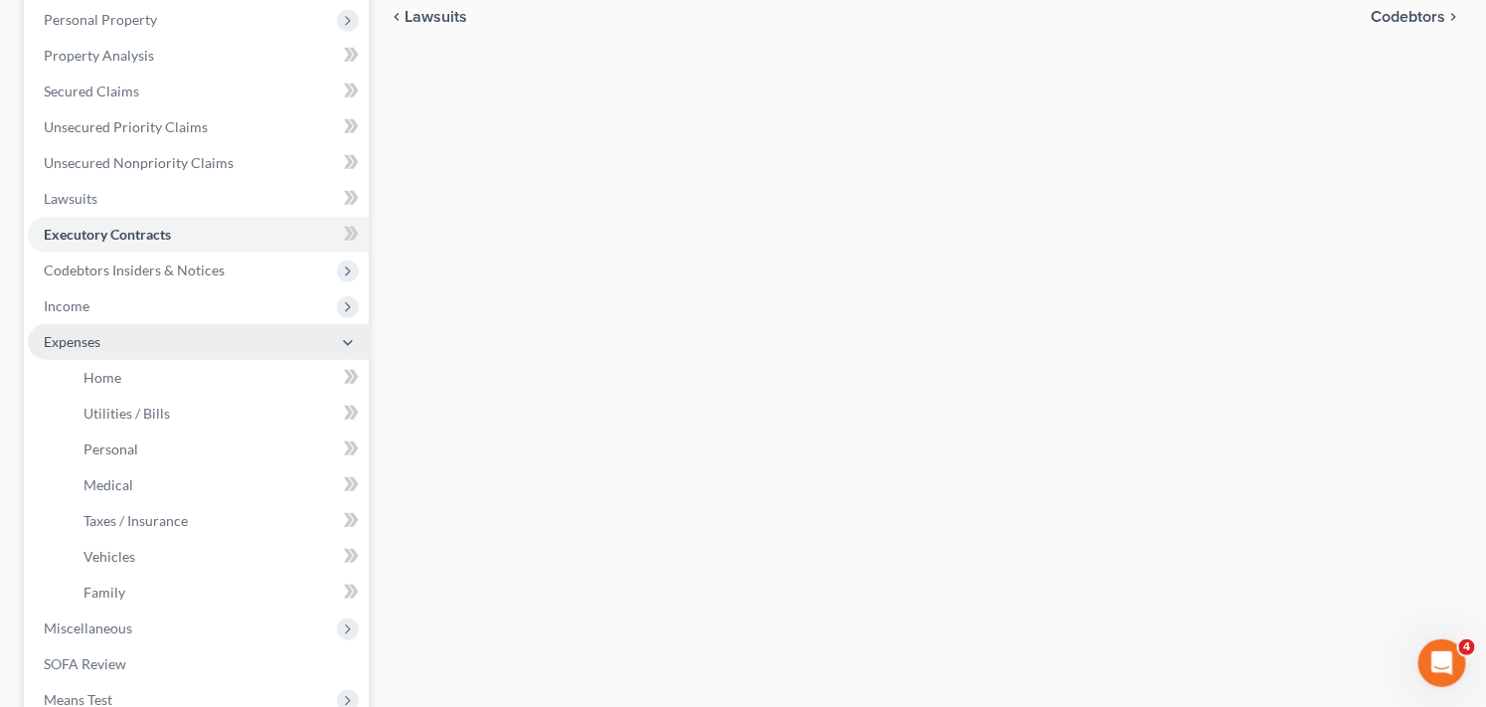
click at [309, 339] on span "Expenses" at bounding box center [198, 342] width 341 height 36
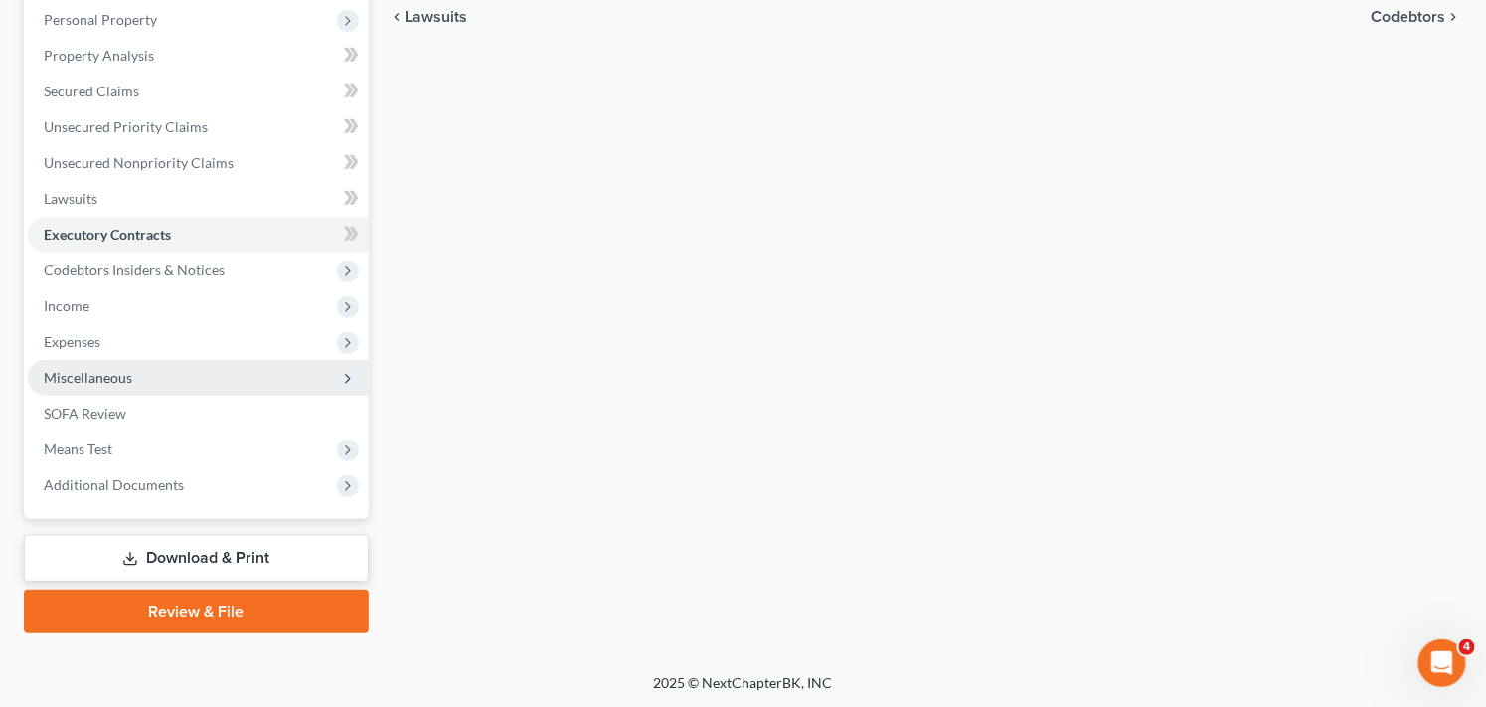
click at [309, 373] on span "Miscellaneous" at bounding box center [198, 378] width 341 height 36
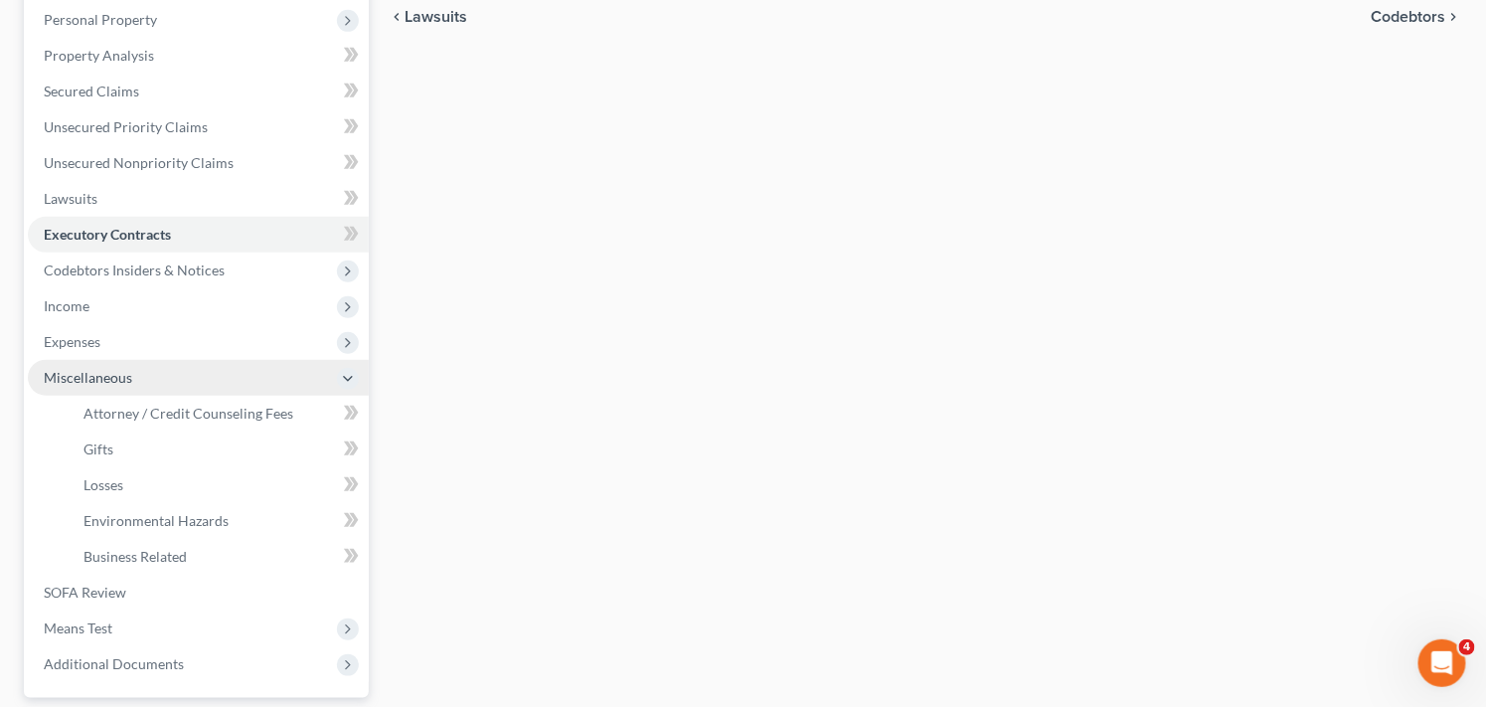
click at [213, 379] on span "Miscellaneous" at bounding box center [198, 378] width 341 height 36
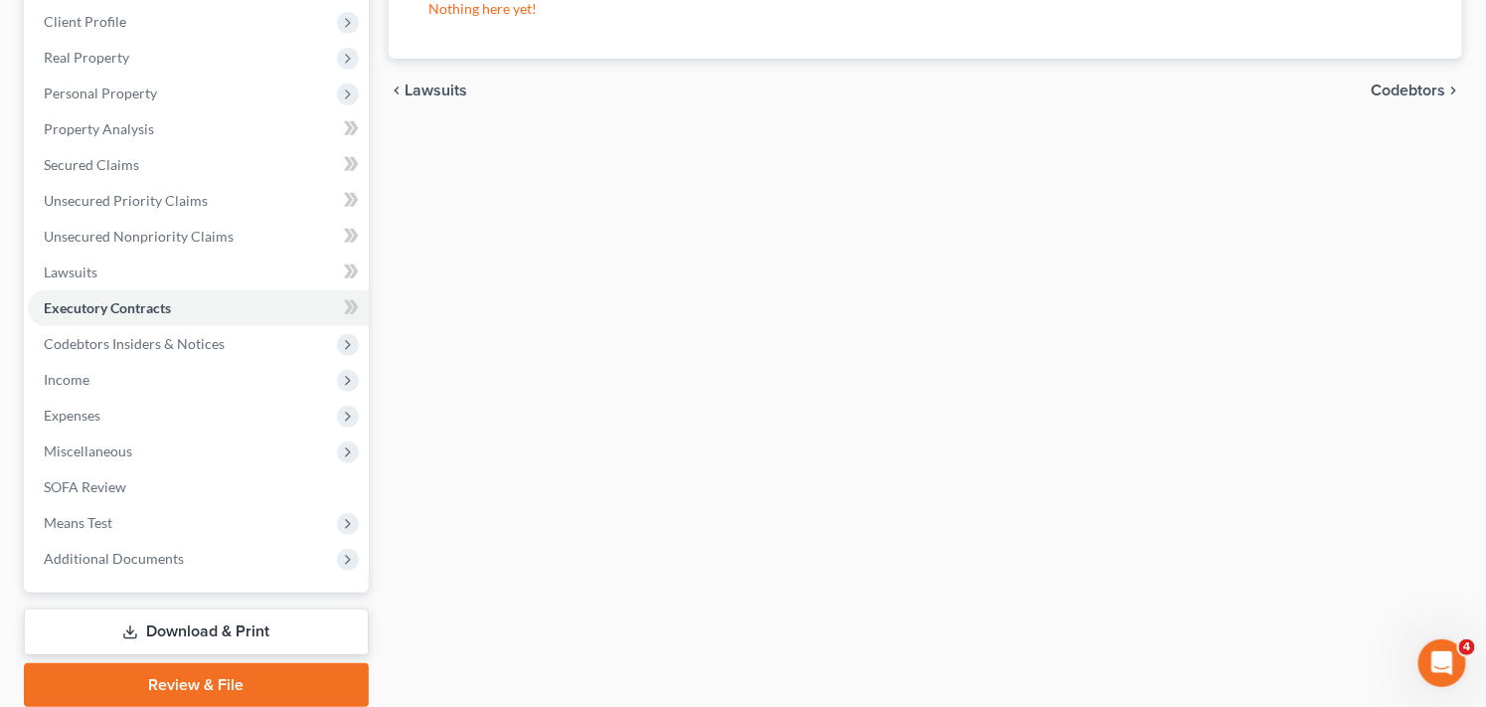
scroll to position [0, 0]
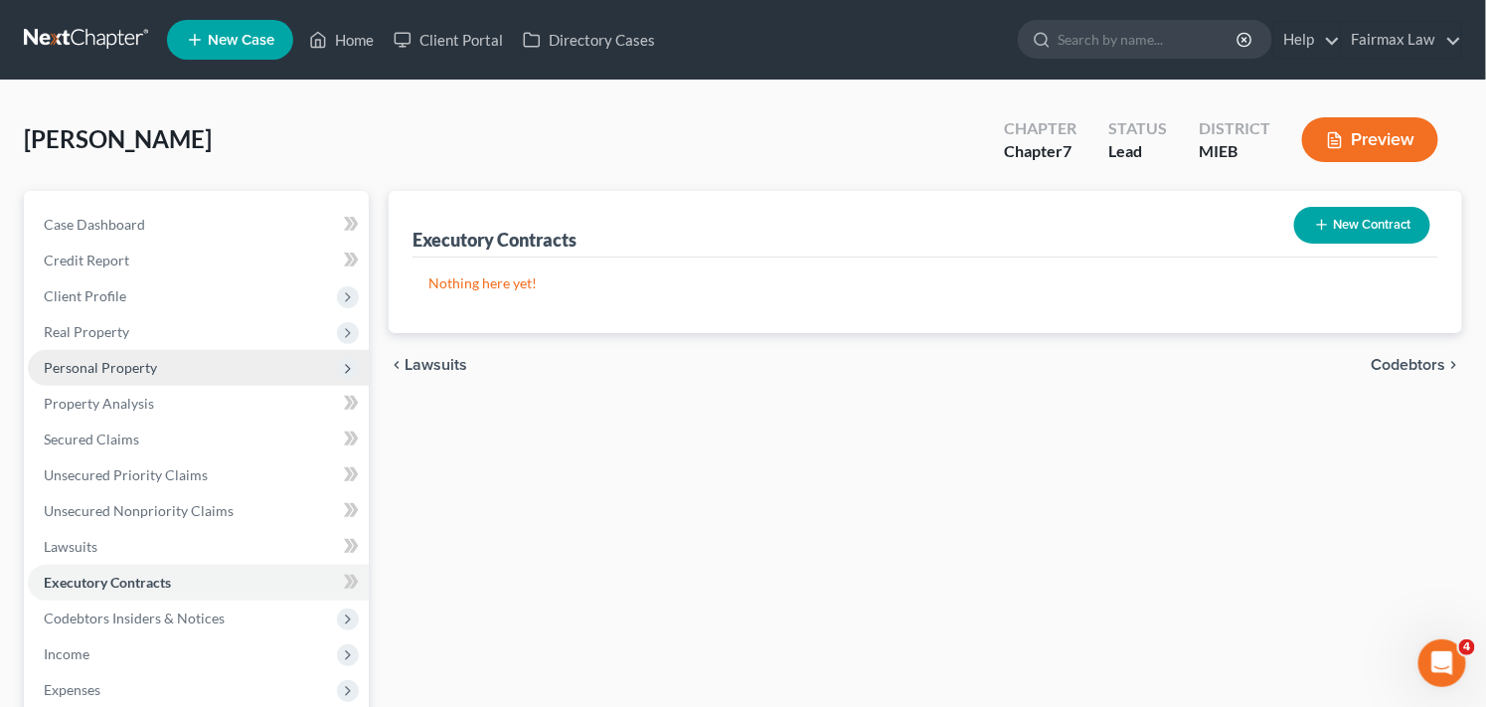
click at [299, 372] on span "Personal Property" at bounding box center [198, 368] width 341 height 36
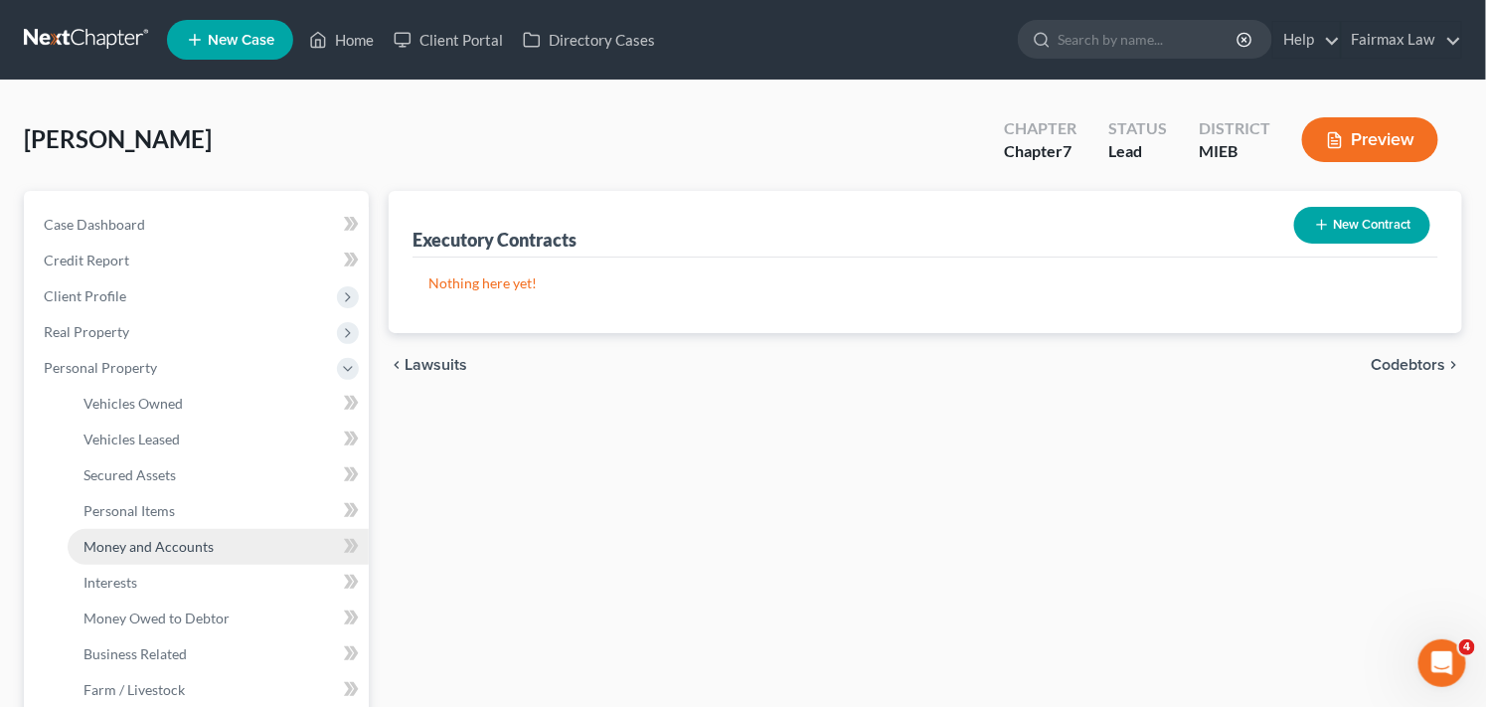
click at [254, 539] on link "Money and Accounts" at bounding box center [218, 547] width 301 height 36
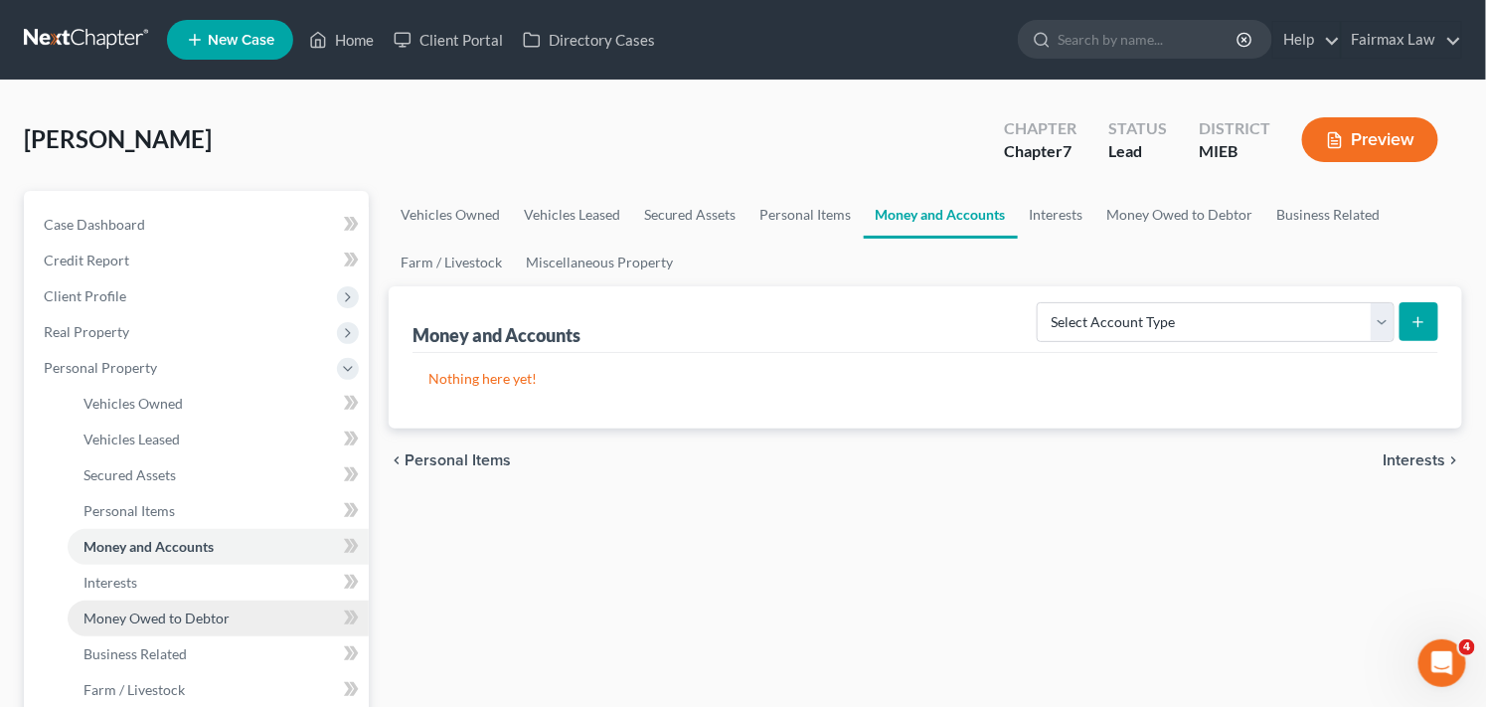
click at [265, 619] on link "Money Owed to Debtor" at bounding box center [218, 618] width 301 height 36
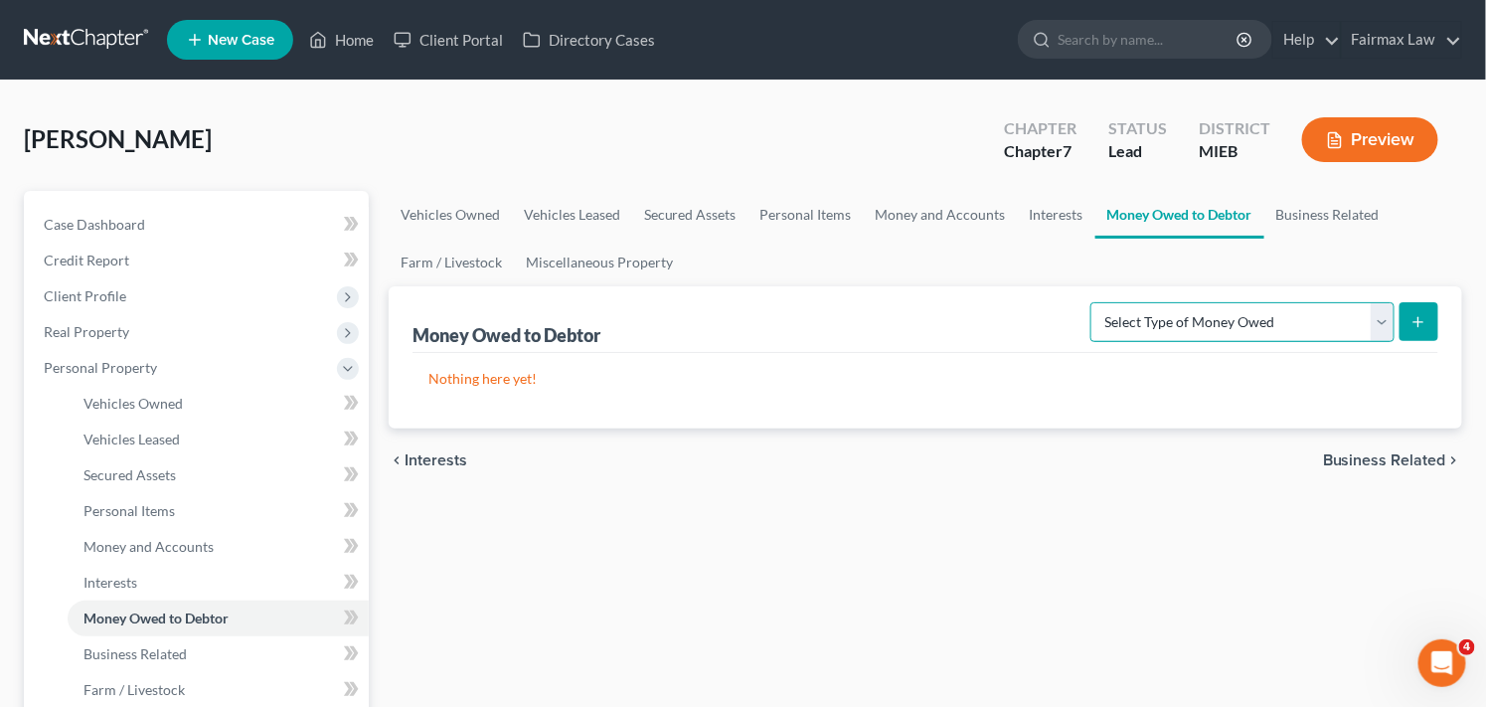
click at [1308, 323] on select "Select Type of Money Owed Accounts Receivable Alimony Child Support Claims Agai…" at bounding box center [1243, 322] width 304 height 40
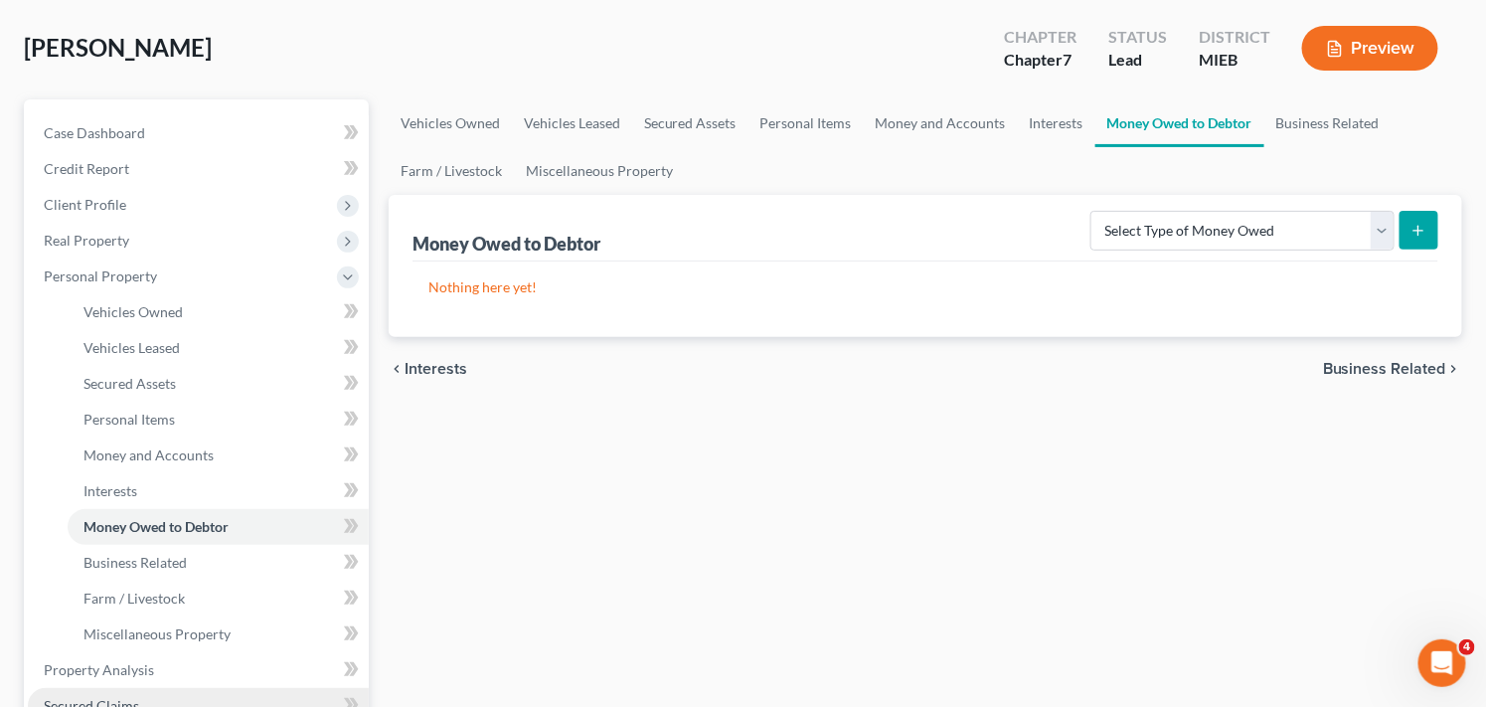
scroll to position [87, 0]
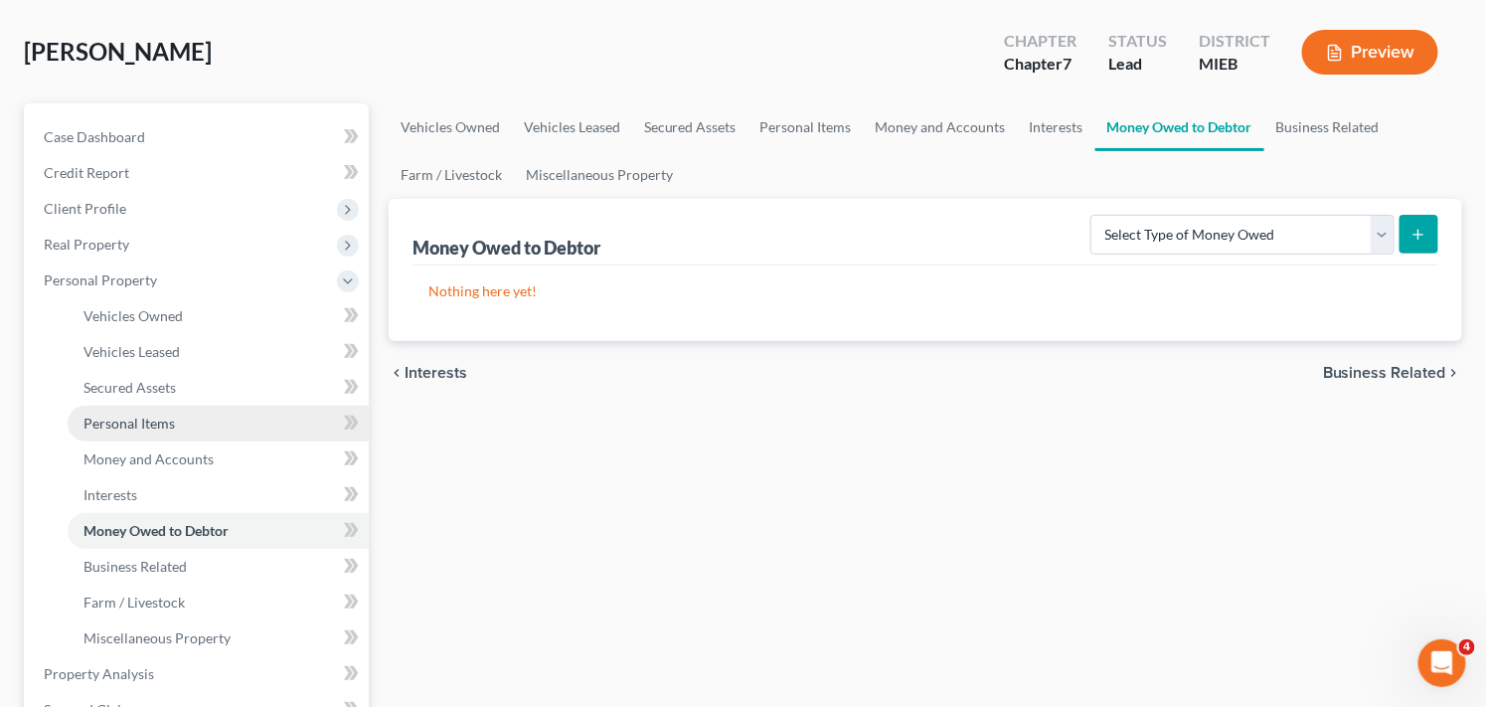
click at [151, 427] on span "Personal Items" at bounding box center [129, 423] width 91 height 17
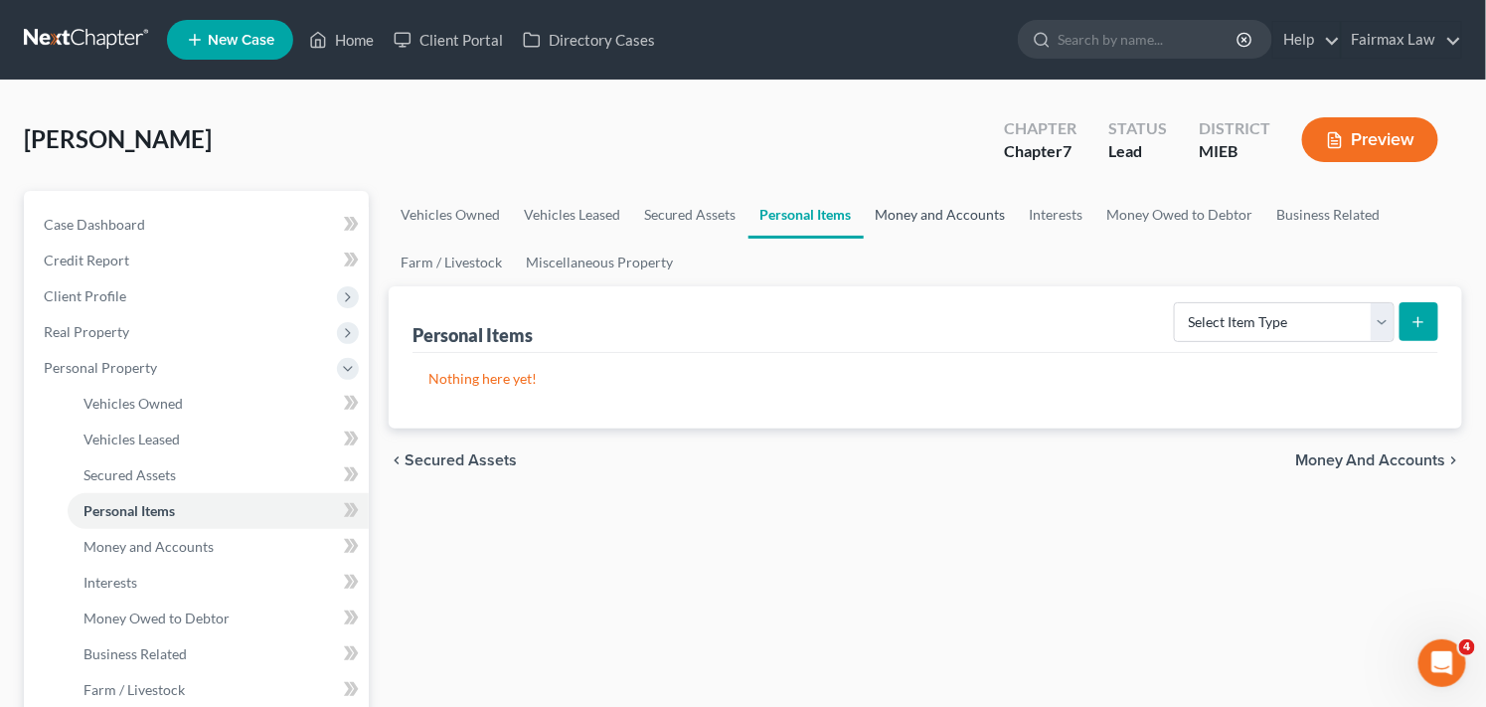
click at [921, 209] on link "Money and Accounts" at bounding box center [941, 215] width 154 height 48
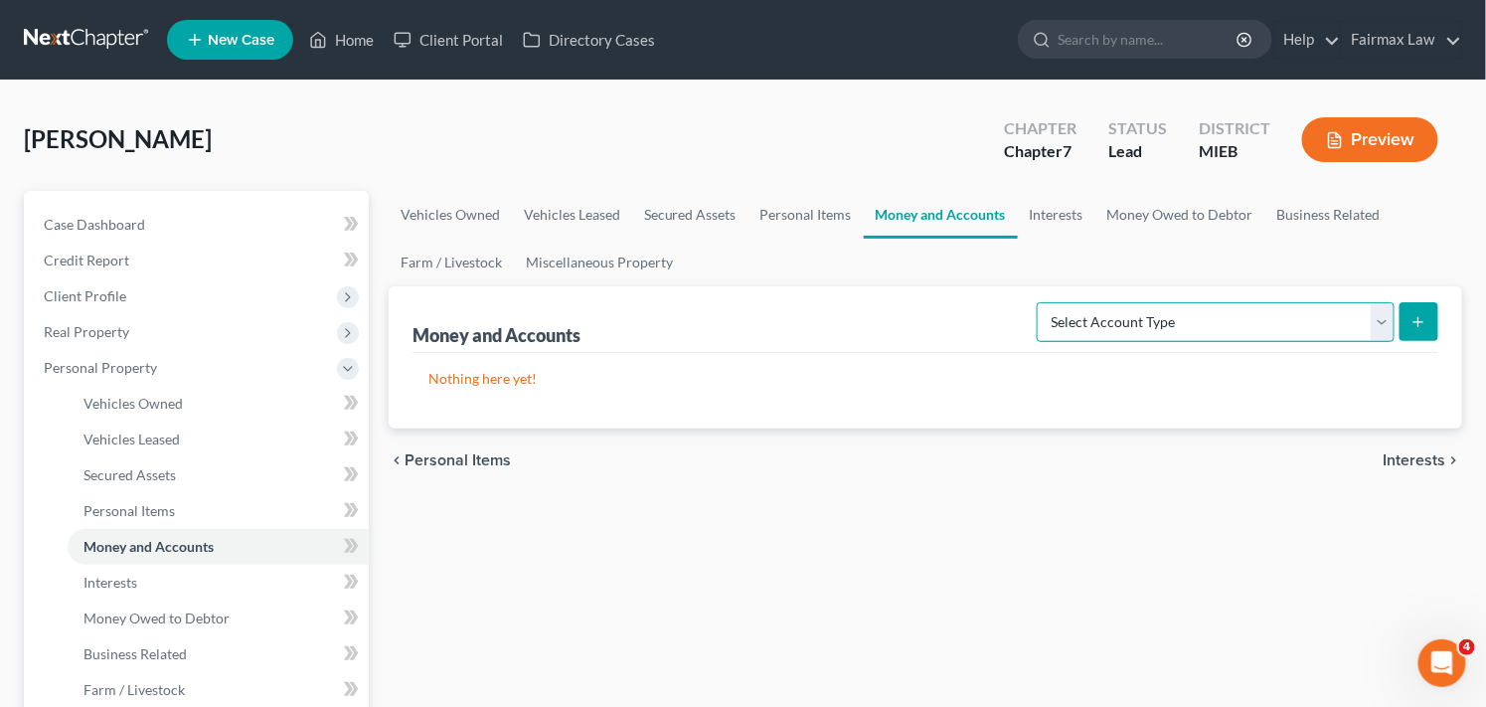
click at [1198, 310] on select "Select Account Type Brokerage Cash on Hand Certificates of Deposit Checking Acc…" at bounding box center [1216, 322] width 358 height 40
select select "checking"
click at [1041, 302] on select "Select Account Type Brokerage Cash on Hand Certificates of Deposit Checking Acc…" at bounding box center [1216, 322] width 358 height 40
click at [1429, 323] on button "submit" at bounding box center [1419, 321] width 39 height 39
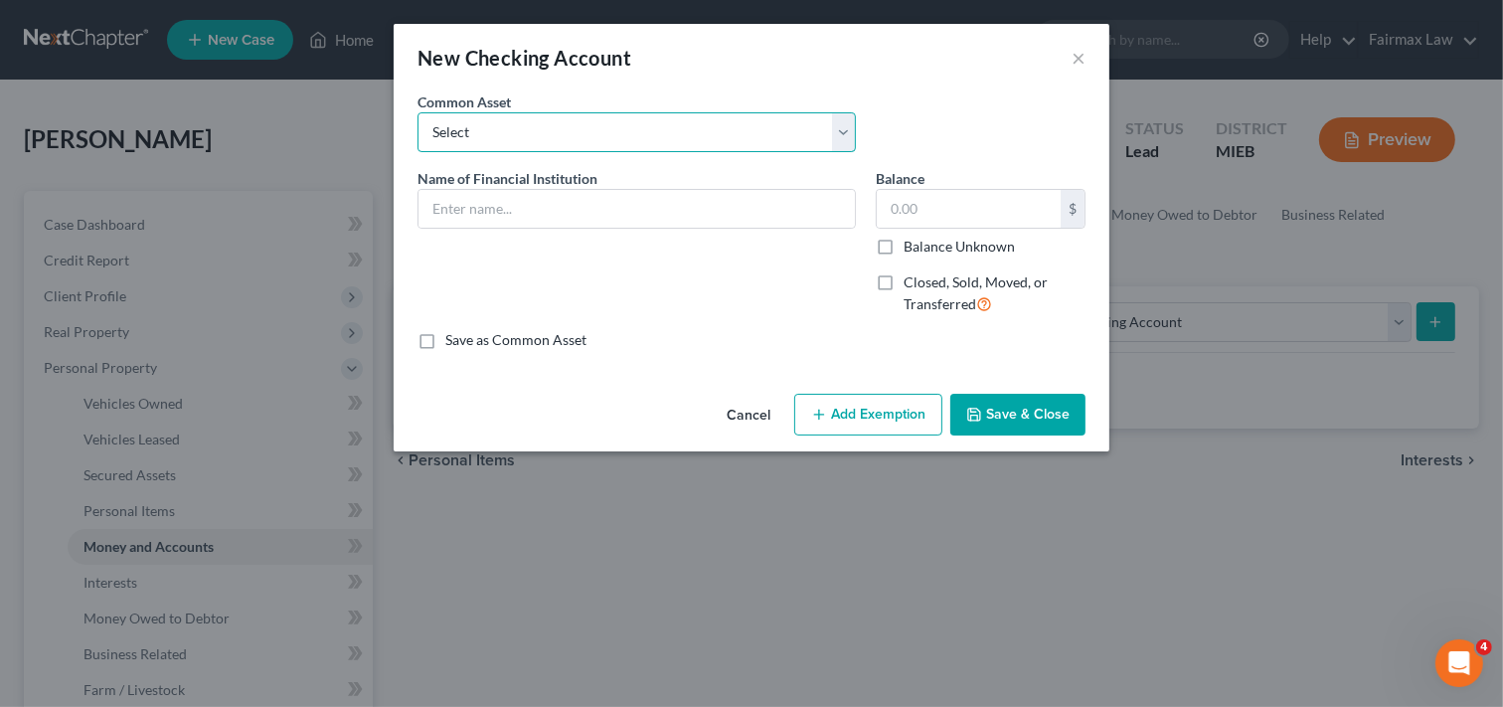
click at [711, 133] on select "Select Day Air FCU Daily Pay So-Fi Adventure Credit Union So-Fi Mountain Credit…" at bounding box center [637, 132] width 438 height 40
click at [822, 131] on select "Select Day Air FCU Daily Pay So-Fi Adventure Credit Union So-Fi Mountain Credit…" at bounding box center [637, 132] width 438 height 40
click at [1144, 540] on div "New Checking Account × An exemption set must first be selected from the Filing …" at bounding box center [751, 353] width 1503 height 707
click at [744, 414] on button "Cancel" at bounding box center [749, 416] width 76 height 40
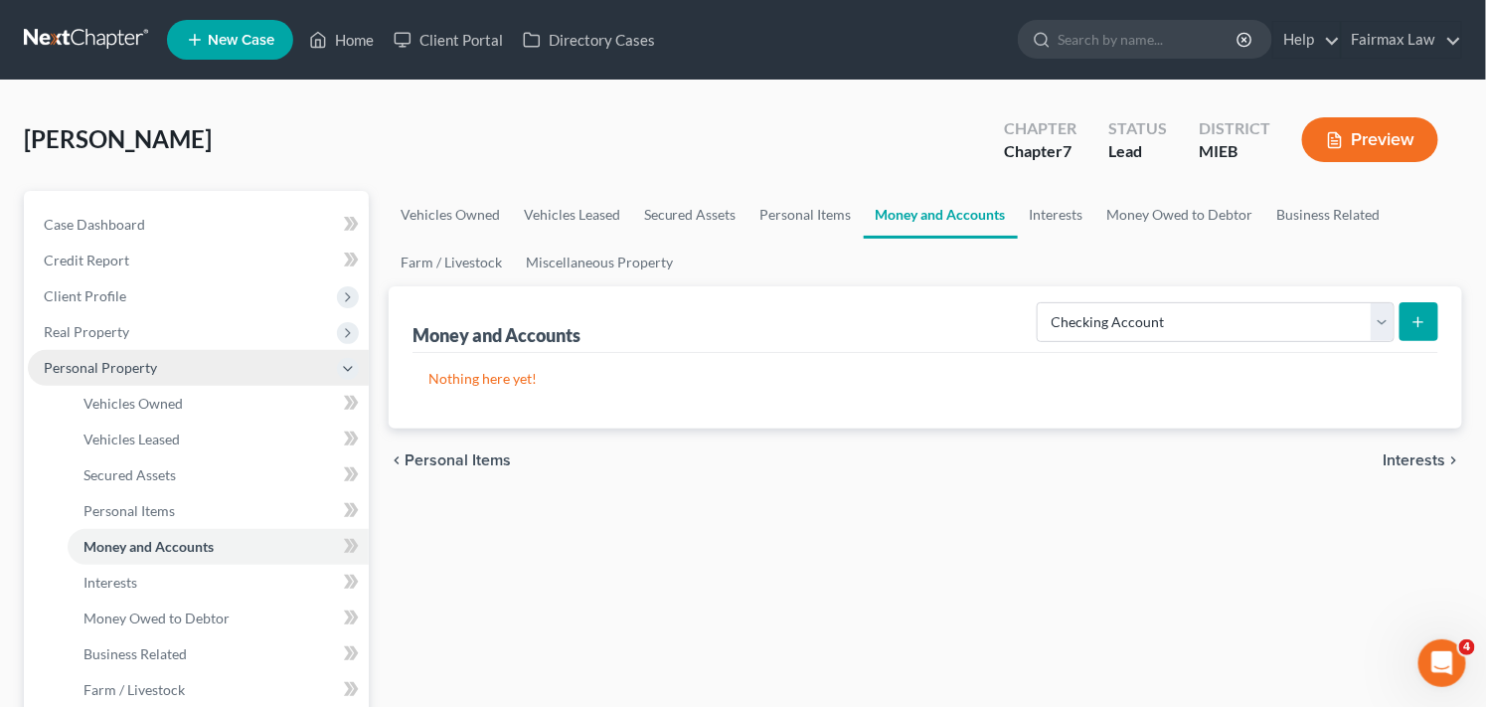
click at [181, 364] on span "Personal Property" at bounding box center [198, 368] width 341 height 36
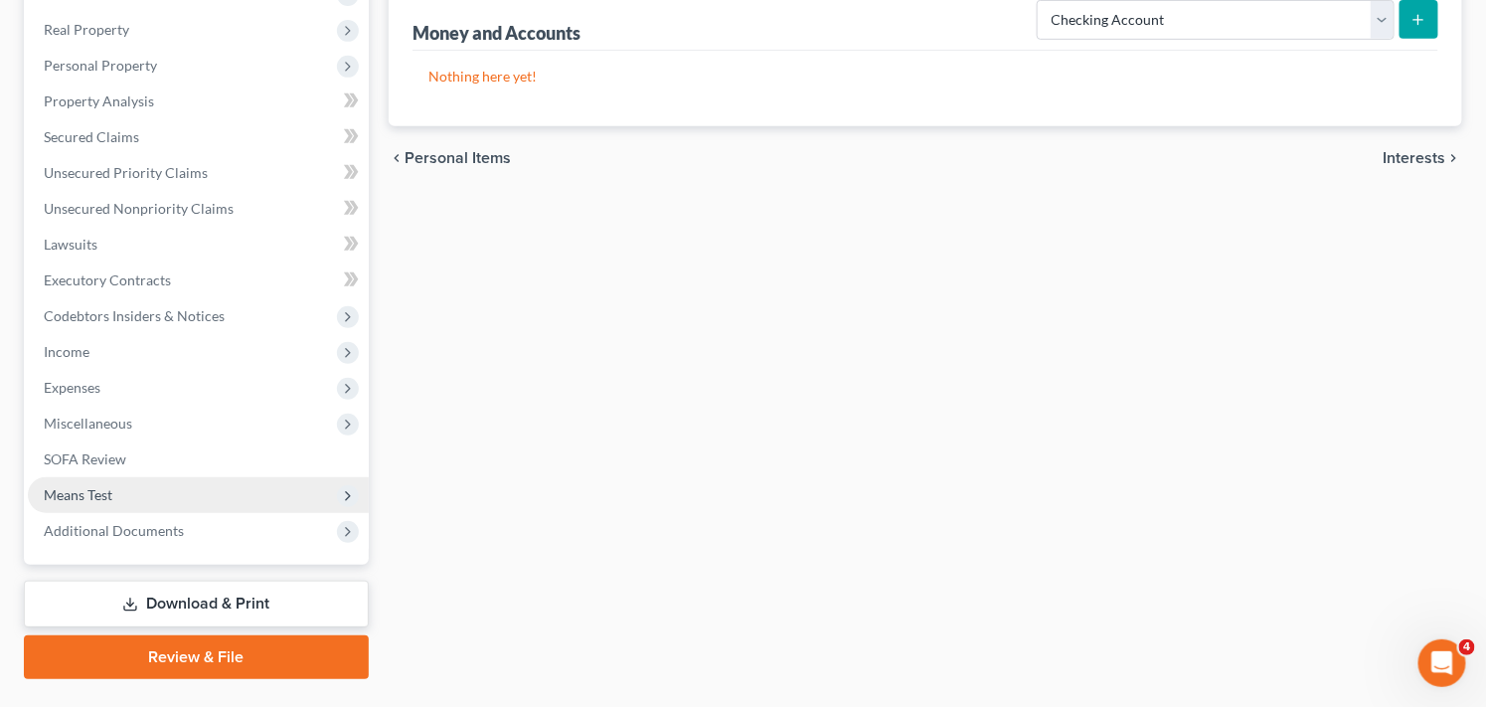
scroll to position [309, 0]
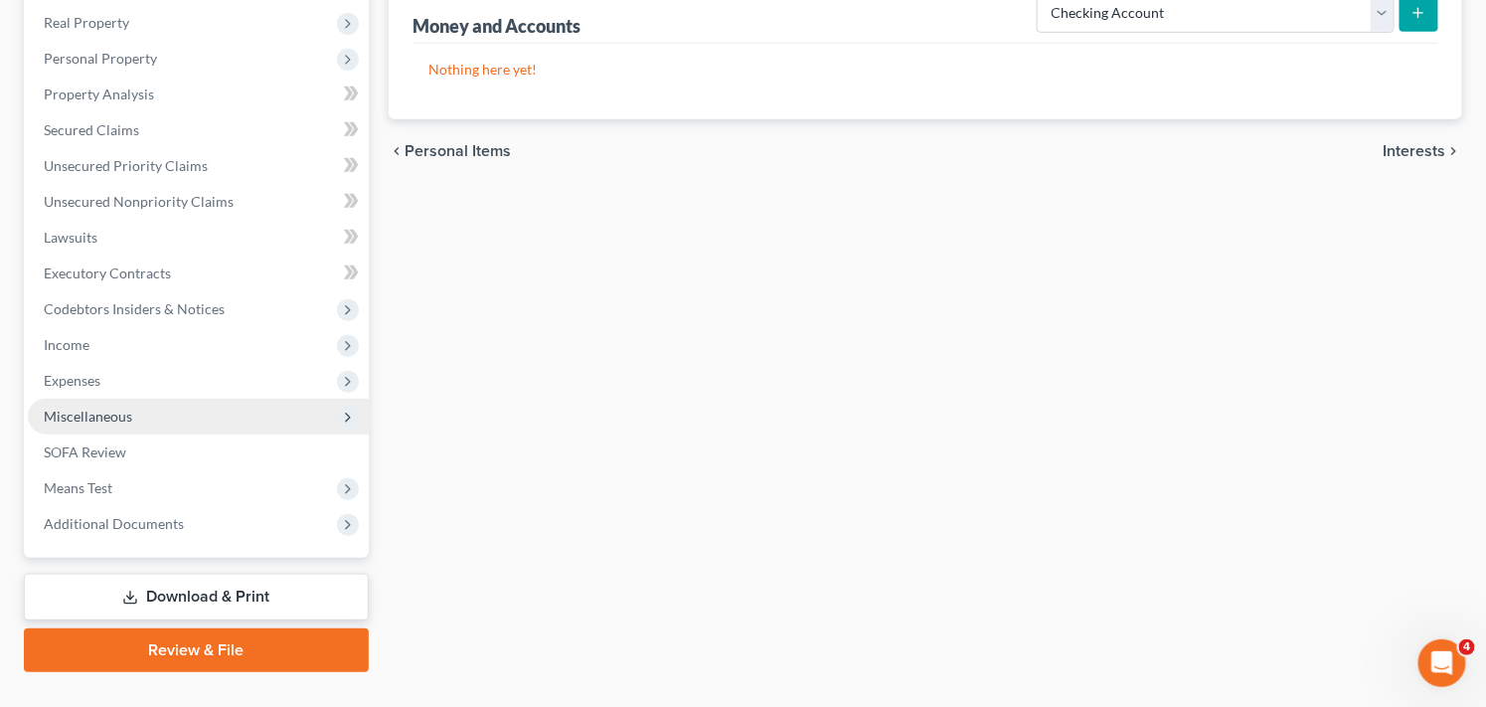
click at [206, 408] on span "Miscellaneous" at bounding box center [198, 417] width 341 height 36
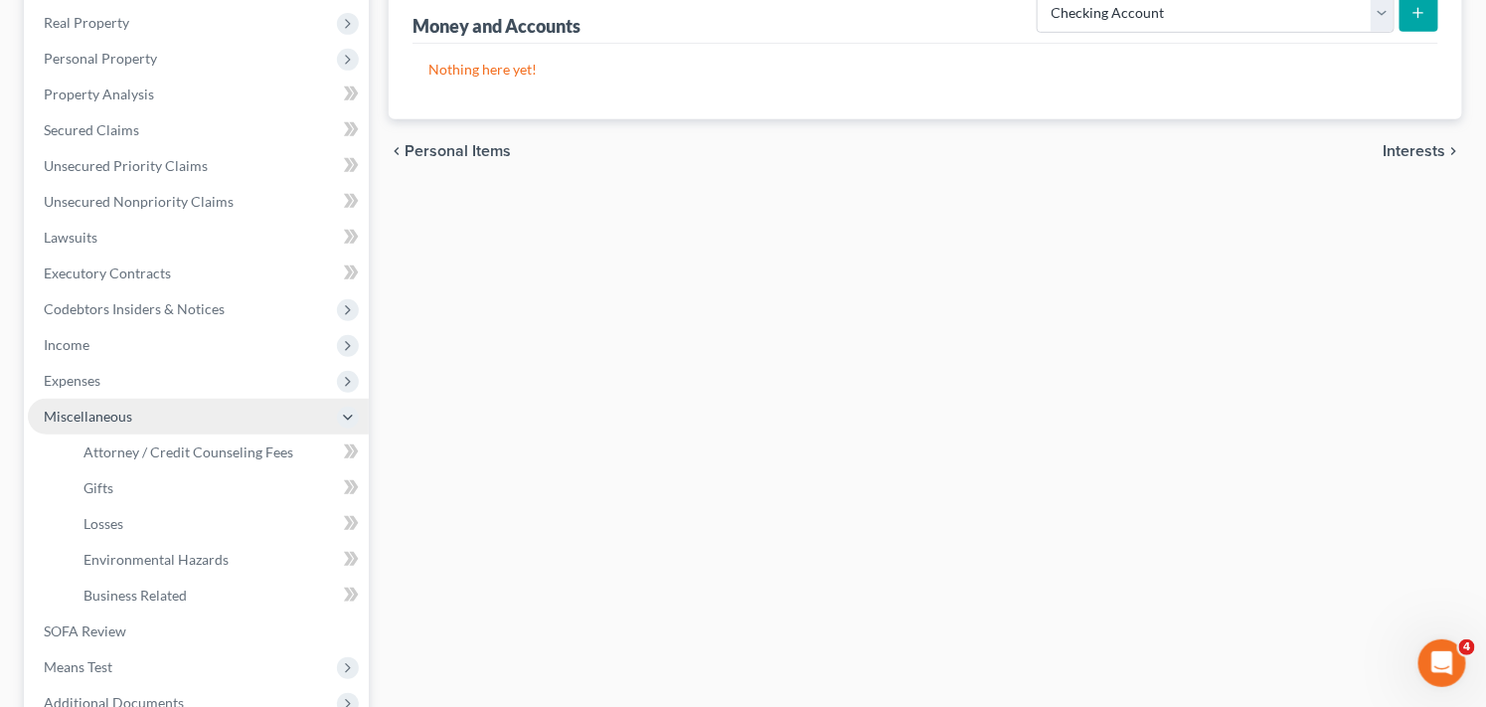
click at [169, 411] on span "Miscellaneous" at bounding box center [198, 417] width 341 height 36
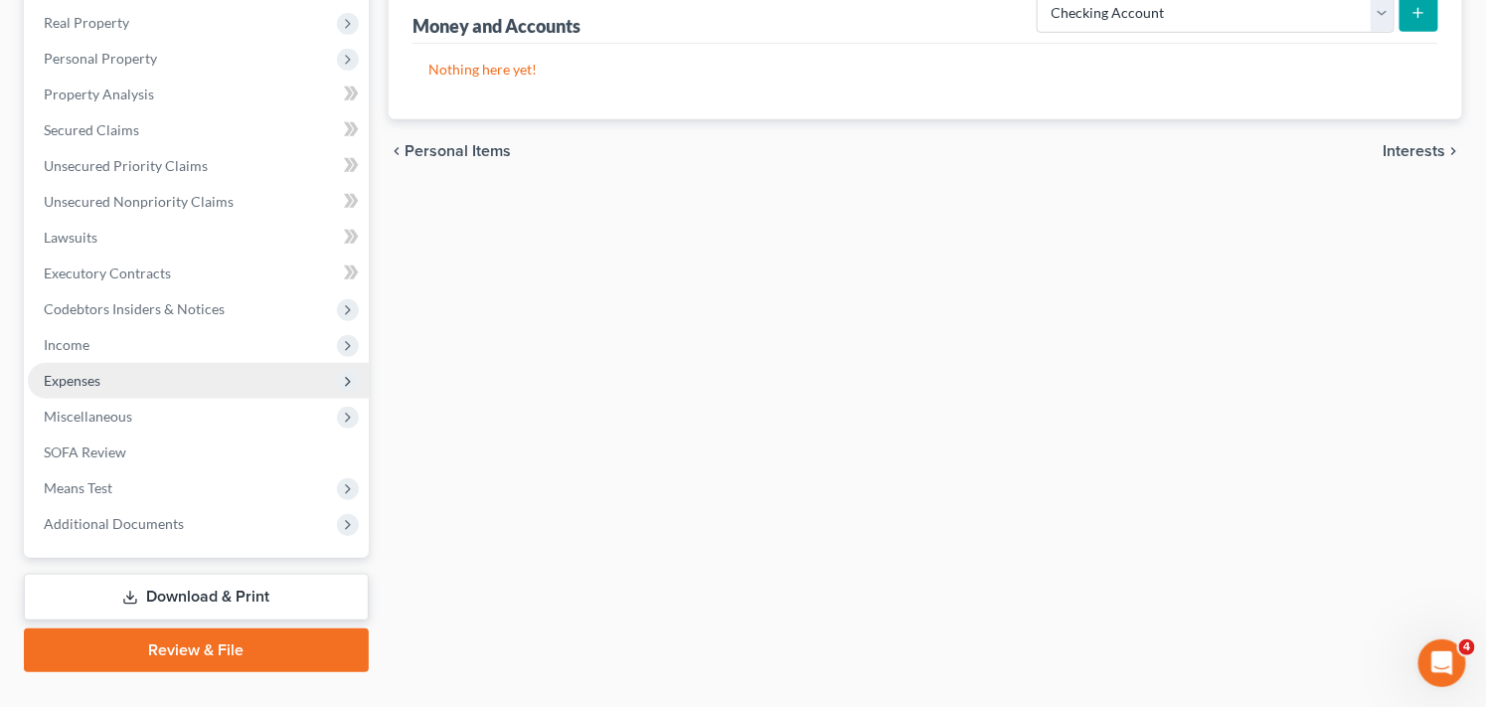
click at [173, 379] on span "Expenses" at bounding box center [198, 381] width 341 height 36
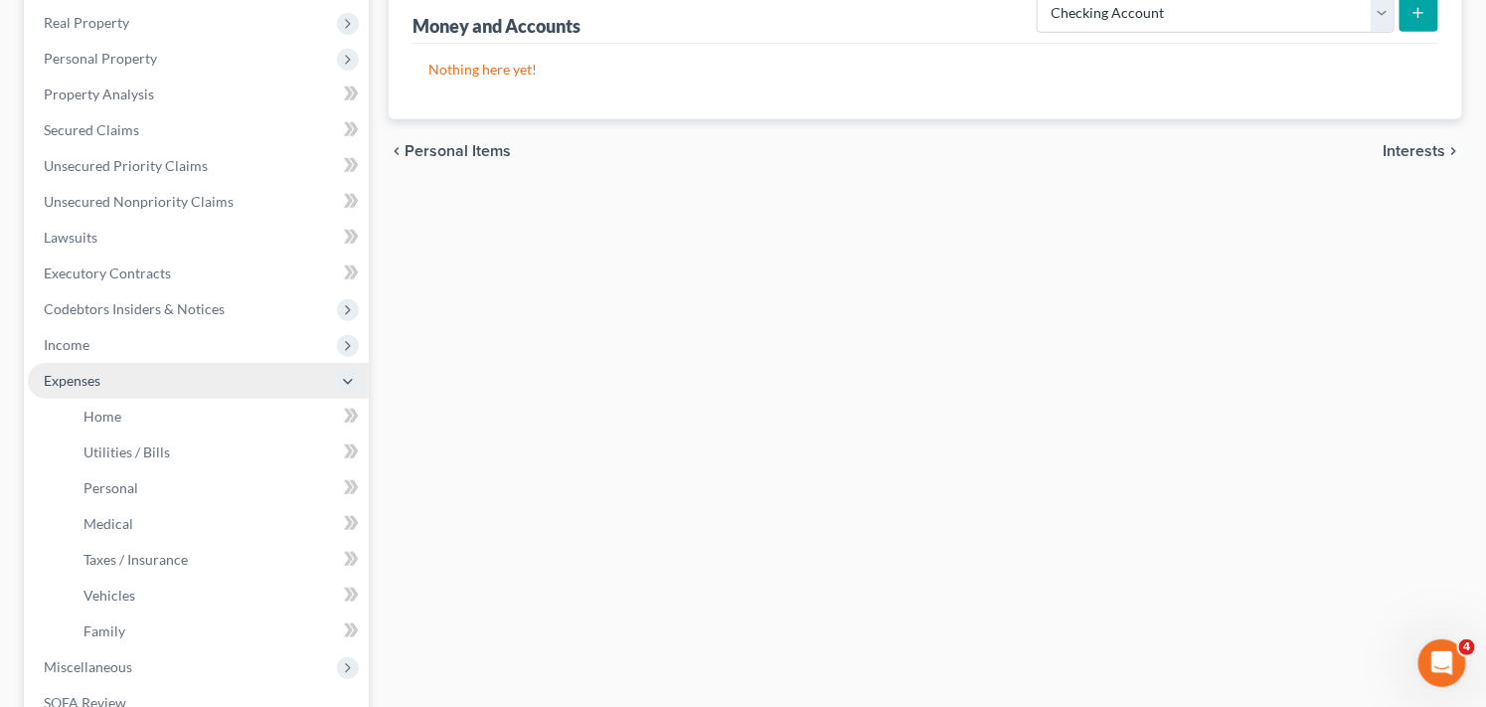
click at [173, 379] on span "Expenses" at bounding box center [198, 381] width 341 height 36
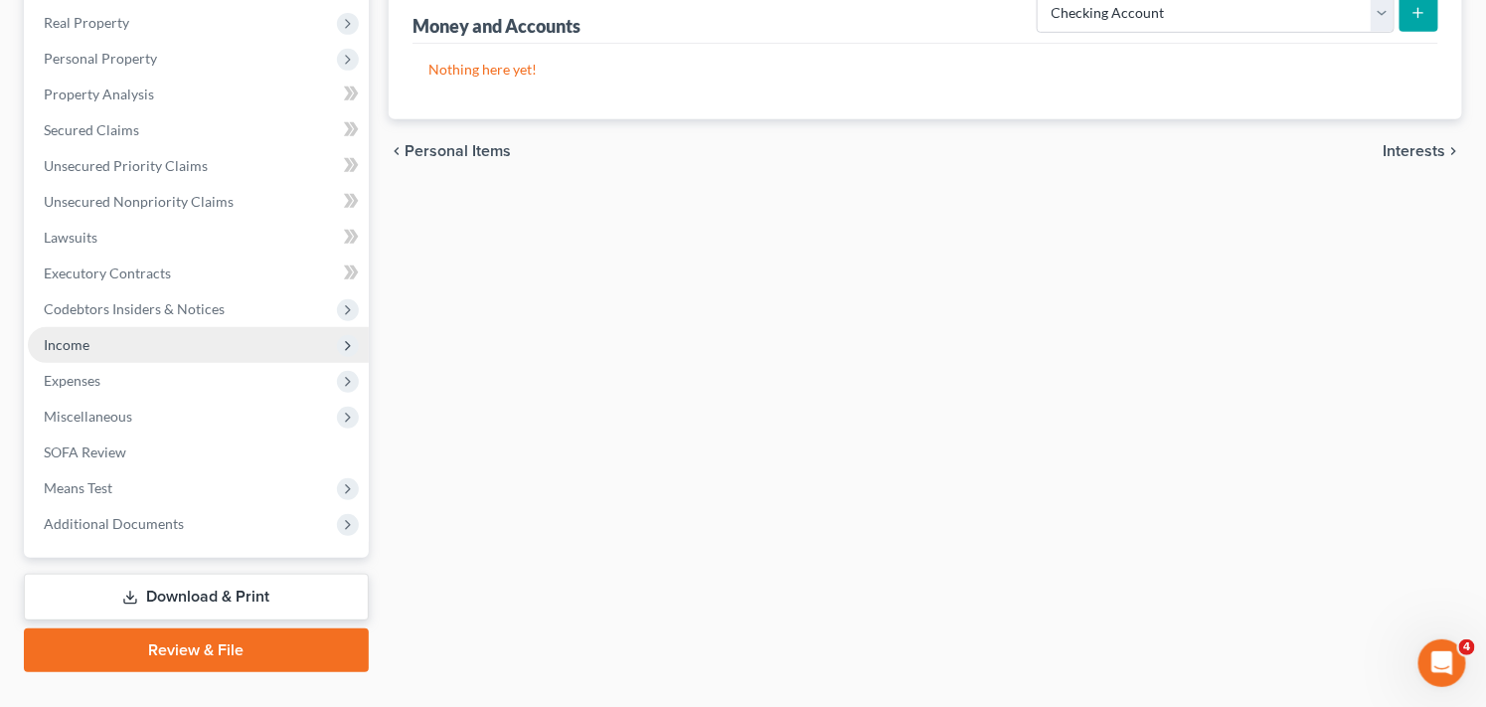
click at [185, 349] on span "Income" at bounding box center [198, 345] width 341 height 36
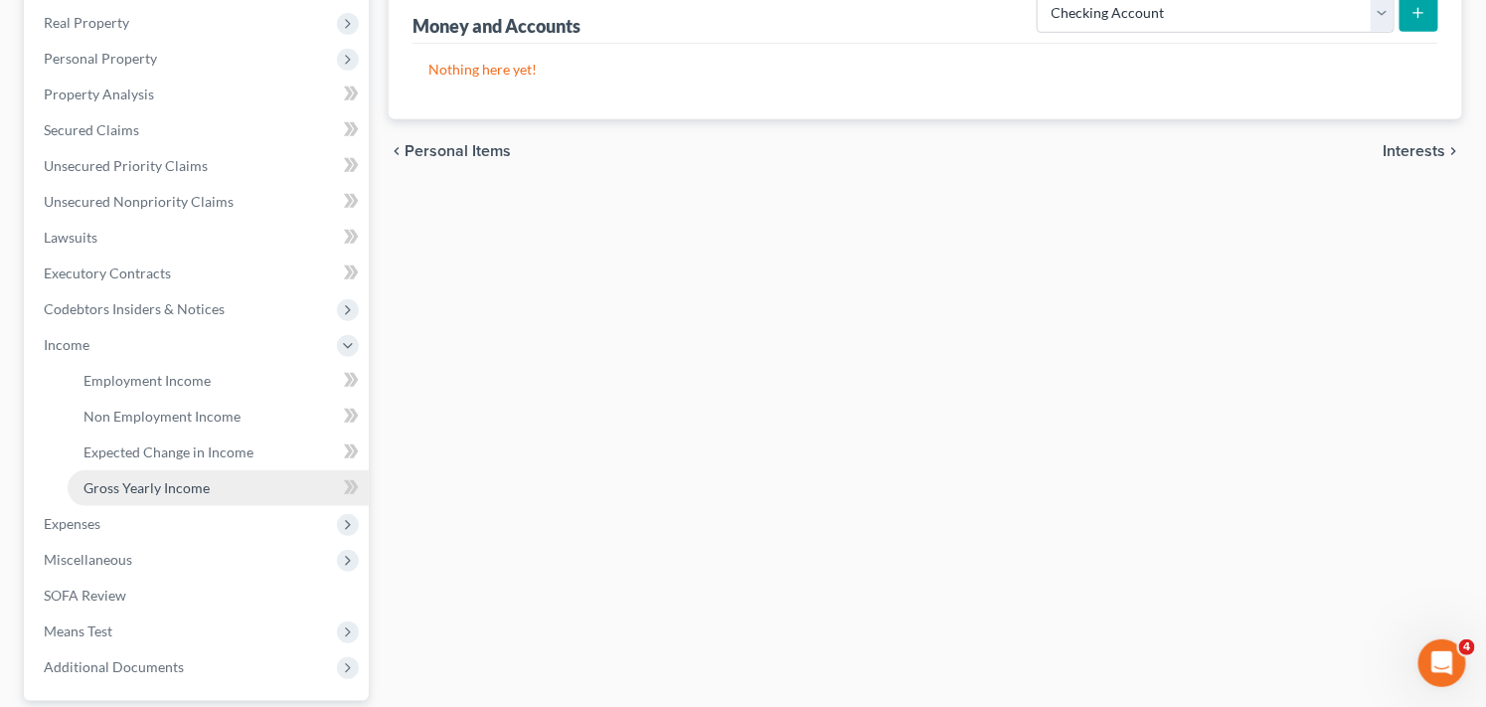
click at [203, 490] on span "Gross Yearly Income" at bounding box center [147, 487] width 126 height 17
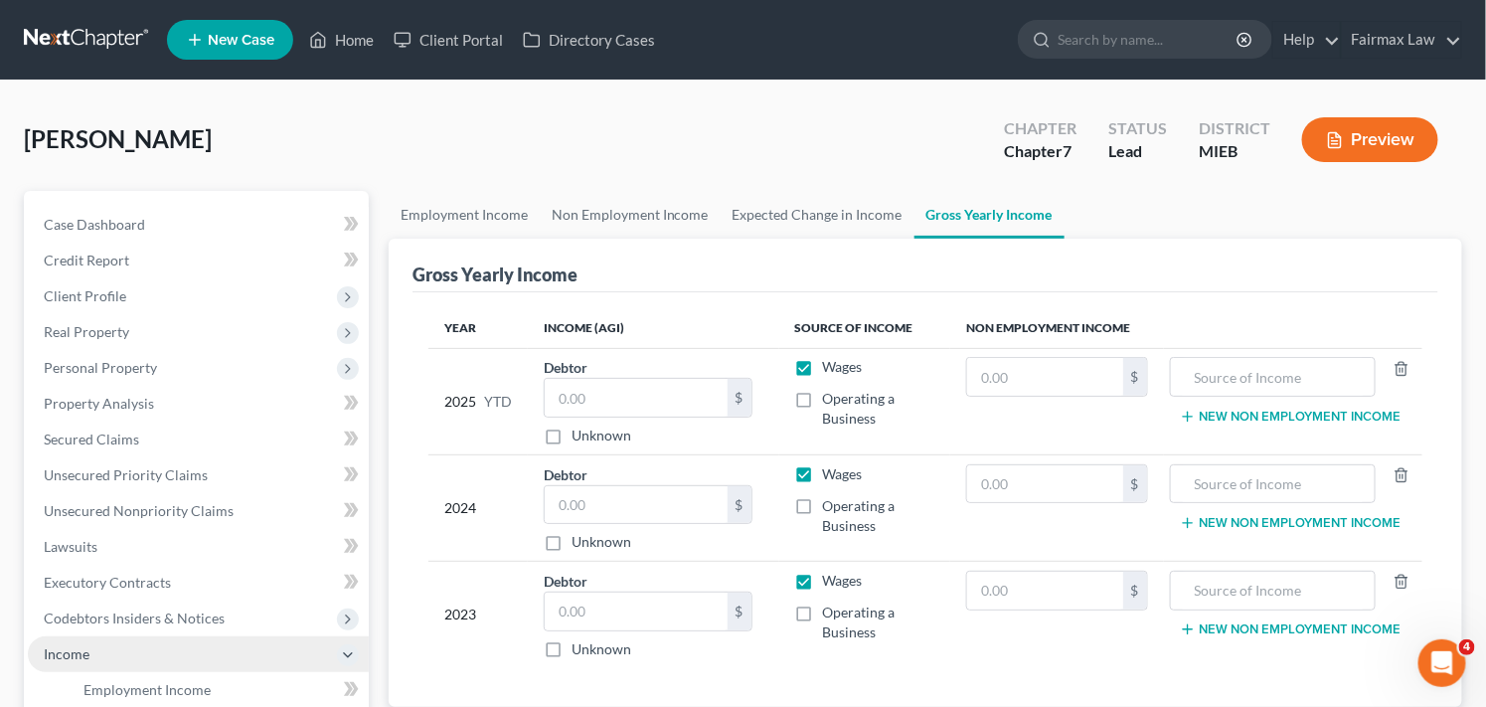
click at [284, 643] on span "Income" at bounding box center [198, 654] width 341 height 36
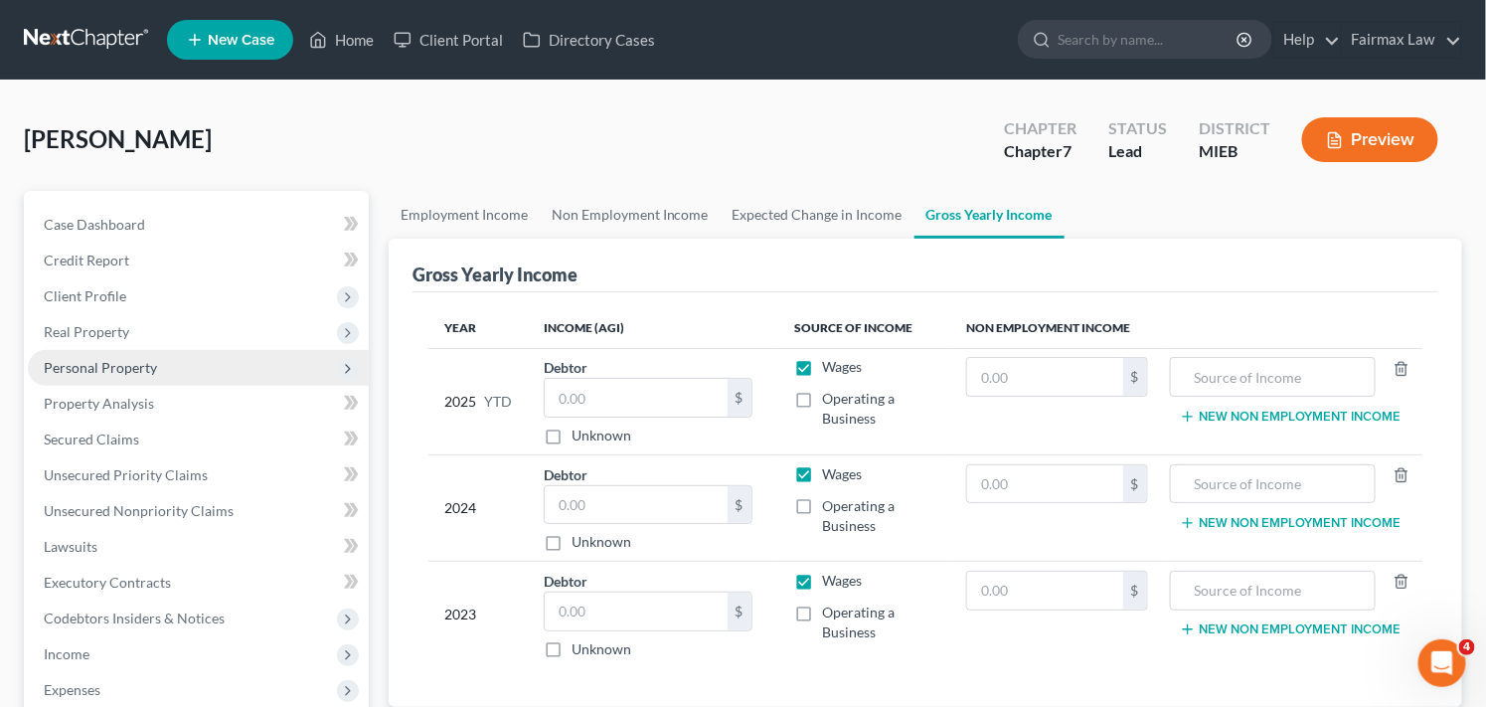
click at [262, 371] on span "Personal Property" at bounding box center [198, 368] width 341 height 36
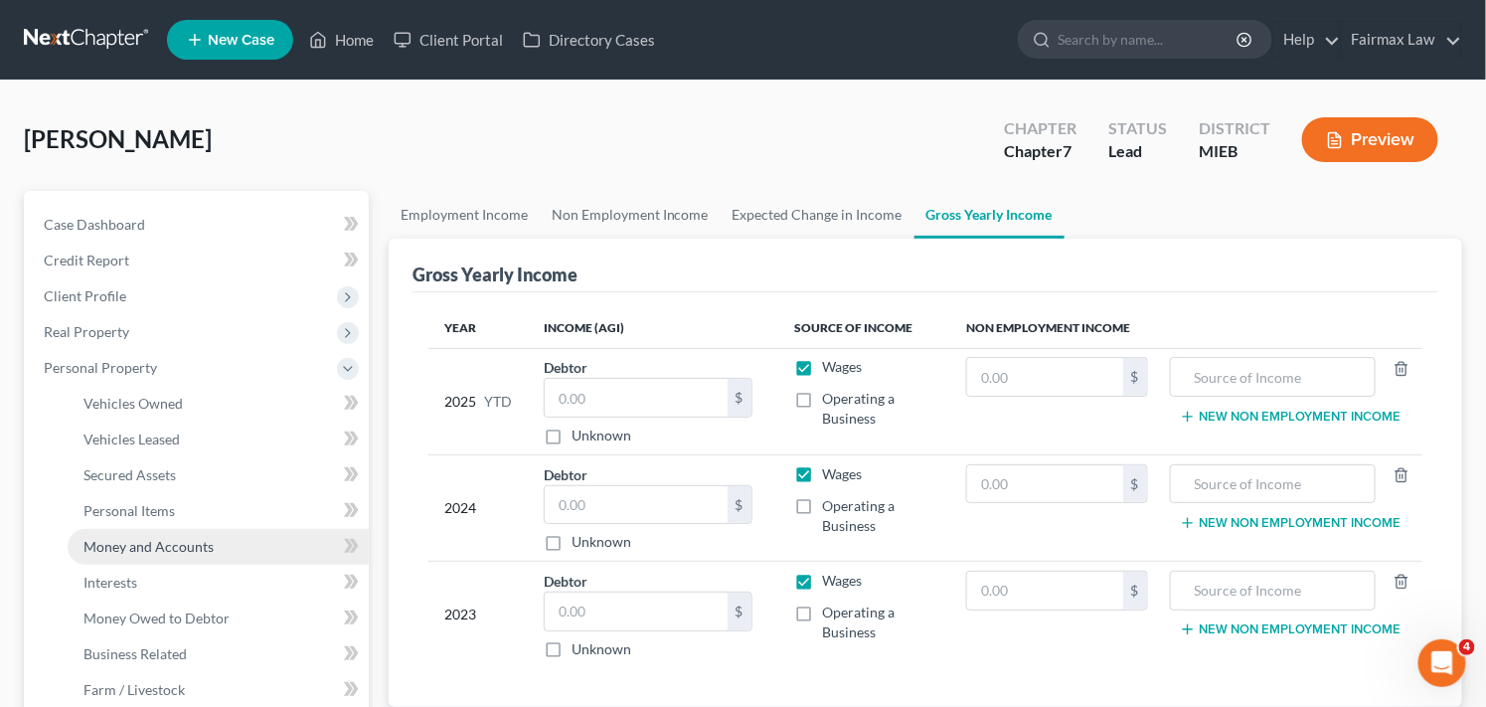
click at [234, 552] on link "Money and Accounts" at bounding box center [218, 547] width 301 height 36
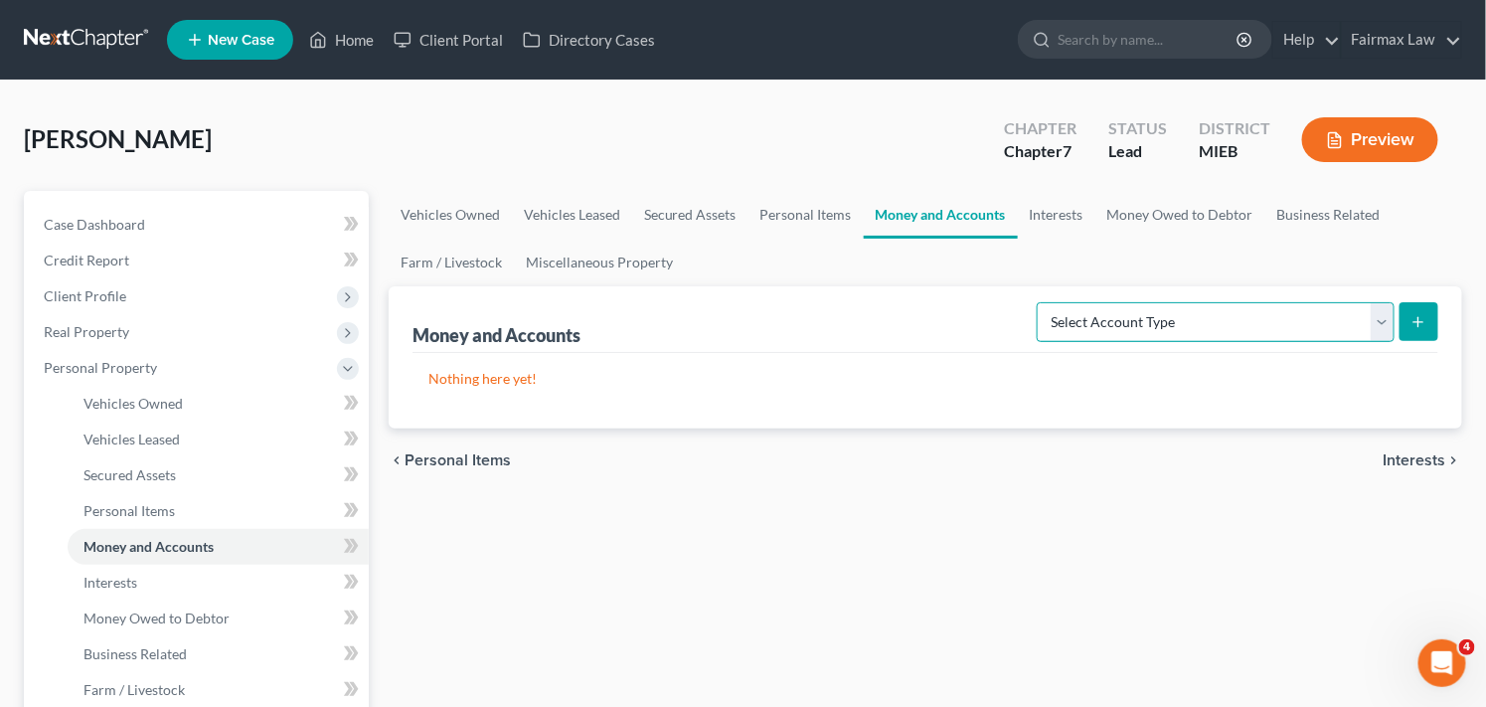
click at [1354, 322] on select "Select Account Type Brokerage Cash on Hand Certificates of Deposit Checking Acc…" at bounding box center [1216, 322] width 358 height 40
select select "checking"
click at [1041, 302] on select "Select Account Type Brokerage Cash on Hand Certificates of Deposit Checking Acc…" at bounding box center [1216, 322] width 358 height 40
click at [1426, 322] on icon "submit" at bounding box center [1419, 322] width 16 height 16
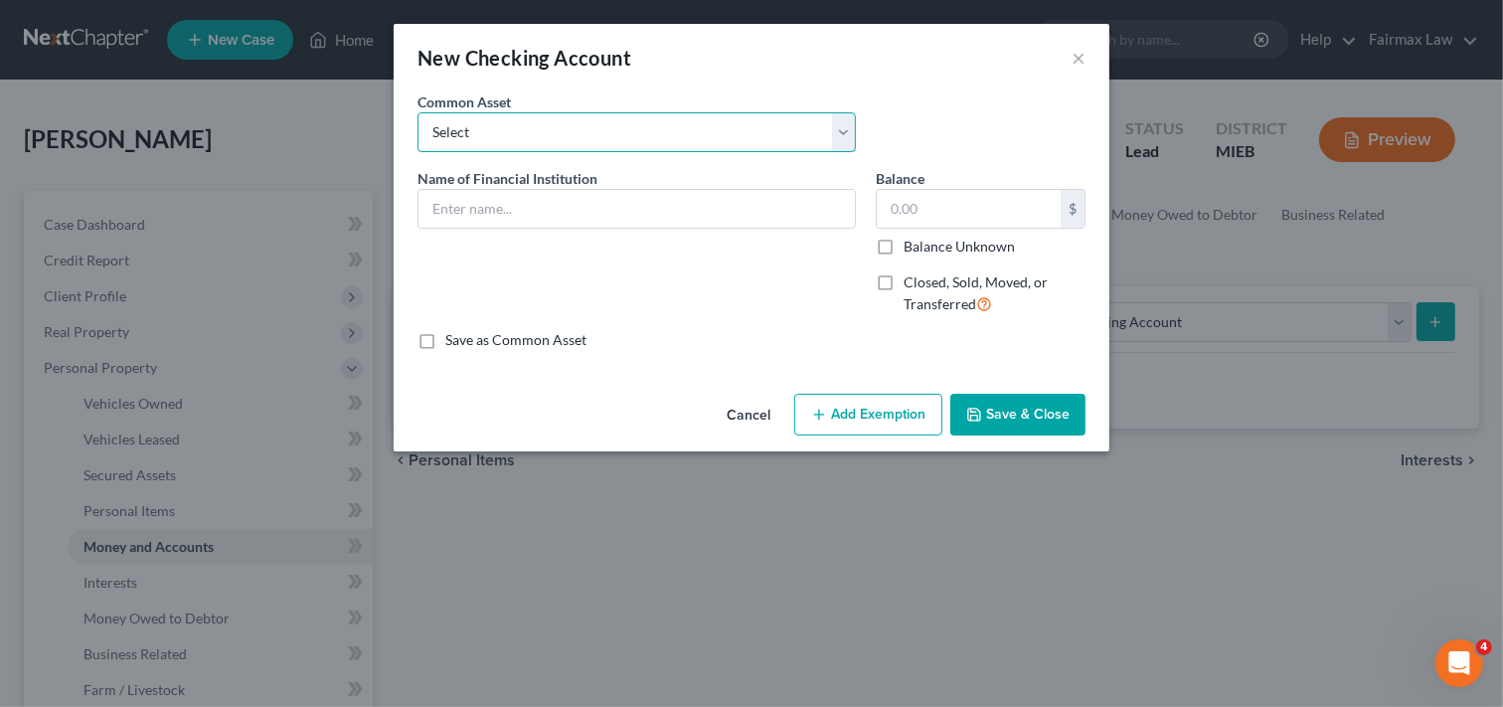
click at [799, 132] on select "Select Day Air FCU Daily Pay So-Fi Adventure Credit Union So-Fi Mountain Credit…" at bounding box center [637, 132] width 438 height 40
click at [841, 129] on select "Select Day Air FCU Daily Pay So-Fi Adventure Credit Union So-Fi Mountain Credit…" at bounding box center [637, 132] width 438 height 40
click at [763, 413] on button "Cancel" at bounding box center [749, 416] width 76 height 40
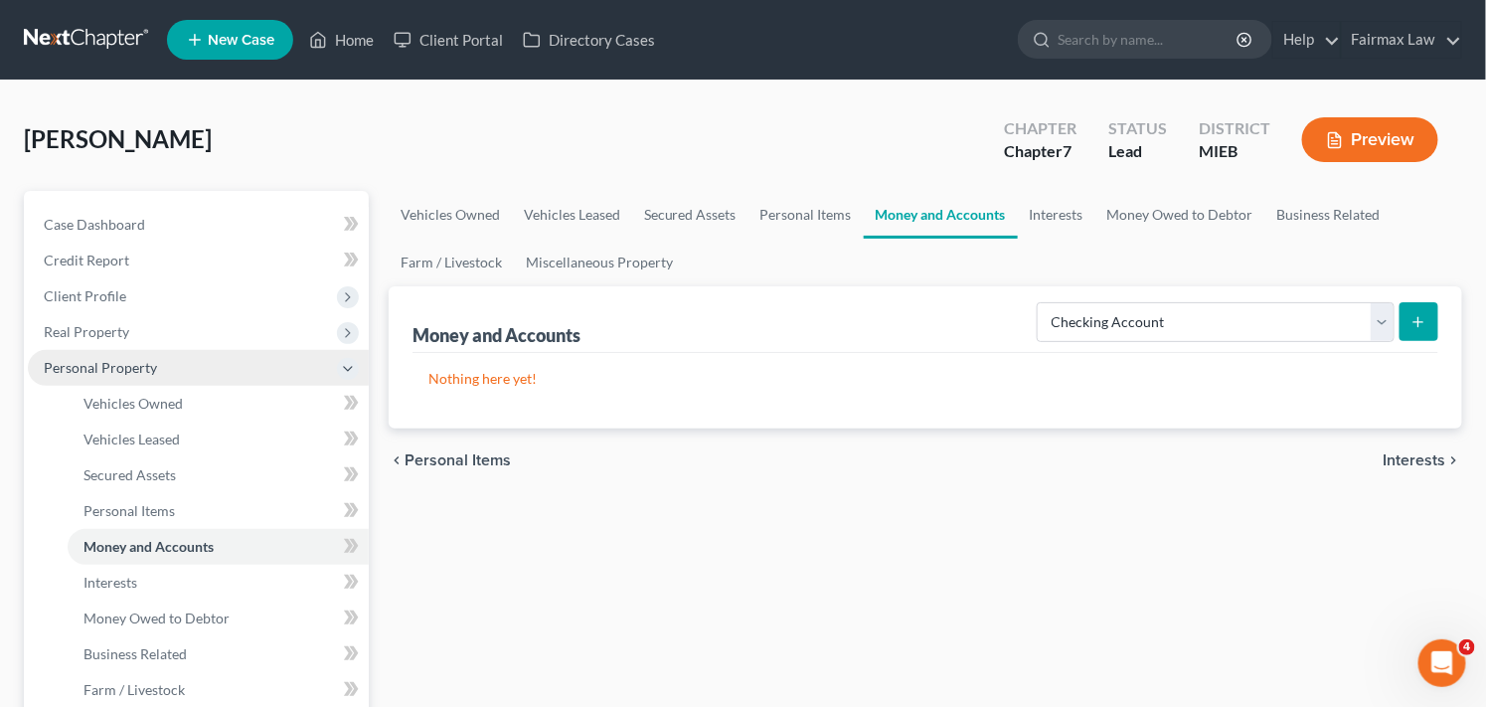
click at [182, 356] on span "Personal Property" at bounding box center [198, 368] width 341 height 36
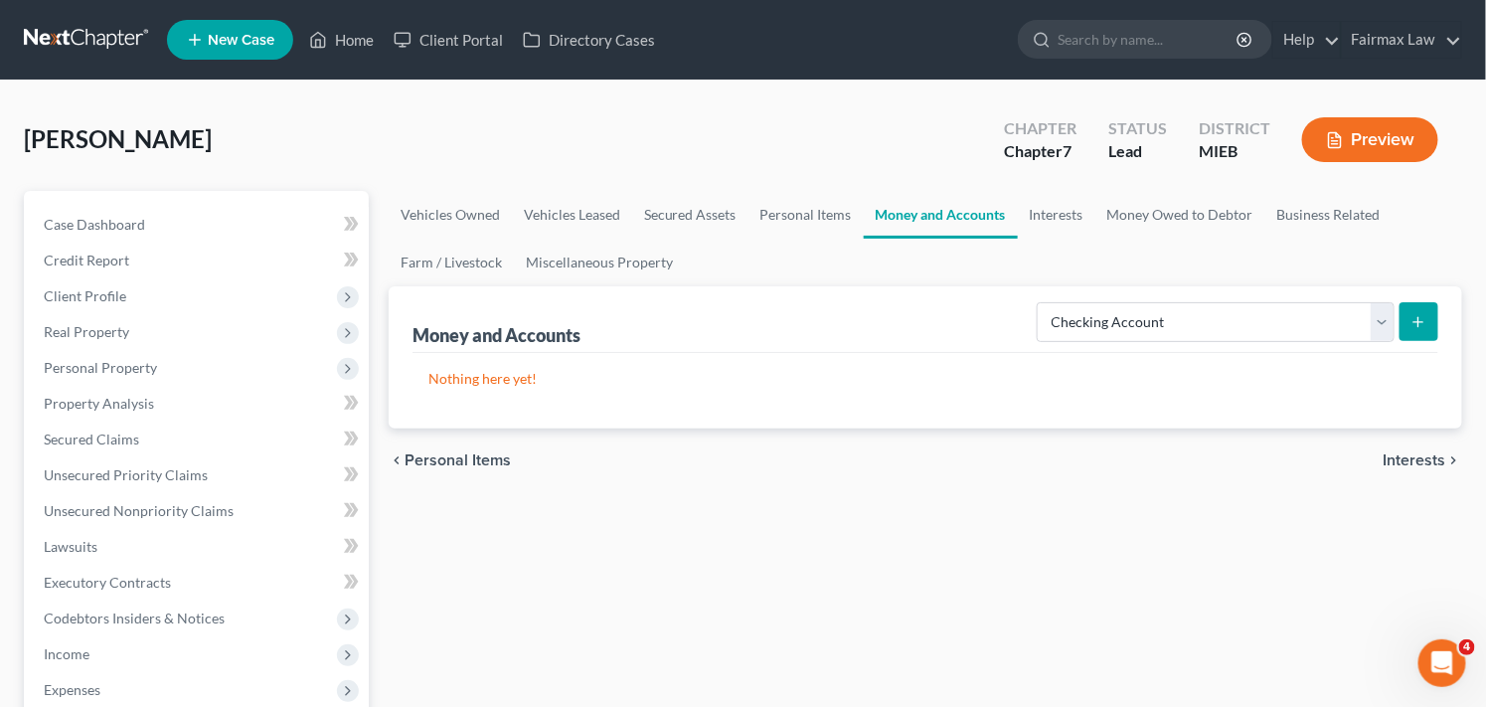
click at [657, 511] on div "Vehicles Owned Vehicles Leased Secured Assets Personal Items Money and Accounts…" at bounding box center [926, 586] width 1094 height 790
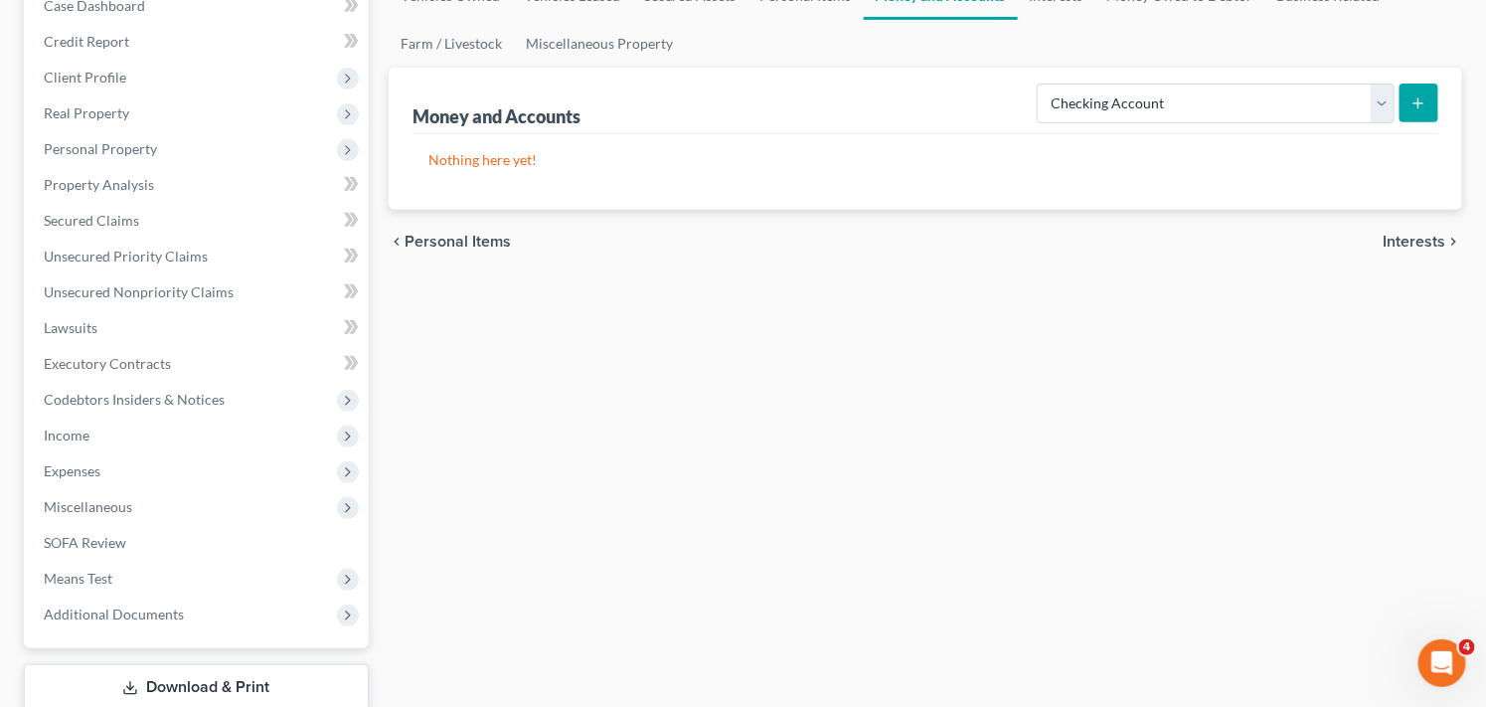
scroll to position [221, 0]
click at [102, 439] on span "Income" at bounding box center [198, 434] width 341 height 36
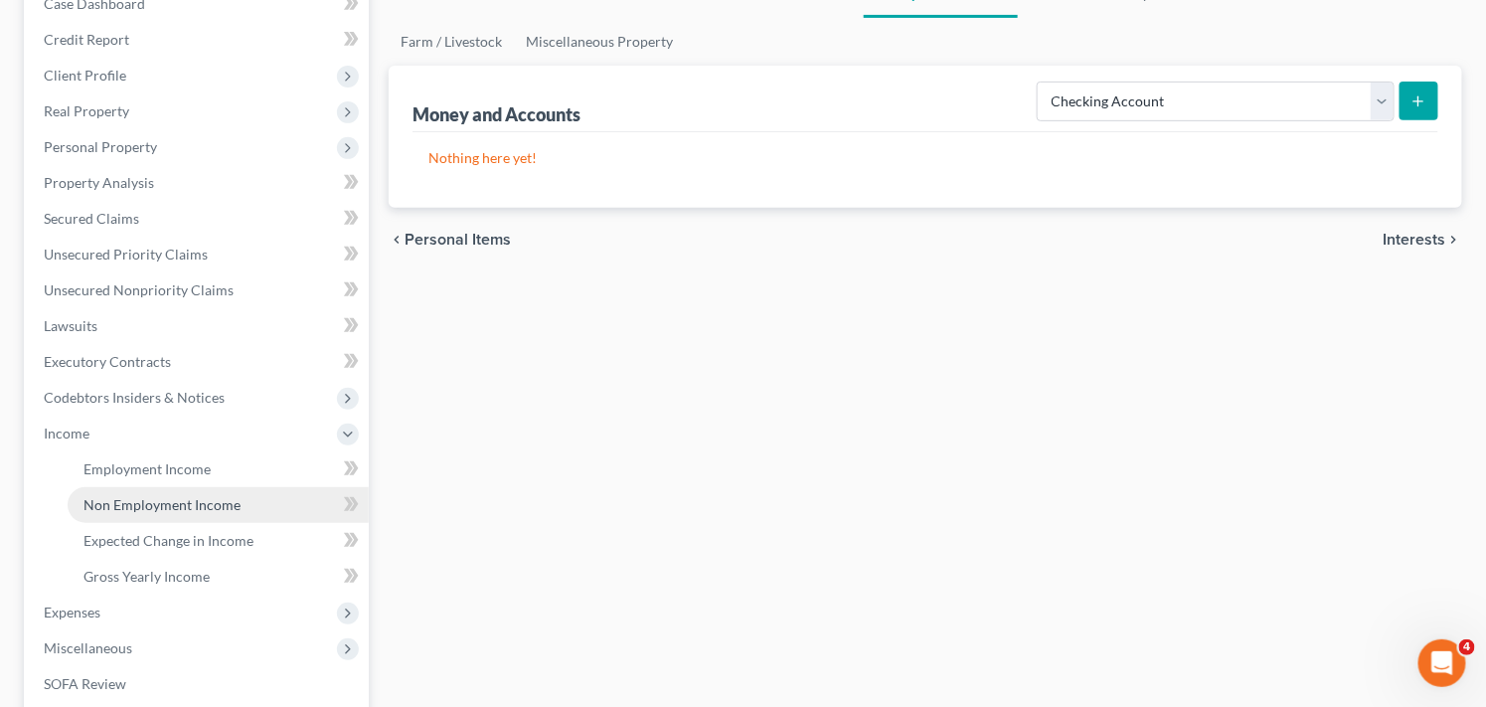
click at [176, 512] on link "Non Employment Income" at bounding box center [218, 505] width 301 height 36
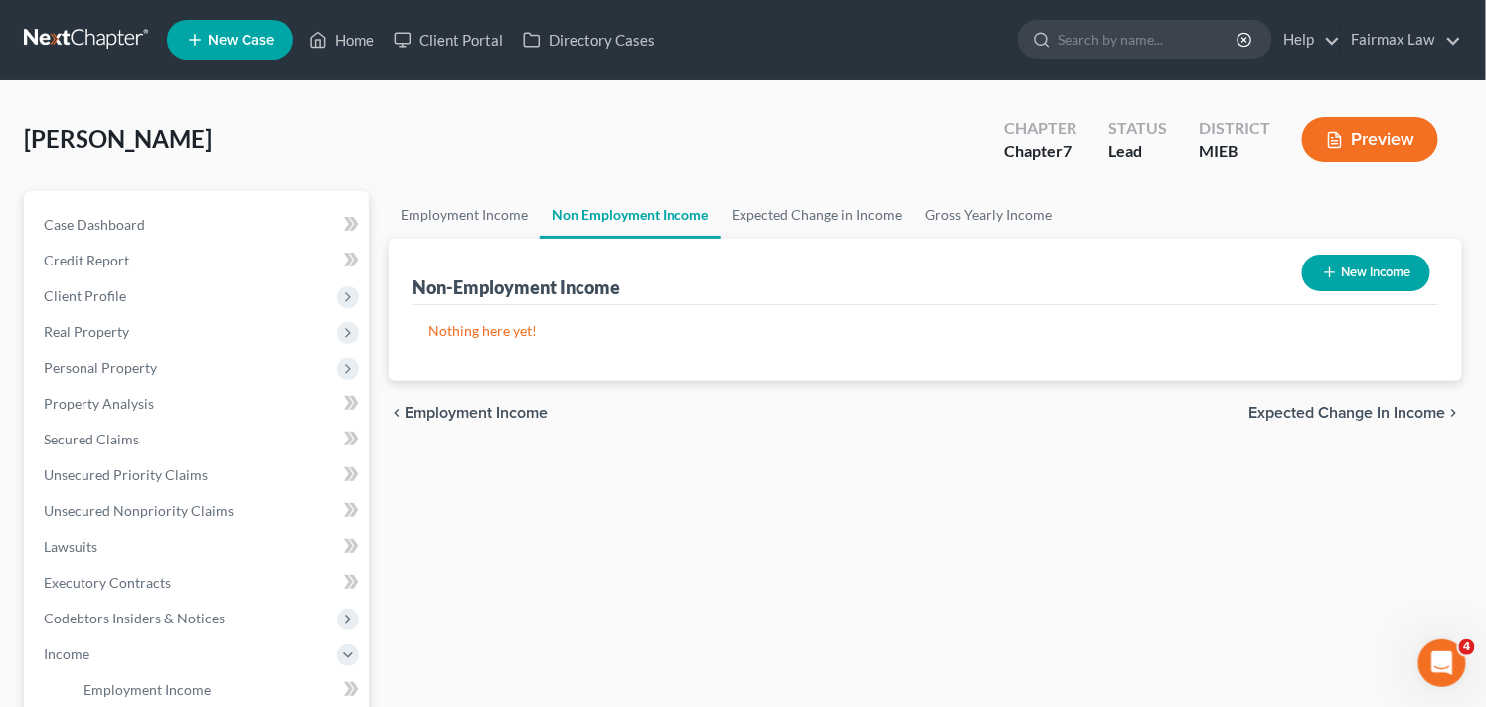
click at [1355, 278] on button "New Income" at bounding box center [1366, 273] width 128 height 37
select select "0"
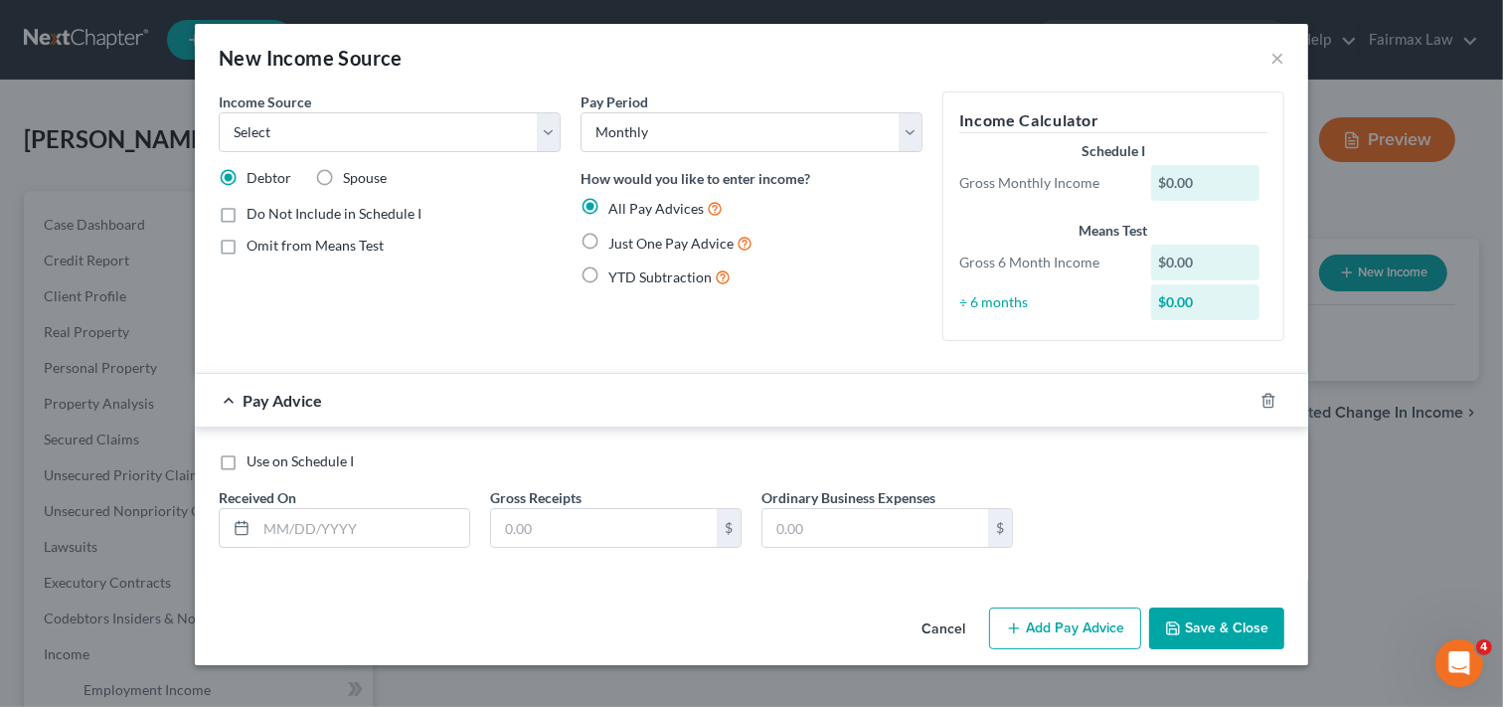
click at [938, 628] on button "Cancel" at bounding box center [944, 629] width 76 height 40
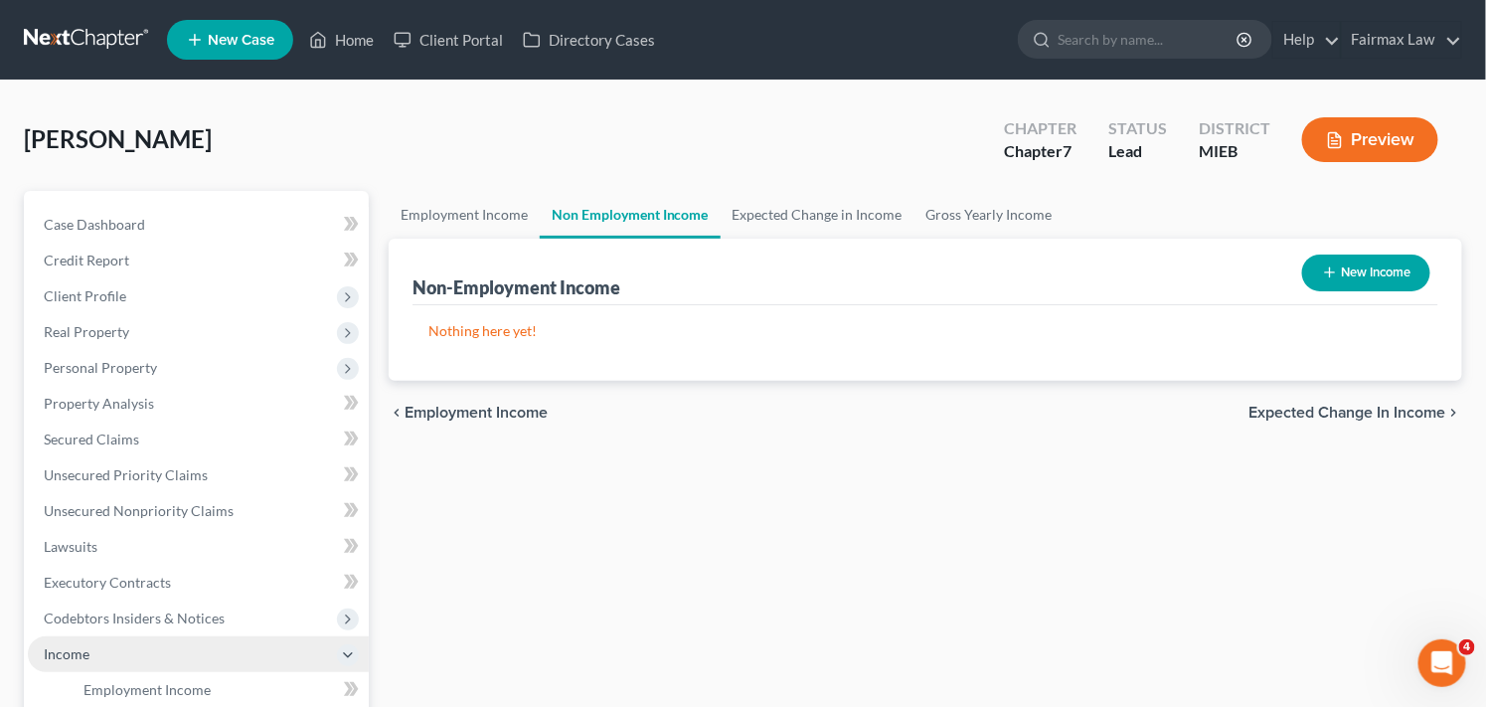
click at [167, 652] on span "Income" at bounding box center [198, 654] width 341 height 36
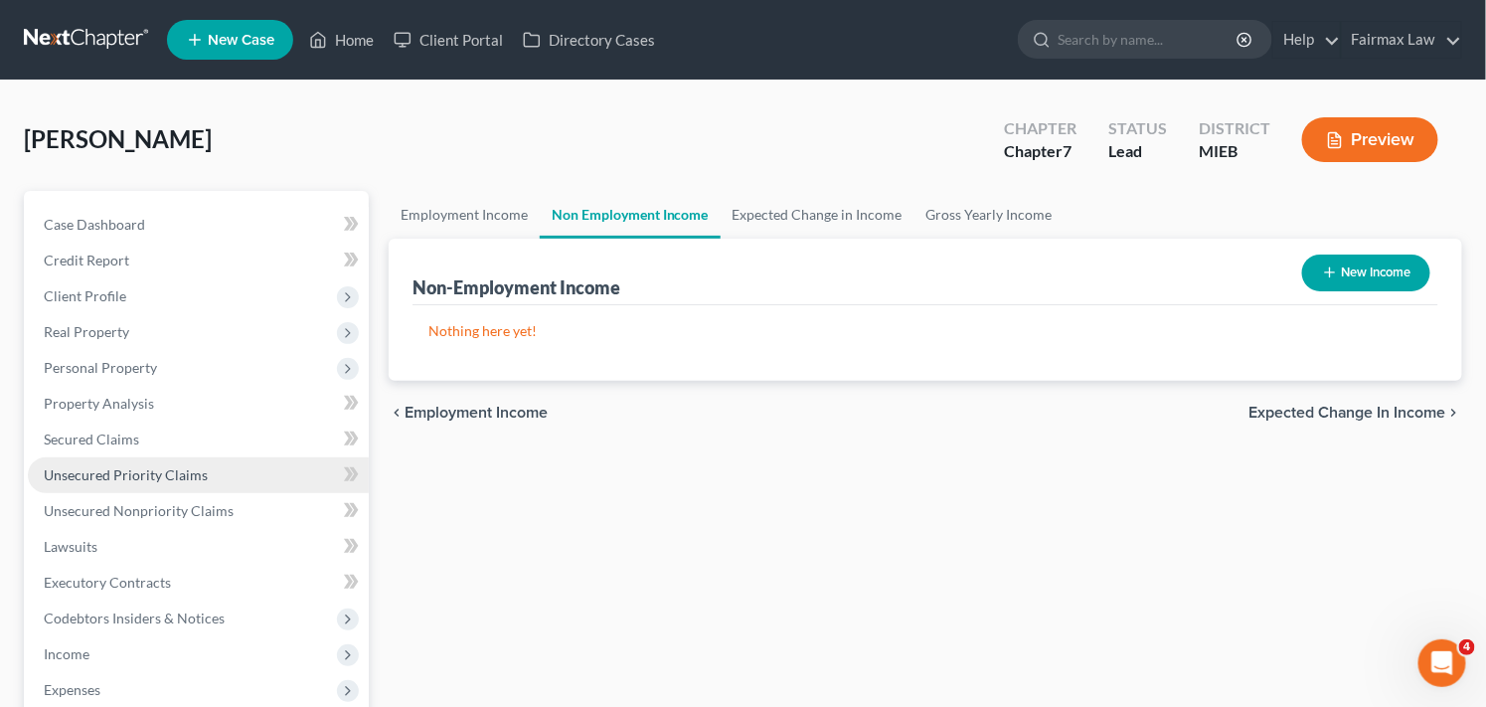
click at [199, 470] on span "Unsecured Priority Claims" at bounding box center [126, 474] width 164 height 17
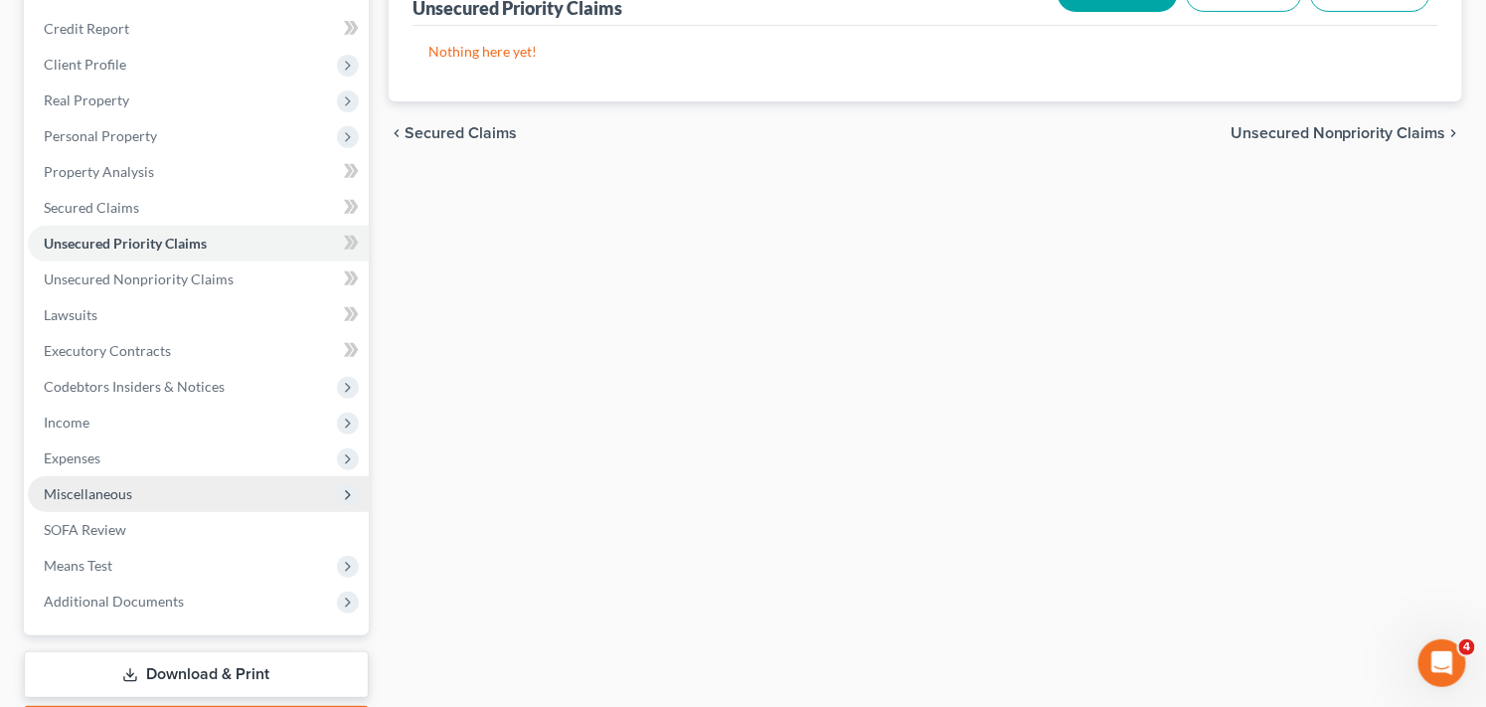
scroll to position [264, 0]
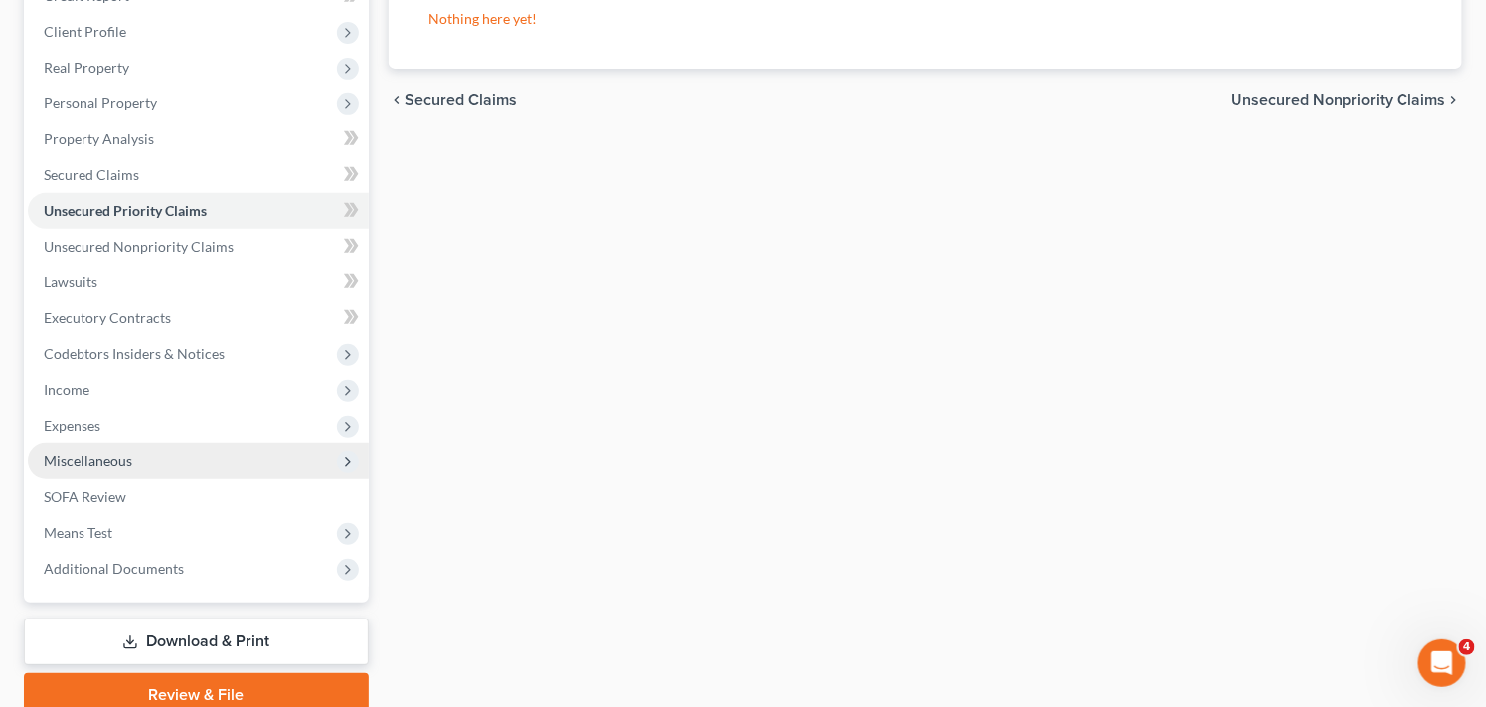
click at [274, 455] on span "Miscellaneous" at bounding box center [198, 461] width 341 height 36
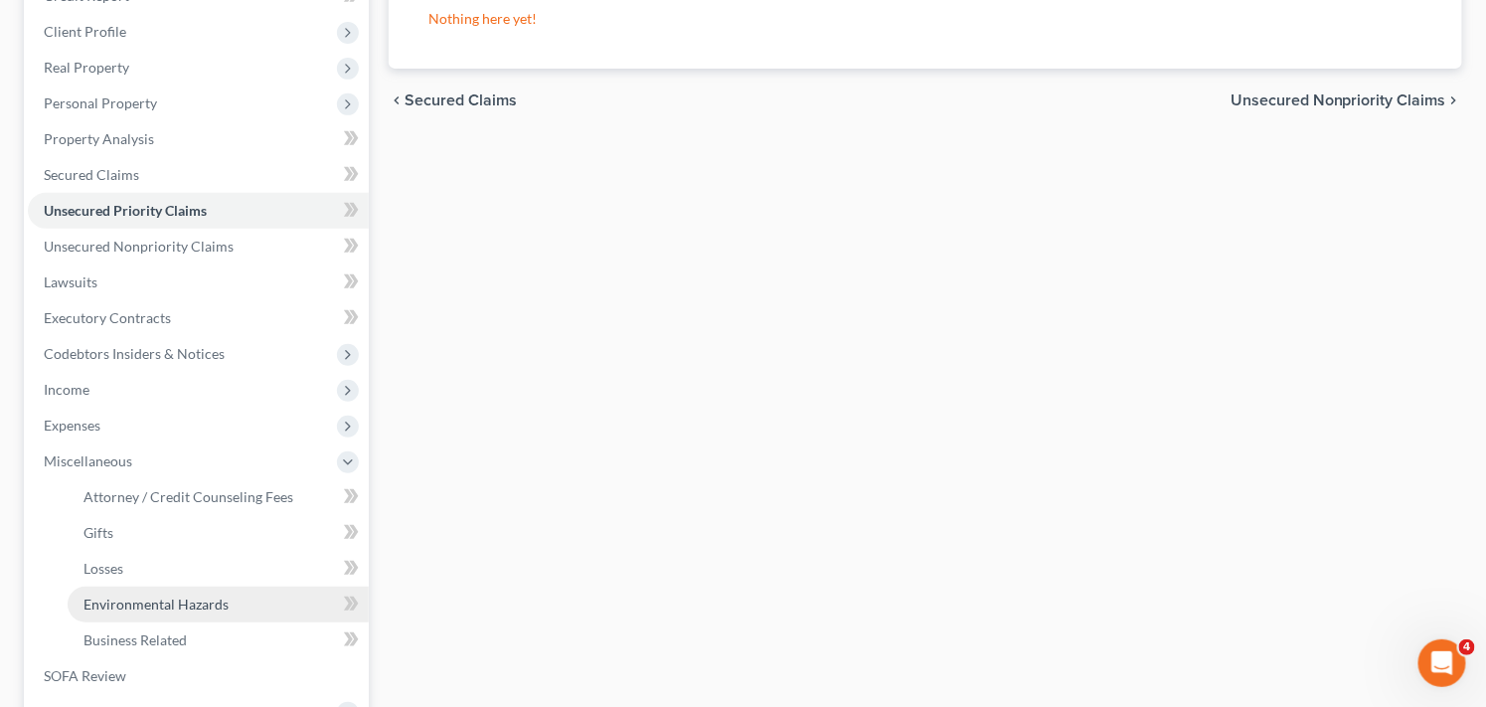
click at [241, 604] on link "Environmental Hazards" at bounding box center [218, 605] width 301 height 36
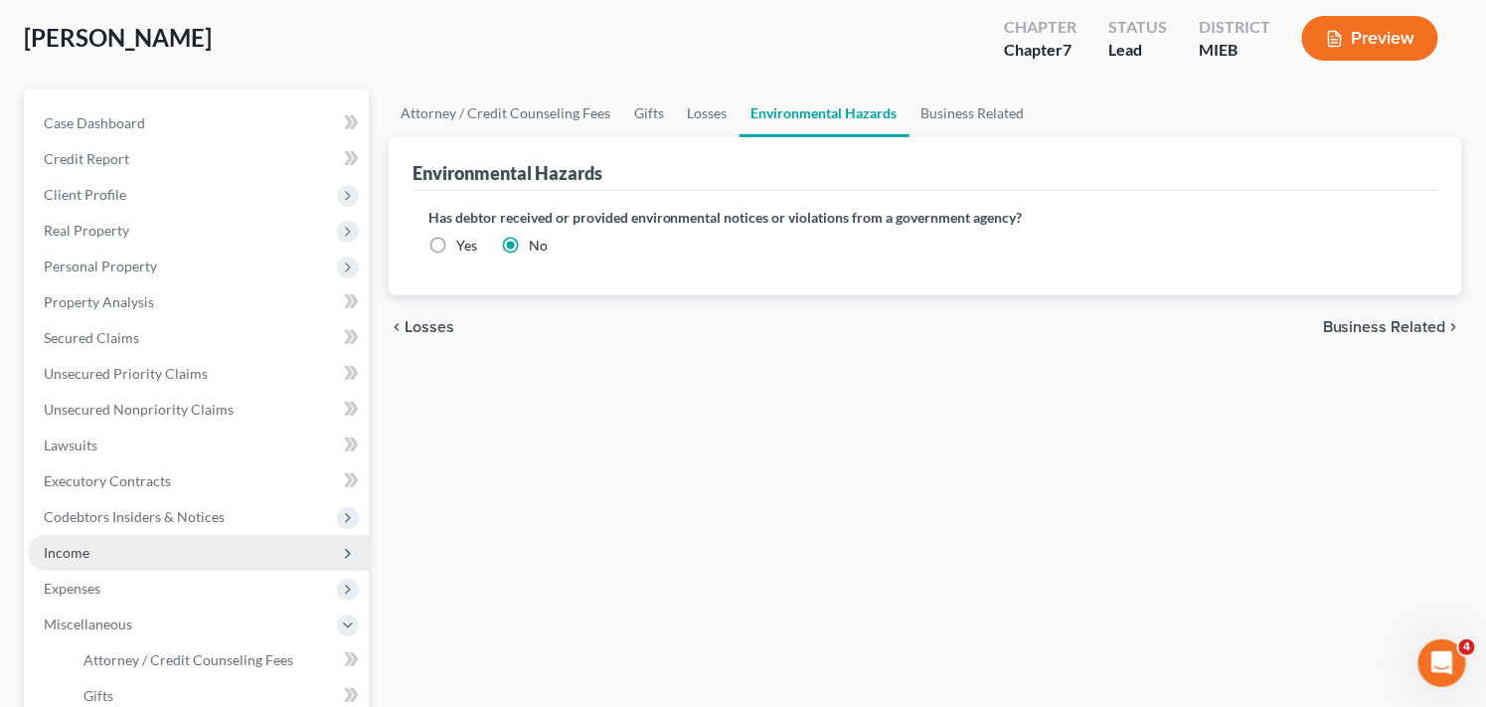
scroll to position [309, 0]
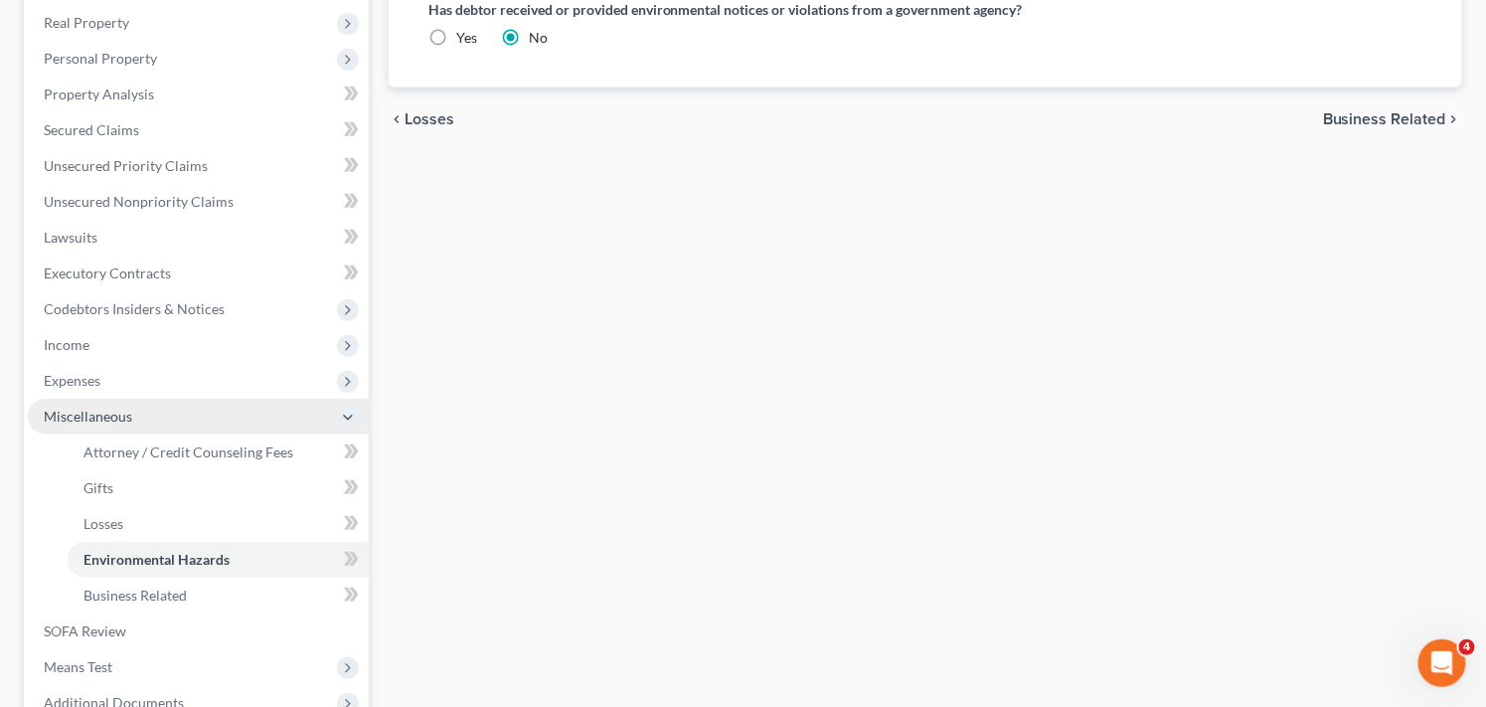
click at [147, 418] on span "Miscellaneous" at bounding box center [198, 417] width 341 height 36
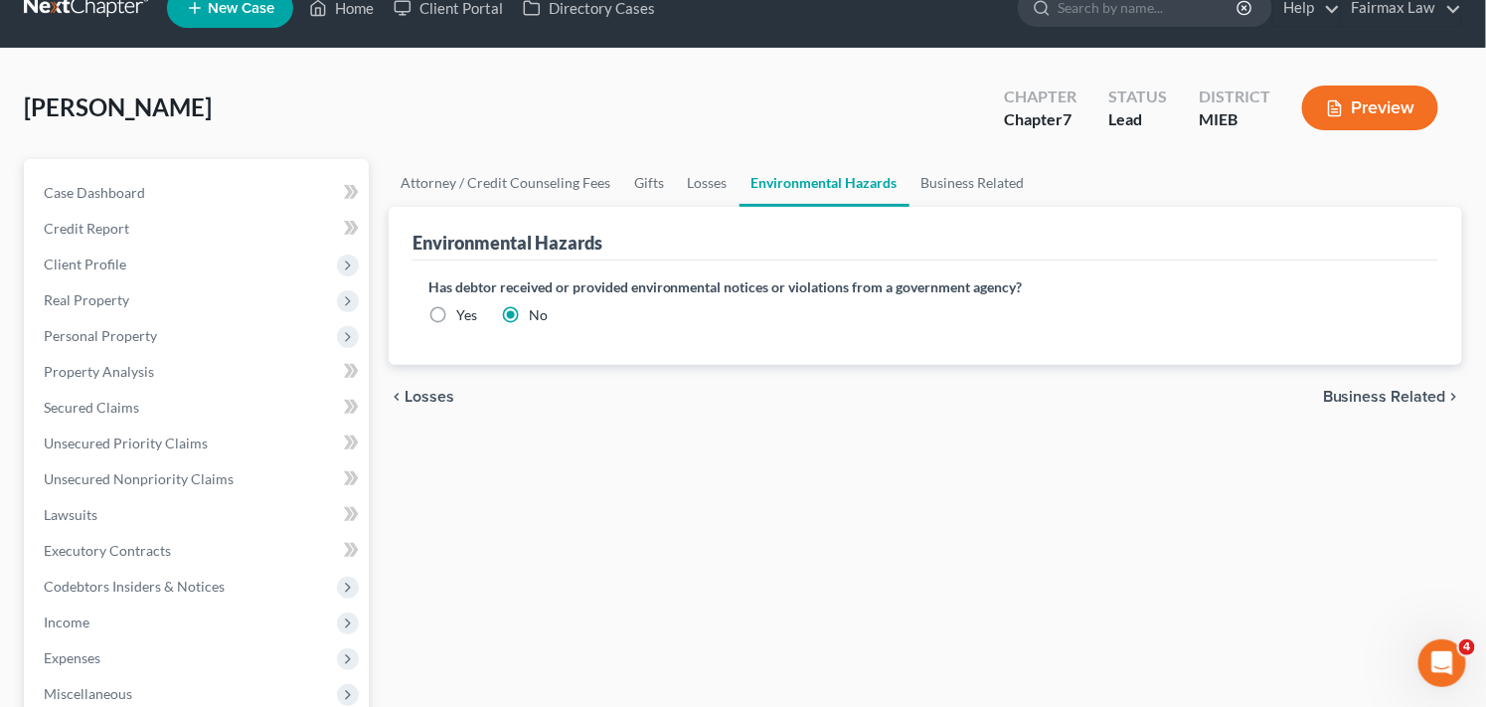
scroll to position [0, 0]
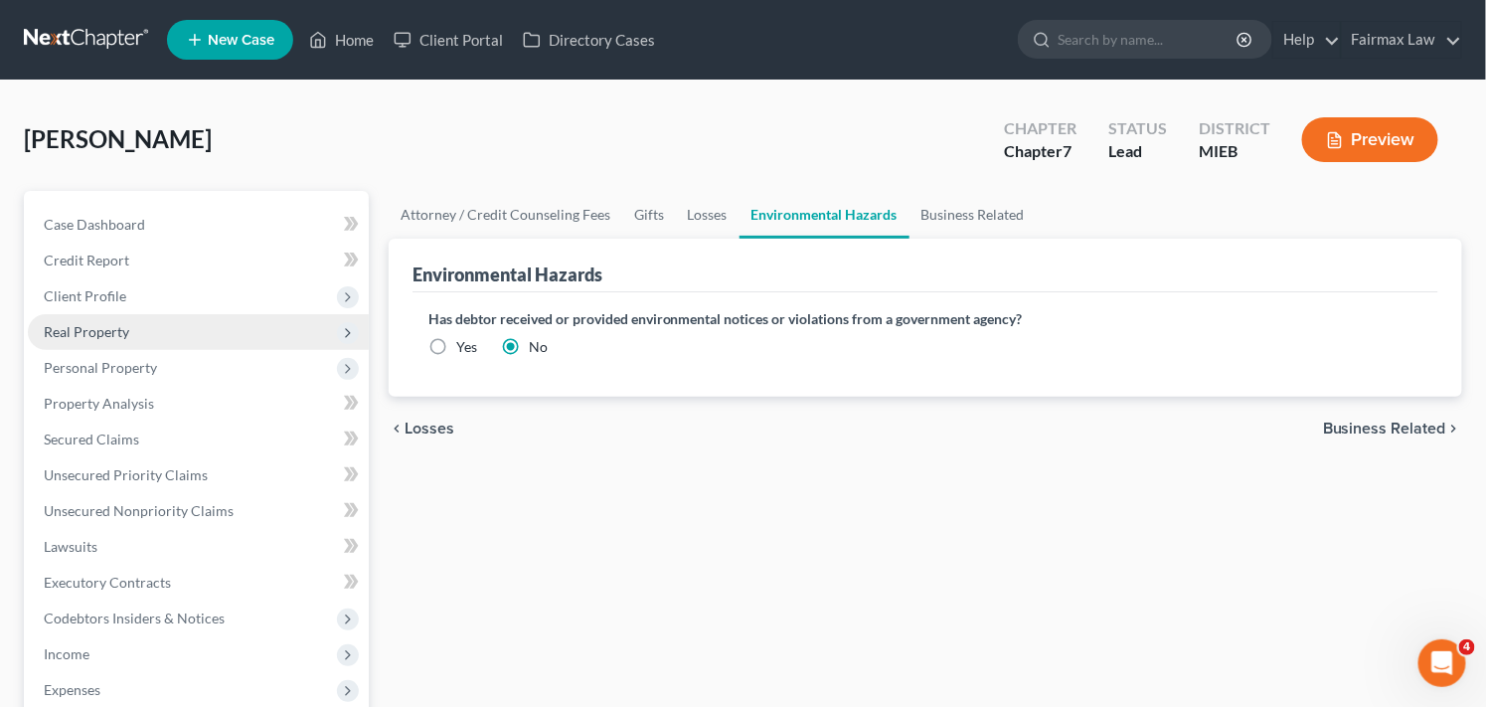
click at [242, 332] on span "Real Property" at bounding box center [198, 332] width 341 height 36
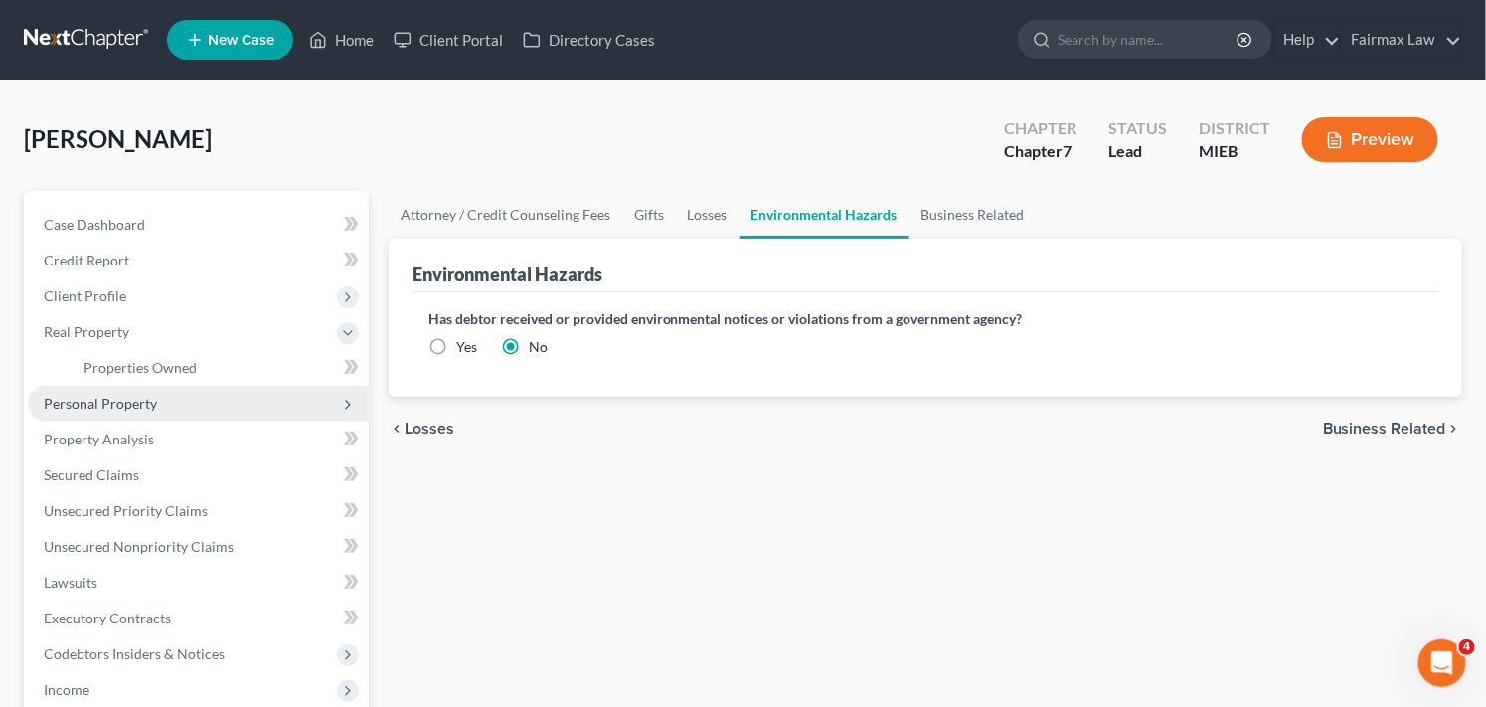
click at [234, 404] on span "Personal Property" at bounding box center [198, 404] width 341 height 36
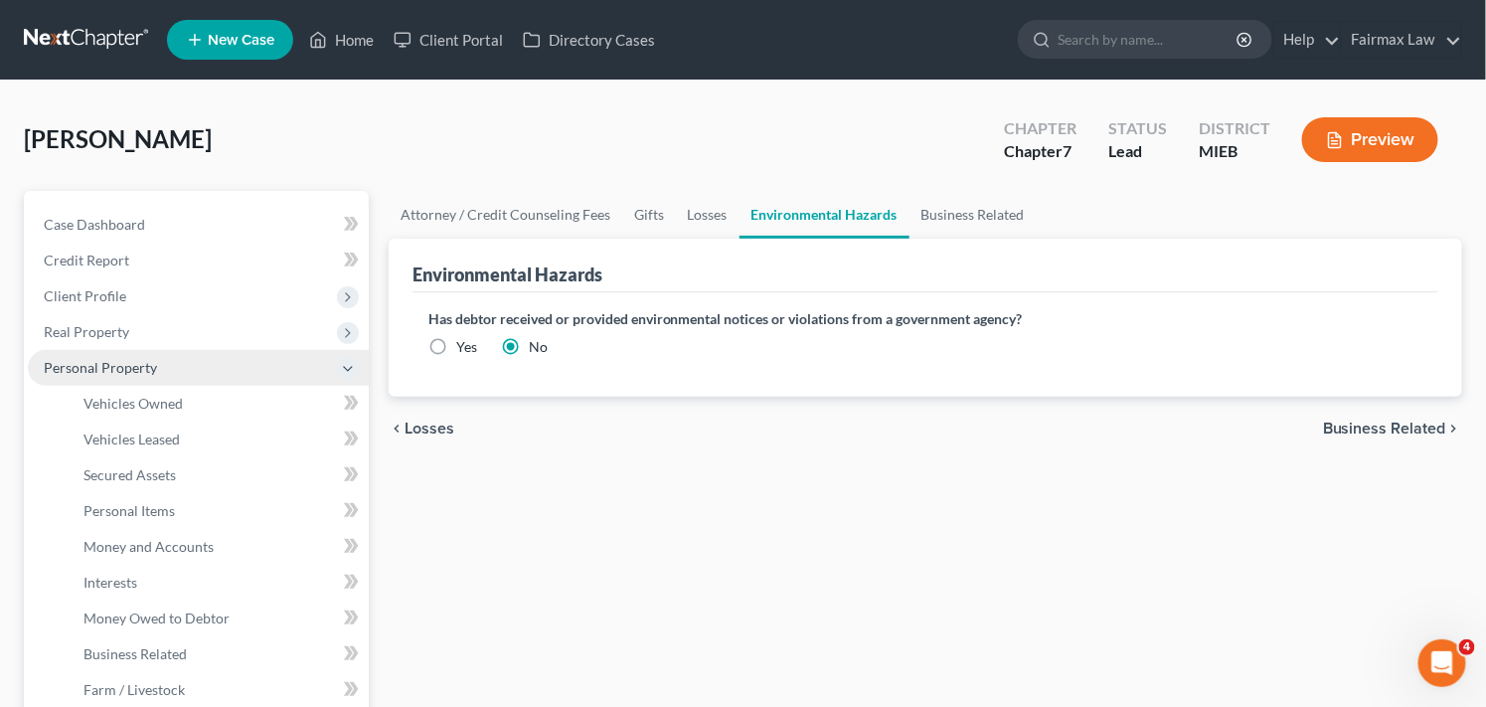
click at [157, 368] on span "Personal Property" at bounding box center [198, 368] width 341 height 36
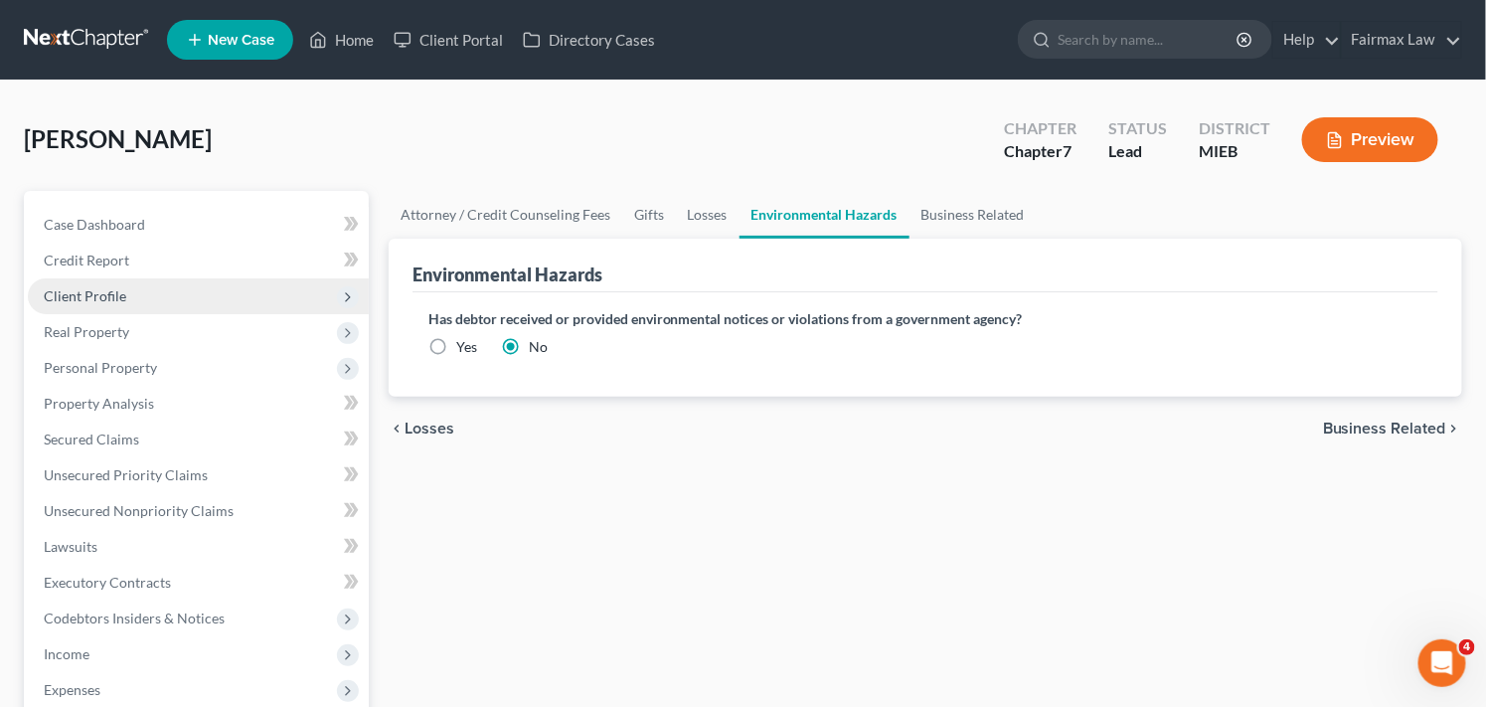
click at [153, 298] on span "Client Profile" at bounding box center [198, 296] width 341 height 36
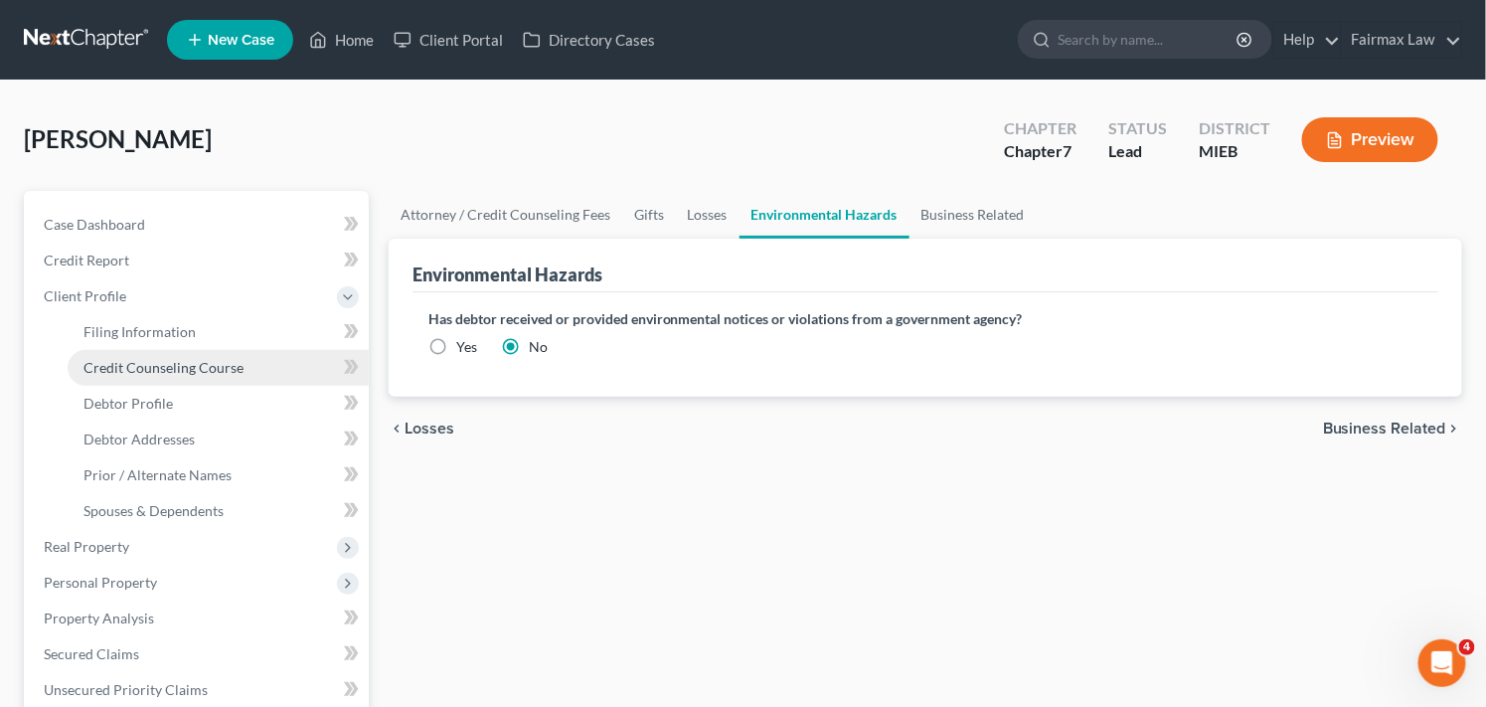
click at [179, 361] on span "Credit Counseling Course" at bounding box center [164, 367] width 160 height 17
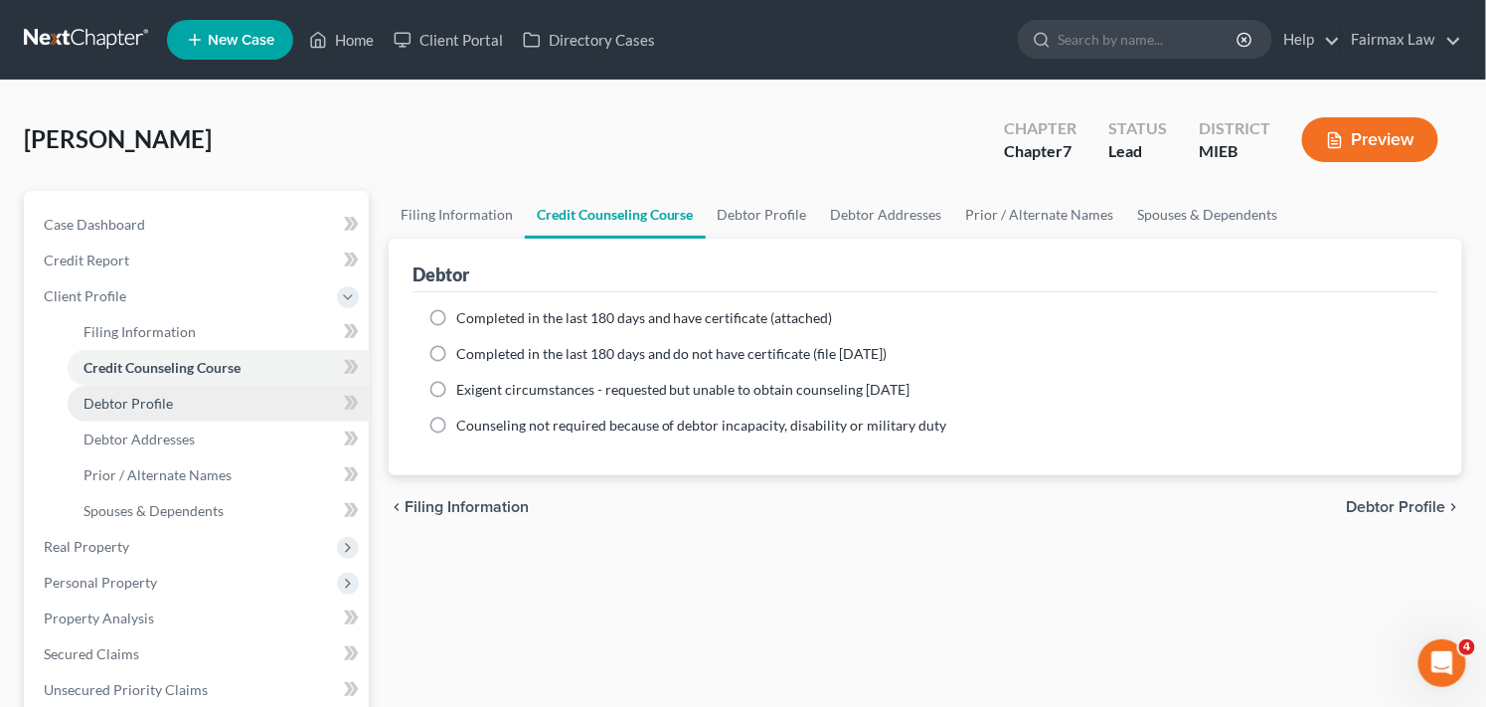
click at [183, 400] on link "Debtor Profile" at bounding box center [218, 404] width 301 height 36
select select "0"
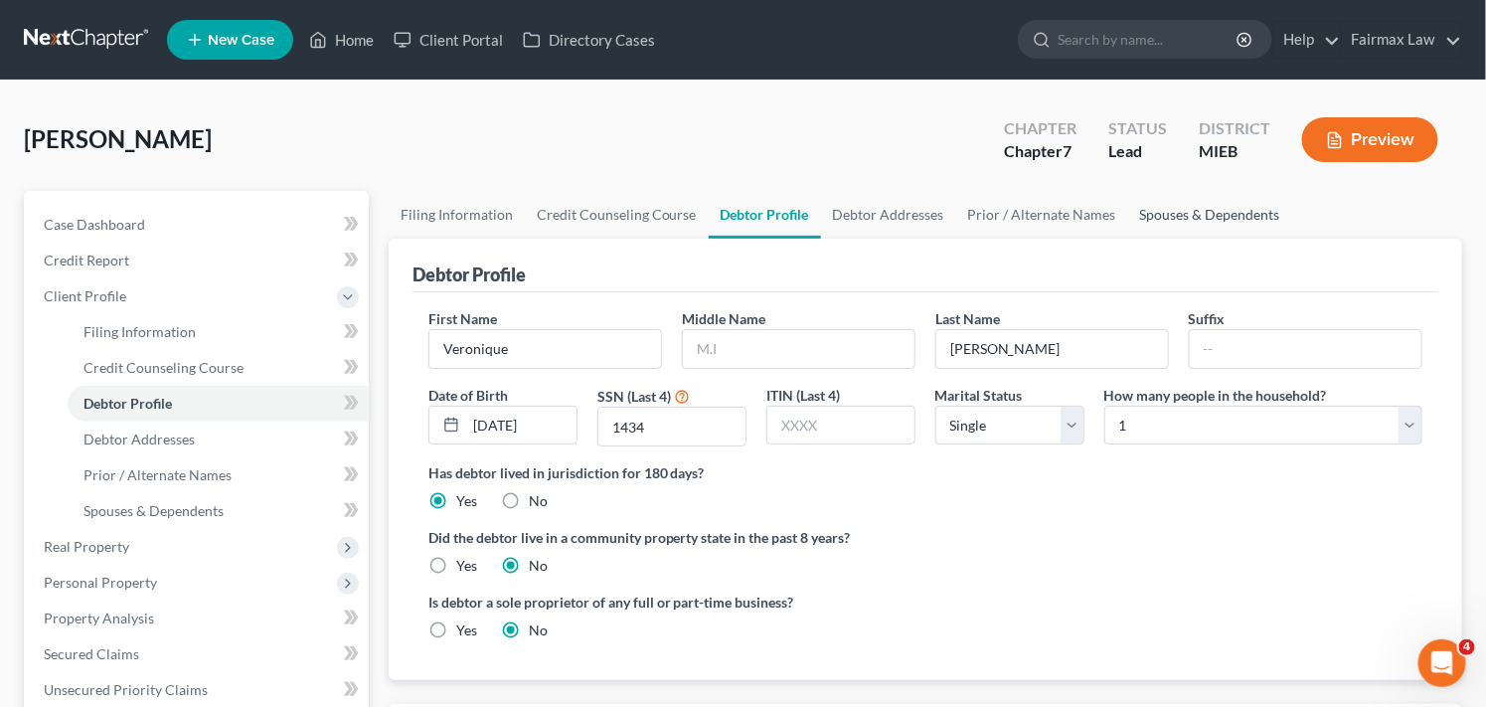
click at [1238, 205] on link "Spouses & Dependents" at bounding box center [1210, 215] width 164 height 48
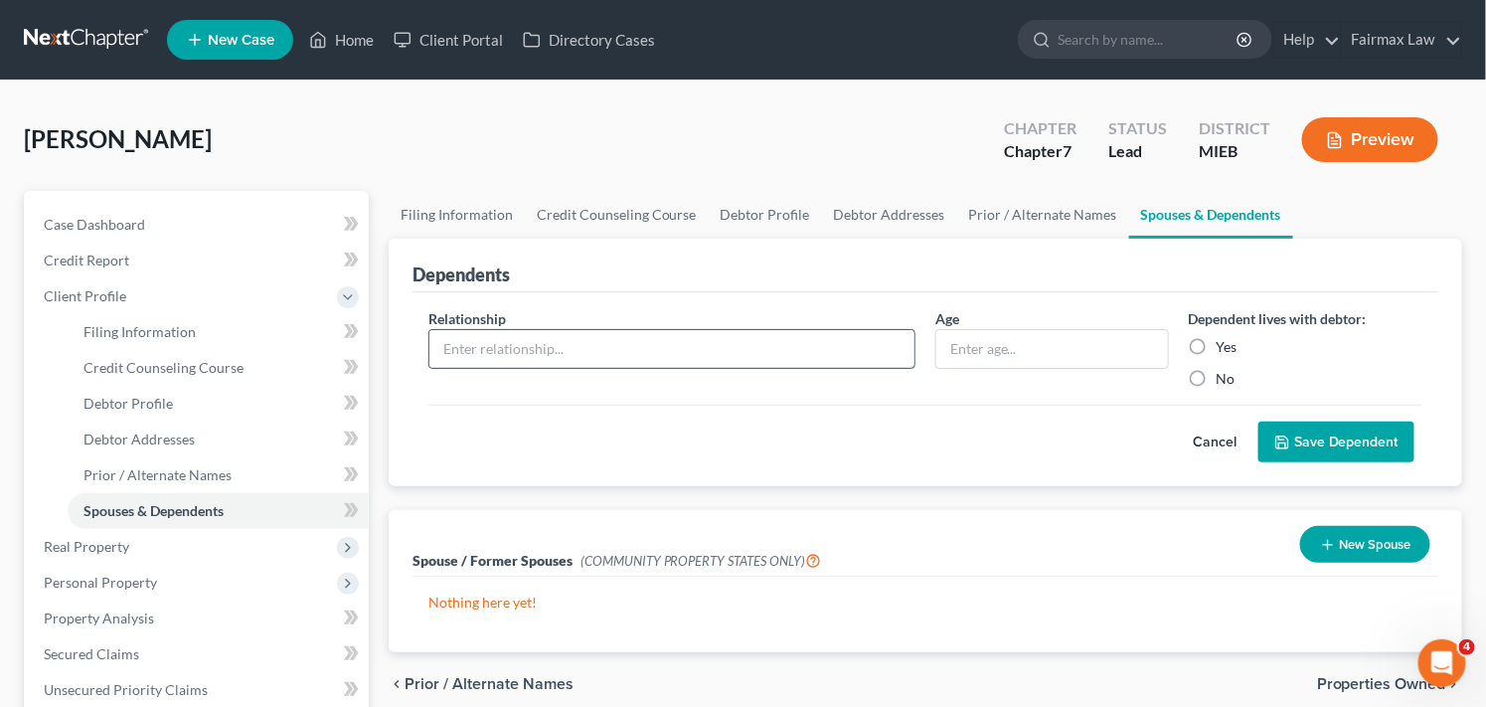
click at [597, 350] on input "text" at bounding box center [671, 349] width 485 height 38
click at [597, 346] on input "text" at bounding box center [671, 349] width 485 height 38
type input "Son"
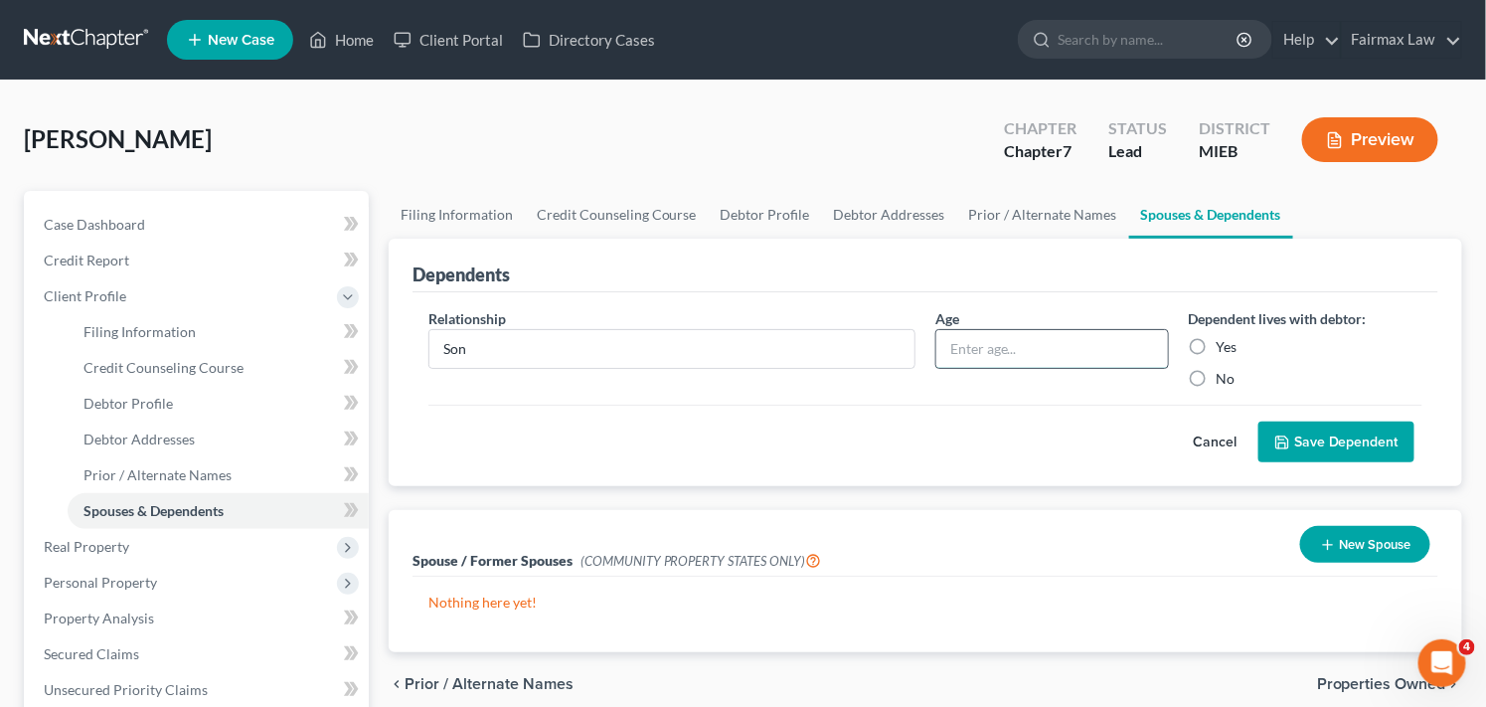
click at [1025, 345] on input "text" at bounding box center [1053, 349] width 232 height 38
type input "16"
click at [1217, 376] on label "No" at bounding box center [1226, 379] width 19 height 20
click at [1225, 376] on input "No" at bounding box center [1231, 375] width 13 height 13
radio input "true"
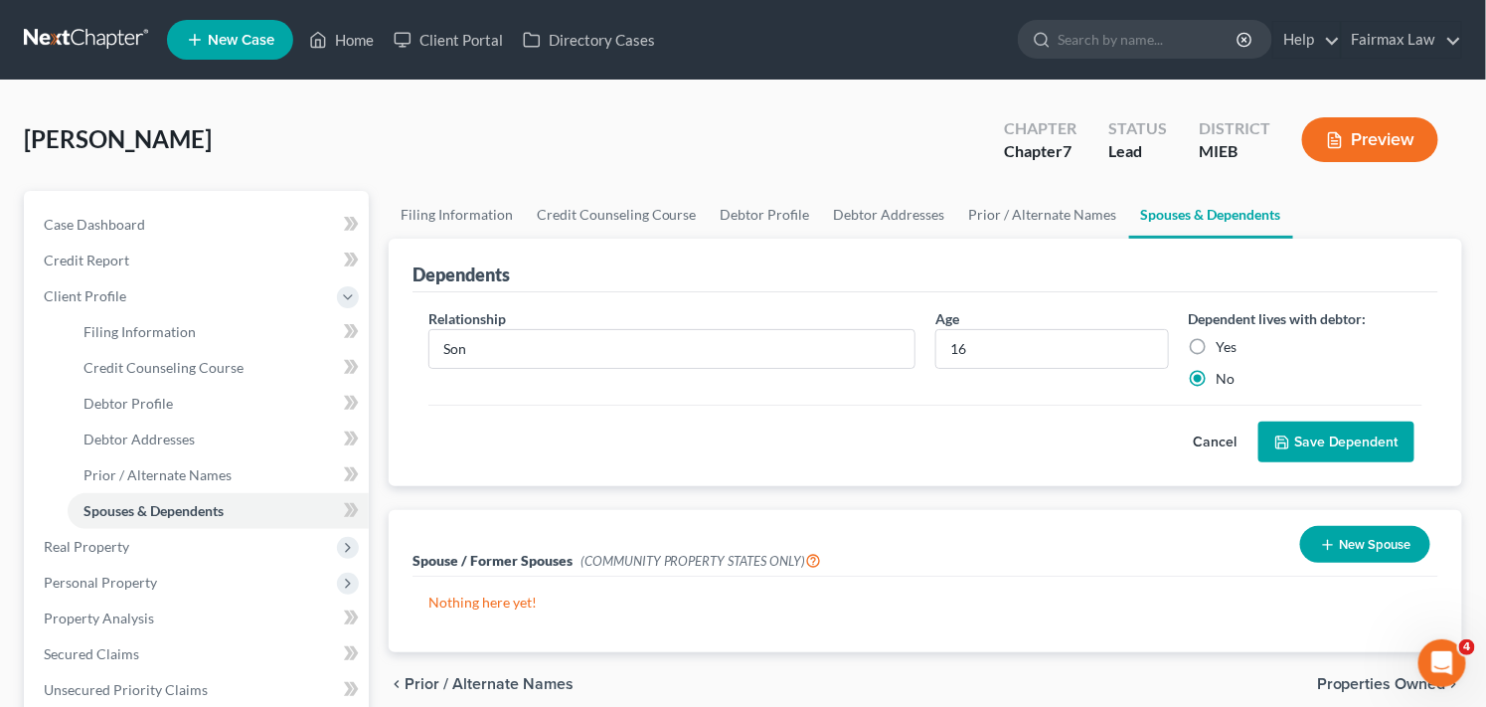
click at [1210, 443] on button "Cancel" at bounding box center [1214, 443] width 87 height 40
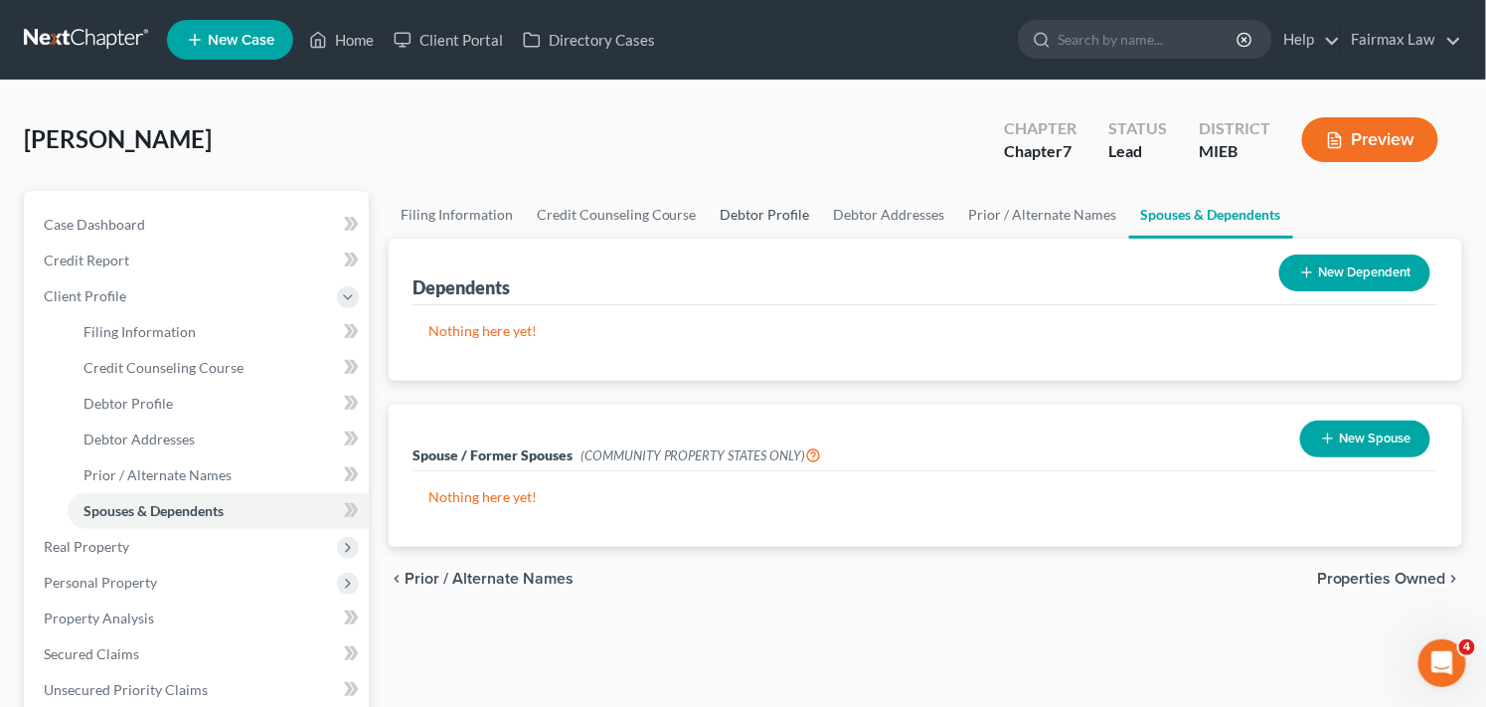
click at [753, 223] on link "Debtor Profile" at bounding box center [765, 215] width 113 height 48
select select "0"
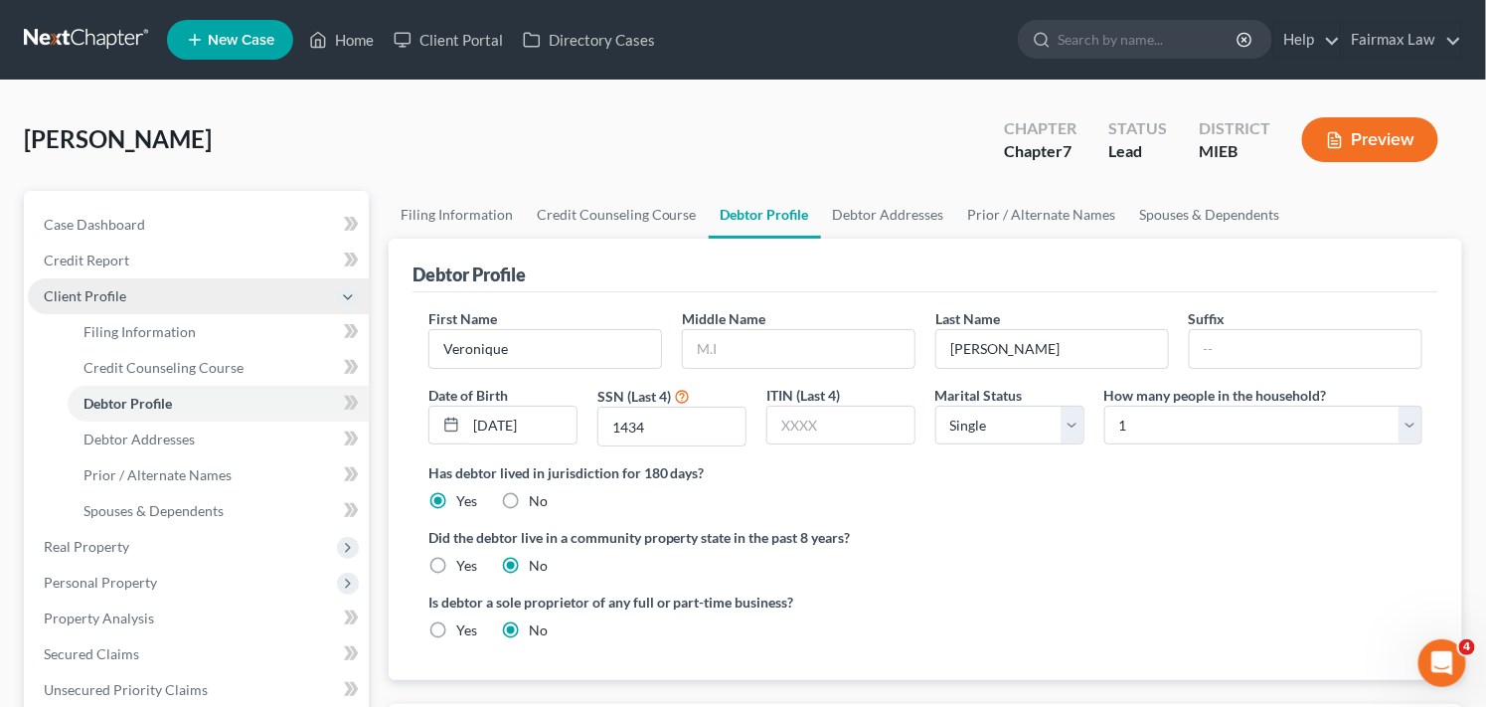
click at [134, 295] on span "Client Profile" at bounding box center [198, 296] width 341 height 36
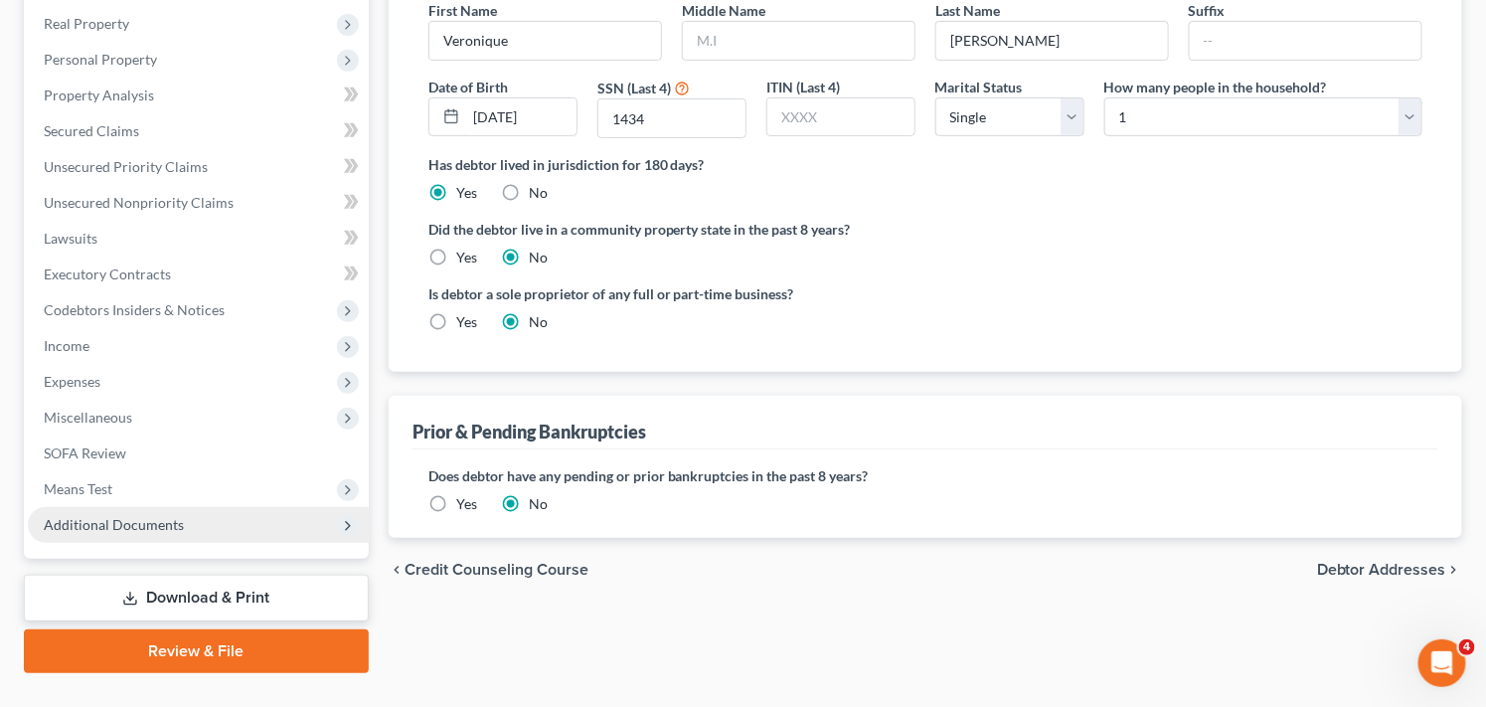
scroll to position [303, 0]
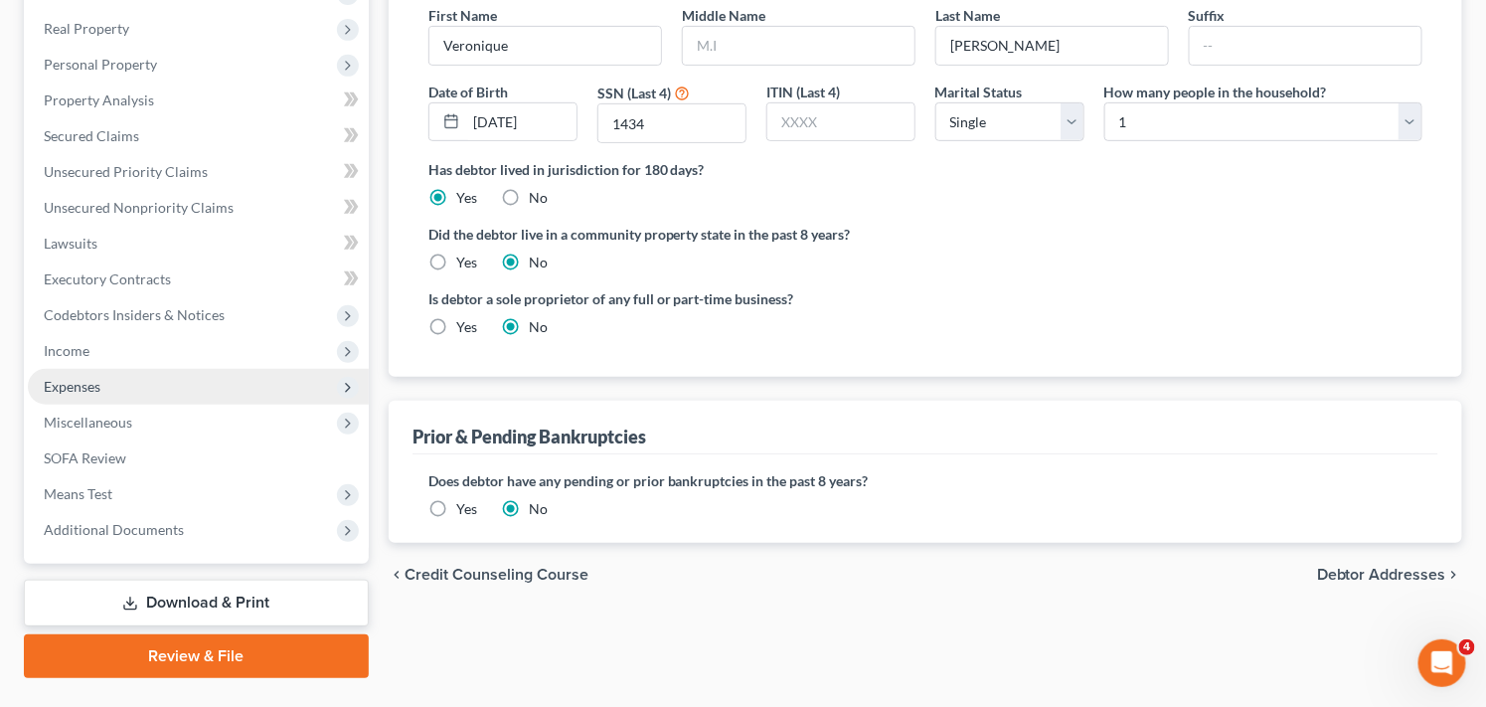
click at [194, 381] on span "Expenses" at bounding box center [198, 387] width 341 height 36
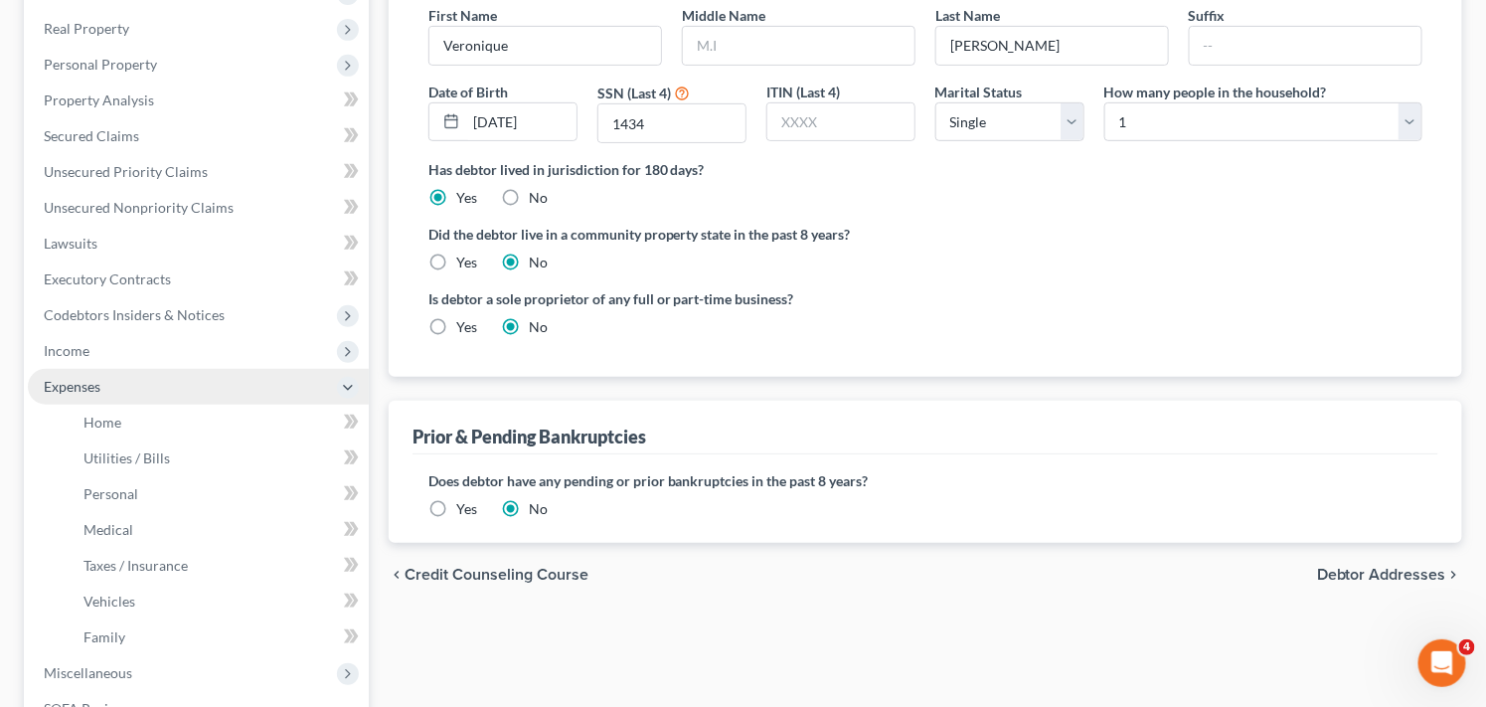
click at [194, 381] on span "Expenses" at bounding box center [198, 387] width 341 height 36
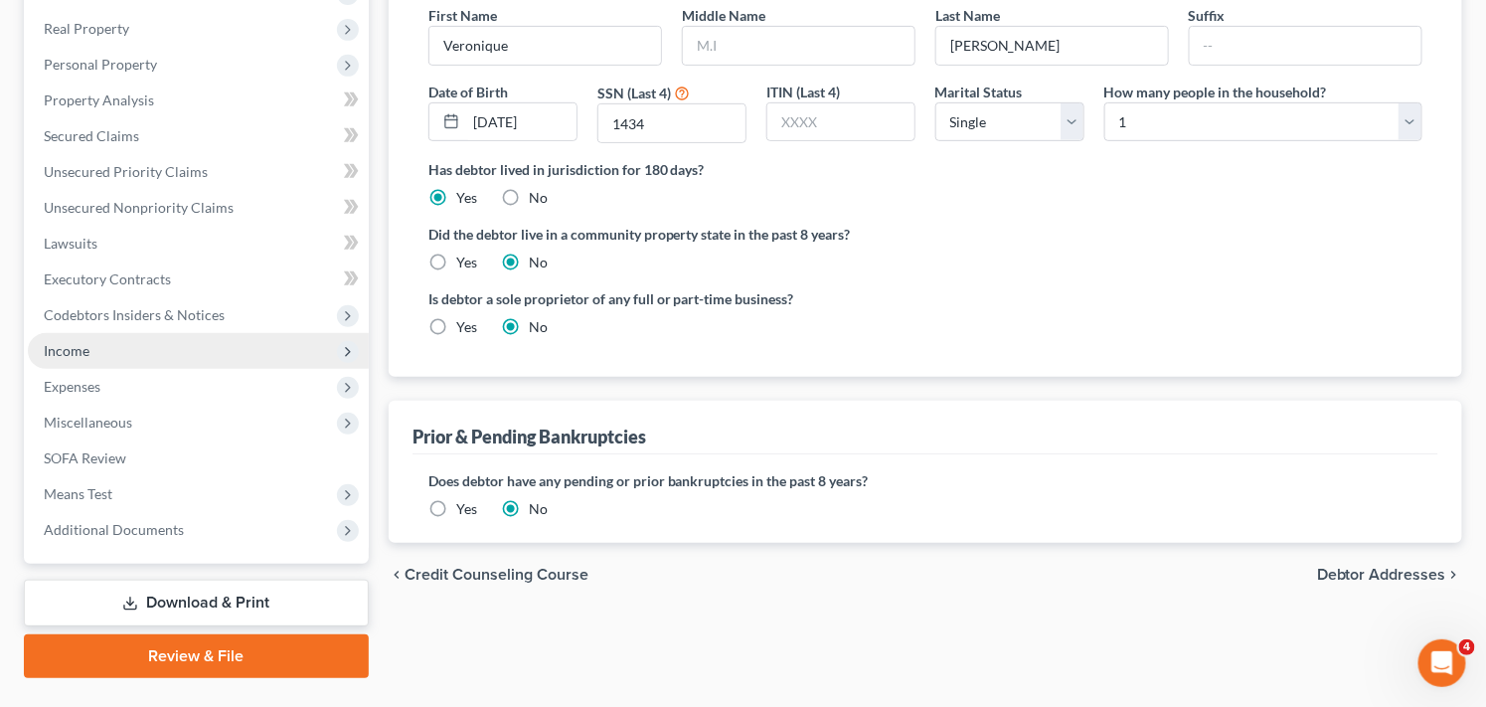
click at [196, 354] on span "Income" at bounding box center [198, 351] width 341 height 36
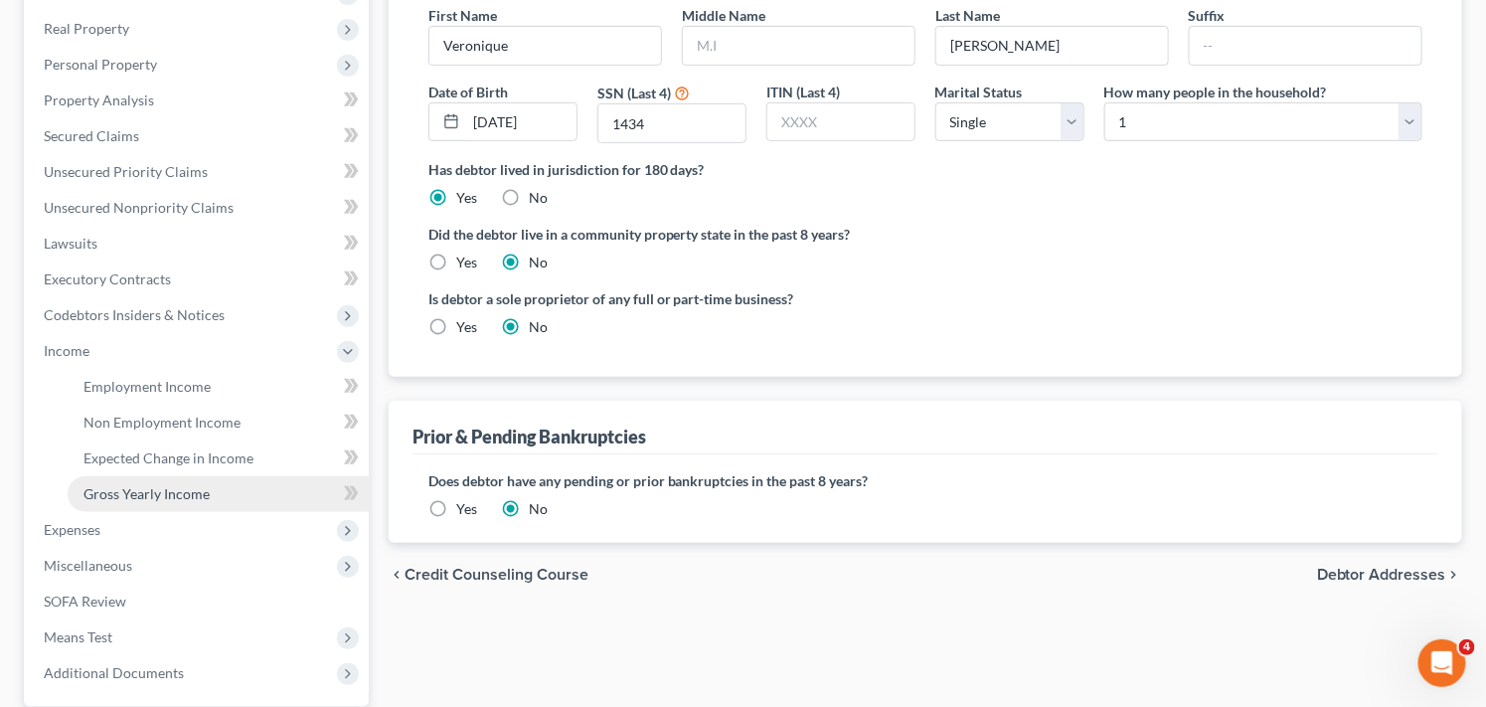
click at [212, 483] on link "Gross Yearly Income" at bounding box center [218, 494] width 301 height 36
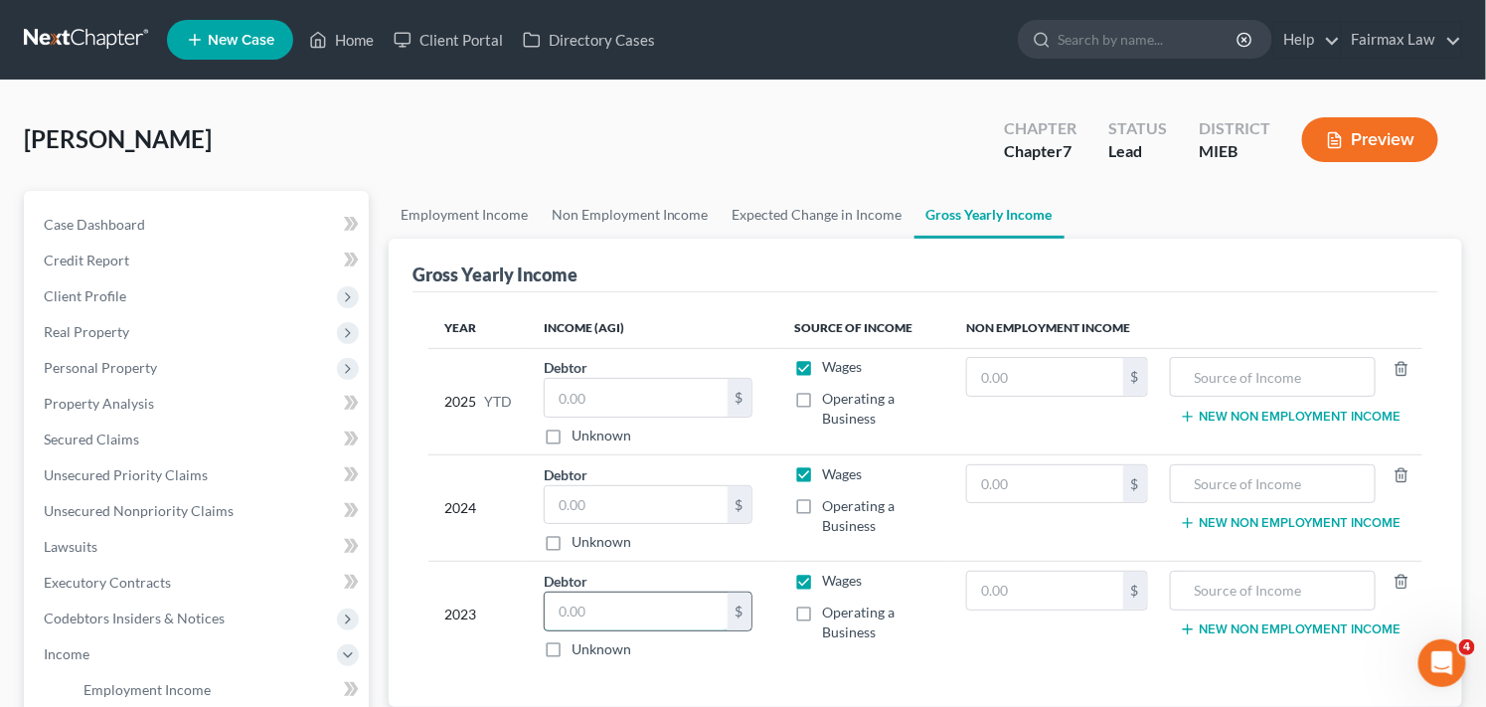
click at [711, 597] on input "text" at bounding box center [636, 612] width 183 height 38
type input "6,325.00"
click at [648, 498] on input "text" at bounding box center [636, 505] width 183 height 38
type input "25,594.00"
drag, startPoint x: 667, startPoint y: 501, endPoint x: 539, endPoint y: 491, distance: 128.6
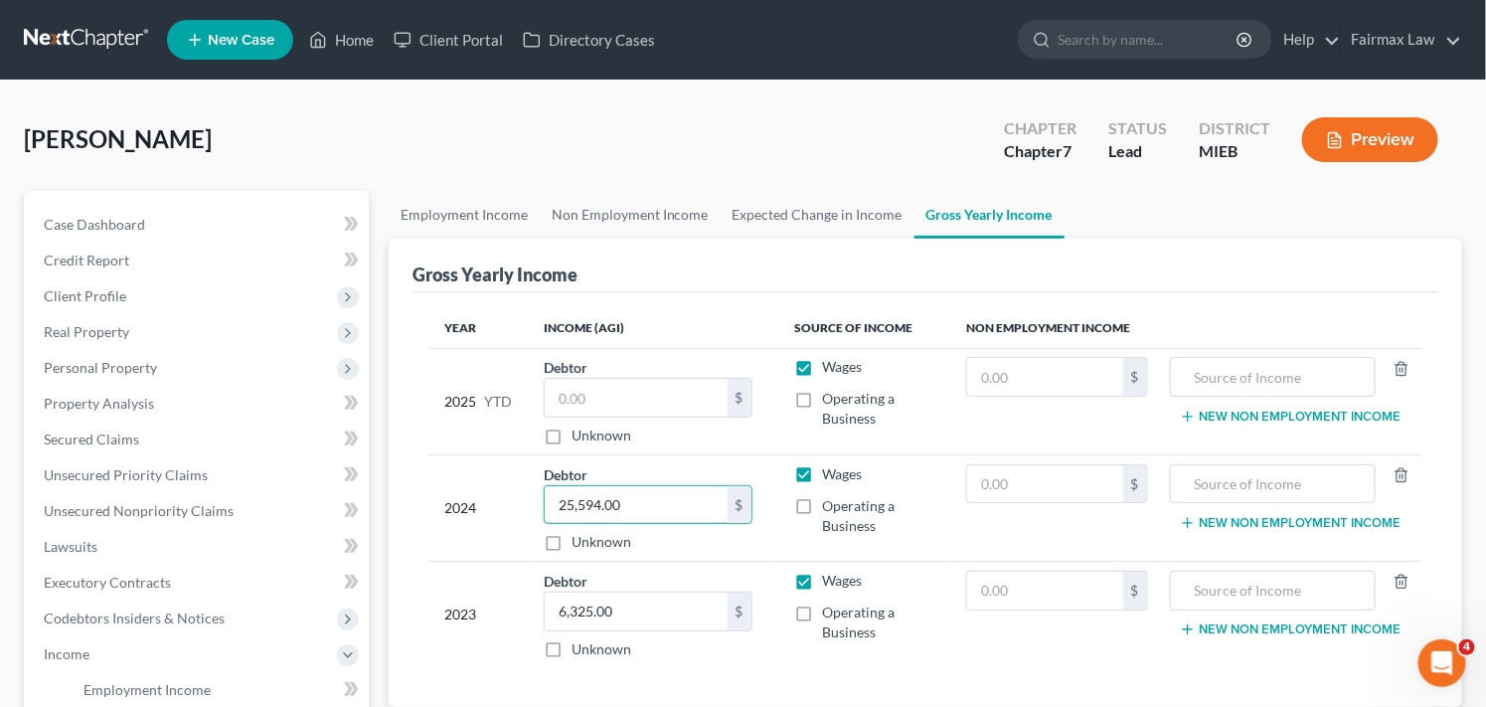
click at [544, 494] on div "25,594.00 $" at bounding box center [648, 505] width 209 height 40
click at [663, 617] on input "6,325.00" at bounding box center [636, 612] width 183 height 38
click at [673, 137] on div "[PERSON_NAME] Upgraded Chapter Chapter 7 Status Lead District MIEB Preview" at bounding box center [743, 147] width 1439 height 86
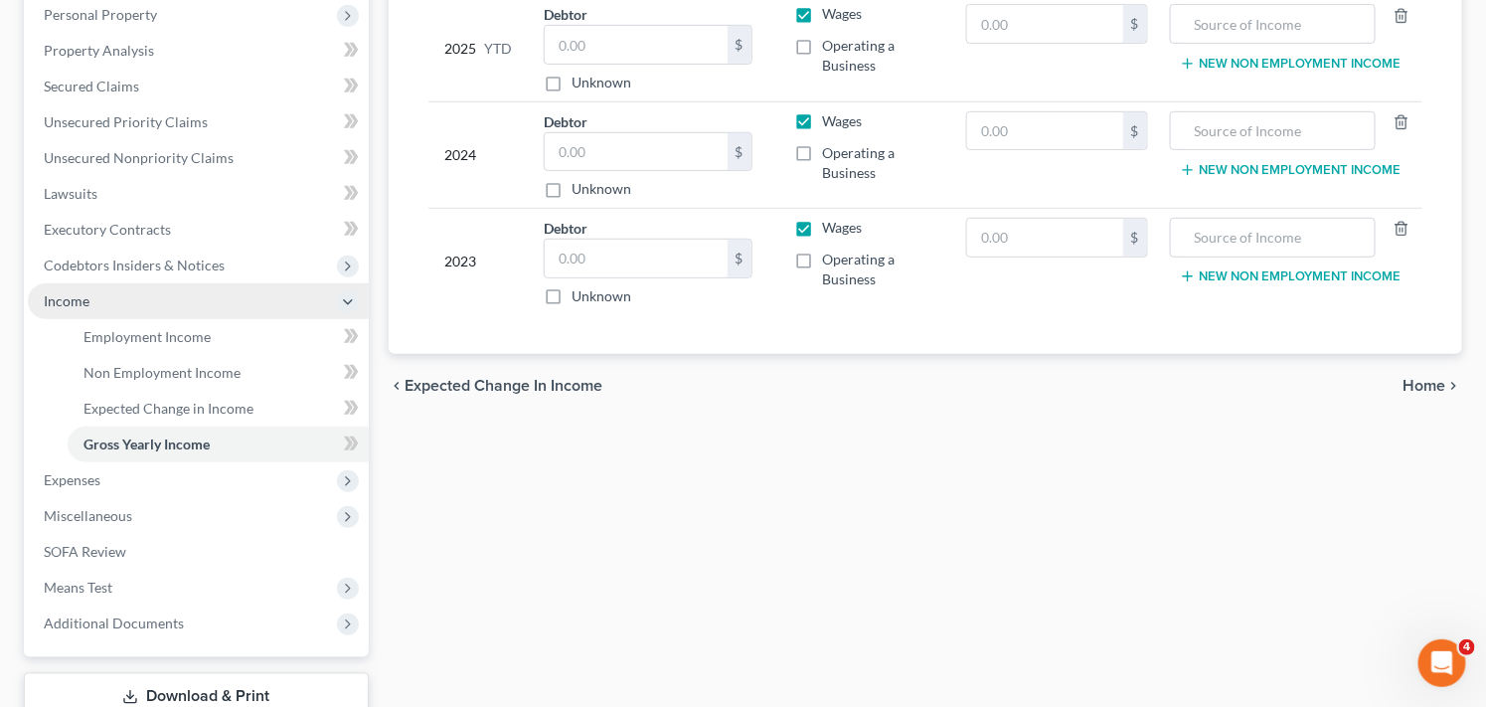
click at [259, 310] on span "Income" at bounding box center [198, 301] width 341 height 36
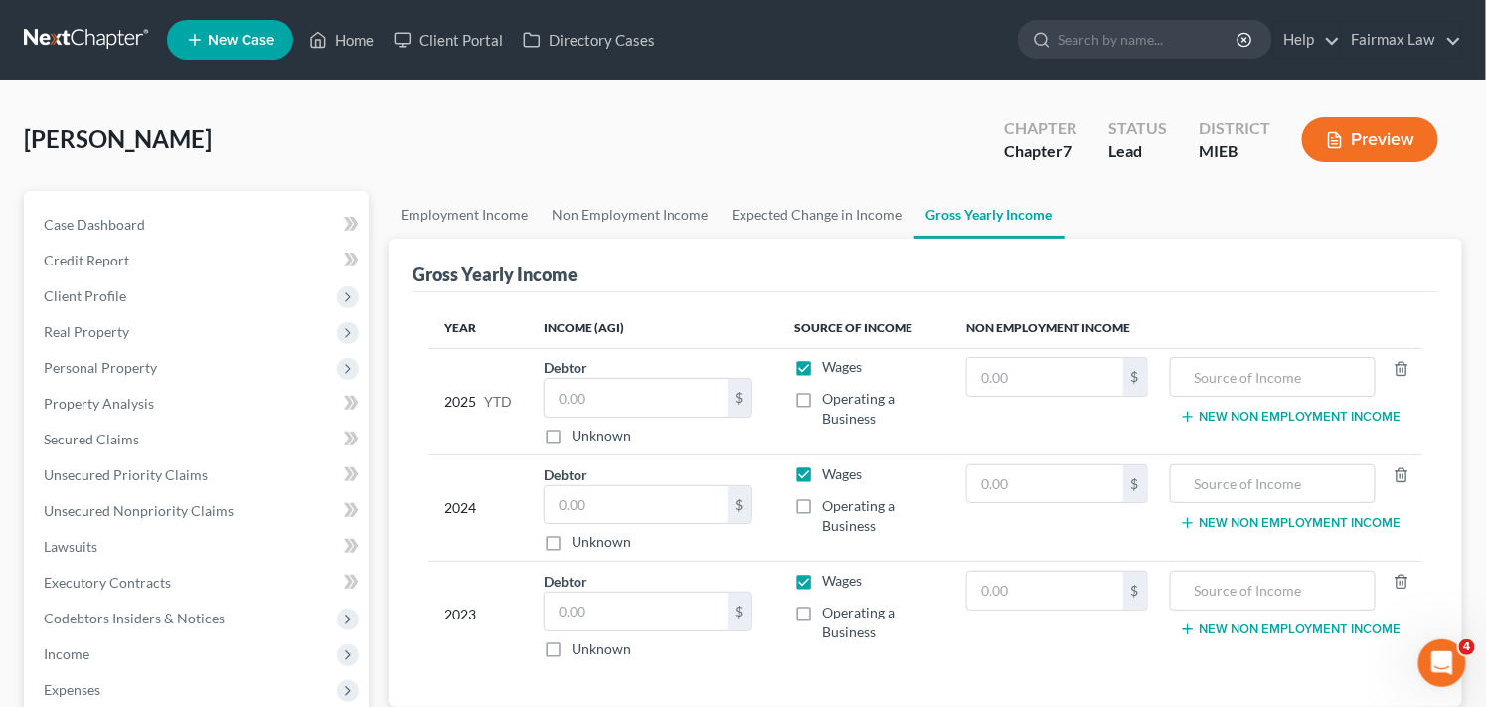
click at [748, 141] on div "[PERSON_NAME] Upgraded Chapter Chapter 7 Status Lead District MIEB Preview" at bounding box center [743, 147] width 1439 height 86
click at [289, 227] on link "Case Dashboard" at bounding box center [198, 225] width 341 height 36
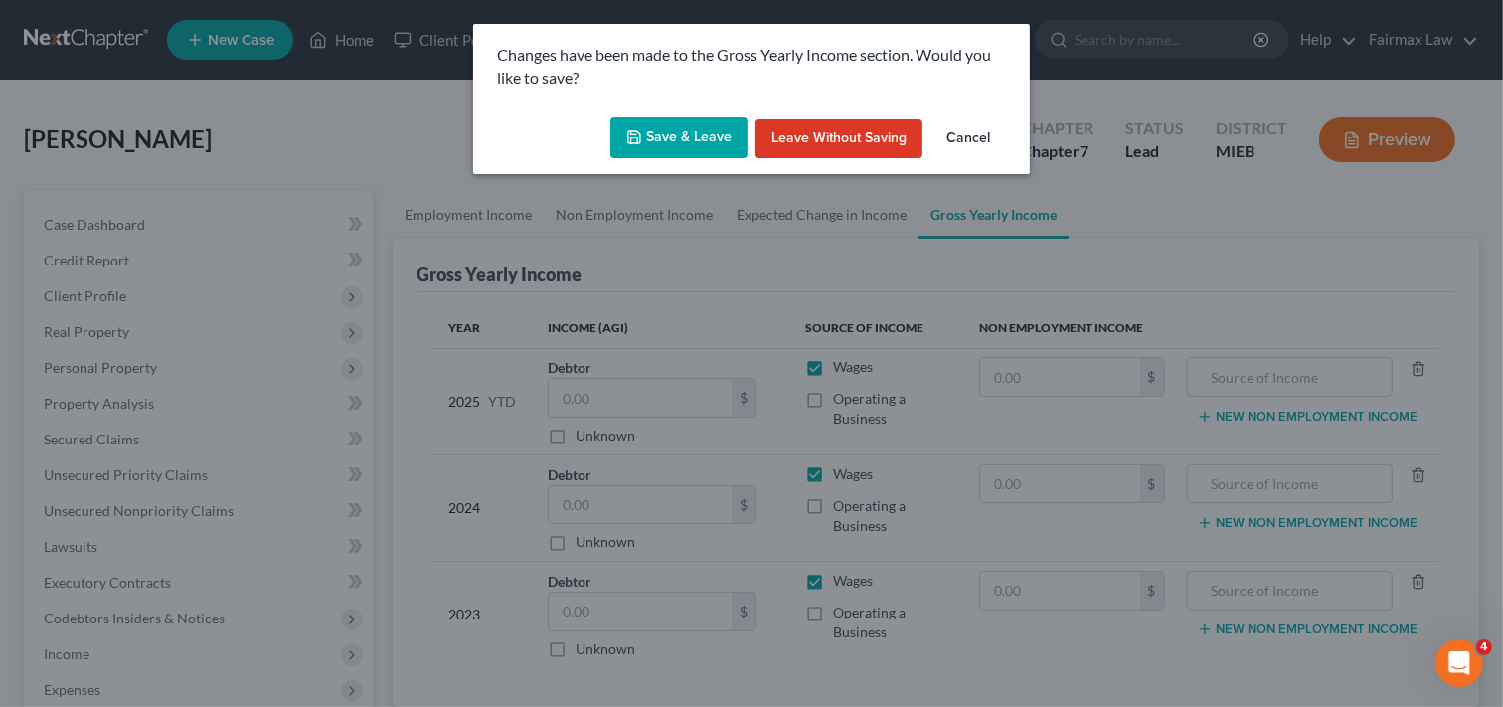
click at [704, 135] on button "Save & Leave" at bounding box center [678, 138] width 137 height 42
